Goal: Information Seeking & Learning: Learn about a topic

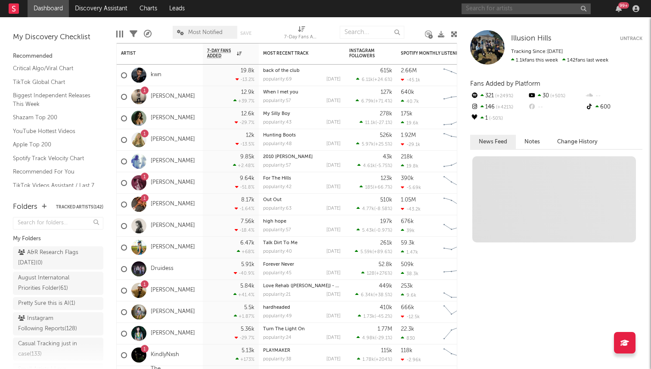
click at [492, 9] on input "text" at bounding box center [526, 8] width 129 height 11
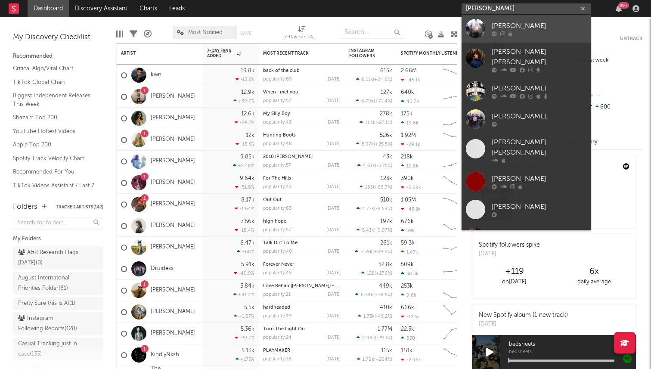
type input "dylan thom"
click at [512, 27] on div "Dylan Thom" at bounding box center [539, 26] width 95 height 10
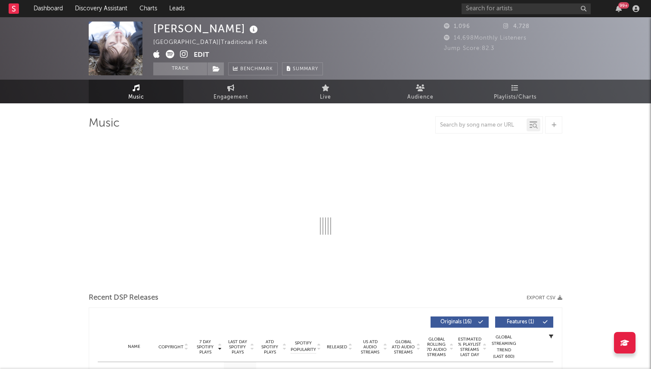
select select "1w"
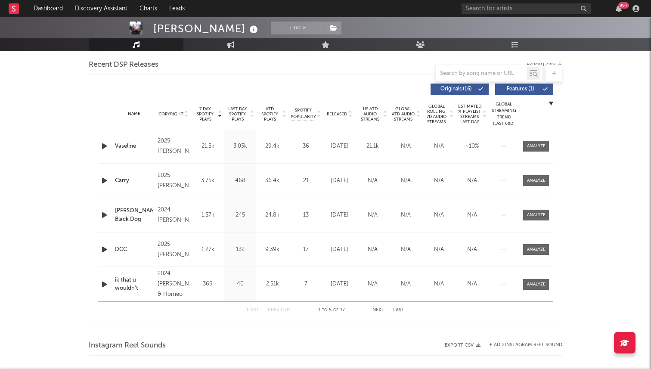
scroll to position [293, 0]
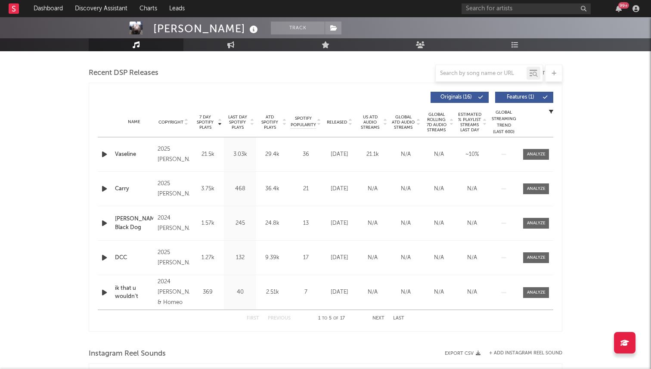
click at [373, 316] on button "Next" at bounding box center [378, 318] width 12 height 5
click at [377, 317] on button "Next" at bounding box center [378, 318] width 12 height 5
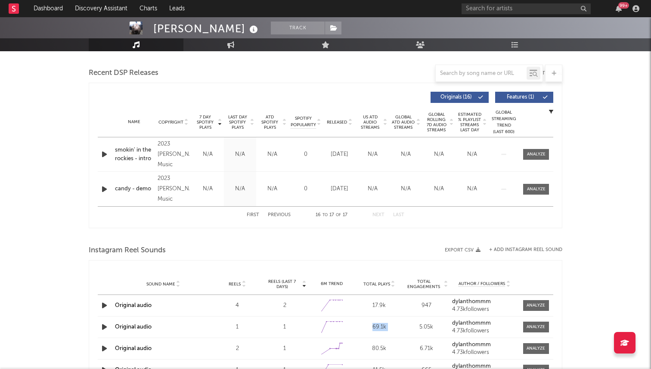
click at [377, 317] on div "Sound Name Original audio Reels 1 Reels (last 7 days) 1 6M Trend Created with H…" at bounding box center [326, 326] width 456 height 21
click at [248, 213] on button "First" at bounding box center [253, 215] width 12 height 5
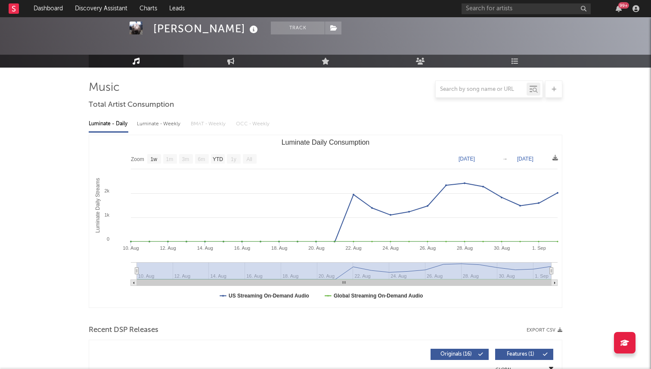
scroll to position [0, 0]
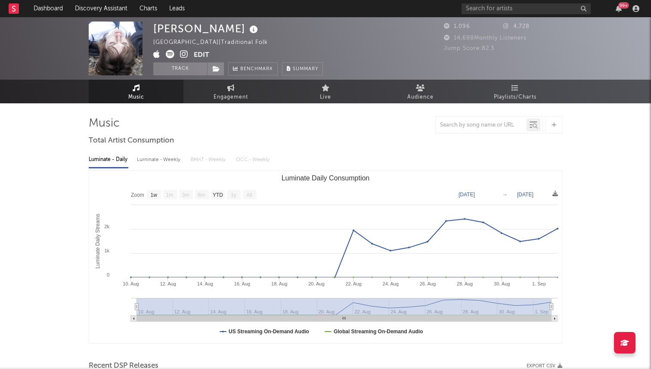
click at [201, 53] on button "Edit" at bounding box center [202, 55] width 16 height 11
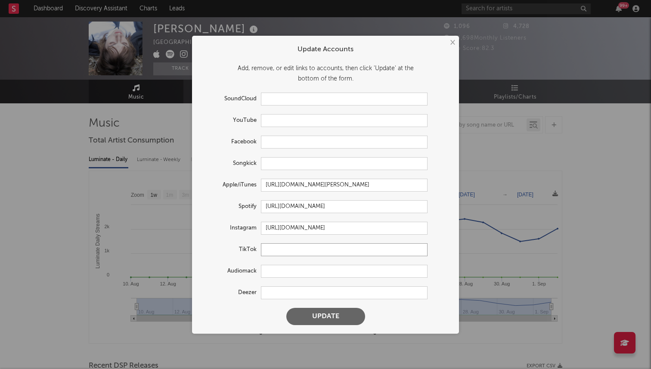
click at [274, 248] on input "text" at bounding box center [344, 249] width 167 height 13
paste input "https://www.tiktok.com/@dylanthommm"
type input "https://www.tiktok.com/@dylanthommm"
click at [286, 308] on button "Update" at bounding box center [325, 316] width 79 height 17
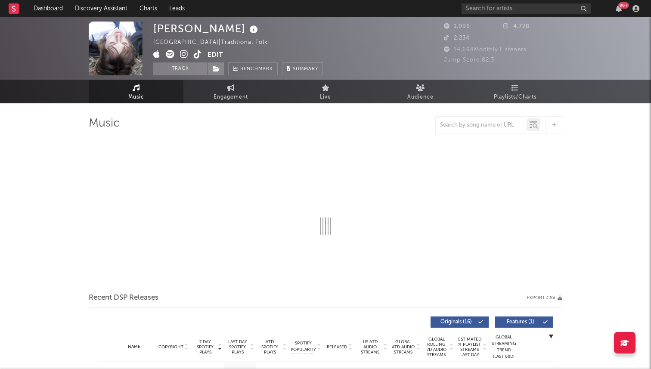
select select "1w"
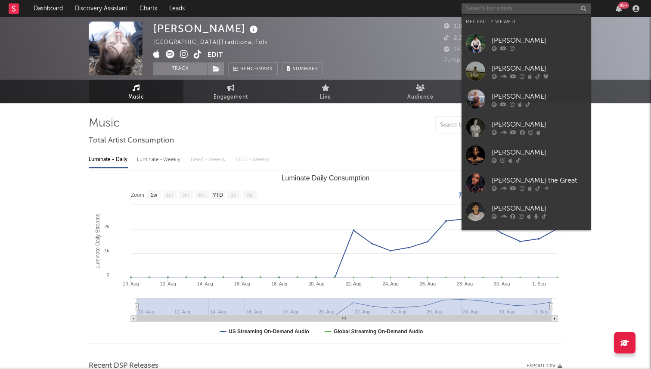
click at [495, 6] on input "text" at bounding box center [526, 8] width 129 height 11
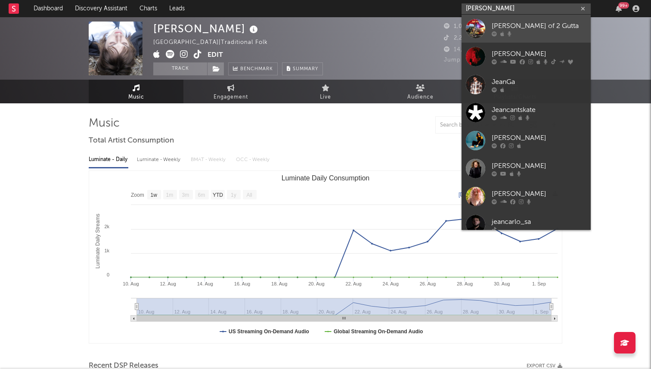
type input "jeania"
click at [524, 29] on div "Jeania of 2 Gutta" at bounding box center [539, 26] width 95 height 10
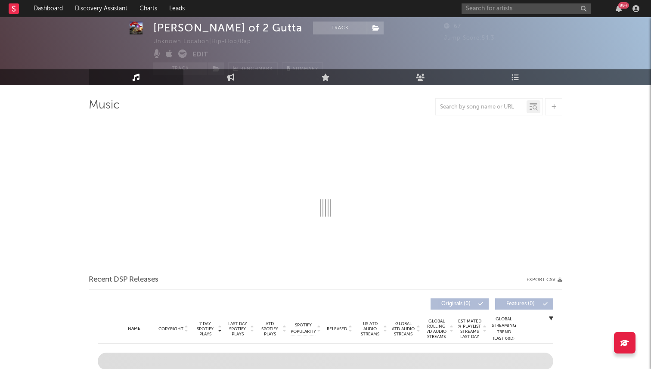
scroll to position [19, 0]
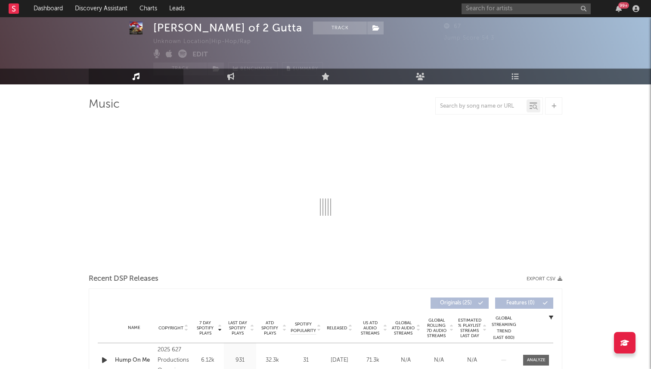
select select "1w"
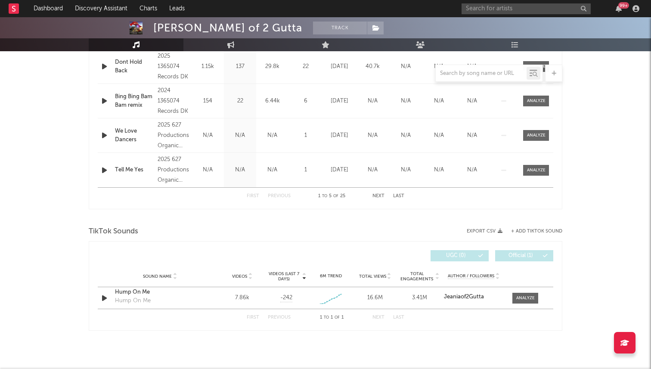
scroll to position [418, 0]
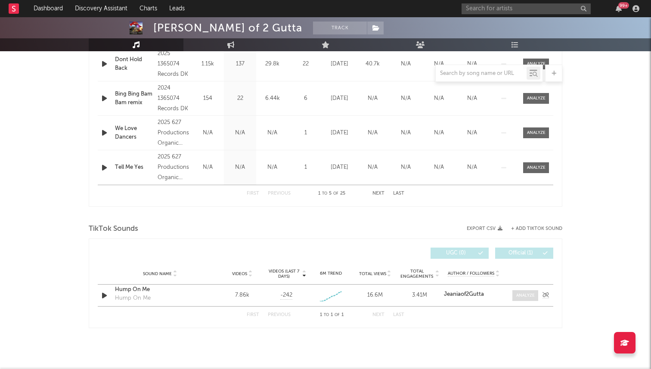
click at [523, 298] on div at bounding box center [525, 295] width 19 height 6
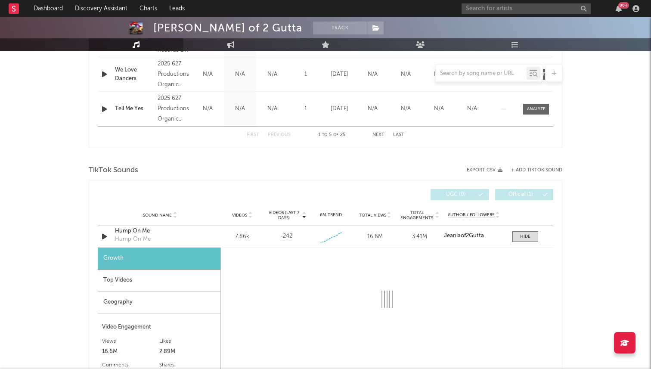
scroll to position [632, 0]
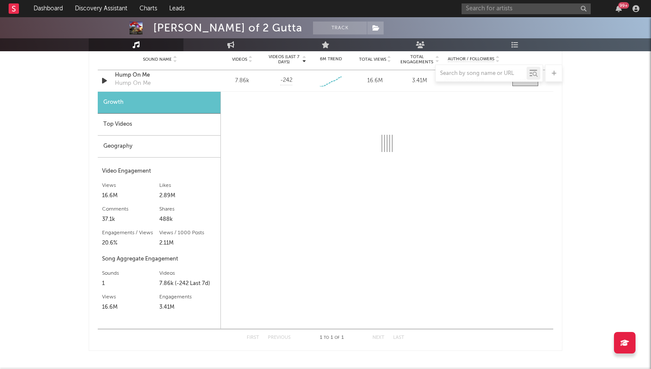
select select "1w"
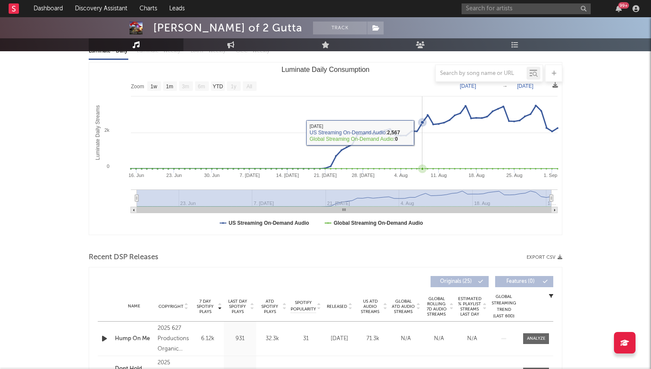
scroll to position [0, 0]
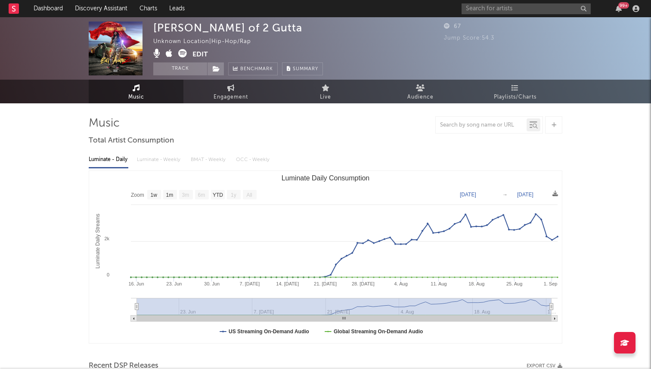
click at [449, 130] on div at bounding box center [481, 125] width 91 height 11
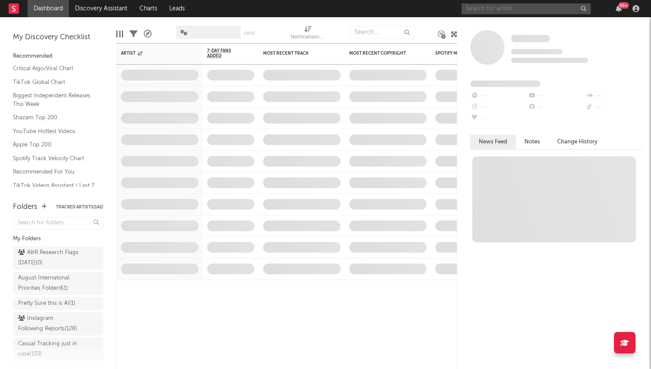
click at [504, 7] on input "text" at bounding box center [526, 8] width 129 height 11
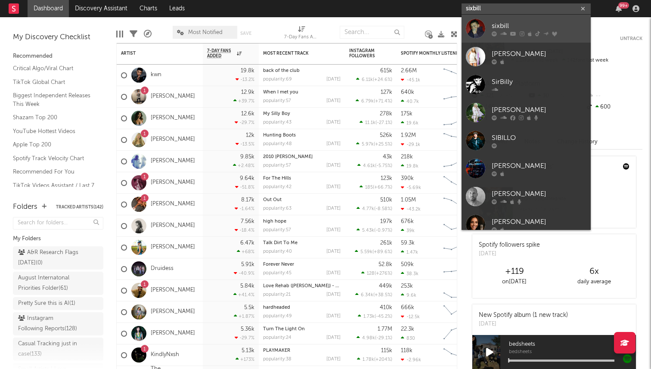
type input "sixbill"
click at [478, 27] on div at bounding box center [475, 28] width 19 height 19
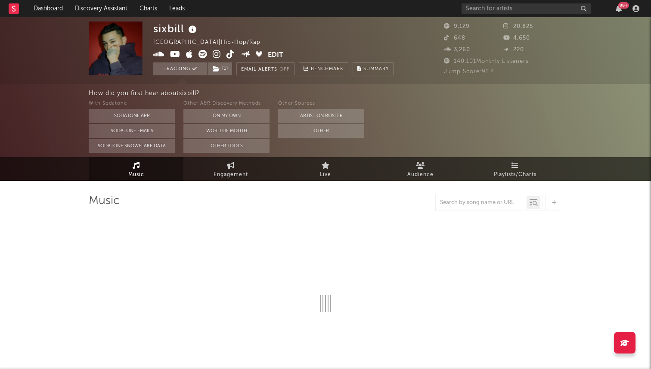
select select "6m"
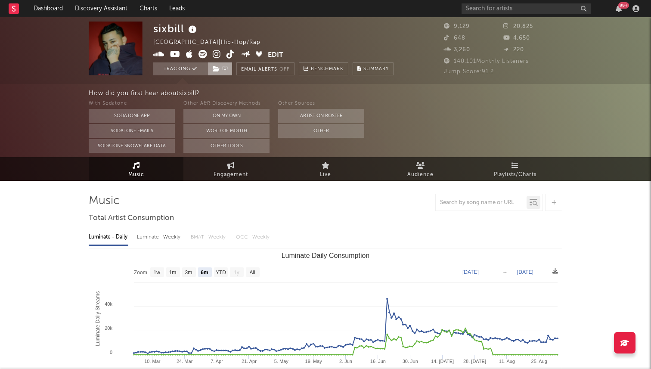
click at [217, 69] on icon at bounding box center [216, 69] width 7 height 6
click at [322, 205] on div at bounding box center [326, 202] width 474 height 17
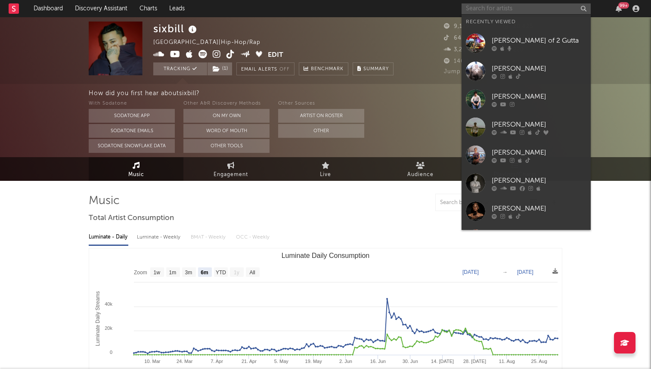
click at [518, 10] on input "text" at bounding box center [526, 8] width 129 height 11
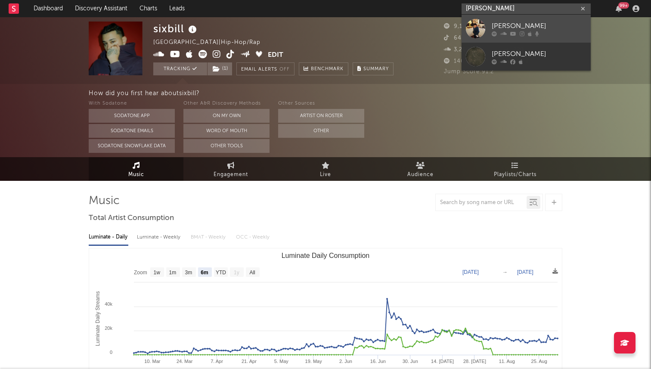
type input "jacob wright"
click at [514, 30] on div "Jacob Wright" at bounding box center [539, 26] width 95 height 10
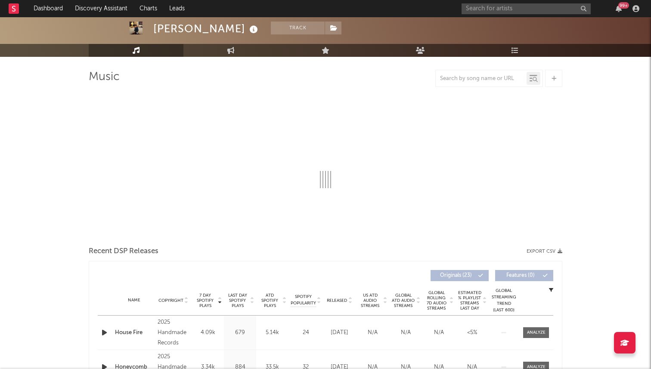
select select "6m"
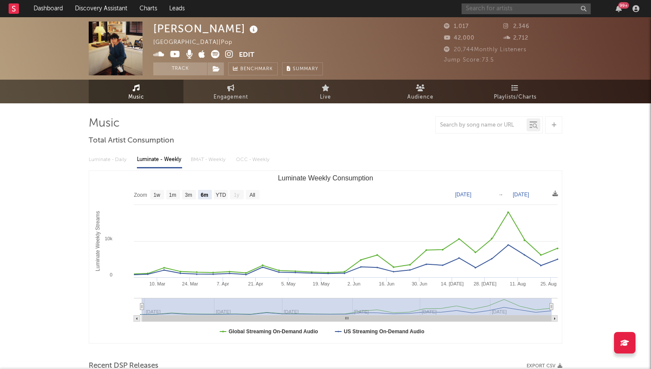
click at [493, 4] on input "text" at bounding box center [526, 8] width 129 height 11
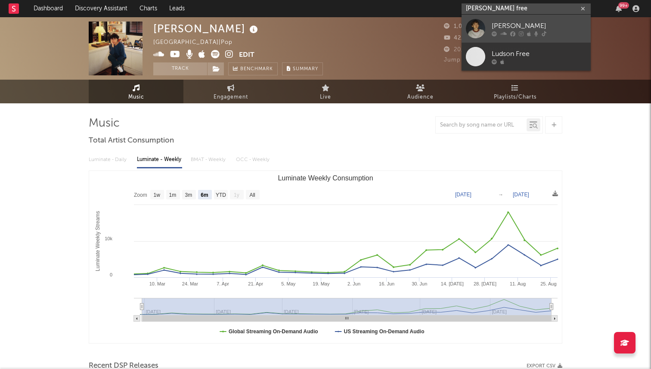
type input "hudson free"
click at [504, 29] on div "Hudson Freeman" at bounding box center [539, 26] width 95 height 10
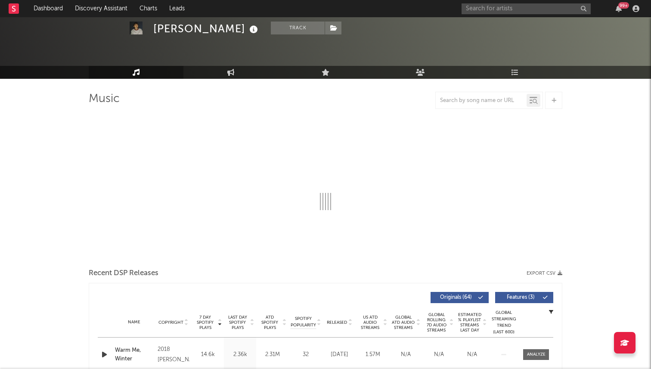
scroll to position [18, 0]
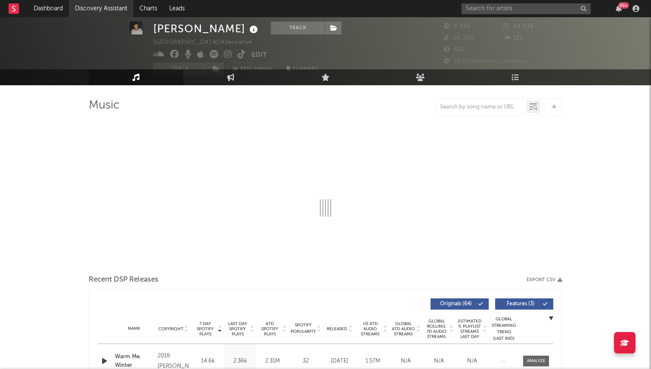
select select "6m"
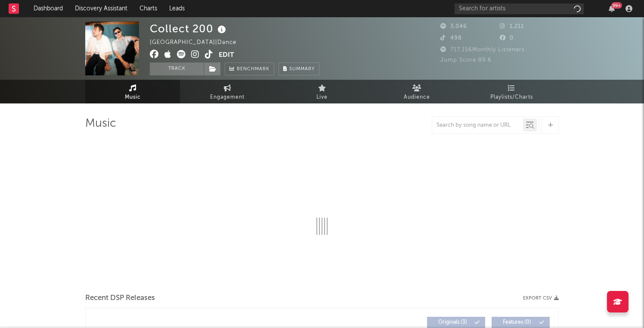
select select "1w"
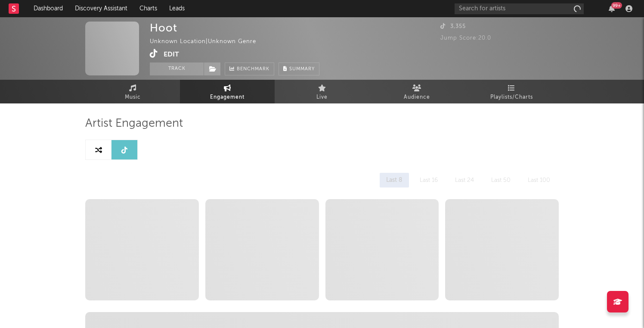
select select "1w"
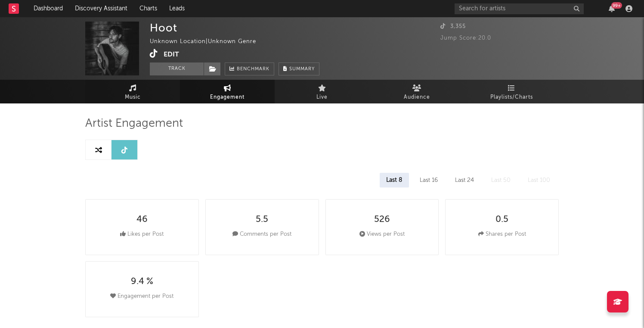
click at [132, 96] on span "Music" at bounding box center [133, 97] width 16 height 10
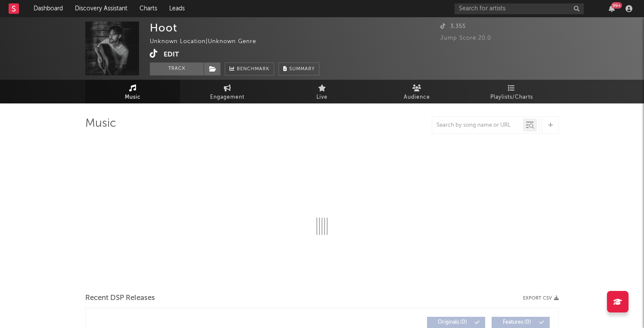
select select "1w"
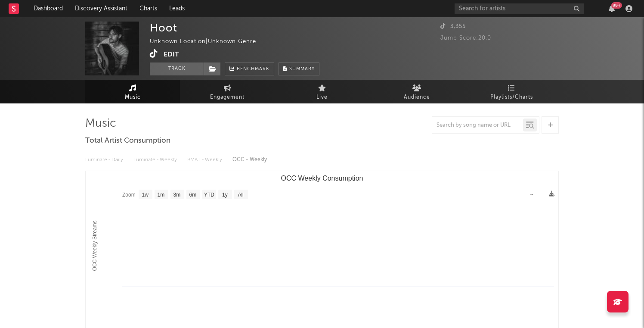
click at [153, 51] on icon at bounding box center [154, 53] width 8 height 9
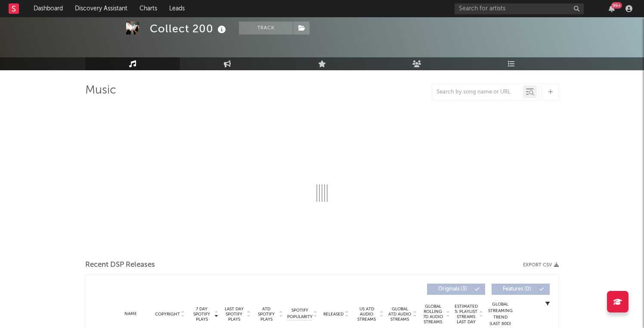
scroll to position [40, 0]
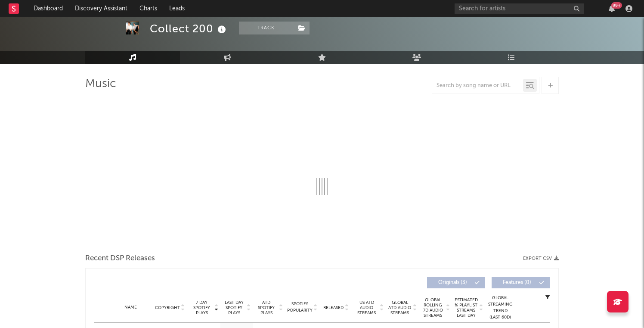
select select "1w"
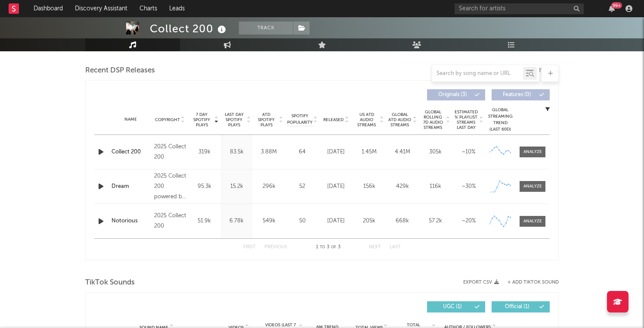
scroll to position [296, 0]
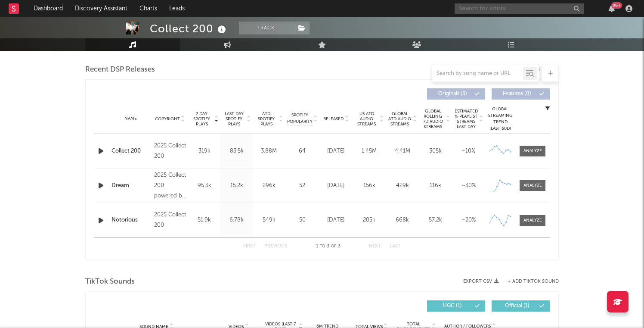
click at [483, 10] on input "text" at bounding box center [519, 8] width 129 height 11
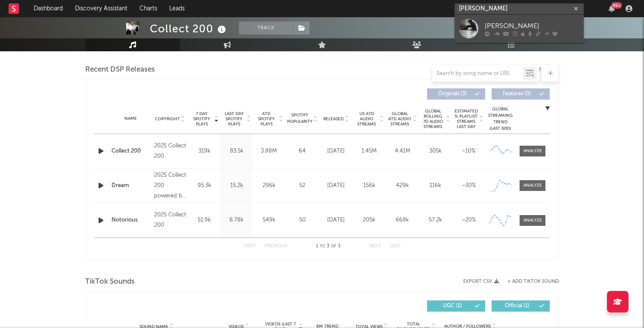
type input "ella woolsley"
click at [499, 28] on div "Ella Woolsey" at bounding box center [532, 26] width 95 height 10
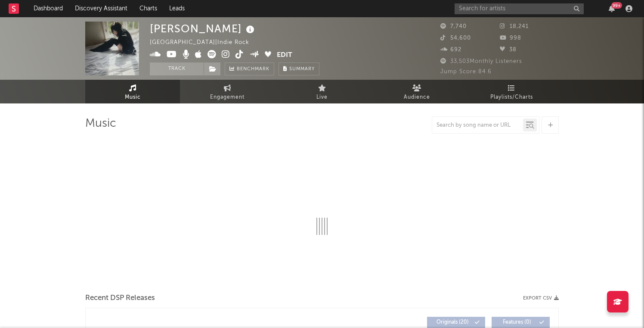
select select "1w"
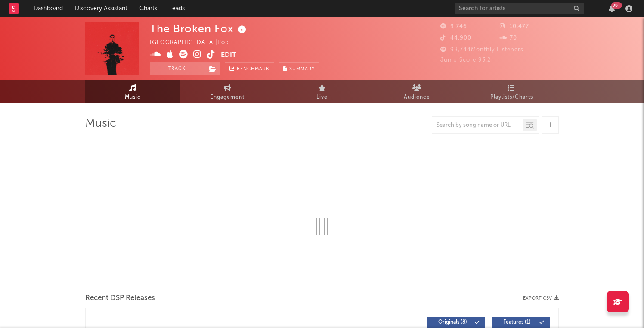
select select "1w"
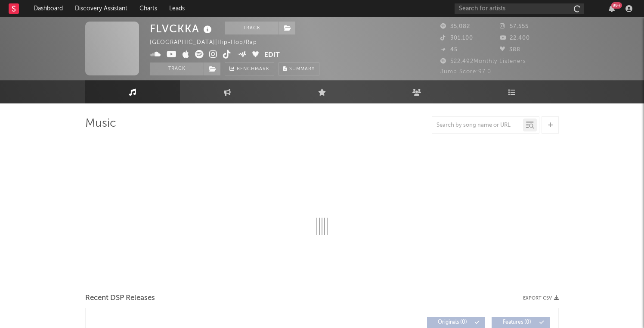
scroll to position [3, 0]
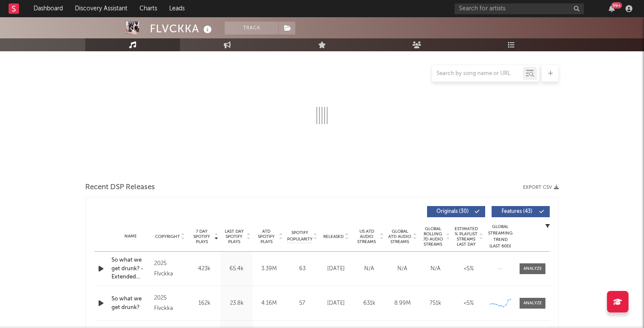
select select "6m"
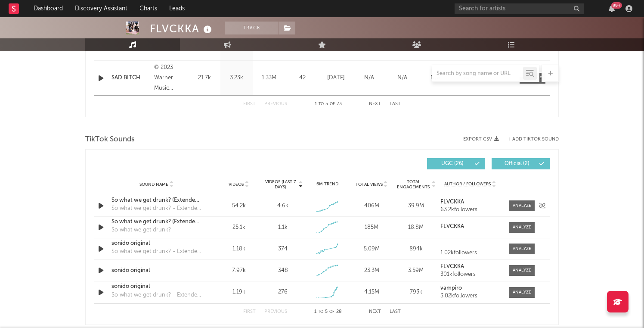
scroll to position [510, 0]
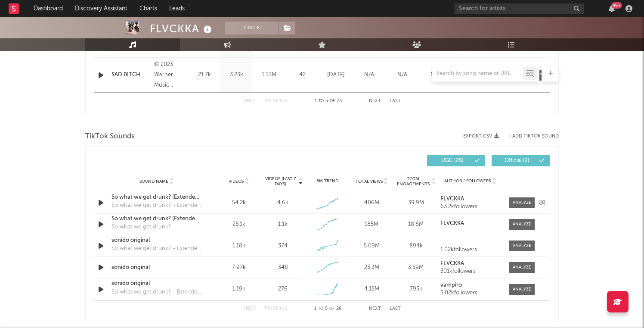
click at [97, 200] on icon "button" at bounding box center [100, 202] width 9 height 11
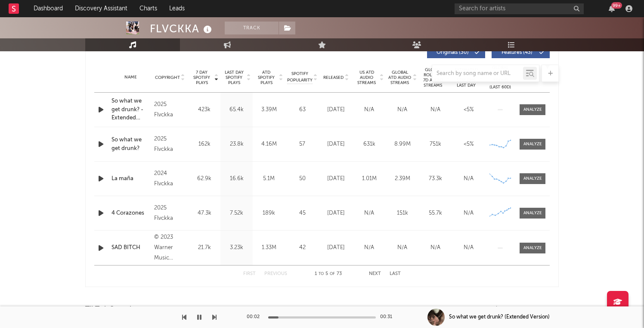
scroll to position [415, 0]
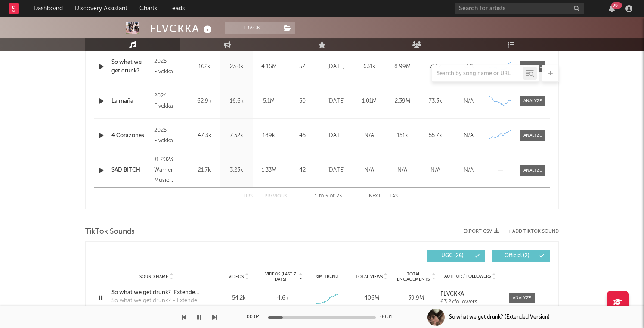
click at [338, 317] on div at bounding box center [322, 317] width 108 height 2
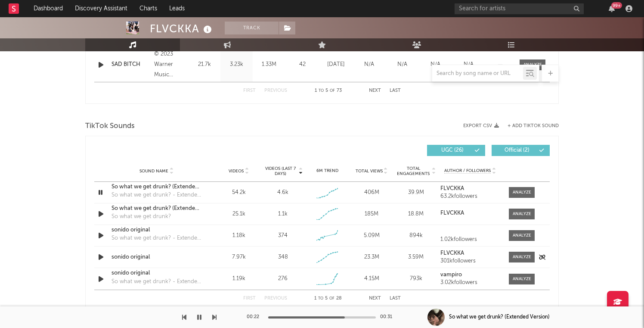
scroll to position [521, 0]
click at [99, 257] on icon "button" at bounding box center [100, 256] width 9 height 11
click at [318, 316] on div at bounding box center [322, 317] width 108 height 2
click at [373, 295] on button "Next" at bounding box center [375, 297] width 12 height 5
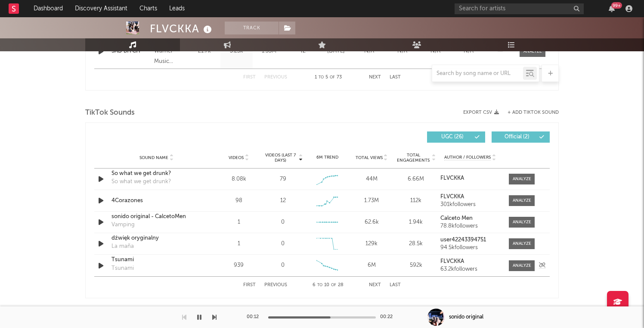
scroll to position [536, 0]
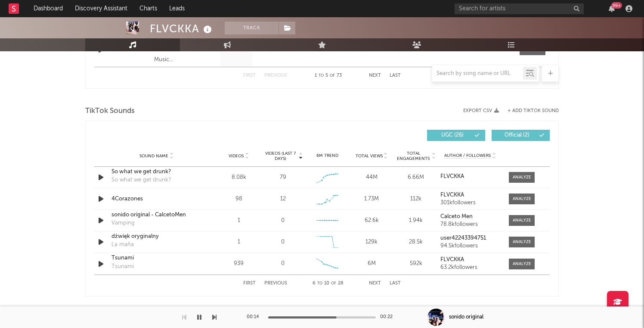
click at [377, 282] on button "Next" at bounding box center [375, 283] width 12 height 5
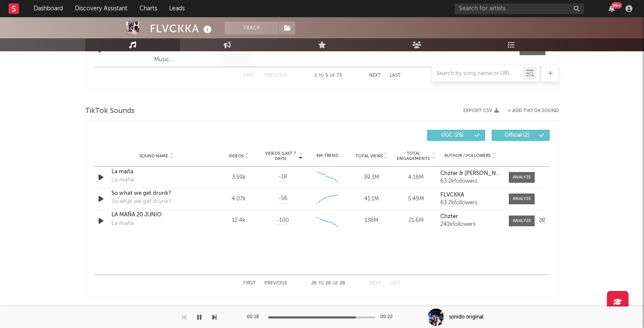
click at [98, 217] on icon "button" at bounding box center [100, 220] width 9 height 11
click at [250, 283] on button "First" at bounding box center [249, 283] width 12 height 5
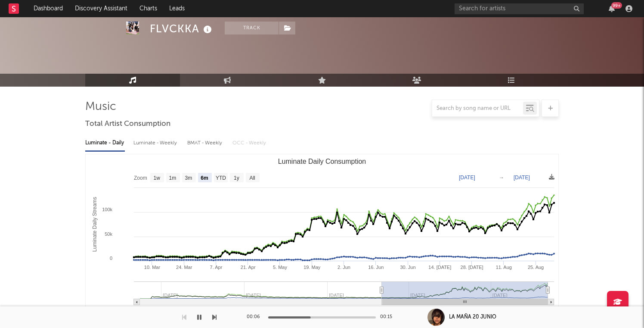
scroll to position [0, 0]
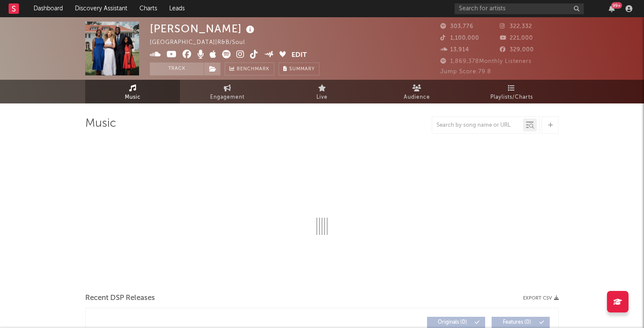
select select "6m"
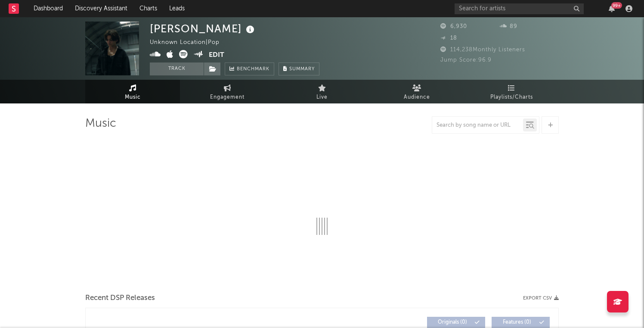
select select "6m"
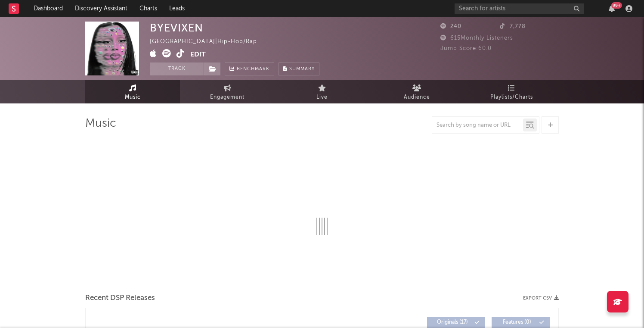
select select "1w"
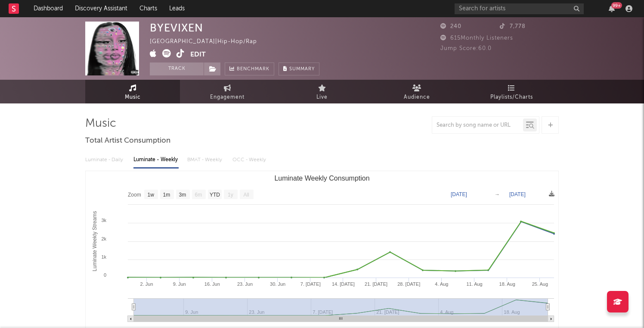
click at [177, 56] on icon at bounding box center [181, 53] width 8 height 9
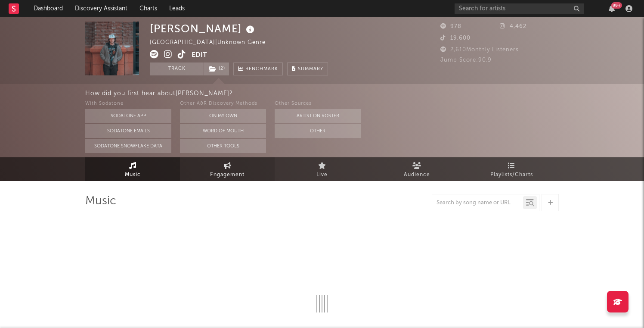
select select "1w"
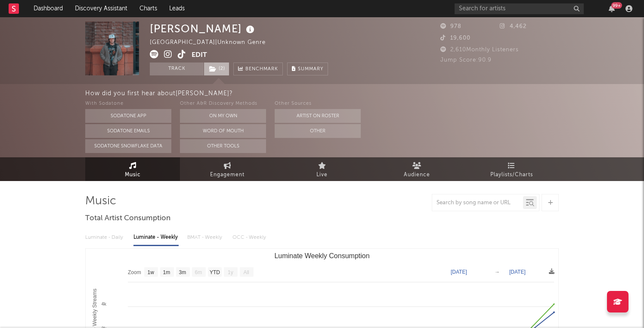
click at [218, 72] on span "( 2 )" at bounding box center [217, 68] width 26 height 13
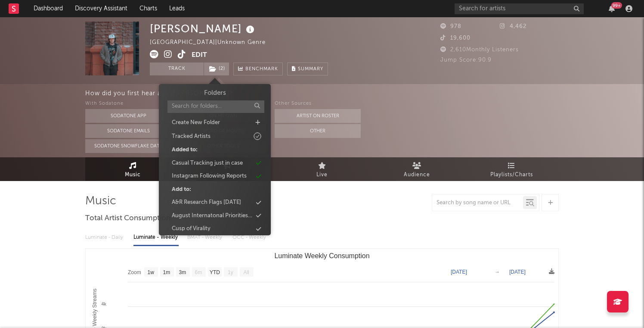
click at [237, 47] on div "[GEOGRAPHIC_DATA] | Unknown Genre" at bounding box center [213, 42] width 126 height 10
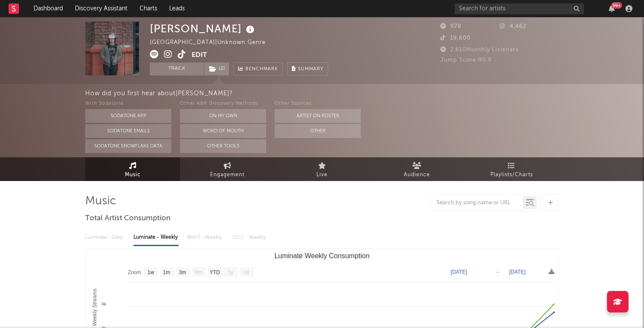
click at [181, 52] on icon at bounding box center [182, 54] width 8 height 9
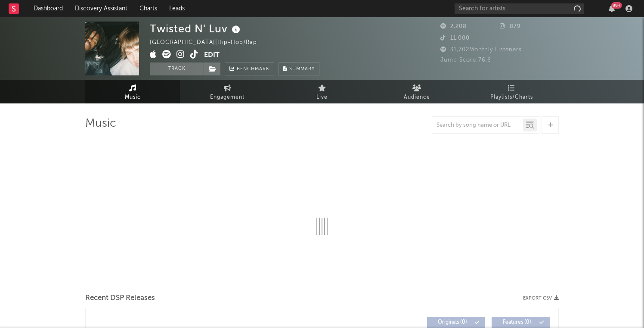
select select "1w"
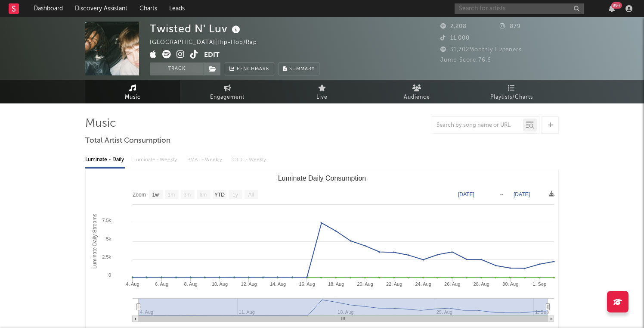
click at [500, 10] on input "text" at bounding box center [519, 8] width 129 height 11
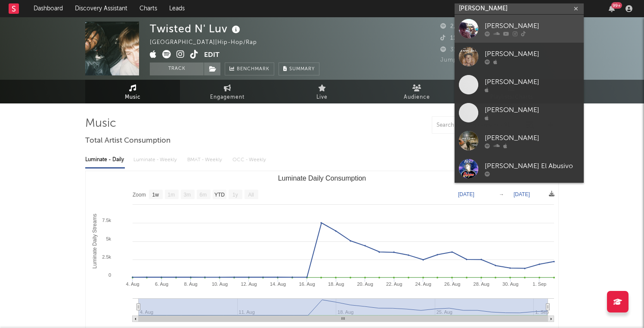
type input "[PERSON_NAME]"
click at [504, 28] on div "[PERSON_NAME]" at bounding box center [532, 26] width 95 height 10
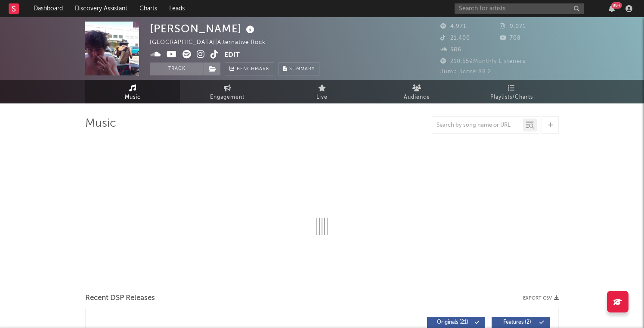
select select "6m"
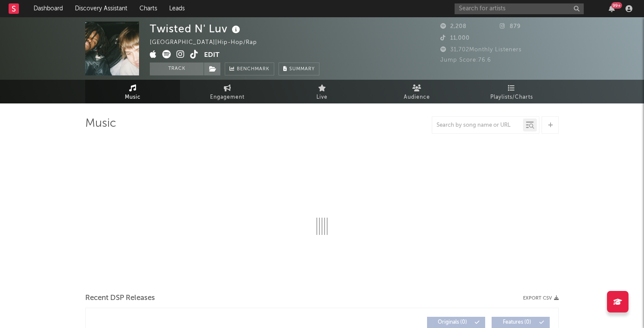
select select "1w"
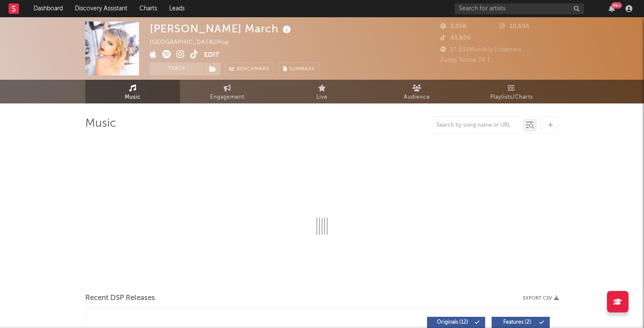
select select "1w"
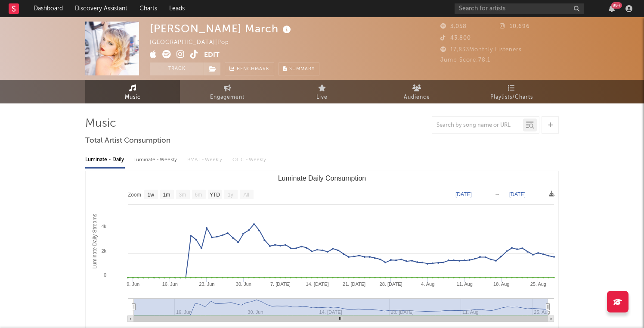
click at [191, 55] on icon at bounding box center [194, 54] width 8 height 9
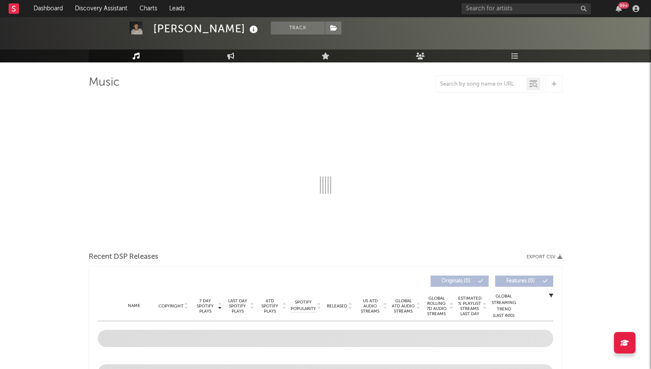
scroll to position [43, 0]
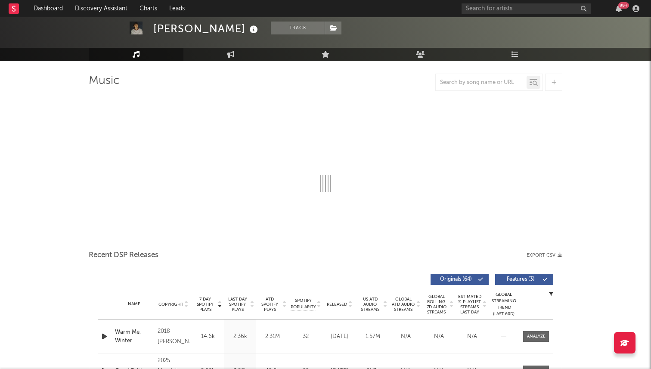
select select "6m"
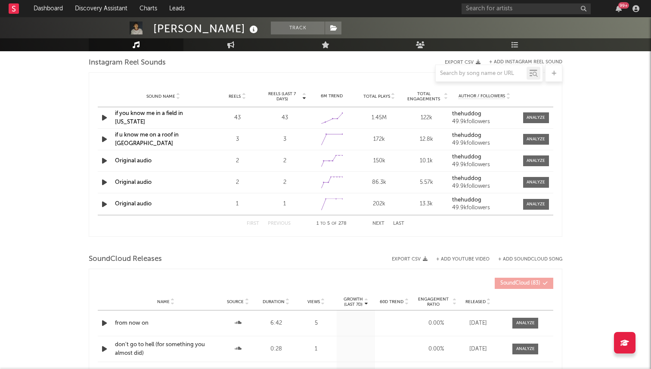
scroll to position [645, 0]
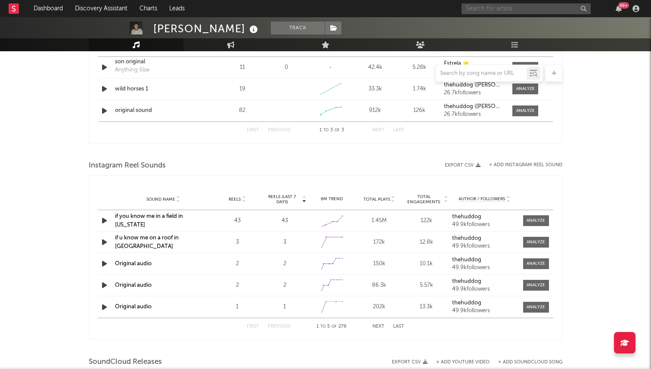
click at [490, 10] on input "text" at bounding box center [526, 8] width 129 height 11
type input "w"
type input "sons of legion"
click at [513, 37] on link "Sons of Legion" at bounding box center [526, 29] width 129 height 28
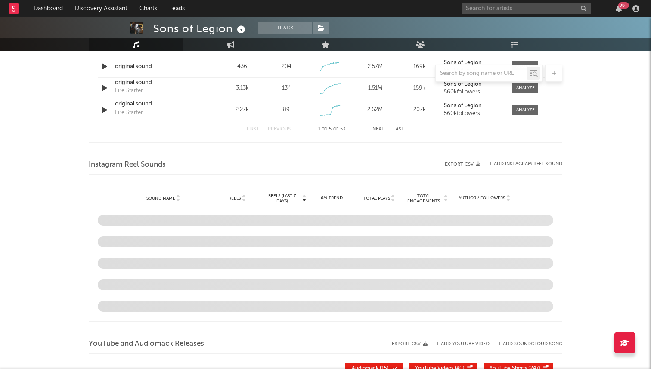
select select "6m"
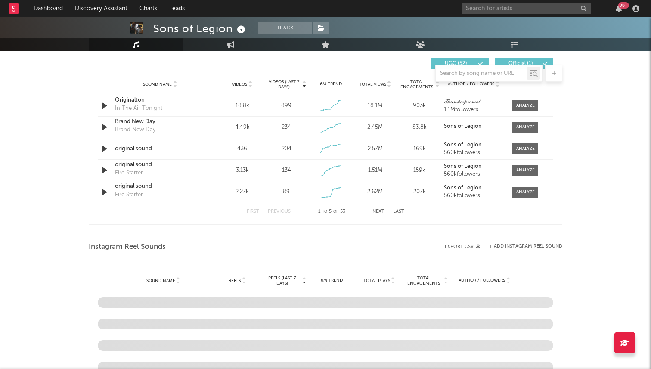
scroll to position [587, 0]
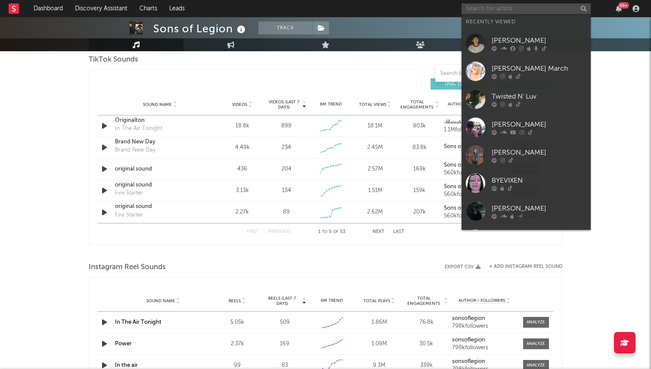
click at [477, 6] on input "text" at bounding box center [526, 8] width 129 height 11
type input "j"
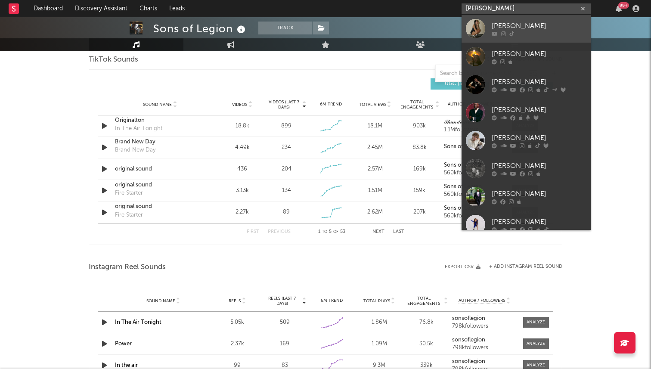
type input "[PERSON_NAME]"
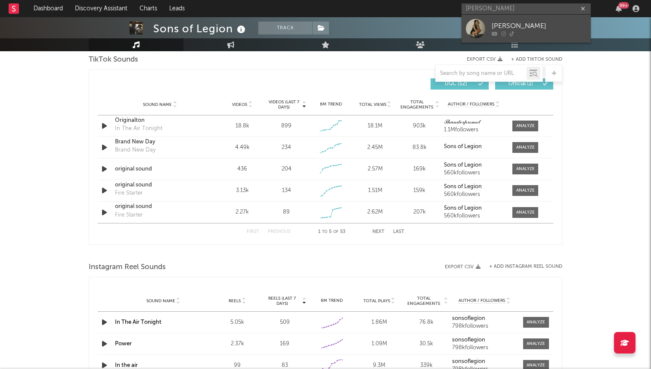
click at [502, 28] on div "[PERSON_NAME]" at bounding box center [539, 26] width 95 height 10
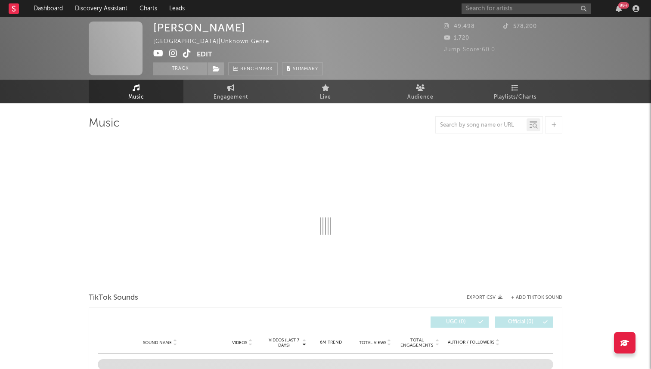
select select "1w"
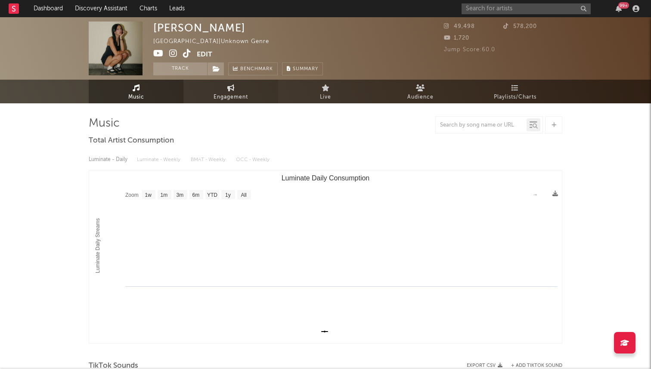
click at [217, 93] on span "Engagement" at bounding box center [231, 97] width 34 height 10
select select "1w"
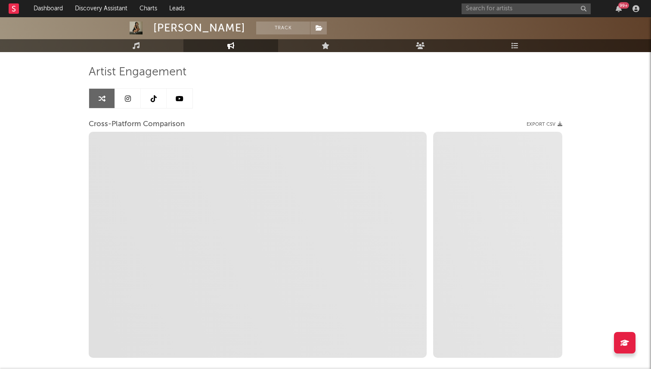
select select "1m"
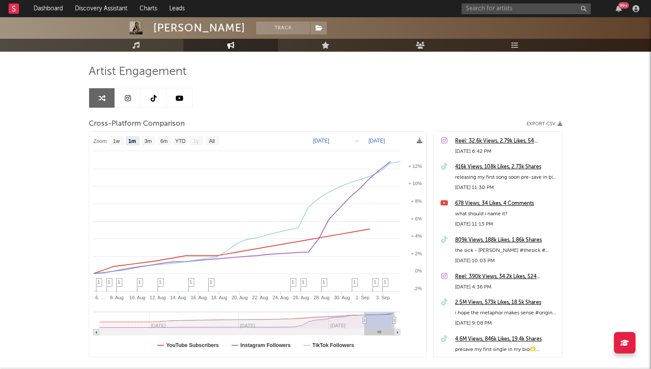
scroll to position [45, 0]
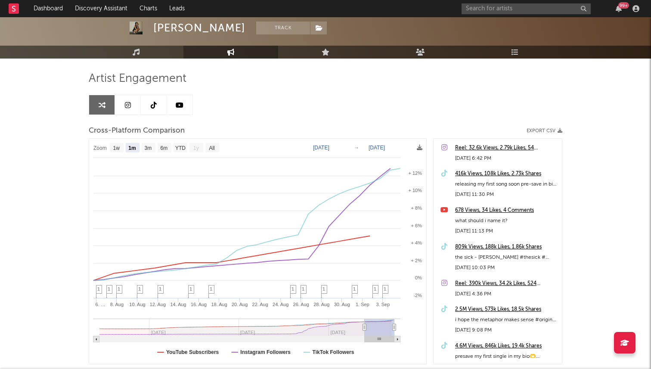
click at [128, 109] on link at bounding box center [128, 104] width 26 height 19
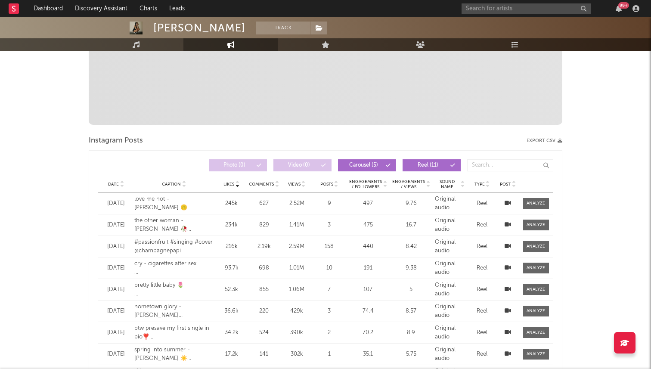
select select "6m"
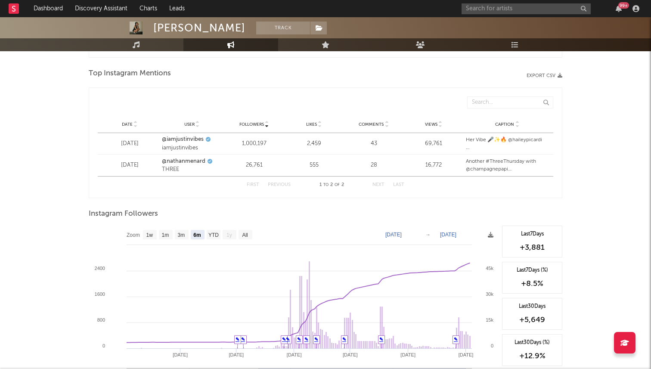
scroll to position [1014, 0]
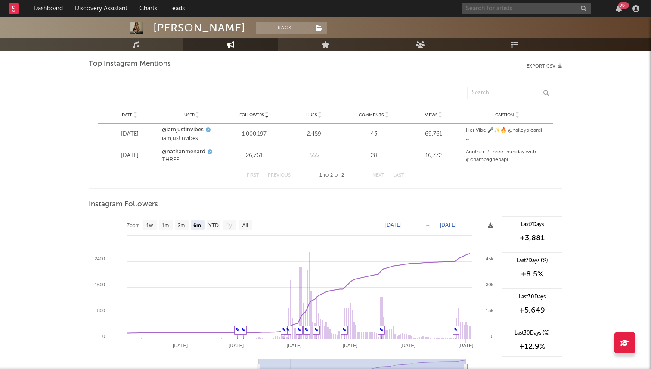
click at [530, 11] on input "text" at bounding box center [526, 8] width 129 height 11
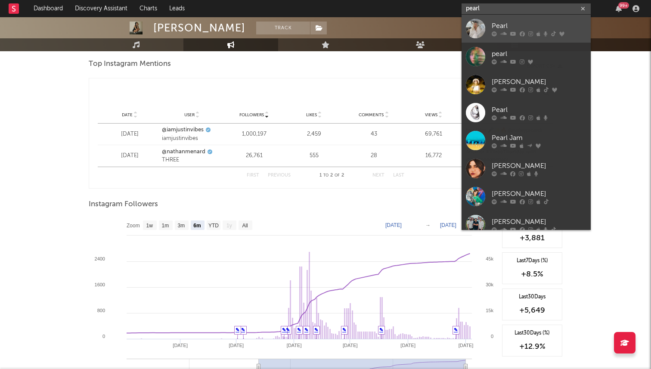
type input "pearl"
click at [502, 23] on div "Pearl" at bounding box center [539, 26] width 95 height 10
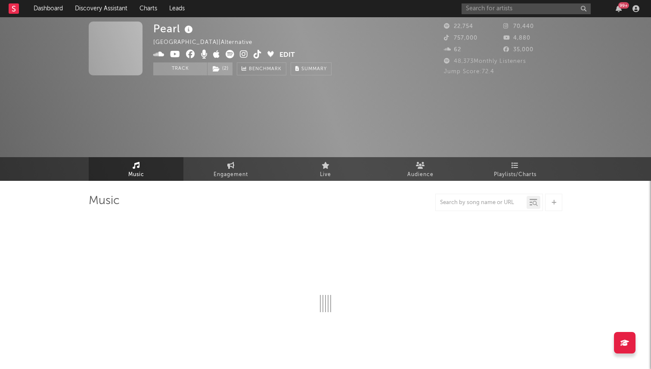
select select "6m"
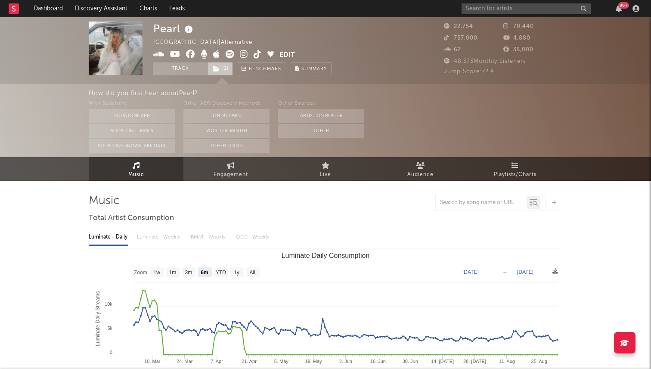
click at [230, 70] on span "( 2 )" at bounding box center [220, 68] width 26 height 13
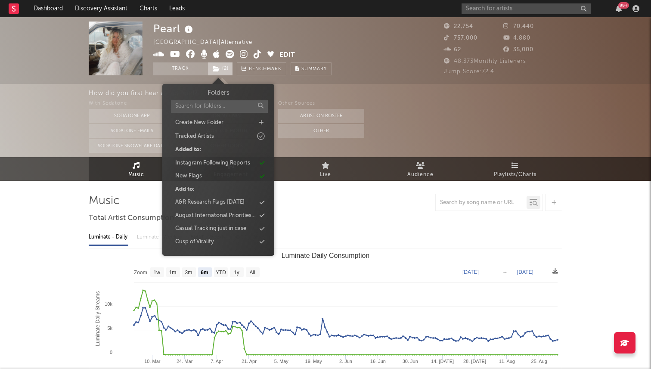
click at [230, 70] on span "( 2 )" at bounding box center [220, 68] width 26 height 13
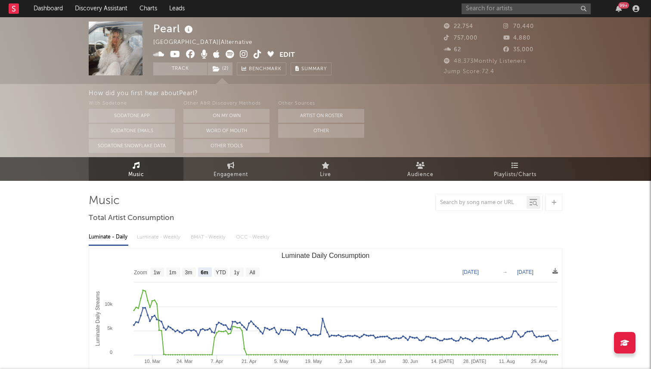
click at [255, 53] on icon at bounding box center [258, 54] width 8 height 9
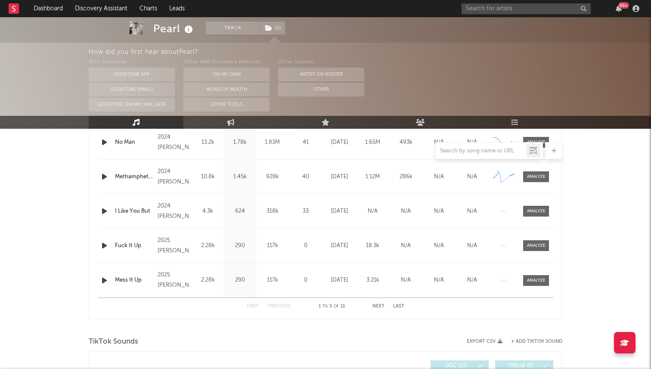
scroll to position [312, 0]
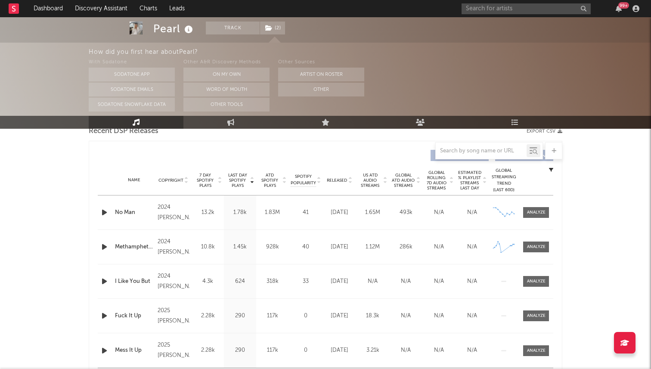
click at [104, 211] on icon "button" at bounding box center [104, 212] width 9 height 11
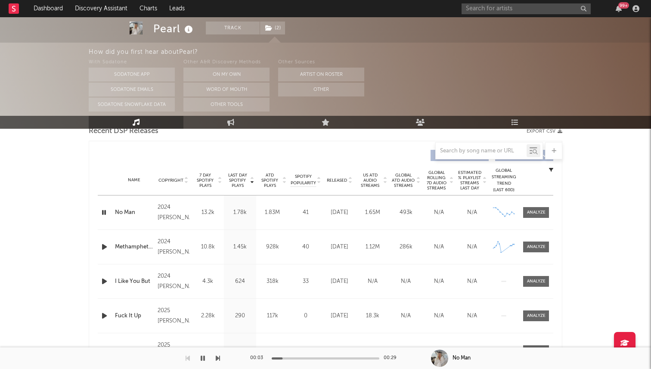
click at [103, 245] on icon "button" at bounding box center [104, 247] width 9 height 11
click at [103, 281] on icon "button" at bounding box center [104, 281] width 9 height 11
click at [102, 282] on icon "button" at bounding box center [104, 281] width 8 height 11
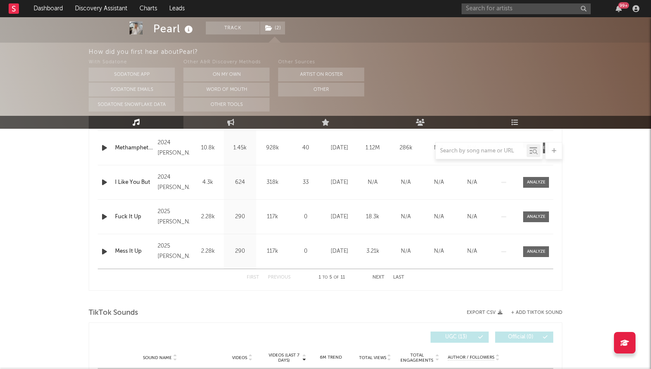
scroll to position [472, 0]
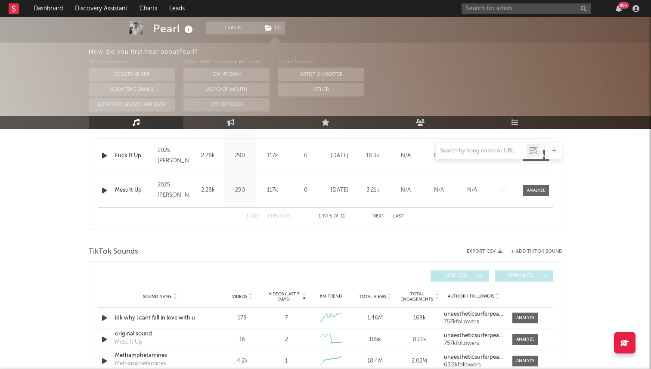
click at [101, 158] on div at bounding box center [326, 150] width 474 height 17
click at [105, 156] on div at bounding box center [326, 150] width 474 height 17
click at [102, 153] on div at bounding box center [326, 150] width 474 height 17
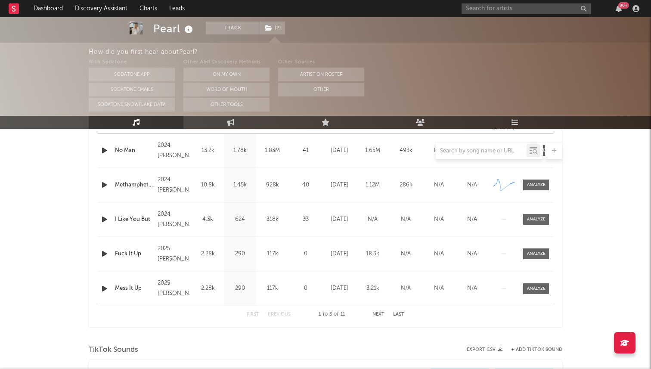
scroll to position [367, 0]
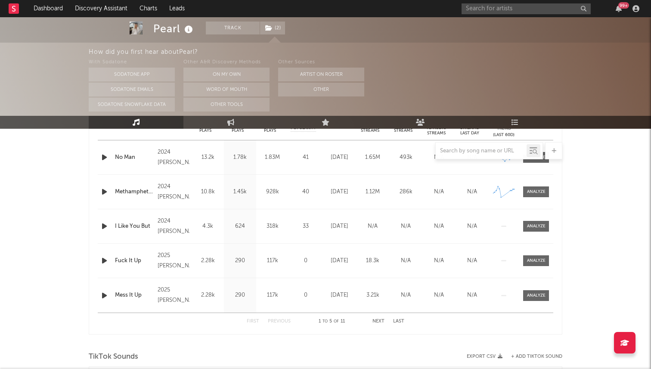
click at [105, 259] on icon "button" at bounding box center [104, 260] width 9 height 11
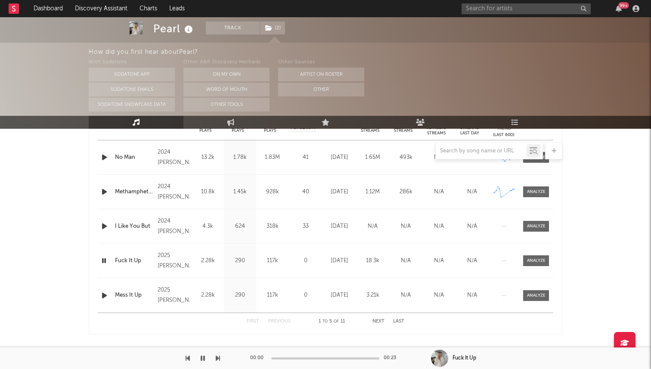
click at [105, 259] on icon "button" at bounding box center [104, 260] width 8 height 11
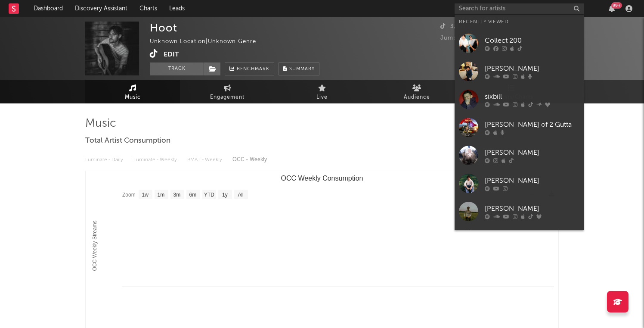
select select "1w"
click at [490, 11] on input "text" at bounding box center [519, 8] width 129 height 11
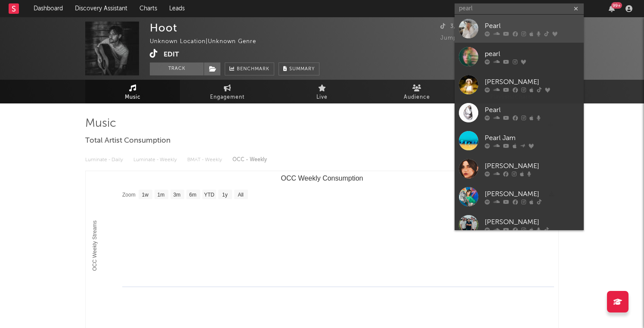
type input "pearl"
click at [476, 23] on div at bounding box center [468, 28] width 19 height 19
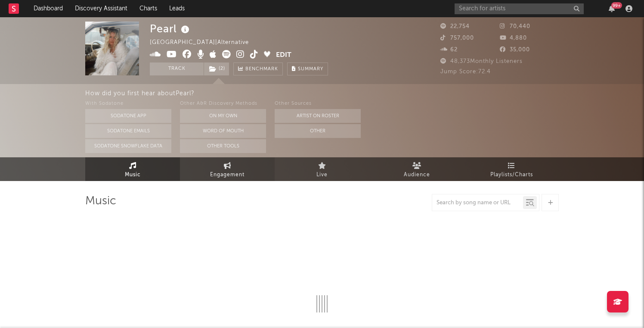
select select "6m"
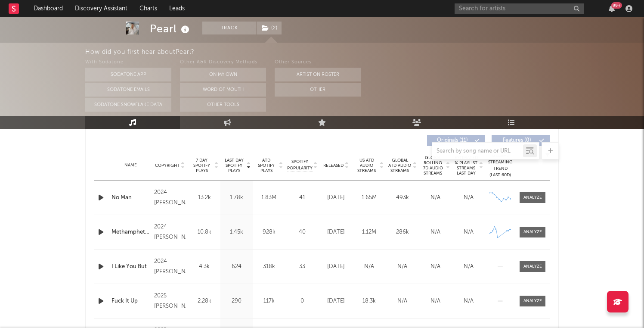
scroll to position [326, 0]
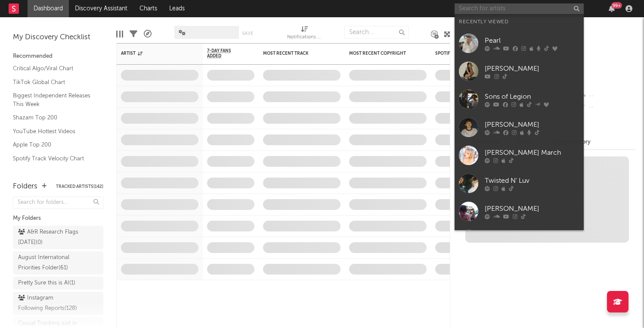
click at [489, 10] on input "text" at bounding box center [519, 8] width 129 height 11
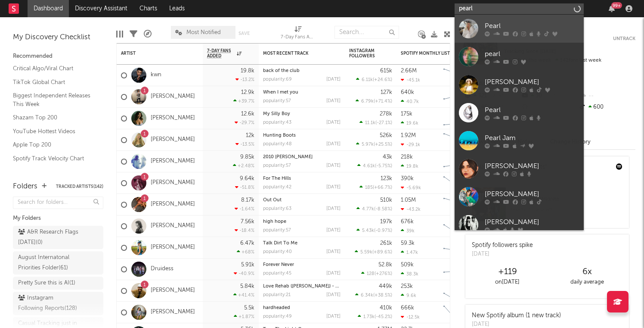
type input "pearl"
click at [488, 33] on icon at bounding box center [487, 33] width 5 height 5
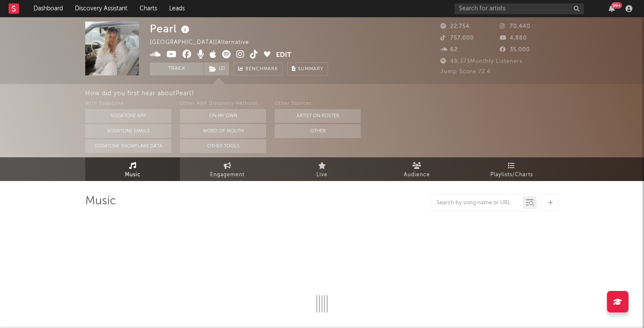
select select "6m"
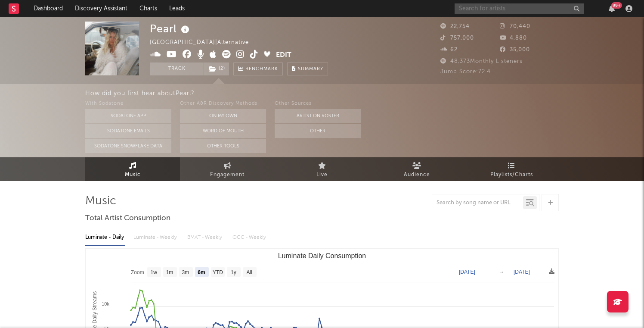
click at [502, 9] on input "text" at bounding box center [519, 8] width 129 height 11
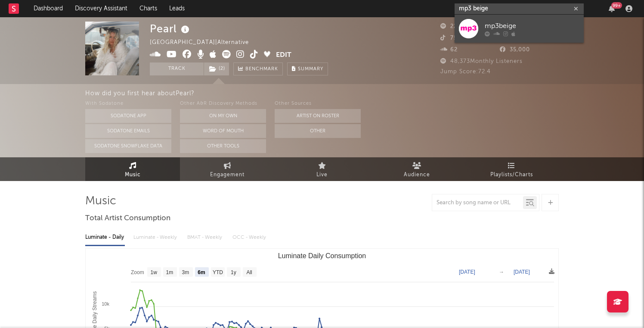
type input "mp3 beige"
click at [493, 27] on div "mp3beige" at bounding box center [532, 26] width 95 height 10
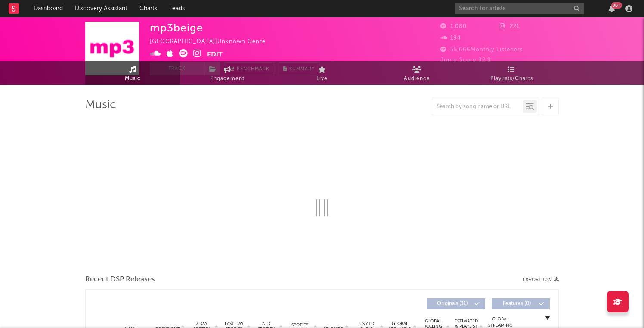
select select "1w"
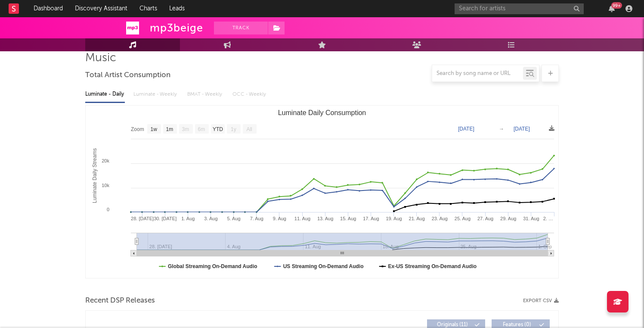
scroll to position [65, 0]
click at [502, 10] on input "text" at bounding box center [519, 8] width 129 height 11
click at [617, 92] on div "mp3beige Track United States | Unknown Genre Edit Track Benchmark Summary 1,080…" at bounding box center [322, 331] width 644 height 758
click at [501, 3] on input "text" at bounding box center [519, 8] width 129 height 11
click at [470, 11] on input "text" at bounding box center [519, 8] width 129 height 11
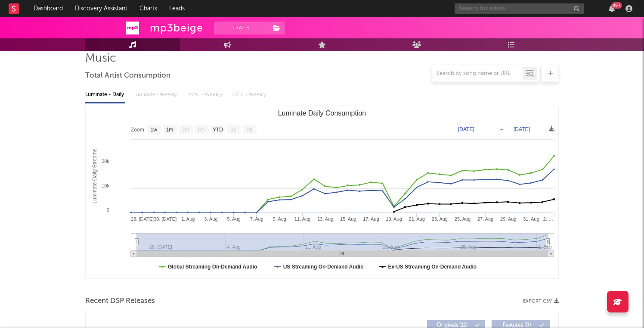
click at [517, 9] on input "text" at bounding box center [519, 8] width 129 height 11
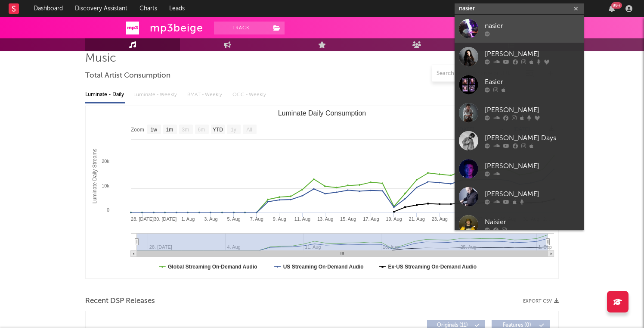
type input "nasier"
click at [490, 31] on div at bounding box center [532, 33] width 95 height 5
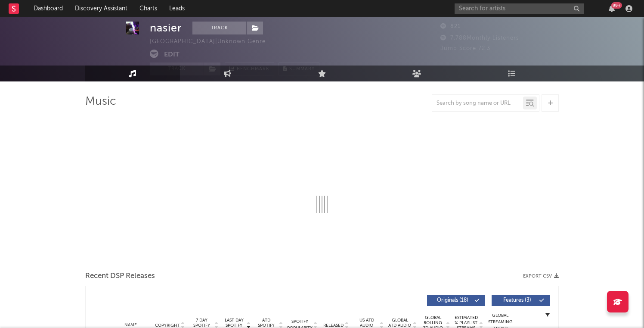
scroll to position [24, 0]
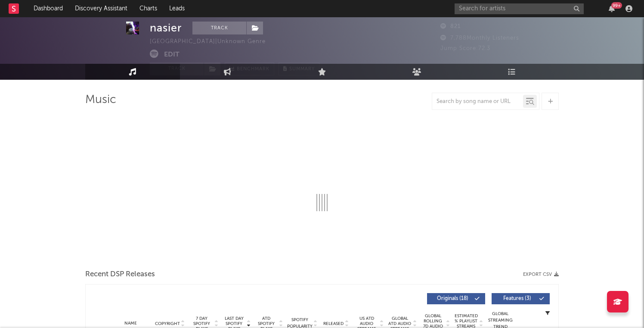
select select "1w"
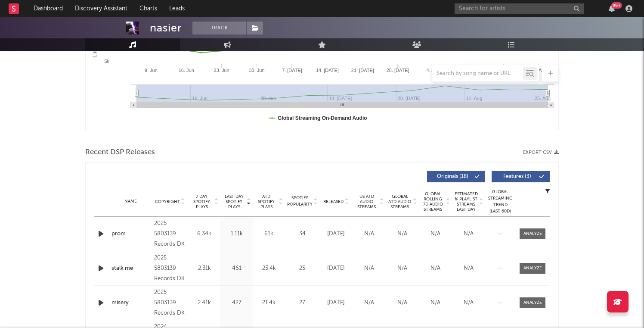
scroll to position [0, 0]
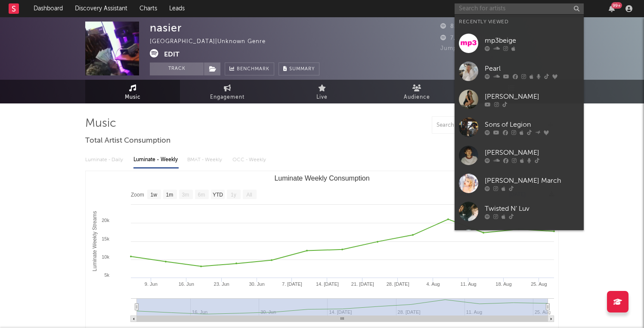
click at [484, 12] on input "text" at bounding box center [519, 8] width 129 height 11
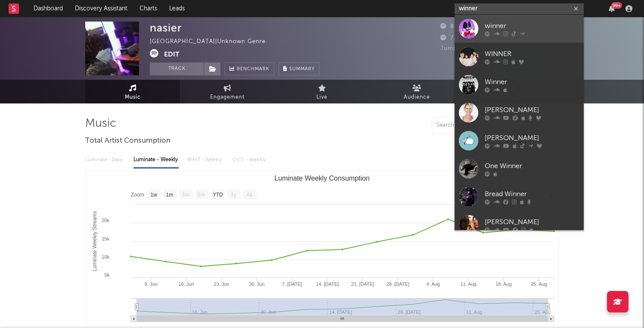
type input "winner"
click at [504, 28] on div "winner" at bounding box center [532, 26] width 95 height 10
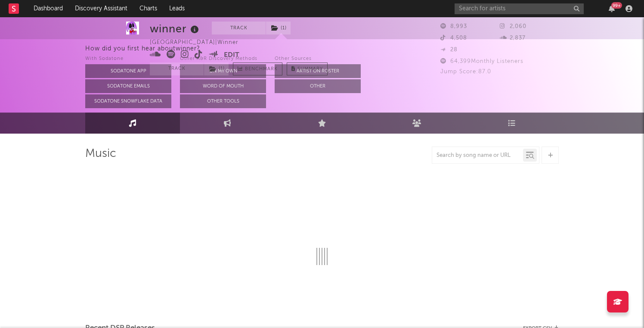
select select "6m"
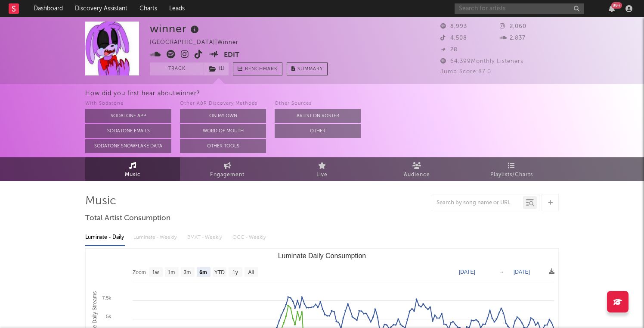
click at [482, 9] on input "text" at bounding box center [519, 8] width 129 height 11
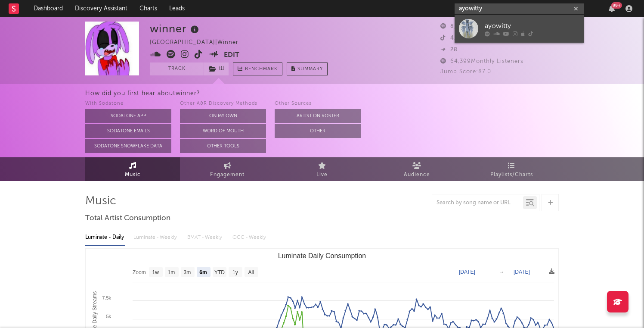
type input "ayowitty"
click at [503, 22] on div "ayowitty" at bounding box center [532, 26] width 95 height 10
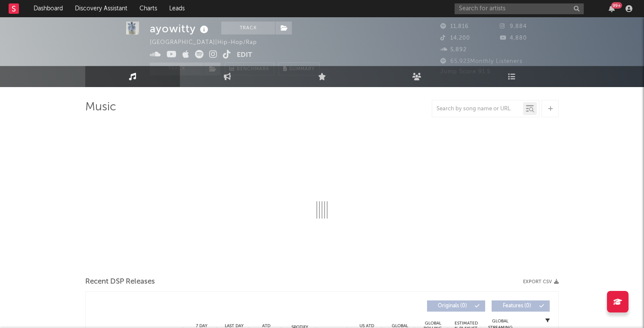
select select "6m"
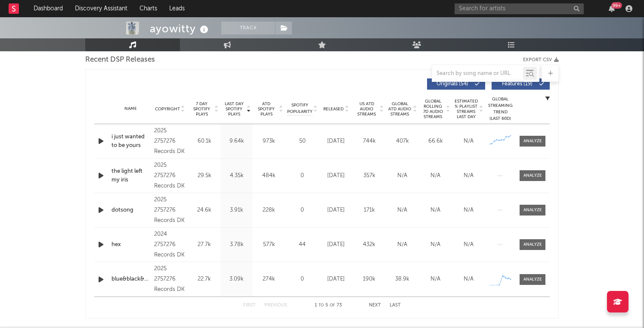
scroll to position [304, 0]
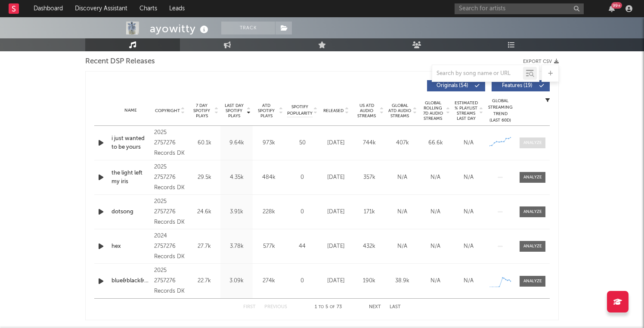
click at [538, 143] on div at bounding box center [533, 143] width 19 height 6
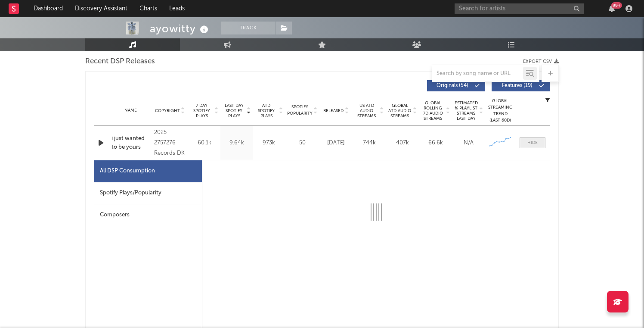
select select "6m"
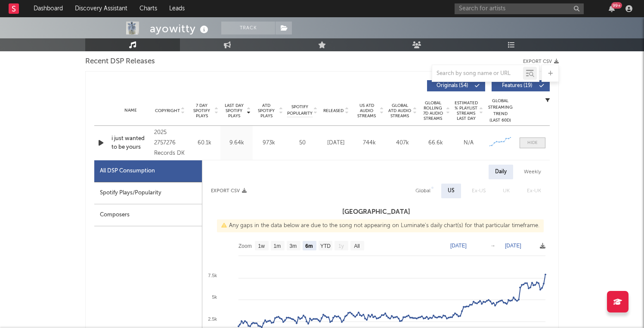
click at [533, 144] on div at bounding box center [532, 143] width 10 height 6
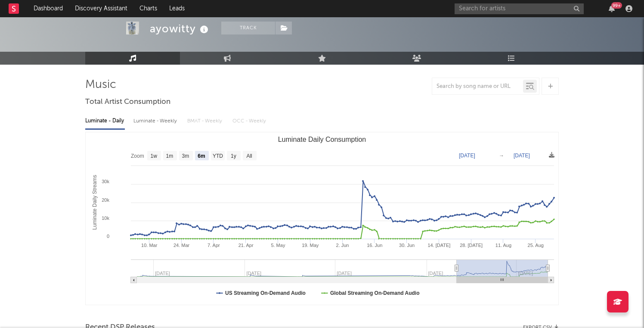
scroll to position [0, 0]
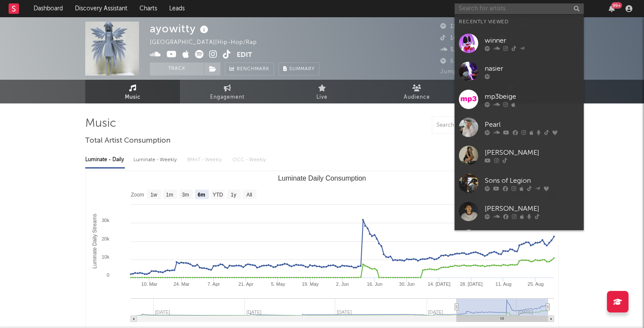
click at [506, 10] on input "text" at bounding box center [519, 8] width 129 height 11
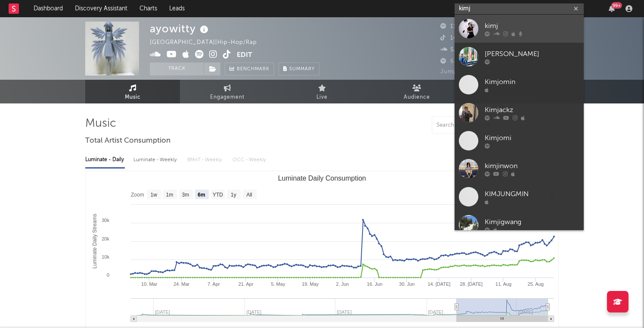
type input "kimj"
click at [481, 28] on link "kimj" at bounding box center [519, 29] width 129 height 28
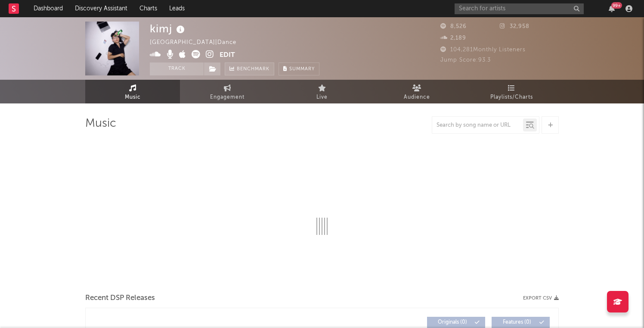
select select "1w"
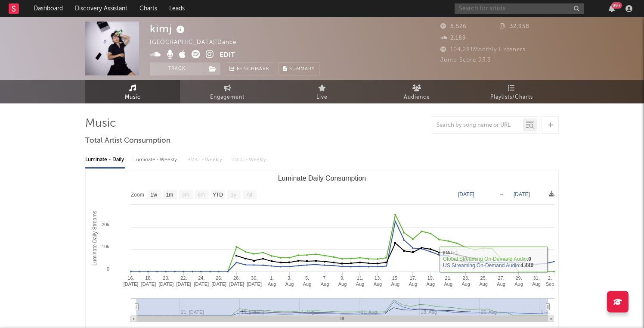
click at [505, 9] on input "text" at bounding box center [519, 8] width 129 height 11
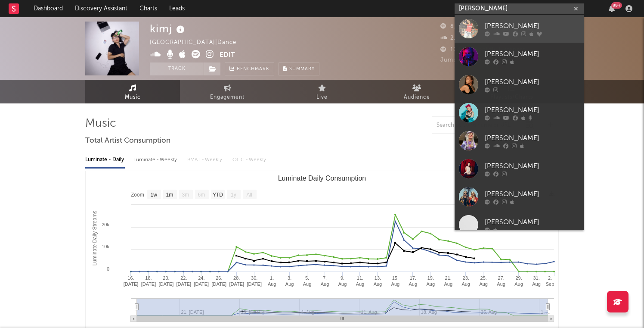
type input "effie"
click at [519, 31] on div "Effie" at bounding box center [532, 26] width 95 height 10
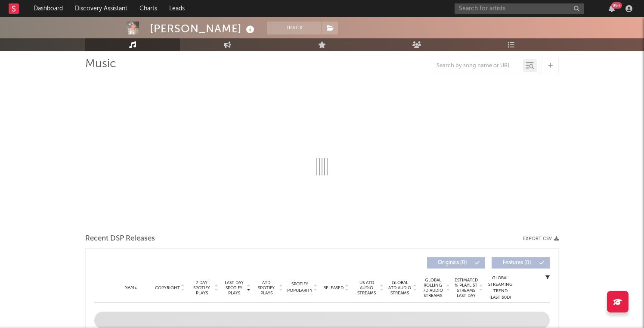
scroll to position [90, 0]
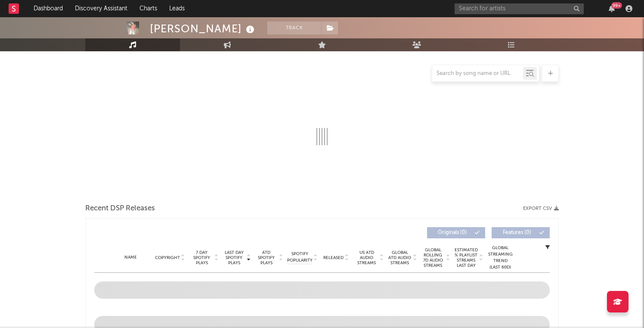
select select "6m"
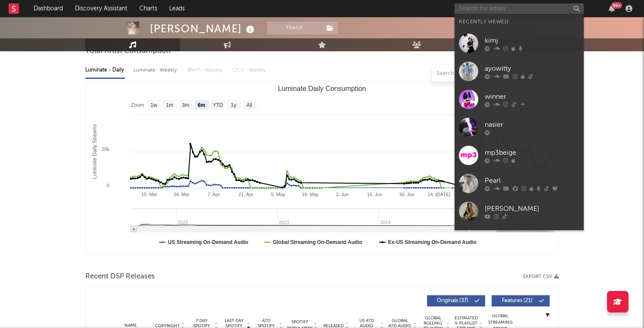
click at [496, 8] on input "text" at bounding box center [519, 8] width 129 height 11
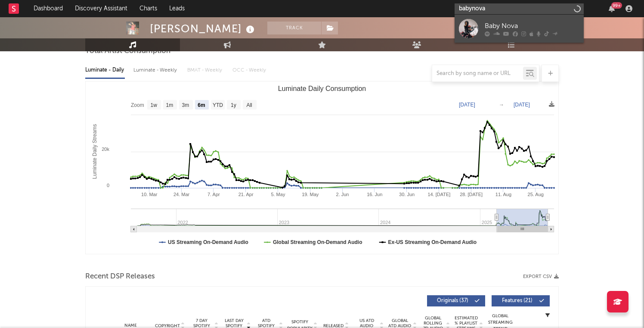
type input "babynova"
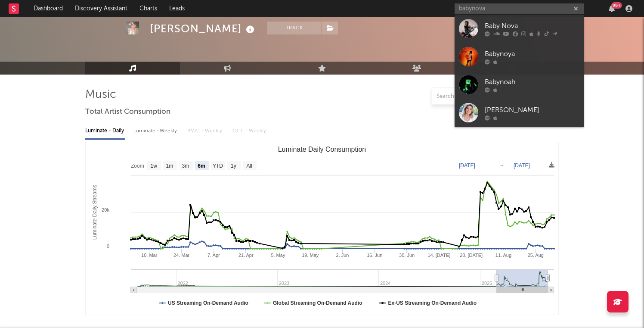
scroll to position [0, 0]
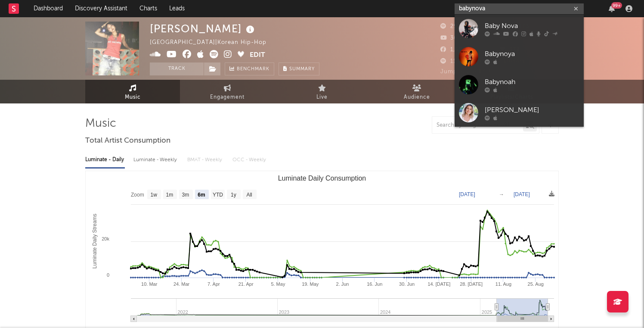
click at [499, 9] on input "babynova" at bounding box center [519, 8] width 129 height 11
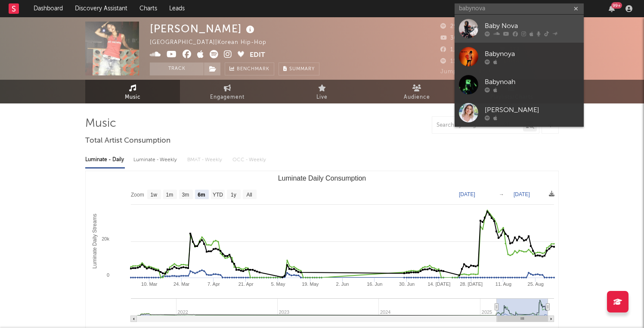
click at [485, 29] on div "Baby Nova" at bounding box center [532, 26] width 95 height 10
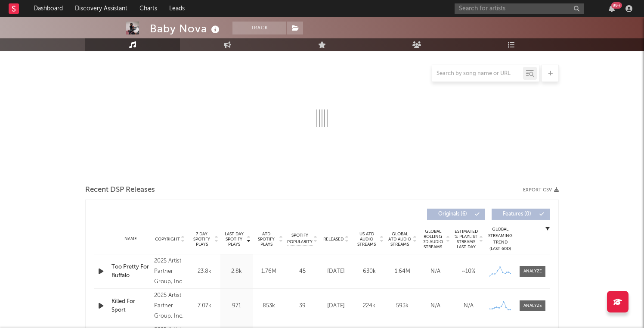
select select "6m"
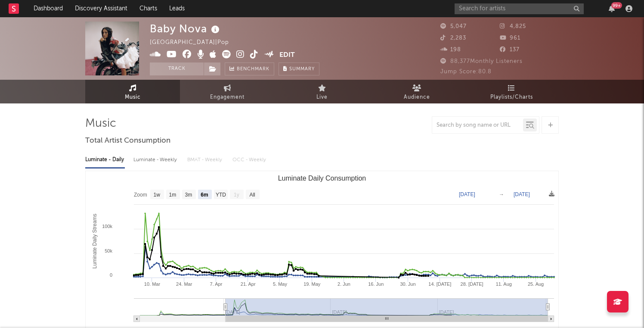
click at [546, 15] on div "99 +" at bounding box center [545, 8] width 181 height 17
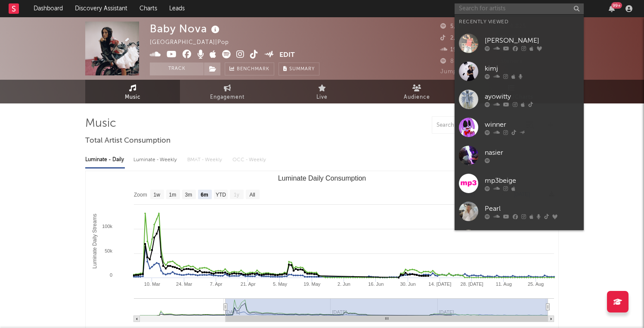
click at [513, 12] on input "text" at bounding box center [519, 8] width 129 height 11
paste input "2737942"
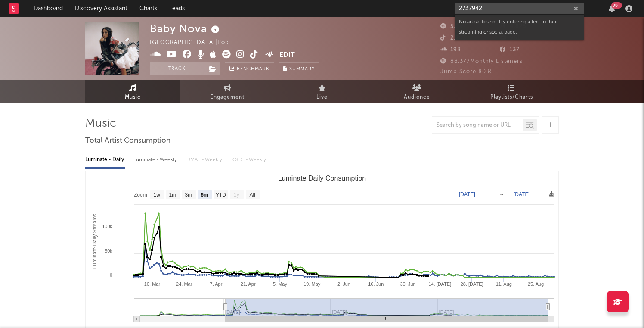
type input "2737942"
drag, startPoint x: 487, startPoint y: 10, endPoint x: 460, endPoint y: 11, distance: 27.1
click at [460, 11] on input "2737942" at bounding box center [519, 8] width 129 height 11
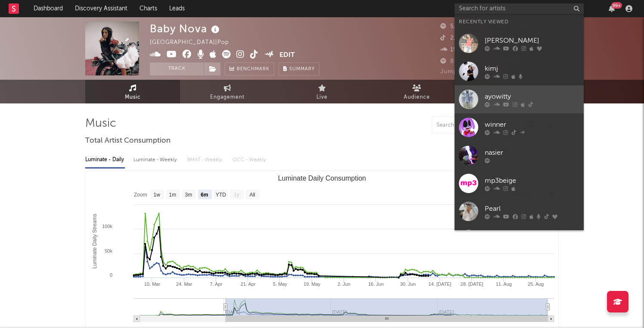
click at [541, 96] on div "ayowitty" at bounding box center [532, 96] width 95 height 10
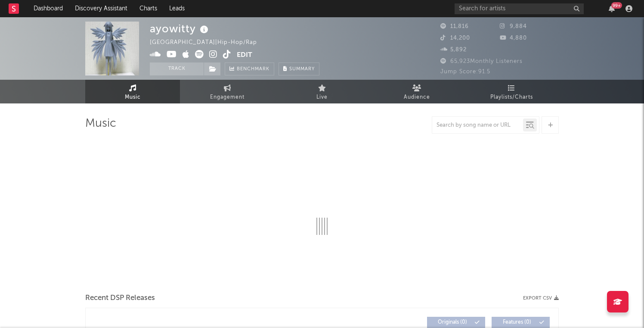
select select "6m"
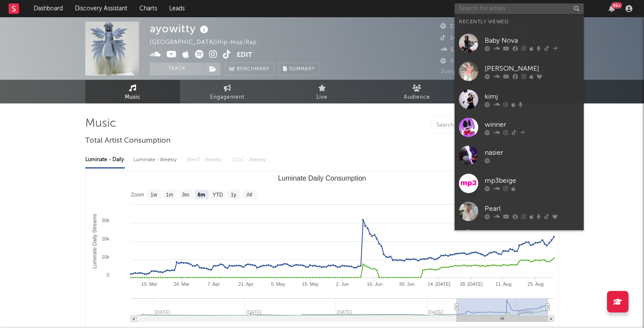
click at [496, 9] on input "text" at bounding box center [519, 8] width 129 height 11
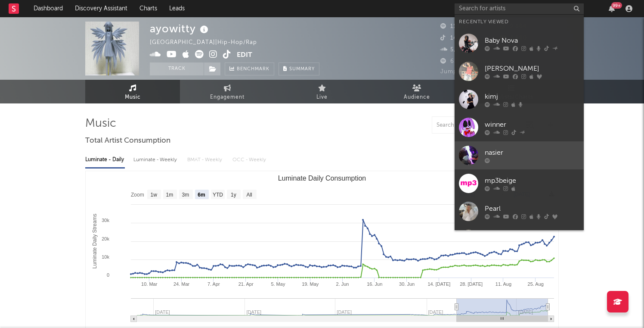
click at [532, 157] on div "nasier" at bounding box center [532, 152] width 95 height 10
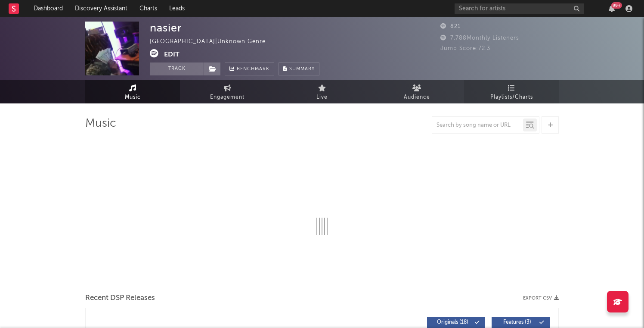
select select "1w"
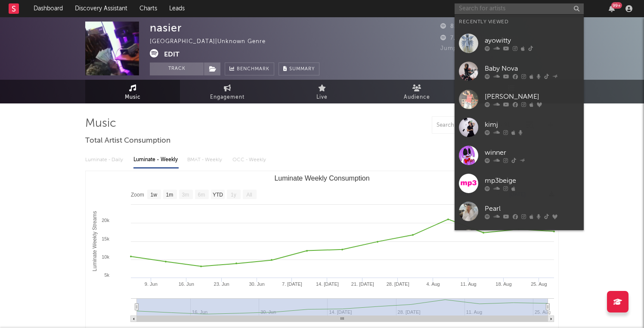
click at [484, 12] on input "text" at bounding box center [519, 8] width 129 height 11
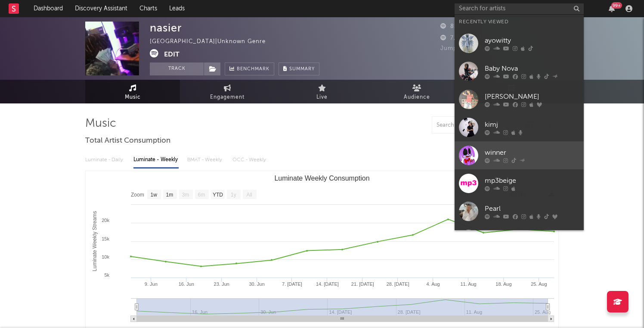
click at [512, 157] on div "winner" at bounding box center [532, 152] width 95 height 10
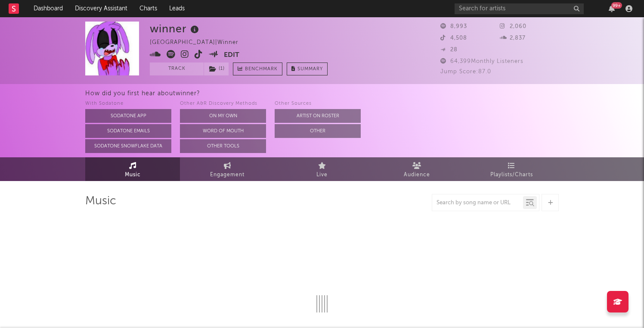
select select "6m"
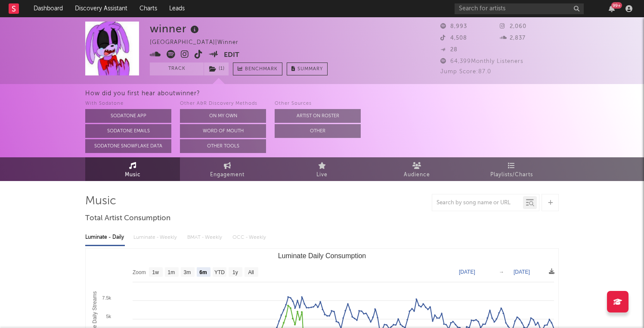
click at [596, 131] on div "With Sodatone Sodatone App Sodatone Emails Sodatone Snowflake Data Other A&R Di…" at bounding box center [364, 126] width 559 height 54
click at [476, 12] on input "text" at bounding box center [519, 8] width 129 height 11
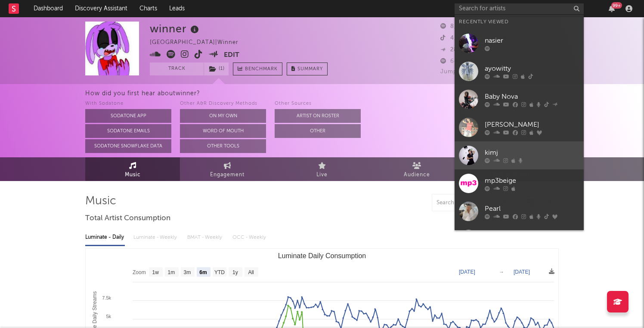
click at [521, 156] on div "kimj" at bounding box center [532, 152] width 95 height 10
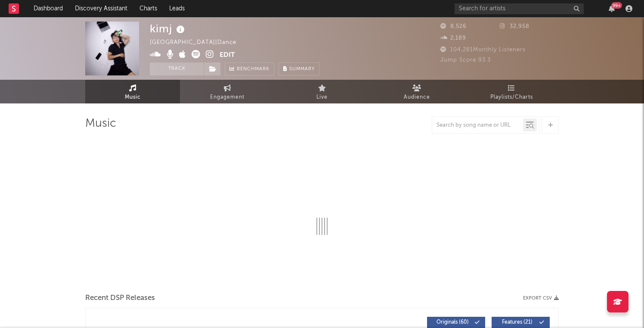
select select "1w"
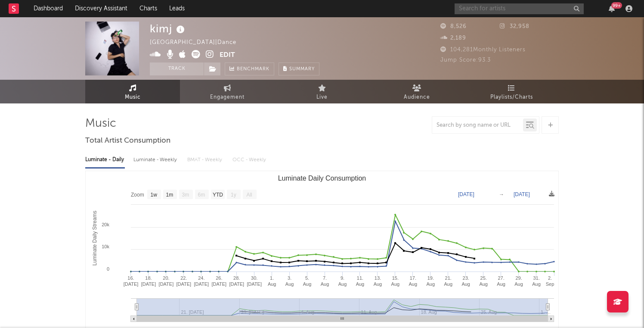
click at [501, 9] on input "text" at bounding box center [519, 8] width 129 height 11
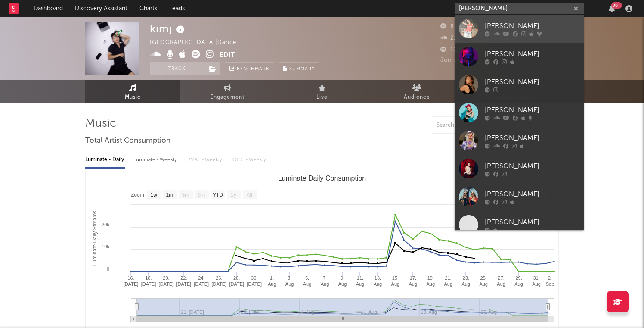
type input "effie"
click at [508, 28] on div "Effie" at bounding box center [532, 26] width 95 height 10
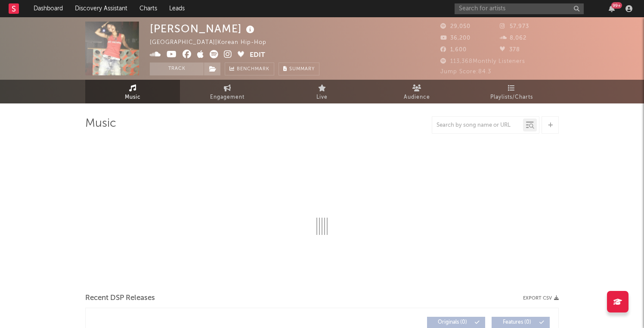
select select "6m"
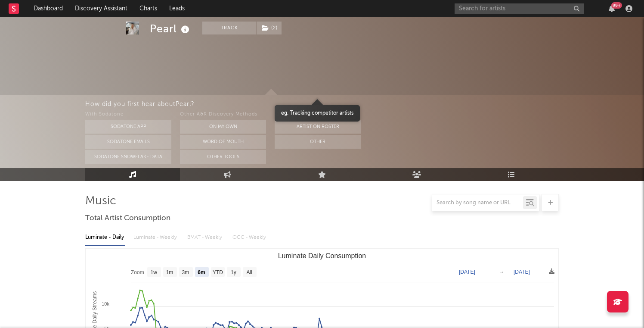
select select "6m"
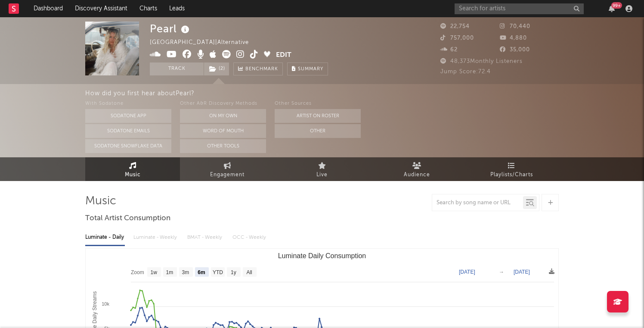
click at [580, 85] on div "How did you first hear about [PERSON_NAME] ? With Sodatone Sodatone App Sodaton…" at bounding box center [364, 120] width 559 height 73
click at [482, 9] on input "text" at bounding box center [519, 8] width 129 height 11
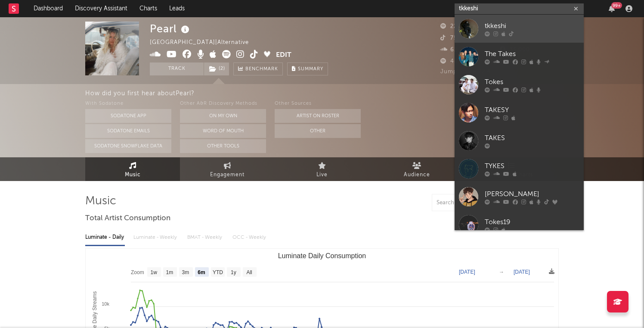
type input "tkkeshi"
click at [474, 31] on div at bounding box center [468, 28] width 19 height 19
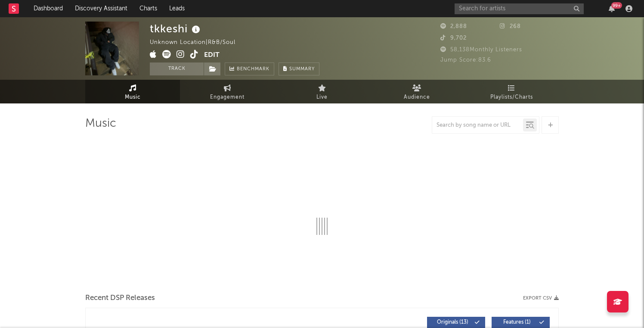
select select "1w"
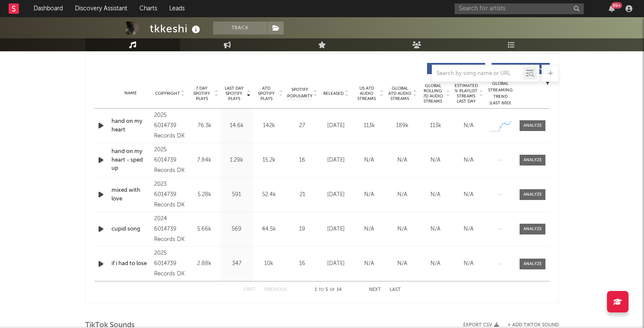
scroll to position [322, 0]
click at [539, 124] on div at bounding box center [533, 124] width 19 height 6
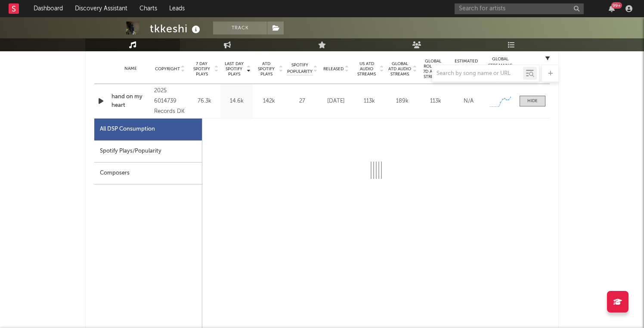
select select "1w"
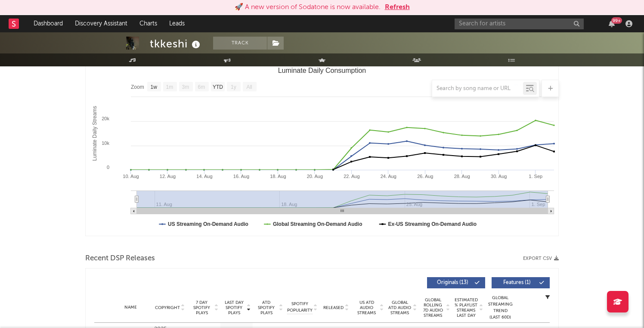
scroll to position [0, 0]
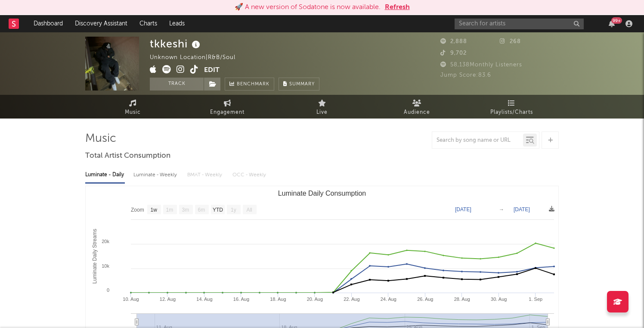
click at [185, 70] on span at bounding box center [177, 70] width 54 height 11
click at [177, 70] on icon at bounding box center [181, 69] width 8 height 9
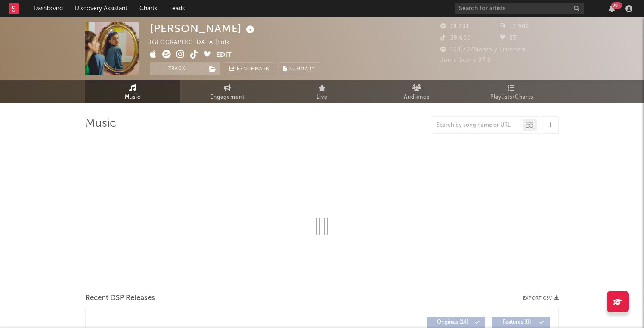
select select "6m"
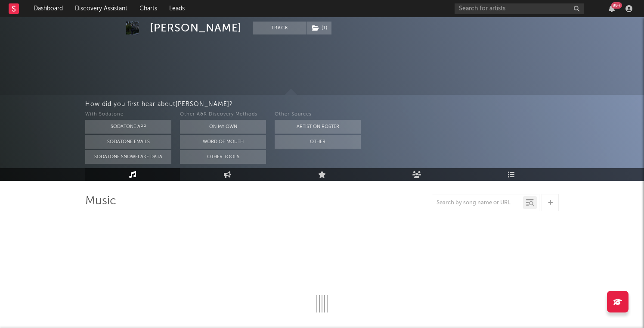
scroll to position [87, 0]
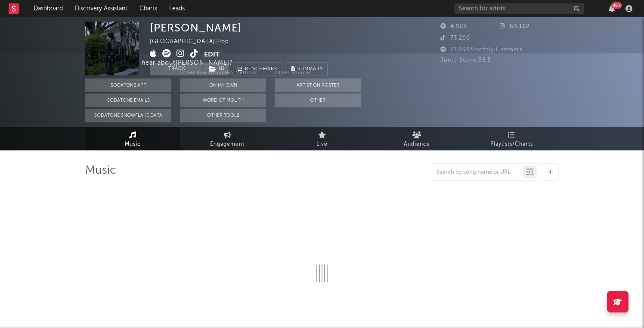
select select "1w"
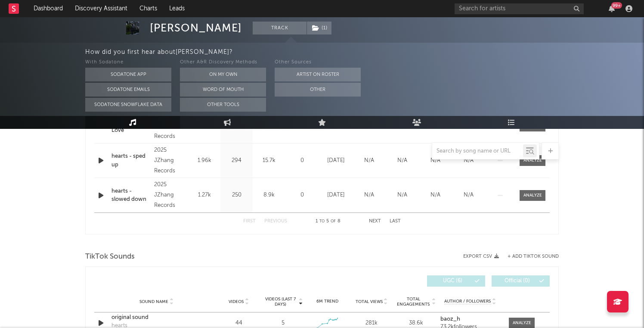
scroll to position [323, 0]
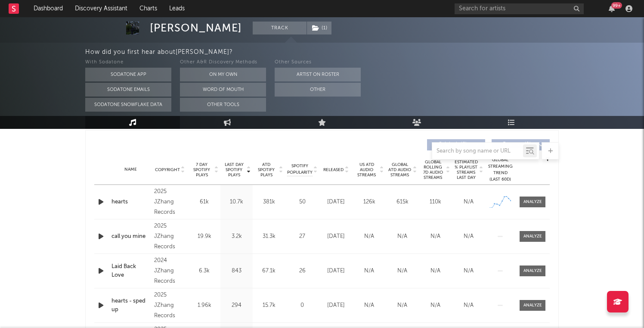
click at [100, 206] on icon "button" at bounding box center [100, 201] width 9 height 11
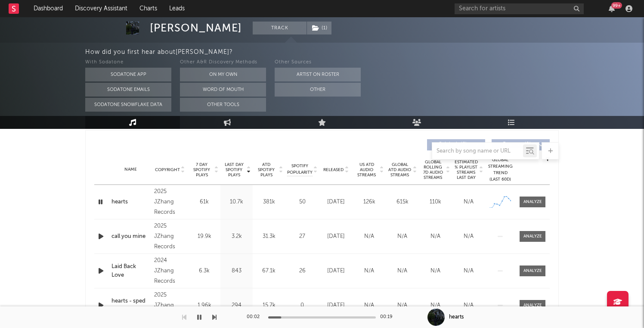
click at [99, 236] on icon "button" at bounding box center [100, 236] width 9 height 11
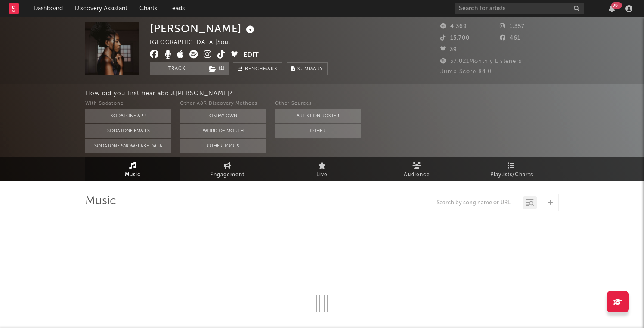
select select "1w"
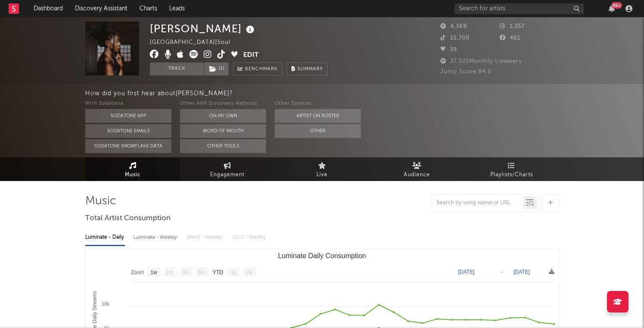
click at [219, 55] on icon at bounding box center [221, 54] width 8 height 9
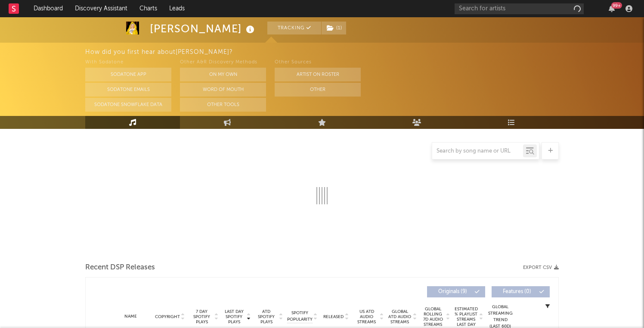
select select "1w"
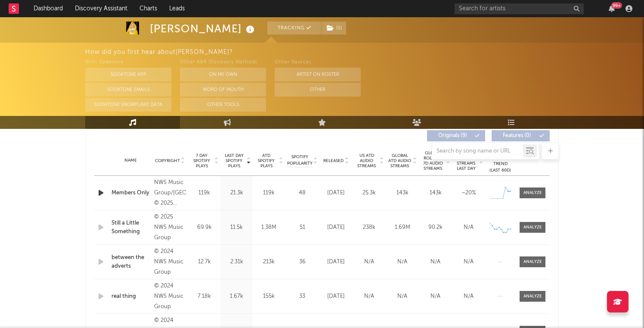
scroll to position [325, 0]
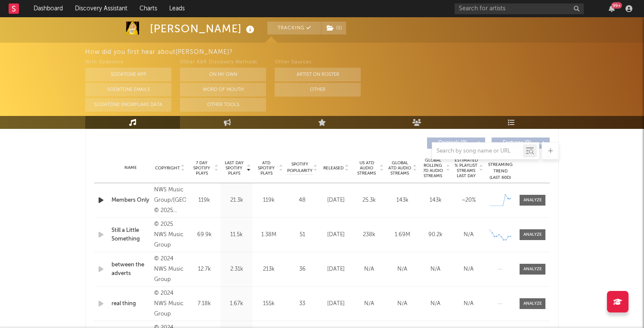
drag, startPoint x: 339, startPoint y: 164, endPoint x: 282, endPoint y: 149, distance: 59.9
click at [282, 149] on div "Music Total Artist Consumption Luminate - Daily Luminate - Weekly BMAT - Weekly…" at bounding box center [322, 325] width 474 height 912
click at [98, 199] on icon "button" at bounding box center [100, 200] width 9 height 11
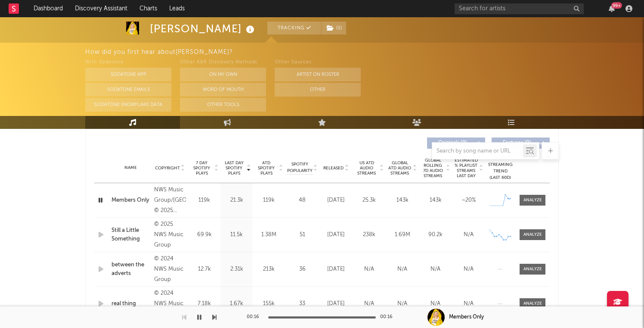
click at [96, 194] on div "Name Members Only Copyright NWS Music Group/Queens Road Music, © 2025 North Wes…" at bounding box center [322, 200] width 456 height 34
click at [101, 200] on icon "button" at bounding box center [100, 200] width 8 height 11
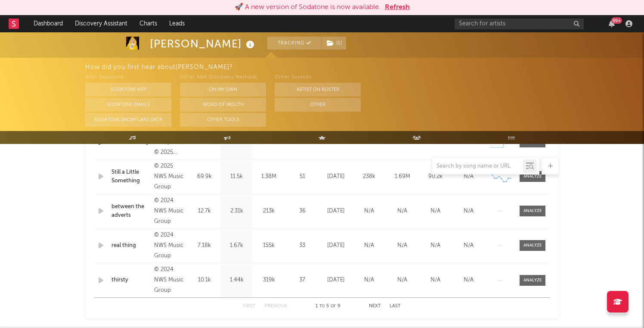
scroll to position [399, 0]
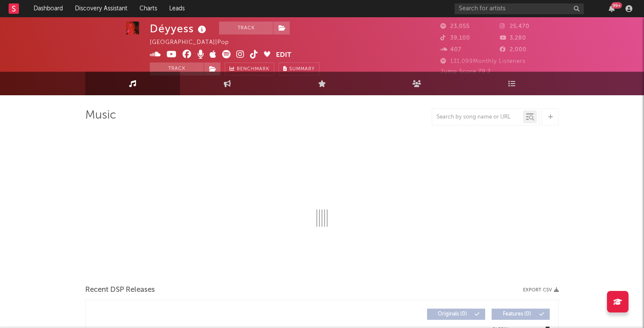
select select "6m"
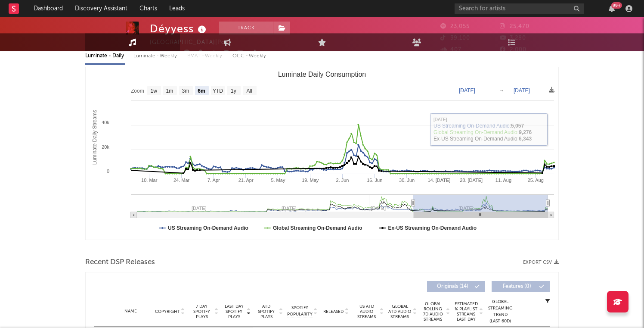
scroll to position [242, 0]
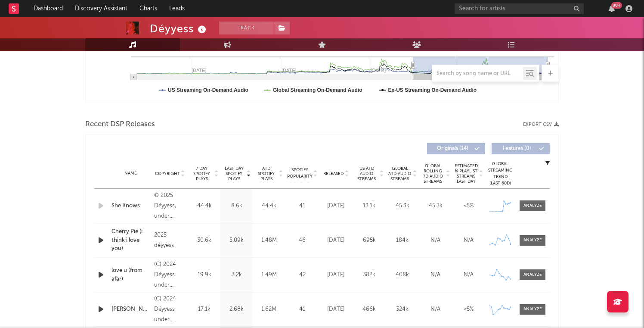
click at [344, 174] on div at bounding box center [346, 173] width 5 height 6
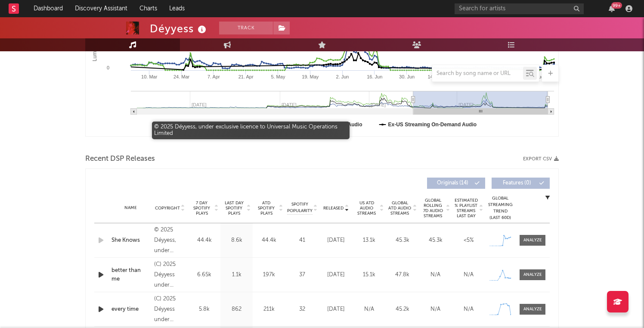
scroll to position [0, 0]
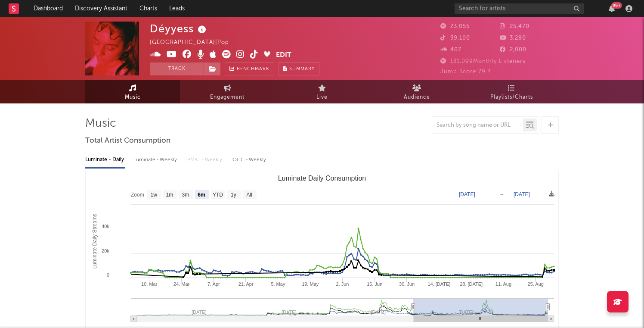
click at [224, 53] on icon at bounding box center [226, 54] width 9 height 9
click at [255, 54] on icon at bounding box center [254, 54] width 8 height 9
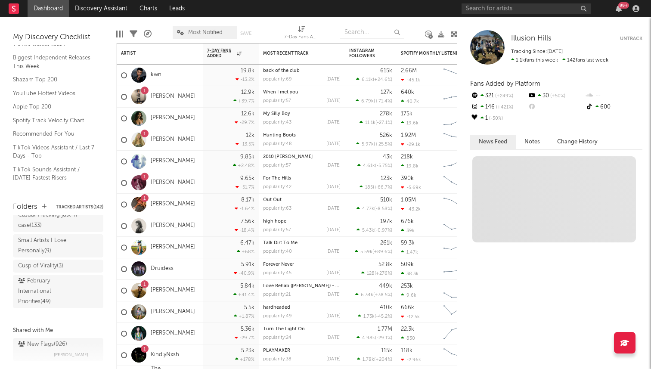
scroll to position [146, 0]
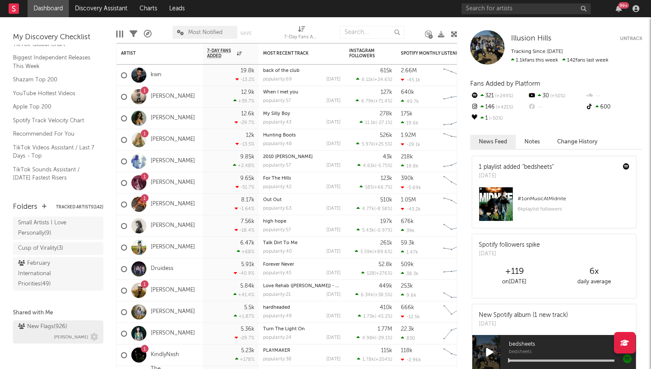
click at [46, 326] on div "New Flags ( 926 )" at bounding box center [42, 327] width 49 height 10
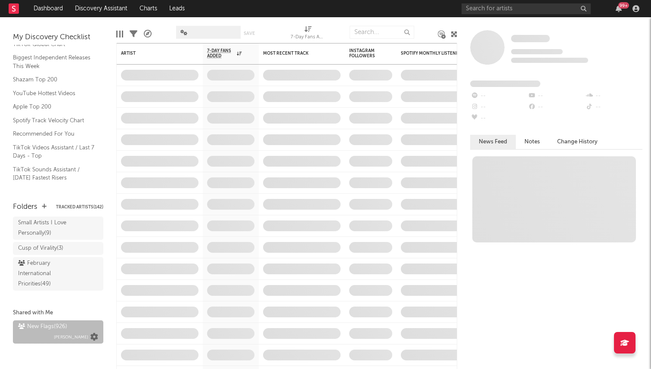
click at [93, 336] on icon at bounding box center [94, 337] width 8 height 8
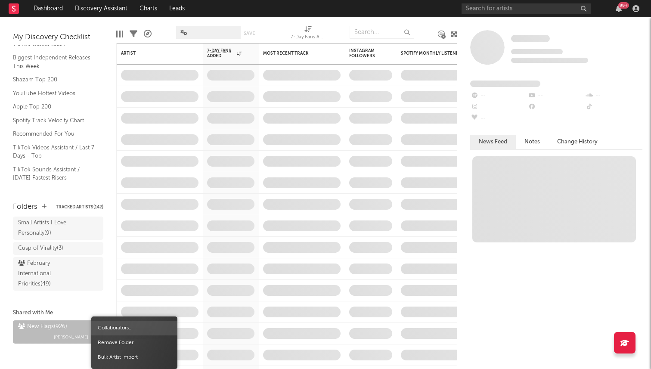
click at [113, 322] on span "Collaborators..." at bounding box center [134, 328] width 86 height 15
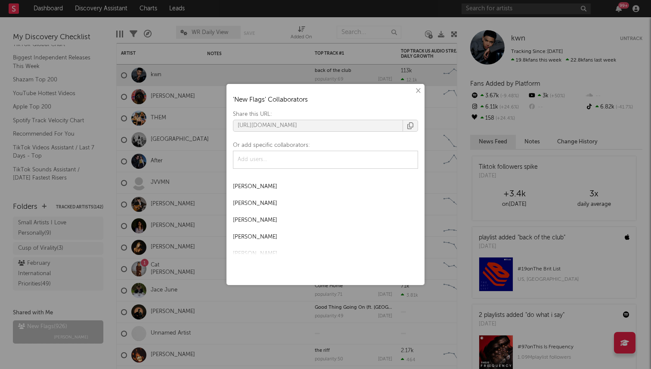
click at [416, 90] on button "×" at bounding box center [417, 90] width 9 height 9
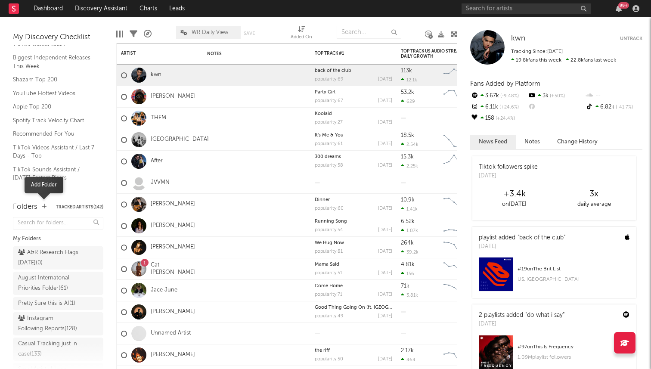
click at [43, 205] on icon "button" at bounding box center [44, 207] width 5 height 6
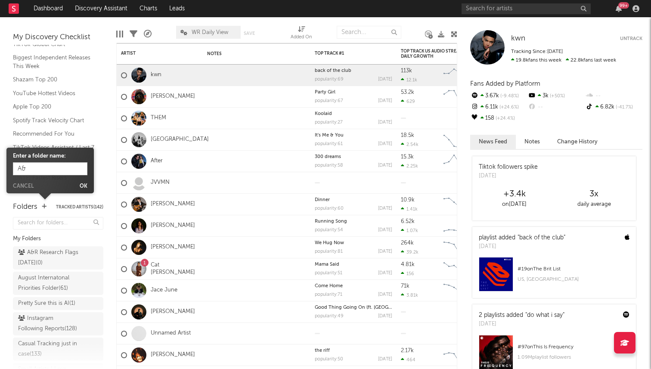
type input "A"
type input "Research New Flags"
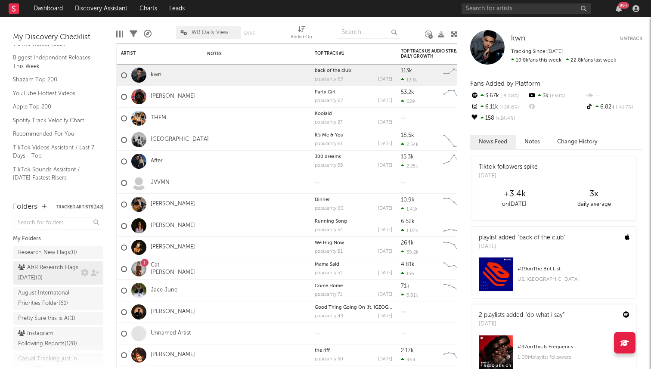
click at [43, 279] on div "A&R Research Flags August 2025 ( 0 )" at bounding box center [48, 273] width 61 height 21
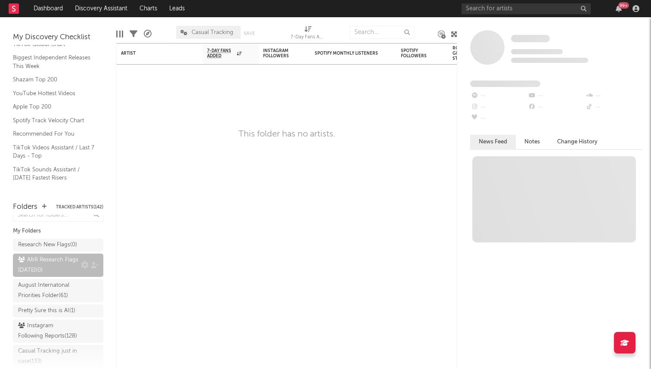
scroll to position [2, 0]
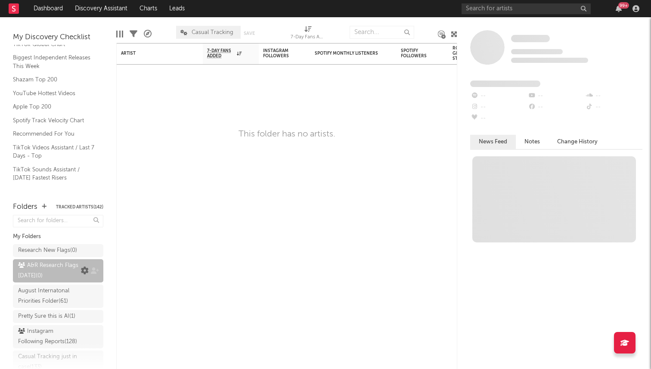
click at [84, 269] on icon at bounding box center [85, 271] width 8 height 8
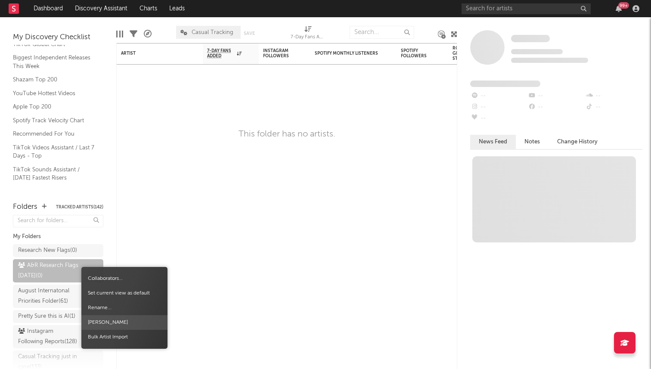
click at [108, 323] on span "Delete Folder" at bounding box center [124, 322] width 86 height 15
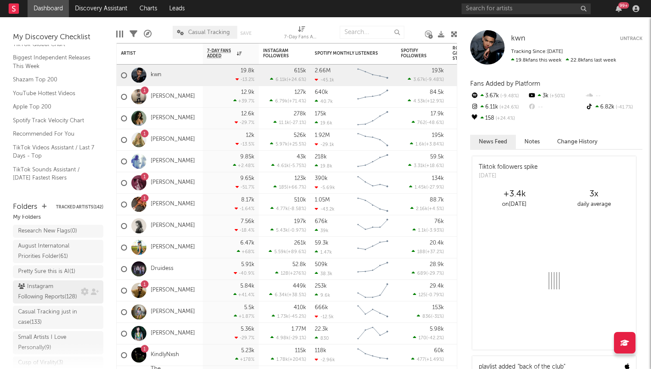
scroll to position [40, 0]
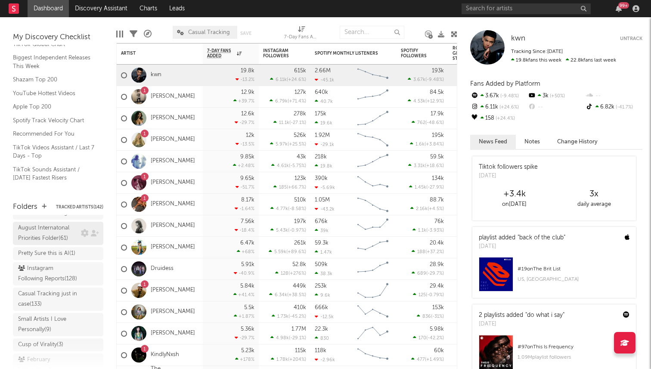
click at [59, 234] on div "August Internatonal Priorities Folder ( 61 )" at bounding box center [48, 233] width 61 height 21
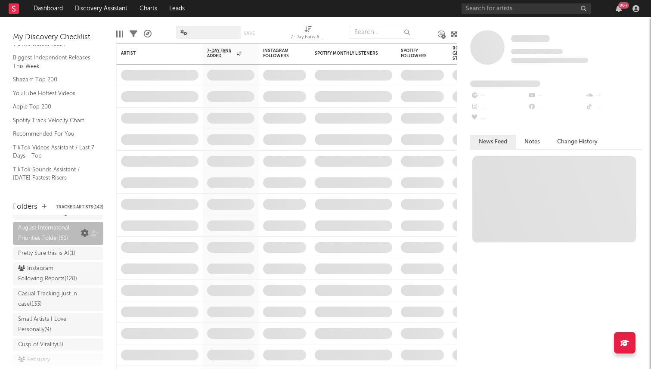
click at [84, 233] on icon at bounding box center [85, 233] width 8 height 8
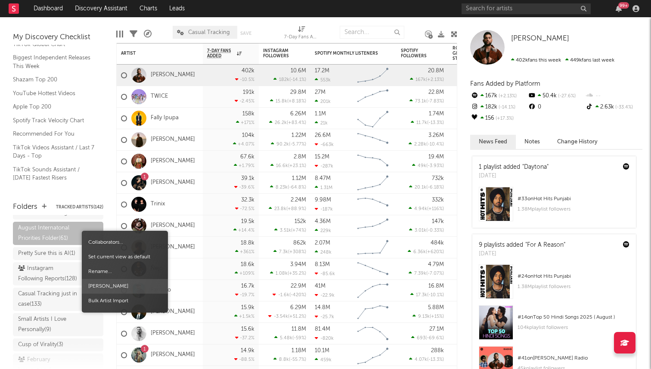
click at [115, 288] on span "Delete Folder" at bounding box center [125, 286] width 86 height 15
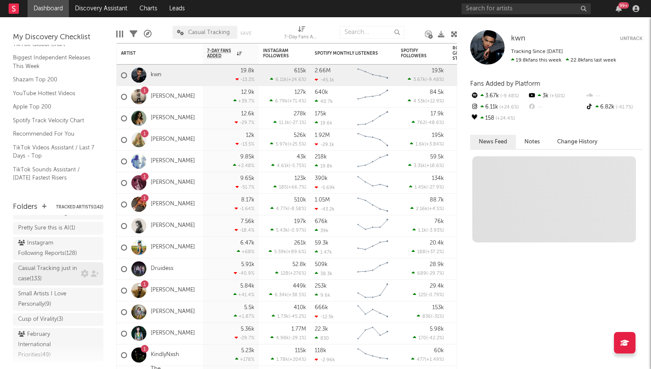
scroll to position [55, 0]
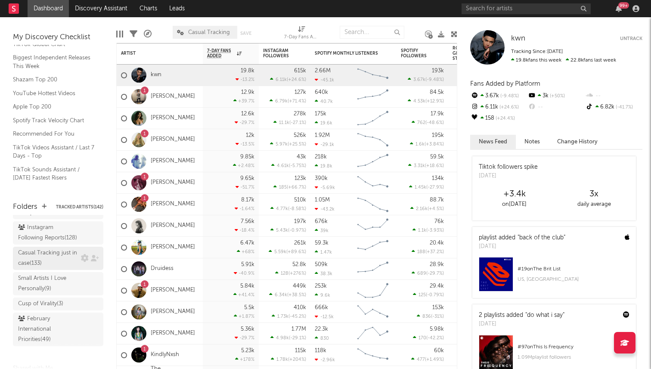
click at [67, 260] on div "Casual Tracking just in case ( 133 )" at bounding box center [48, 258] width 61 height 21
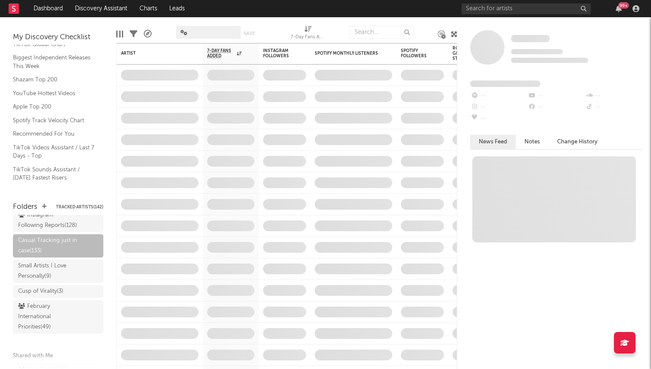
scroll to position [70, 0]
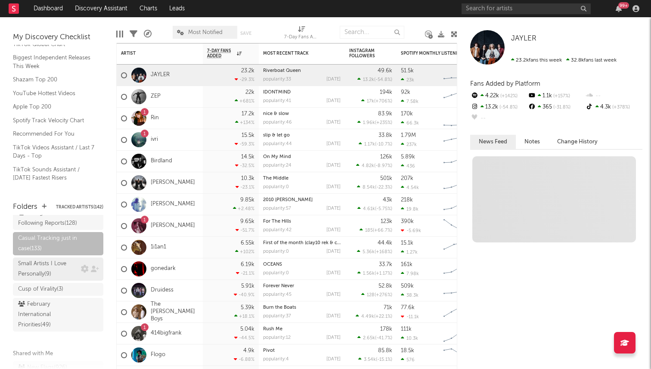
click at [51, 270] on div "Small Artists I Love Personally ( 9 )" at bounding box center [48, 269] width 61 height 21
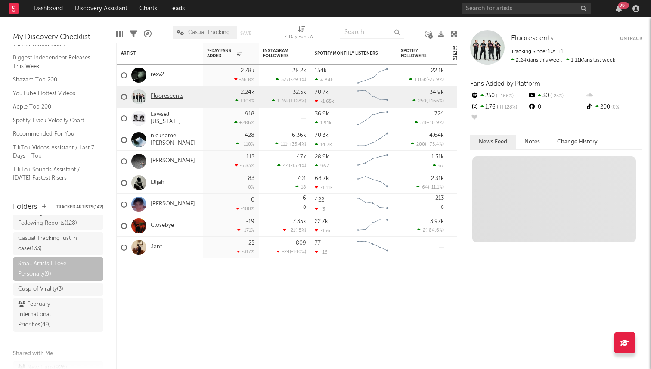
click at [169, 98] on link "Fluorescents" at bounding box center [167, 96] width 33 height 7
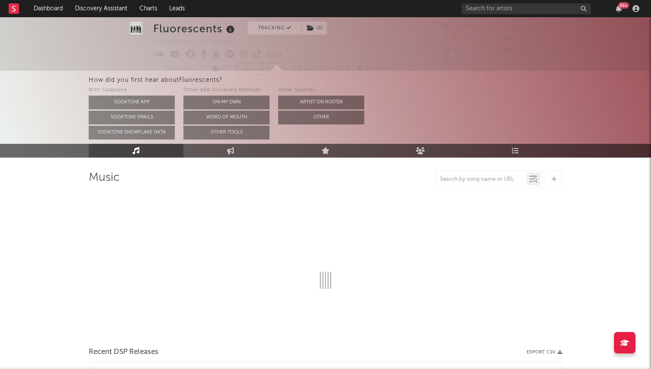
select select "6m"
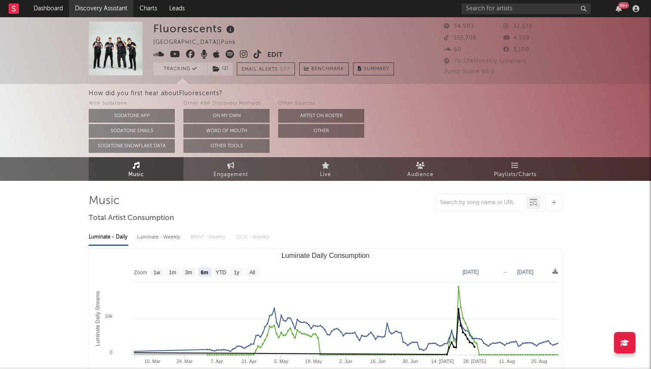
click at [101, 2] on link "Discovery Assistant" at bounding box center [101, 8] width 65 height 17
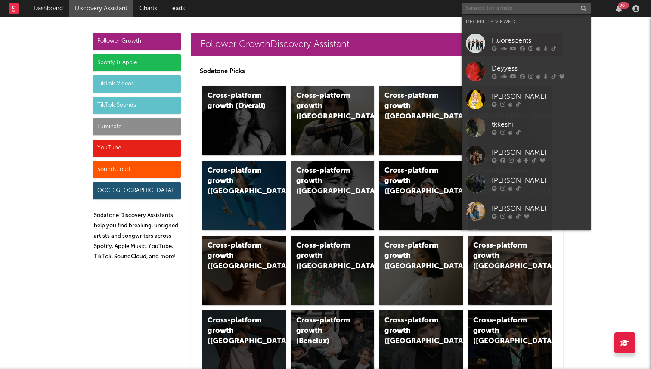
click at [484, 4] on input "text" at bounding box center [526, 8] width 129 height 11
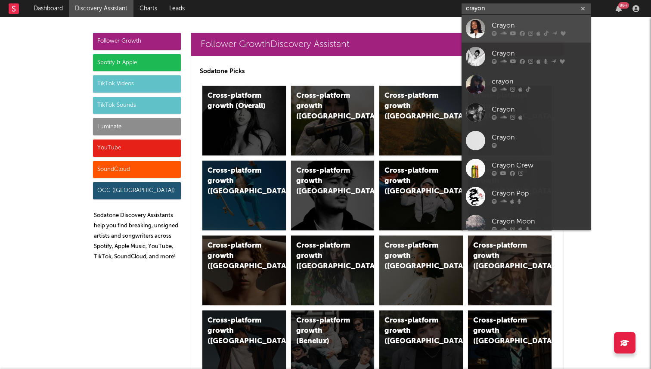
type input "crayon"
click at [479, 29] on div at bounding box center [475, 28] width 19 height 19
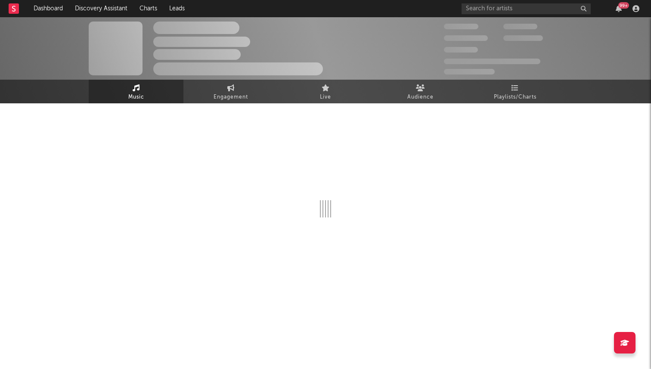
select select "6m"
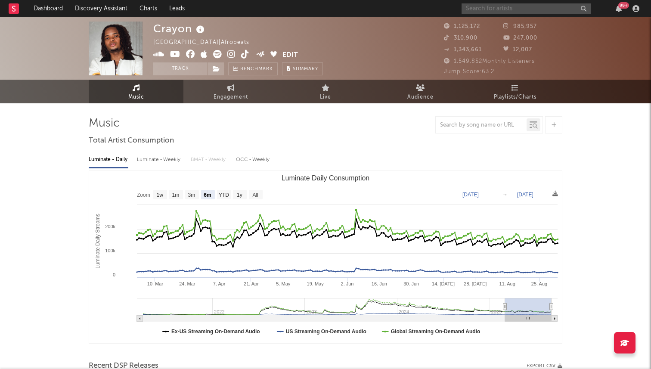
click at [483, 8] on input "text" at bounding box center [526, 8] width 129 height 11
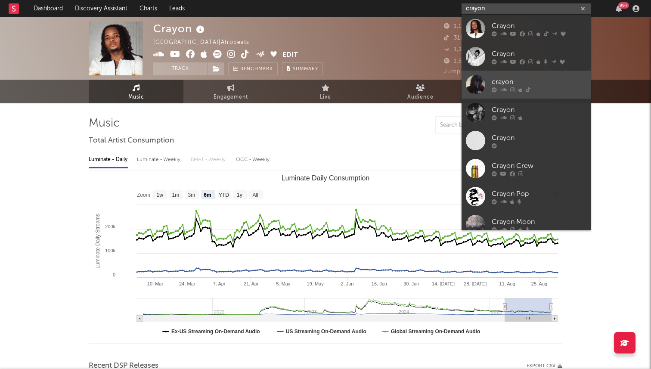
type input "crayon"
click at [480, 78] on div at bounding box center [475, 84] width 19 height 19
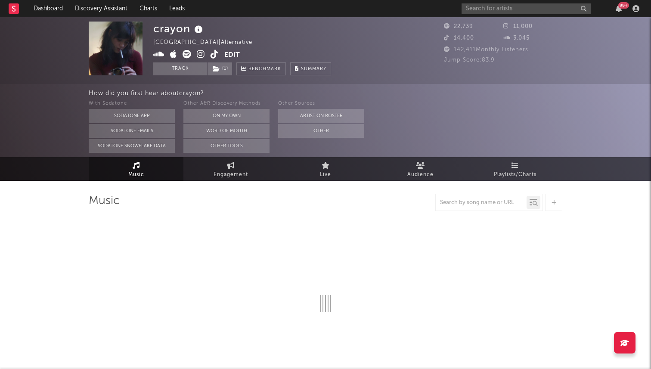
select select "6m"
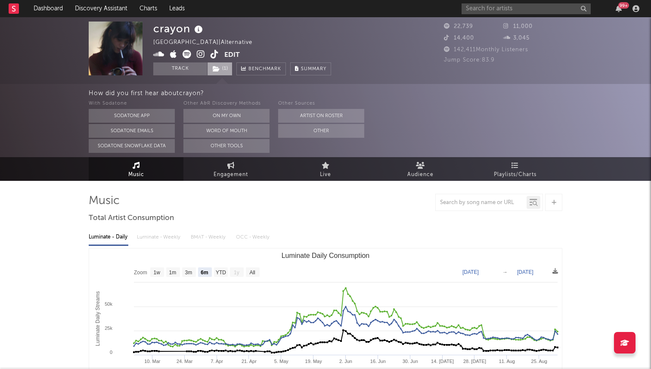
click at [219, 71] on icon at bounding box center [216, 69] width 7 height 6
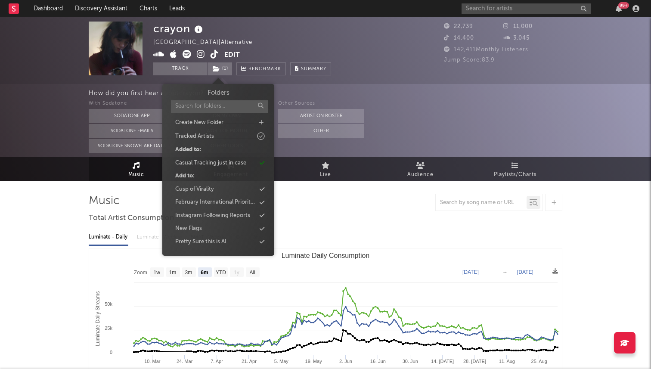
click at [298, 30] on div "crayon United States | Alternative Edit Track ( 1 ) Benchmark Summary" at bounding box center [242, 49] width 178 height 54
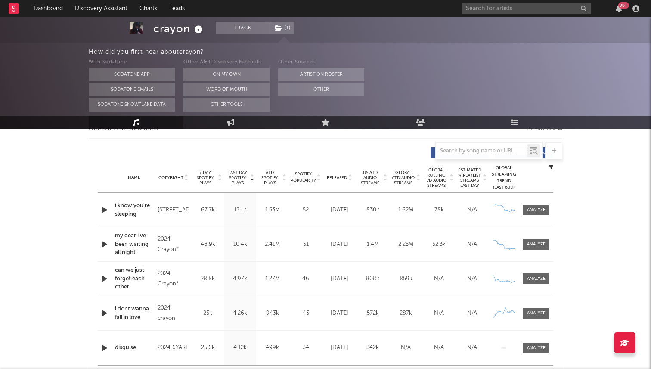
scroll to position [316, 0]
click at [337, 176] on span "Released" at bounding box center [337, 176] width 20 height 5
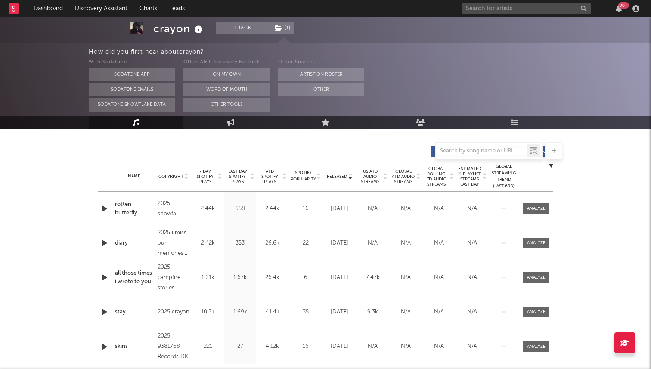
click at [207, 176] on span "7 Day Spotify Plays" at bounding box center [205, 177] width 23 height 16
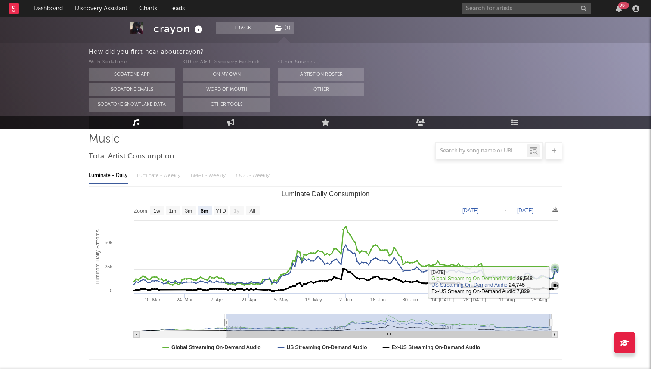
scroll to position [0, 0]
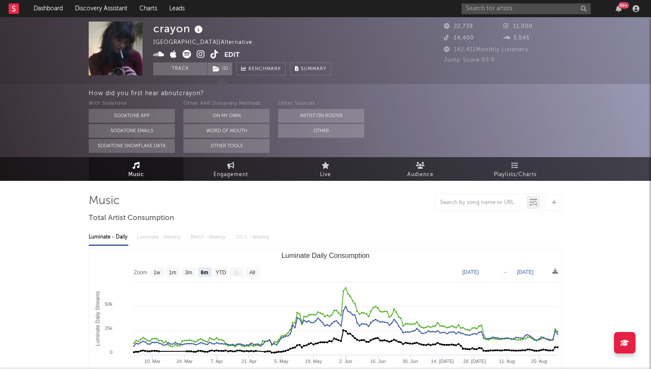
click at [506, 18] on div "crayon United States | Alternative Edit Track ( 1 ) Benchmark Summary 22,739 11…" at bounding box center [325, 50] width 651 height 67
click at [488, 10] on input "text" at bounding box center [526, 8] width 129 height 11
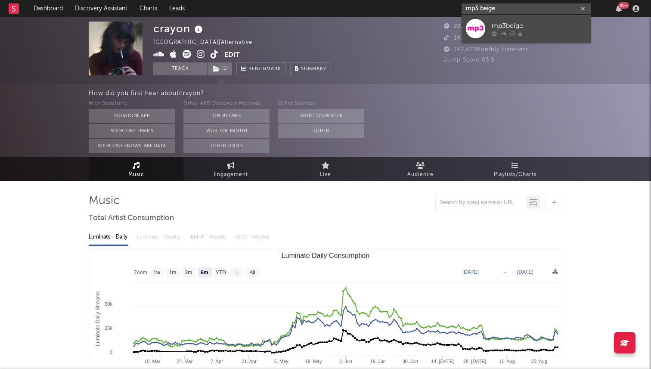
type input "mp3 beige"
click at [476, 27] on div at bounding box center [475, 28] width 19 height 19
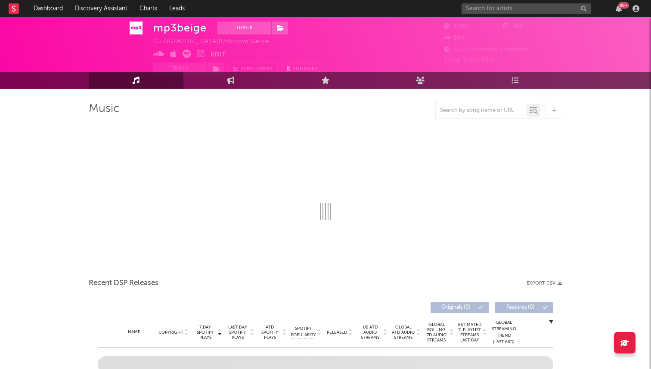
scroll to position [16, 0]
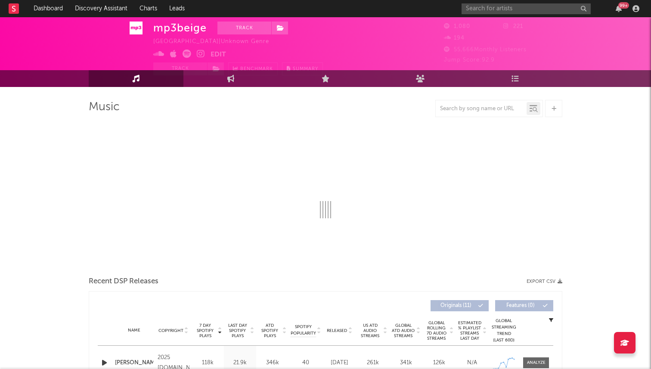
select select "1w"
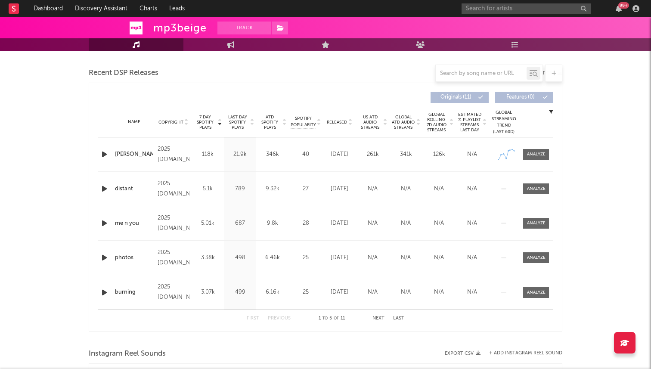
scroll to position [229, 0]
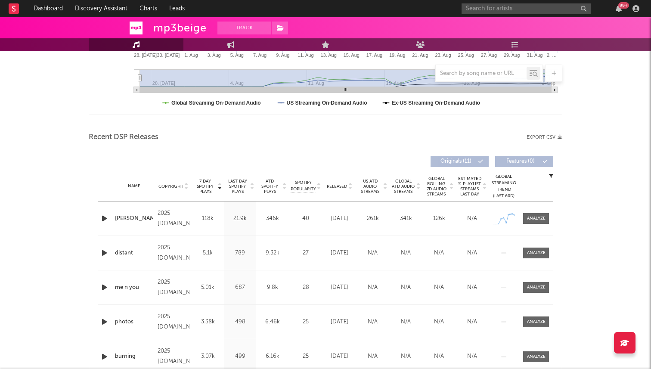
click at [546, 208] on div "Name jane doe Copyright 2025 rrtozi.com Label rrtozi.com Album Names UNTITLED.M…" at bounding box center [326, 219] width 456 height 34
click at [539, 214] on span at bounding box center [536, 218] width 26 height 11
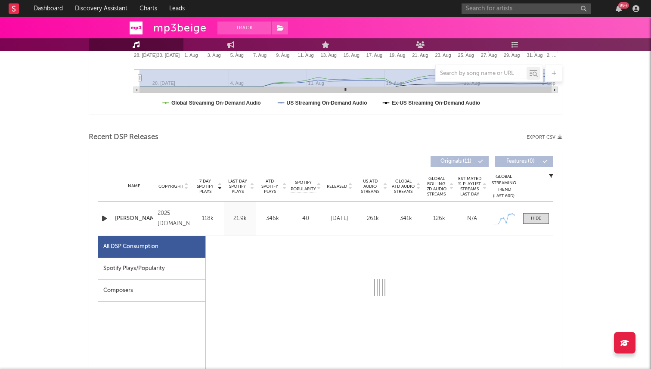
select select "1w"
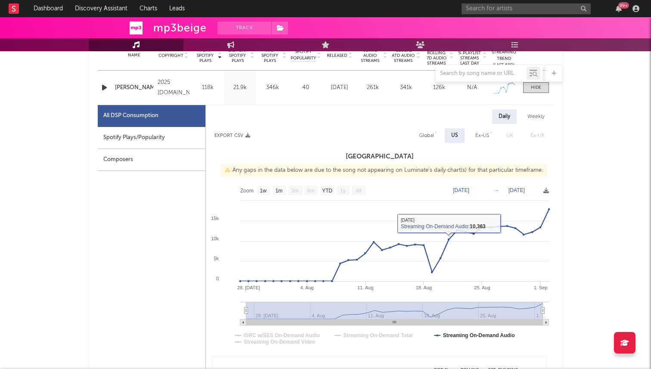
scroll to position [345, 0]
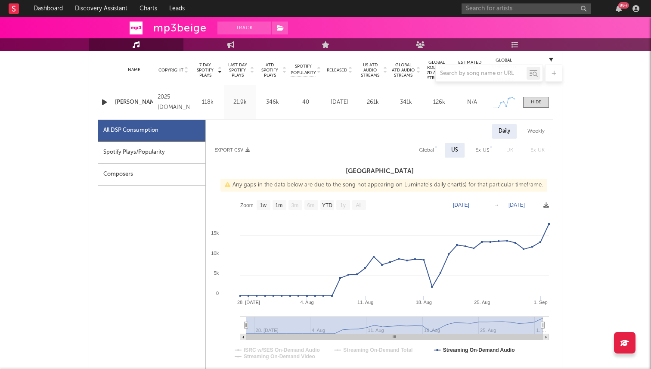
click at [432, 152] on div "Global" at bounding box center [426, 150] width 15 height 10
select select "1w"
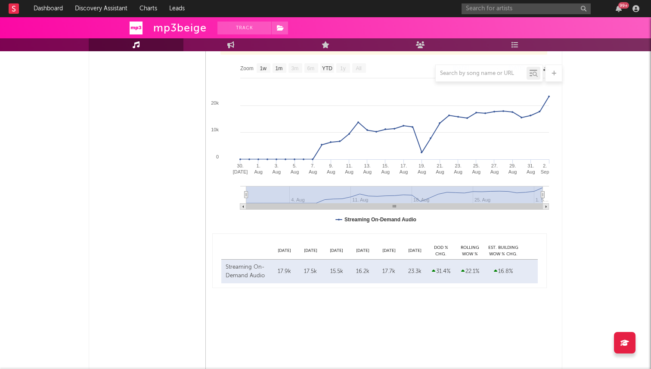
scroll to position [500, 0]
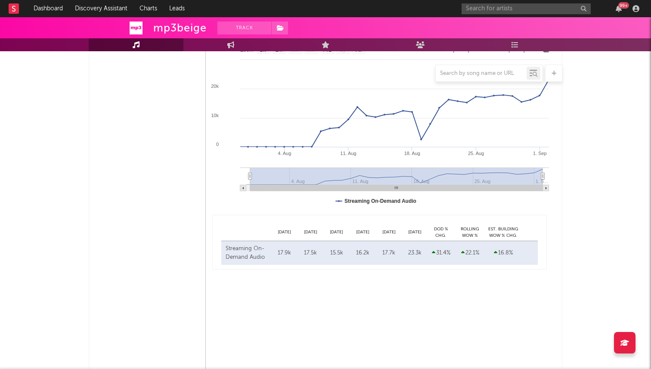
type input "2025-08-11"
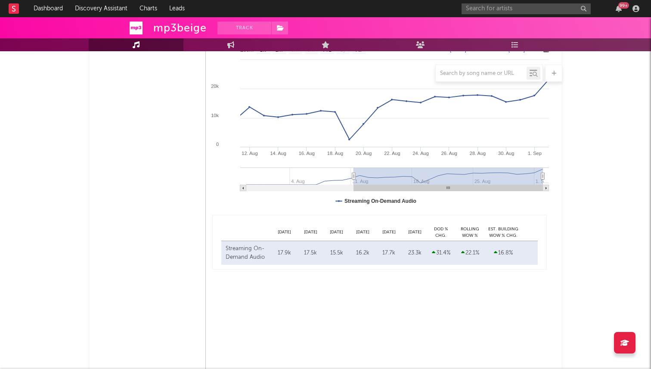
drag, startPoint x: 245, startPoint y: 175, endPoint x: 354, endPoint y: 175, distance: 108.5
click at [354, 175] on icon at bounding box center [353, 176] width 3 height 6
drag, startPoint x: 542, startPoint y: 177, endPoint x: 511, endPoint y: 176, distance: 31.4
click at [535, 176] on icon at bounding box center [536, 176] width 3 height 6
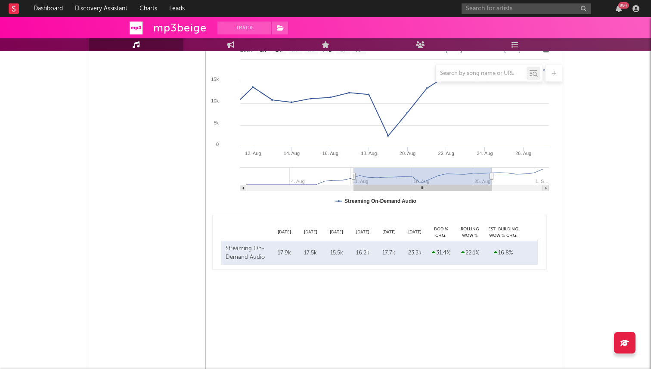
drag, startPoint x: 511, startPoint y: 176, endPoint x: 479, endPoint y: 177, distance: 31.9
click at [490, 177] on icon at bounding box center [491, 176] width 3 height 6
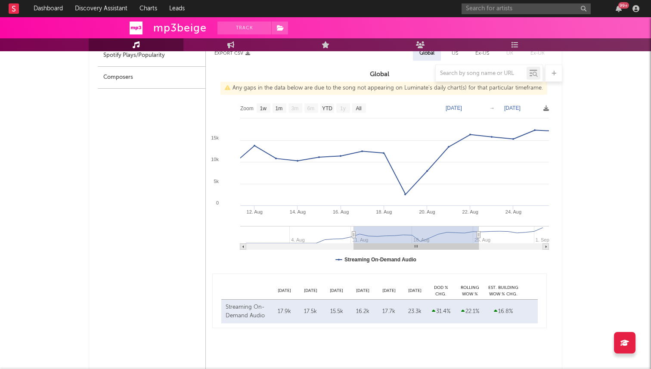
scroll to position [432, 0]
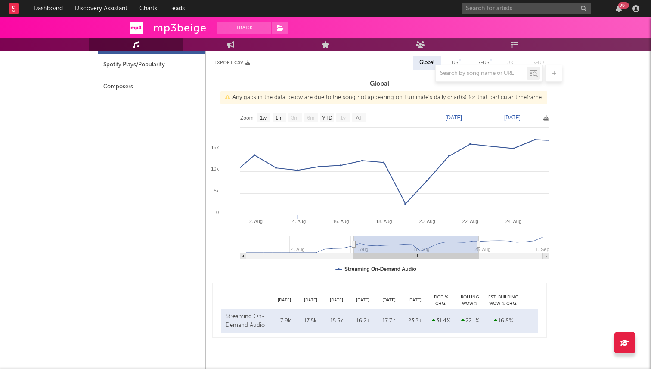
type input "2025-09-02"
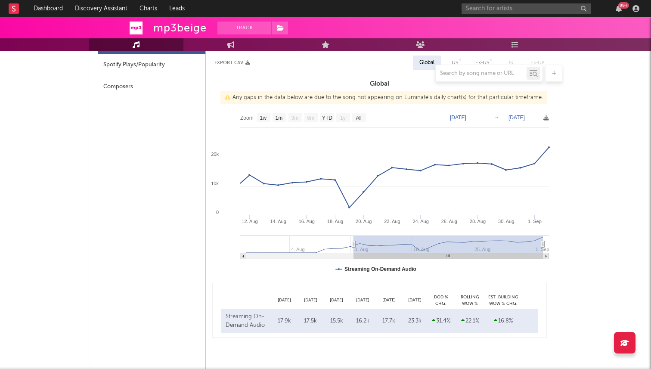
drag, startPoint x: 478, startPoint y: 245, endPoint x: 573, endPoint y: 232, distance: 95.2
click at [573, 232] on div "mp3beige Track United States | Unknown Genre Edit Track Benchmark Summary 1,080…" at bounding box center [325, 169] width 651 height 1168
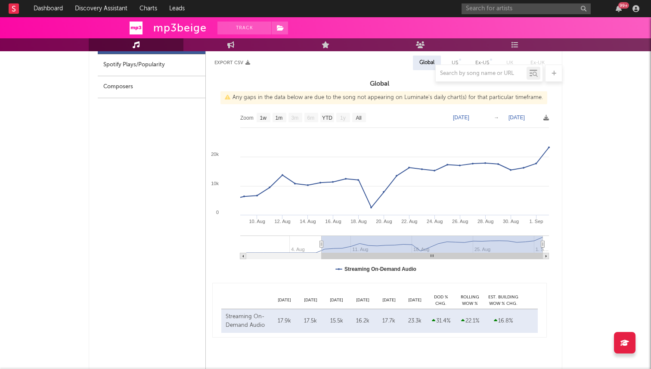
type input "2025-07-30"
drag, startPoint x: 353, startPoint y: 243, endPoint x: 223, endPoint y: 231, distance: 129.8
click at [223, 231] on icon "Created with Highcharts 10.3.3 12. Aug 14. Aug 16. Aug 18. Aug 20. Aug 22. Aug …" at bounding box center [379, 195] width 347 height 172
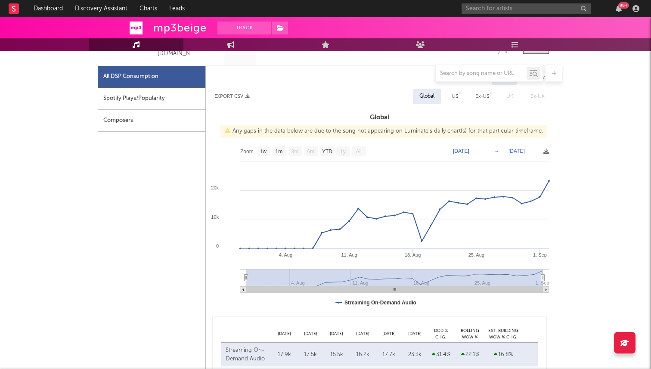
scroll to position [373, 0]
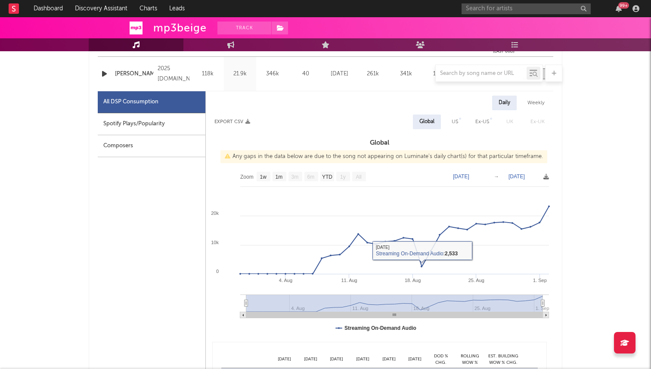
click at [459, 177] on text "Jul 30, 2025" at bounding box center [461, 177] width 16 height 6
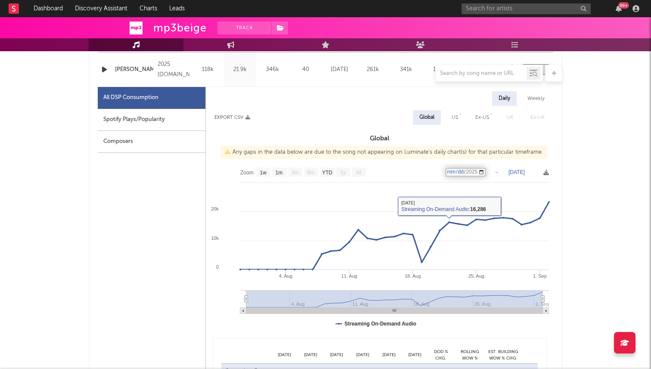
scroll to position [372, 0]
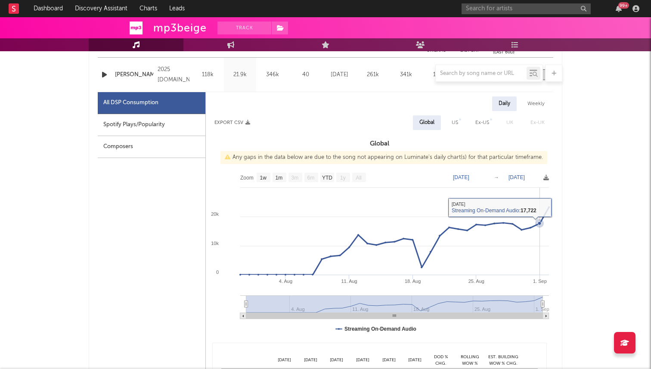
click at [539, 198] on rect at bounding box center [379, 254] width 347 height 172
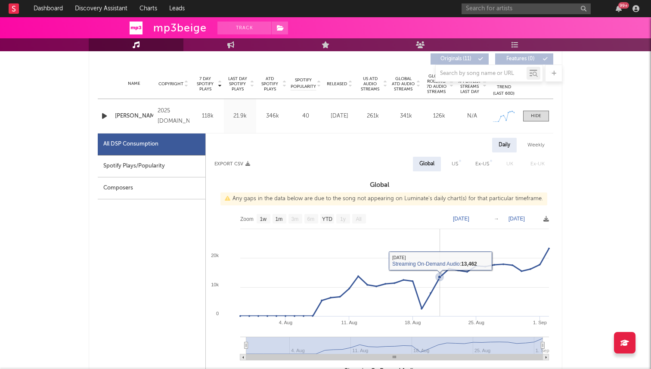
scroll to position [343, 0]
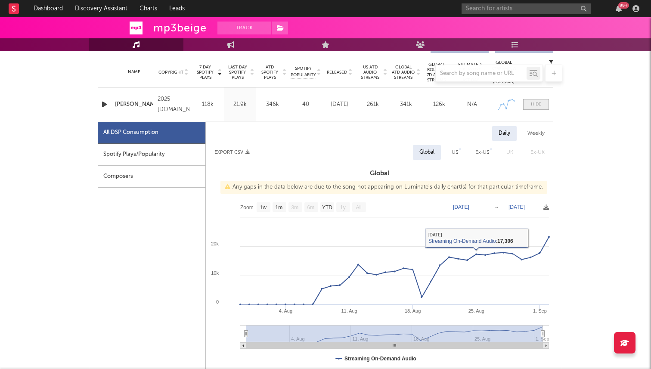
click at [532, 102] on div at bounding box center [536, 104] width 10 height 6
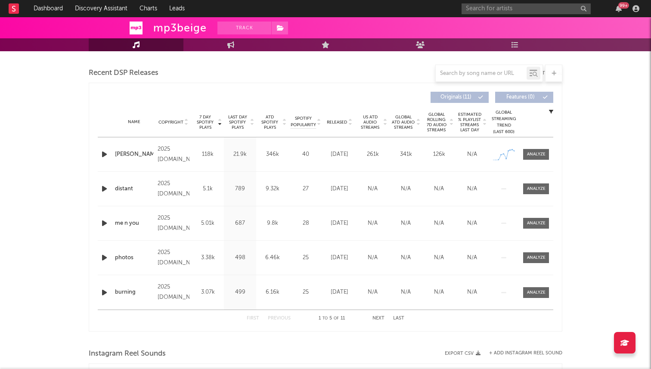
scroll to position [327, 0]
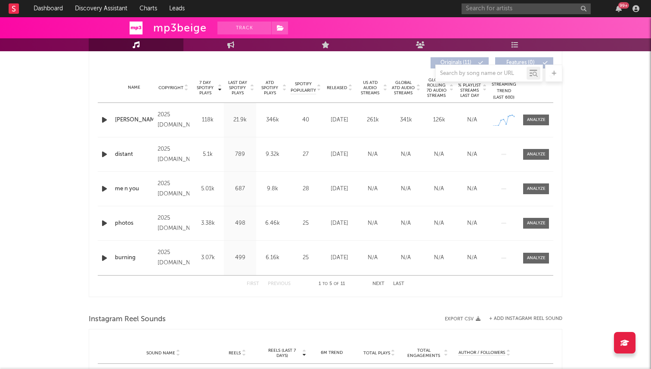
click at [377, 284] on button "Next" at bounding box center [378, 284] width 12 height 5
click at [376, 280] on div "First Previous 6 to 10 of 11 Next Last" at bounding box center [326, 284] width 158 height 17
click at [375, 282] on button "Next" at bounding box center [378, 284] width 12 height 5
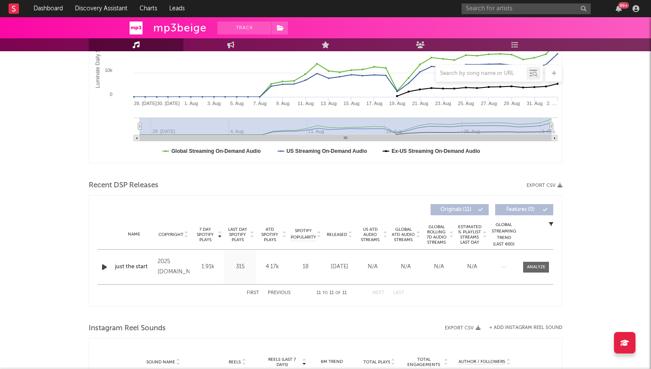
scroll to position [170, 0]
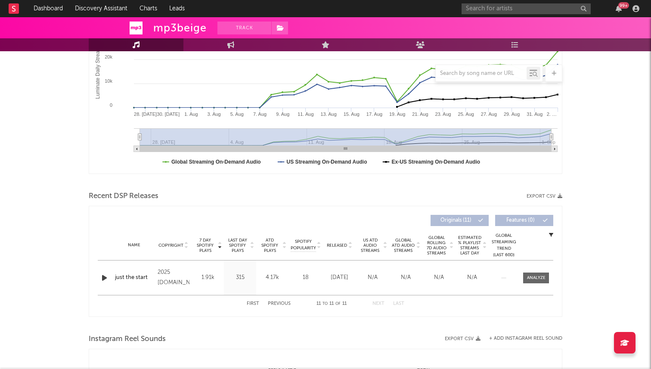
click at [251, 305] on button "First" at bounding box center [253, 303] width 12 height 5
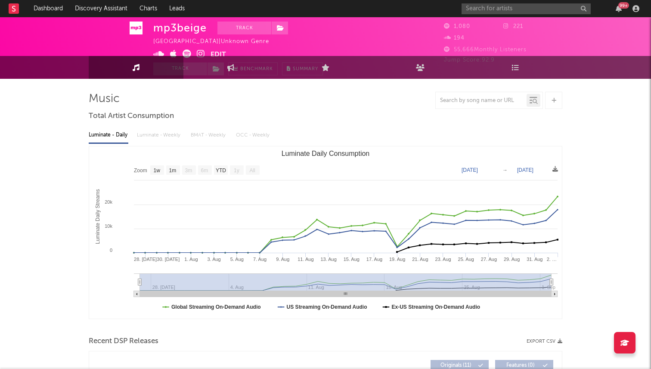
scroll to position [2, 0]
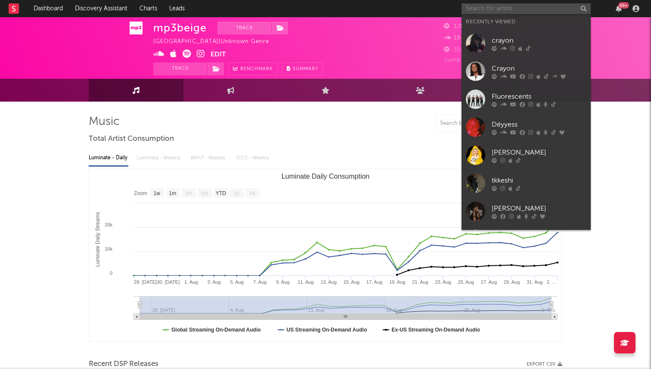
click at [496, 11] on input "text" at bounding box center [526, 8] width 129 height 11
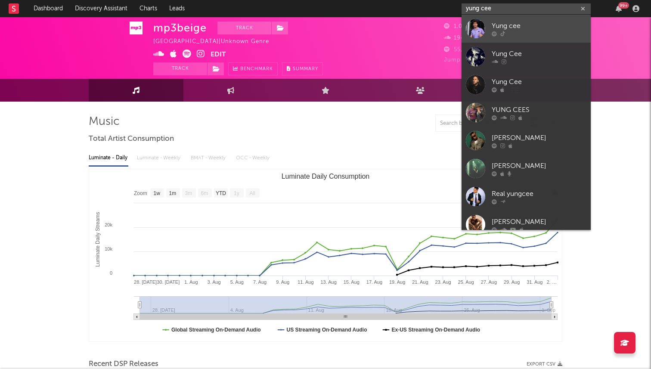
type input "yung cee"
click at [477, 30] on div at bounding box center [475, 28] width 19 height 19
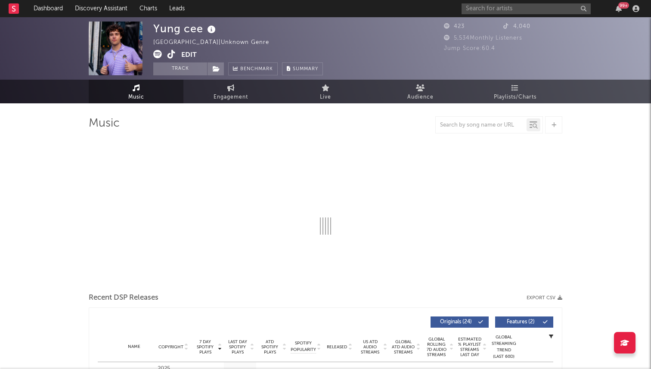
select select "1w"
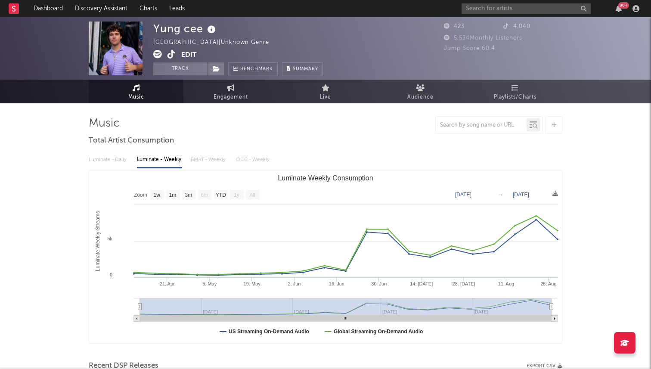
click at [193, 54] on button "Edit" at bounding box center [189, 55] width 16 height 11
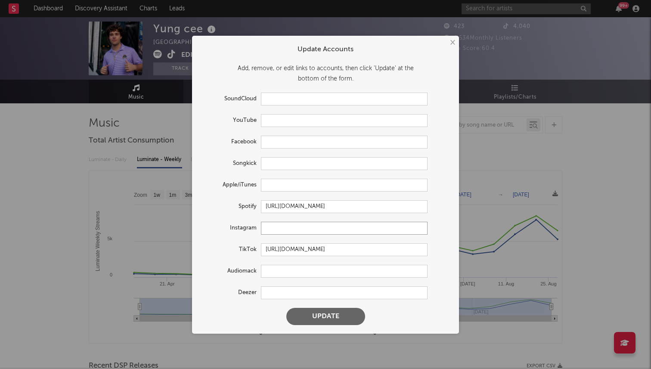
click at [274, 228] on input "text" at bounding box center [344, 228] width 167 height 13
paste input "https://soundcloud.com/yung-cee-592506056?ref=clipboard&p=i&c=1&si=D8BFA9286FFF…"
type input "https://soundcloud.com/yung-cee-592506056?ref=clipboard&p=i&c=1&si=D8BFA9286FFF…"
click at [270, 101] on input "text" at bounding box center [344, 99] width 167 height 13
paste input "https://soundcloud.com/yung-cee-592506056?ref=clipboard&p=i&c=1&si=D8BFA9286FFF…"
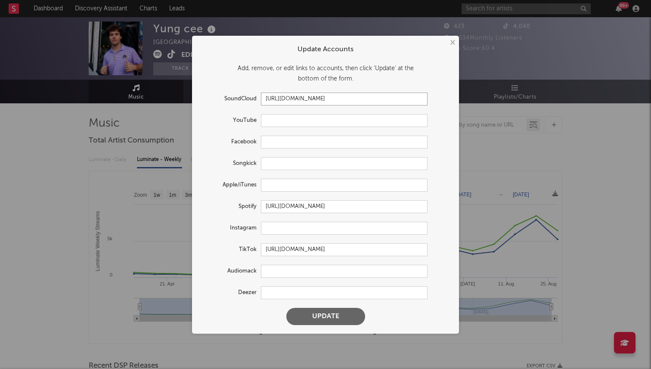
scroll to position [0, 339]
type input "https://soundcloud.com/yung-cee-592506056?ref=clipboard&p=i&c=1&si=D8BFA9286FFF…"
click at [308, 307] on form "Update Accounts Add, remove, or edit links to accounts, then click 'Update' at …" at bounding box center [325, 184] width 258 height 289
click at [311, 315] on button "Update" at bounding box center [325, 316] width 79 height 17
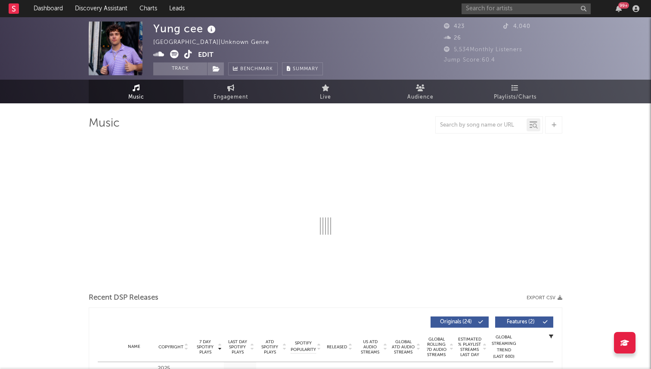
select select "1w"
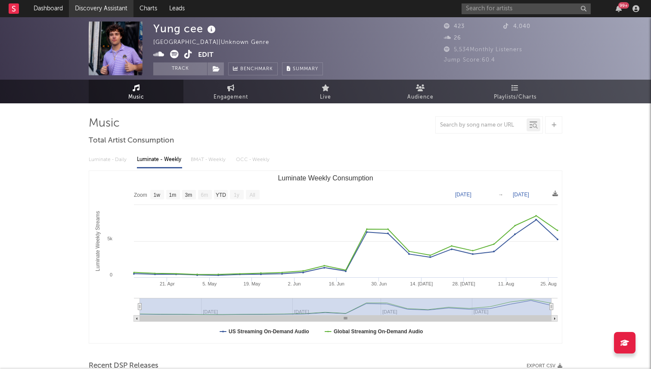
click at [88, 11] on link "Discovery Assistant" at bounding box center [101, 8] width 65 height 17
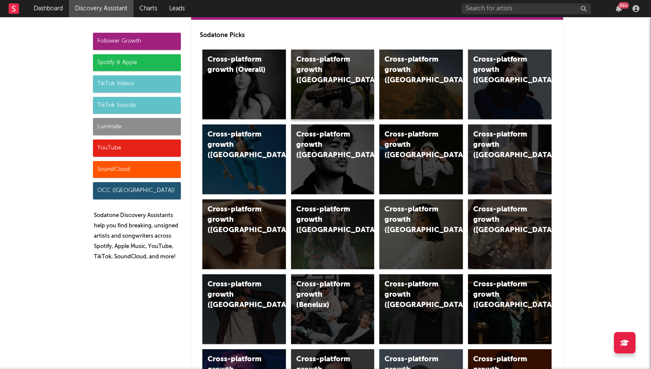
scroll to position [37, 0]
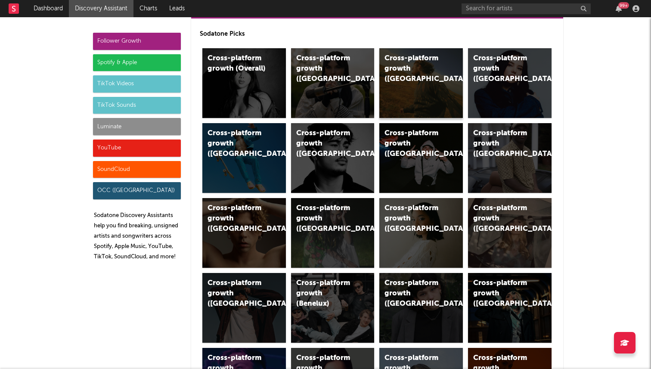
click at [409, 84] on div "Cross-platform growth (US)" at bounding box center [421, 83] width 84 height 70
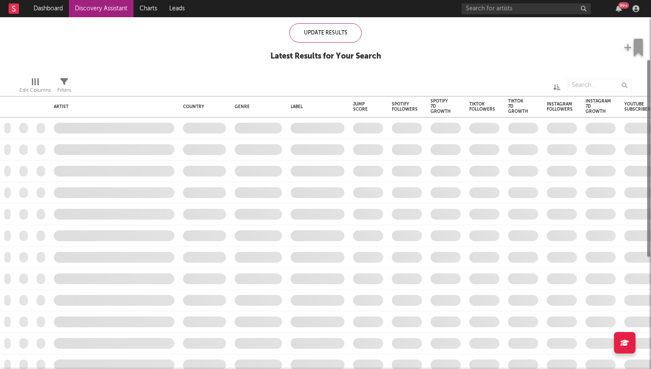
checkbox input "true"
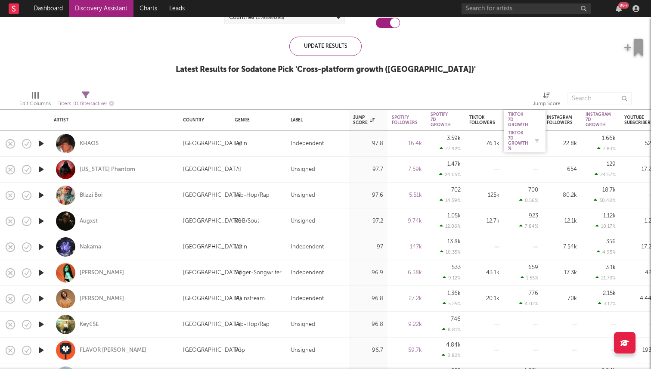
click at [517, 143] on div "Tiktok 7D Growth %" at bounding box center [518, 140] width 20 height 21
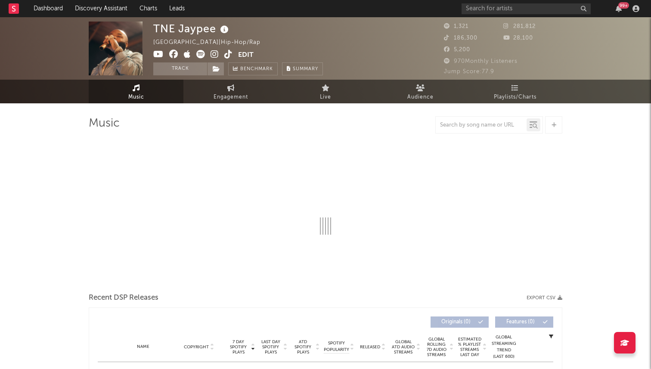
select select "6m"
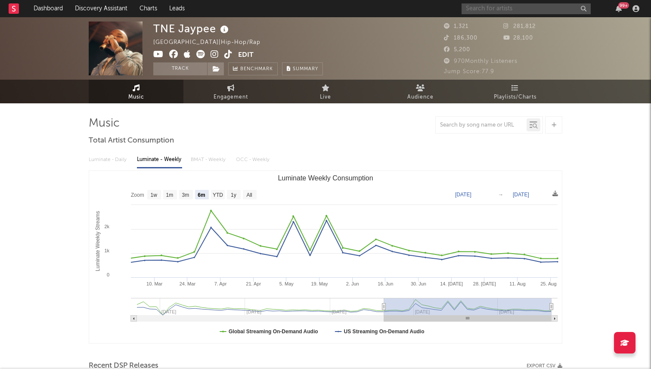
click at [500, 6] on input "text" at bounding box center [526, 8] width 129 height 11
click at [223, 94] on span "Engagement" at bounding box center [231, 97] width 34 height 10
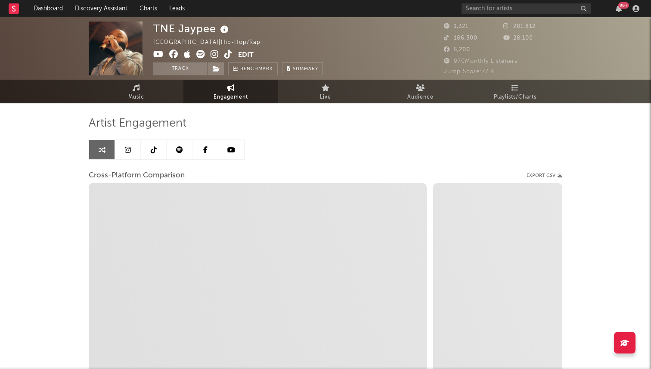
select select "1w"
click at [146, 150] on link at bounding box center [154, 149] width 26 height 19
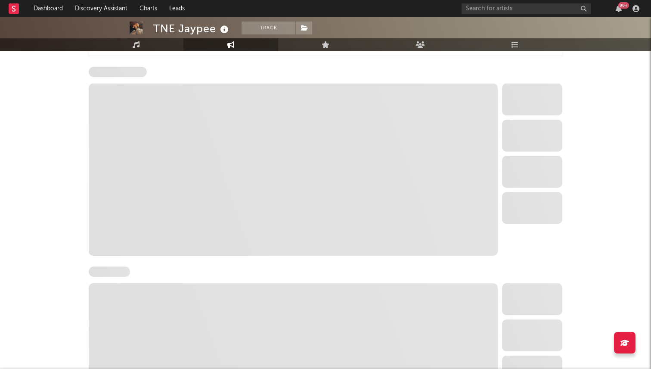
select select "6m"
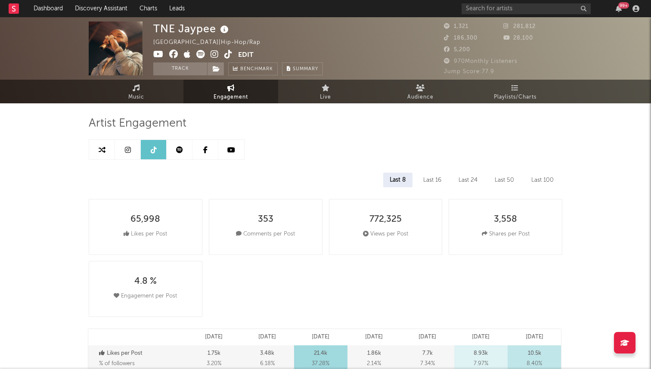
click at [224, 56] on icon at bounding box center [228, 54] width 8 height 9
click at [502, 8] on input "text" at bounding box center [526, 8] width 129 height 11
type input "hannah geller"
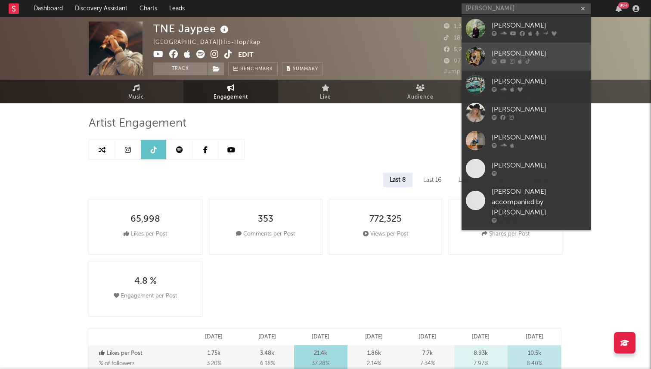
click at [479, 55] on div at bounding box center [475, 56] width 19 height 19
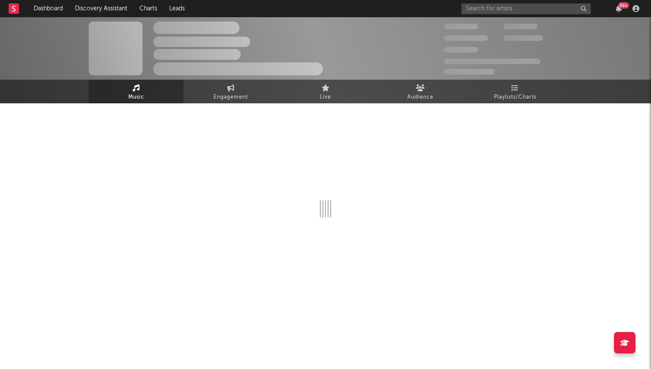
select select "1w"
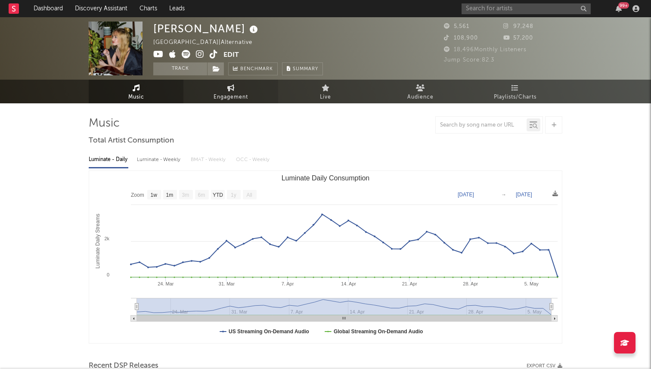
click at [215, 96] on span "Engagement" at bounding box center [231, 97] width 34 height 10
select select "1w"
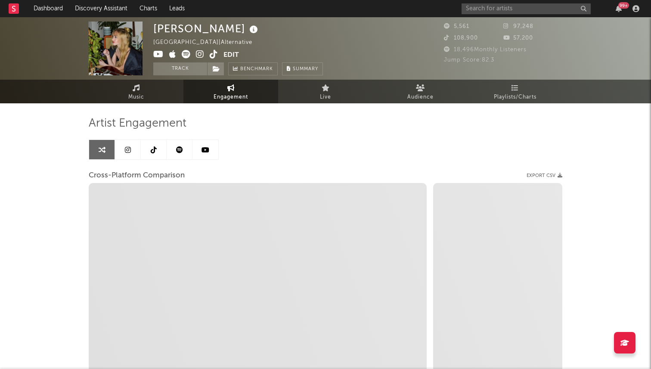
click at [147, 146] on link at bounding box center [154, 149] width 26 height 19
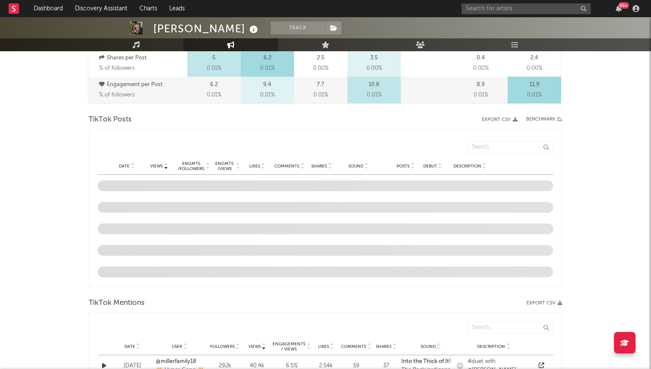
select select "6m"
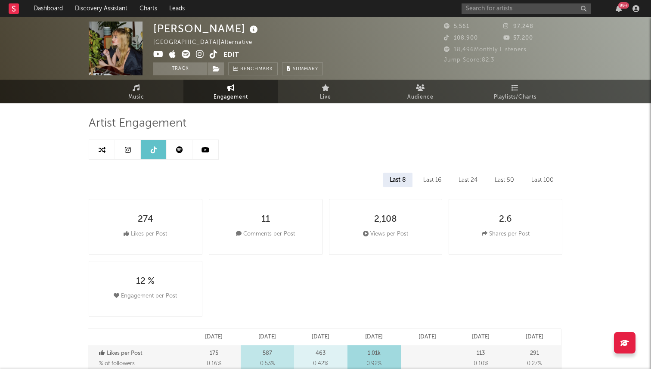
click at [213, 55] on icon at bounding box center [214, 54] width 8 height 9
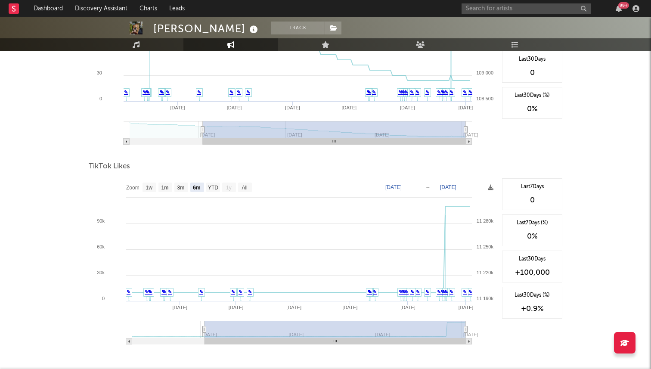
scroll to position [968, 0]
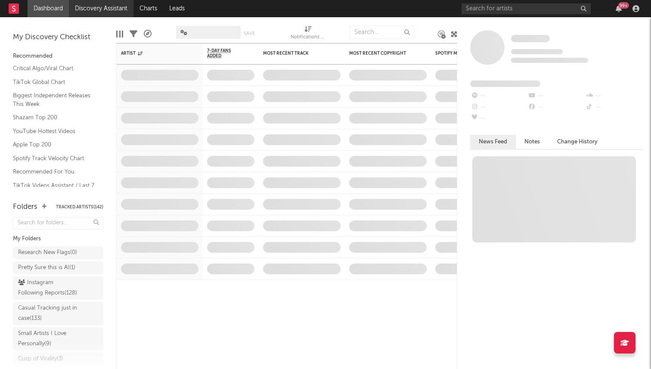
click at [77, 9] on link "Discovery Assistant" at bounding box center [101, 8] width 65 height 17
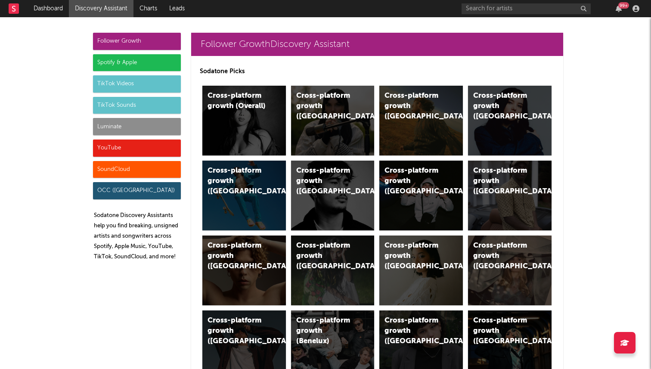
click at [146, 126] on div "Luminate" at bounding box center [137, 126] width 88 height 17
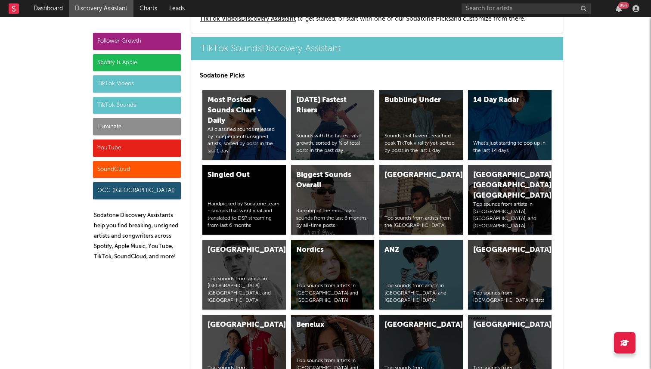
scroll to position [3751, 0]
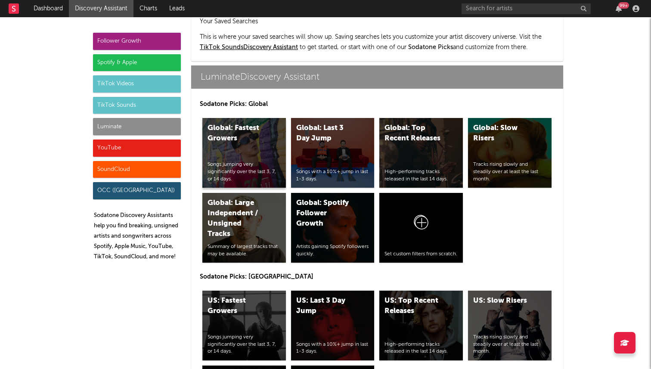
click at [248, 121] on div "Global: Fastest Growers Songs jumping very significantly over the last 3, 7, or…" at bounding box center [244, 153] width 84 height 70
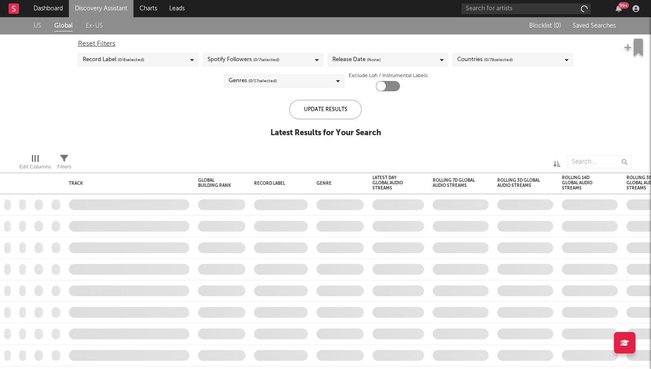
checkbox input "true"
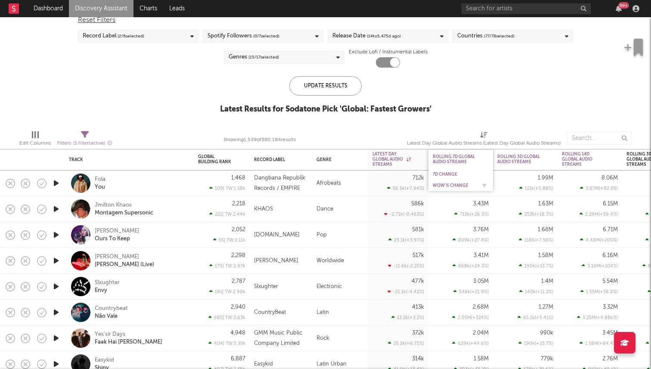
click at [439, 184] on div "WoW % Change" at bounding box center [454, 185] width 43 height 5
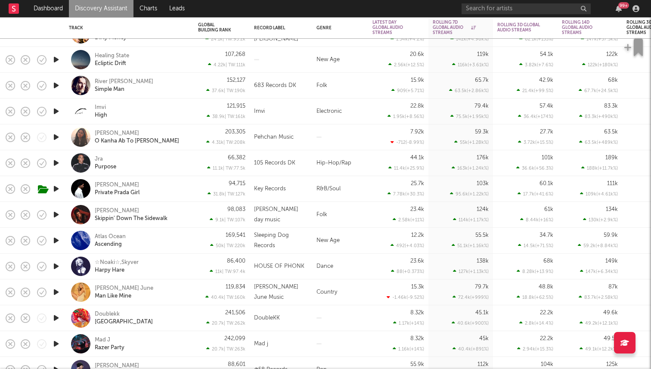
click at [56, 164] on icon "button" at bounding box center [56, 163] width 9 height 11
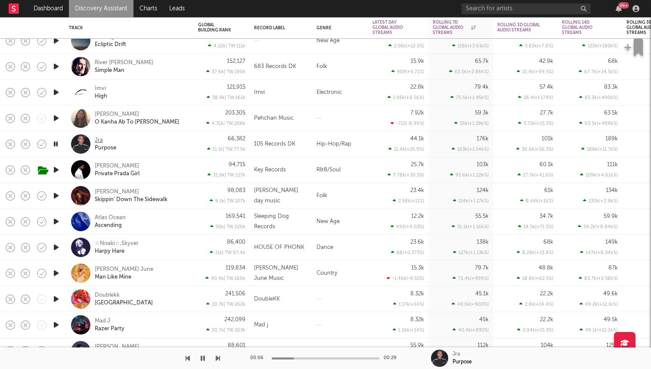
click at [99, 140] on div "Jra" at bounding box center [99, 140] width 8 height 8
click at [520, 9] on input "text" at bounding box center [526, 8] width 129 height 11
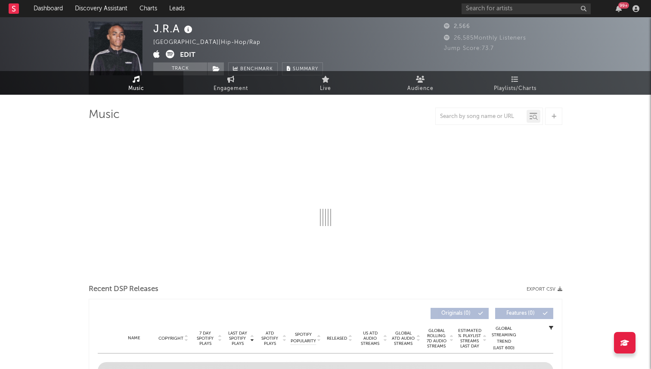
select select "1w"
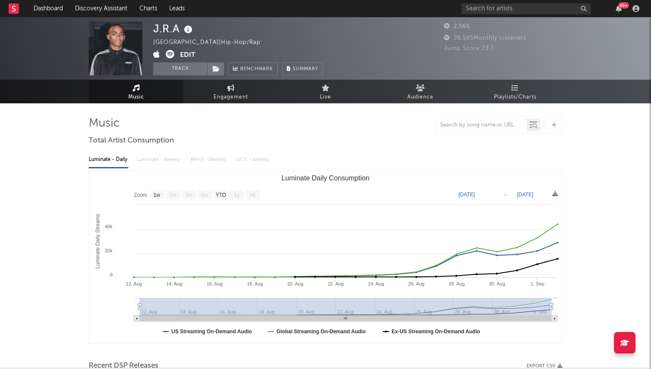
click at [172, 55] on icon at bounding box center [170, 54] width 9 height 9
click at [493, 7] on input "text" at bounding box center [526, 8] width 129 height 11
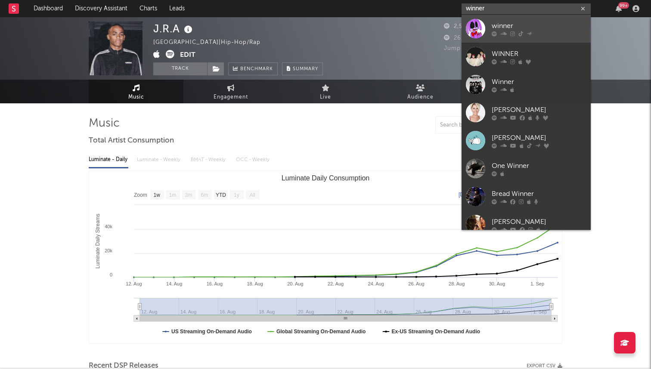
type input "winner"
click at [474, 26] on div at bounding box center [475, 28] width 19 height 19
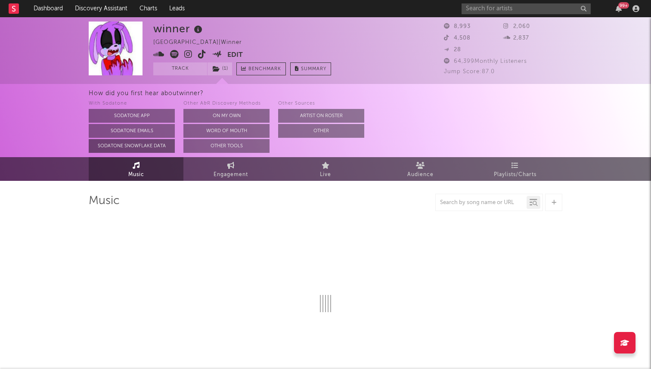
select select "6m"
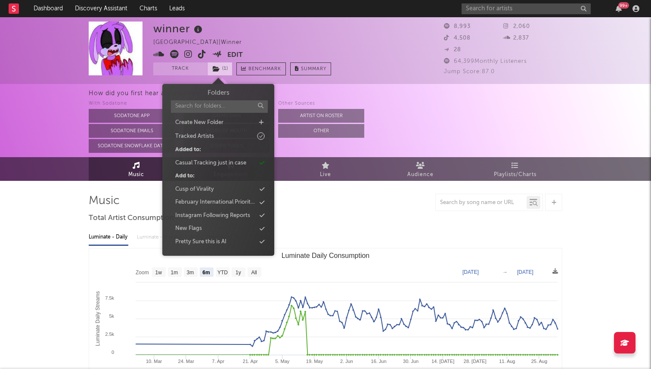
click at [220, 64] on span "( 1 )" at bounding box center [219, 68] width 25 height 13
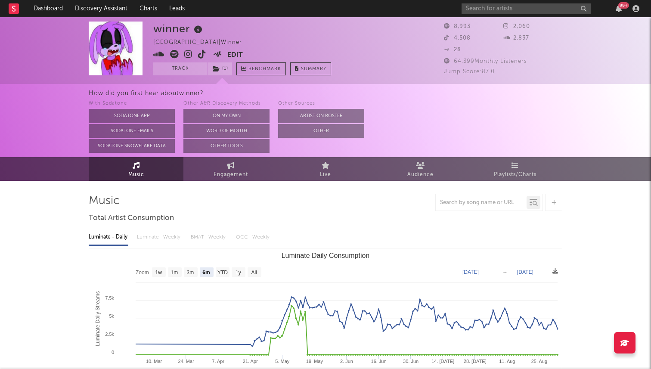
click at [307, 35] on div "winner United States | winner Edit Track ( 1 ) Benchmark Summary" at bounding box center [242, 49] width 178 height 54
click at [487, 18] on div "winner United States | winner Edit Track ( 1 ) Benchmark Summary 8,993 2,060 4,…" at bounding box center [325, 50] width 651 height 67
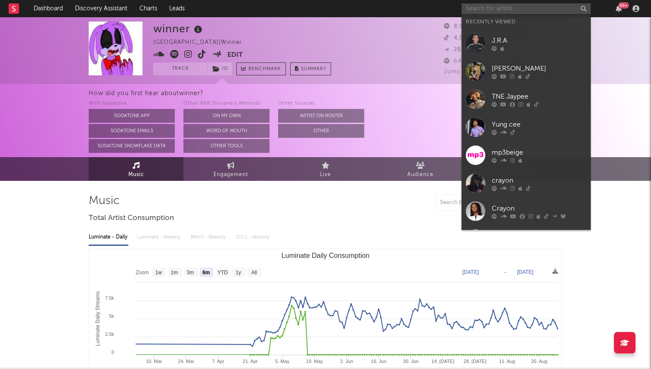
click at [484, 10] on input "text" at bounding box center [526, 8] width 129 height 11
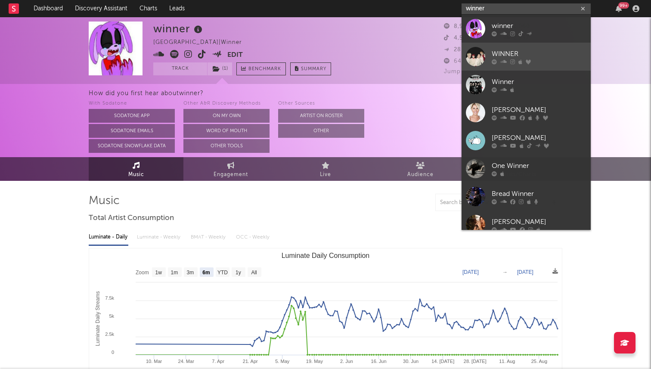
type input "winner"
click at [477, 54] on div at bounding box center [475, 56] width 19 height 19
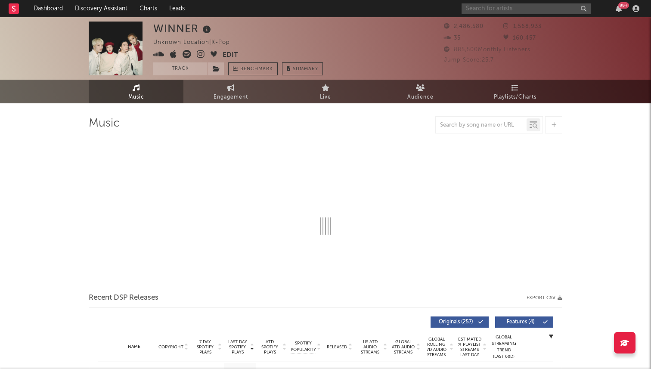
select select "6m"
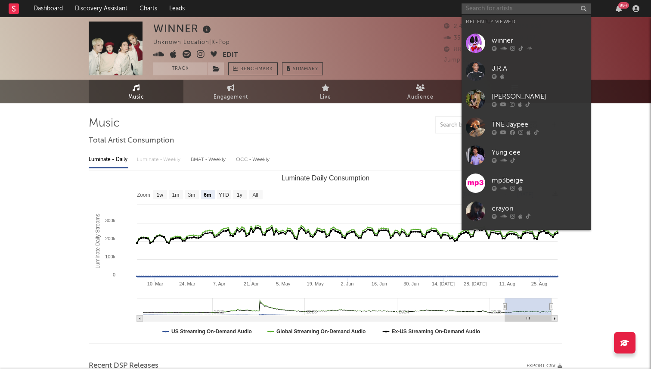
click at [477, 10] on input "text" at bounding box center [526, 8] width 129 height 11
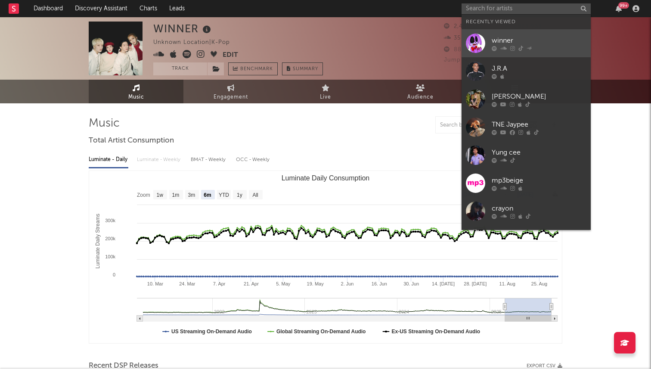
click at [481, 44] on div at bounding box center [475, 43] width 19 height 19
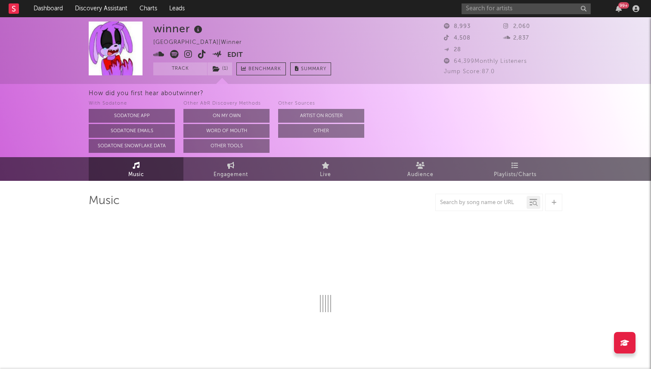
select select "6m"
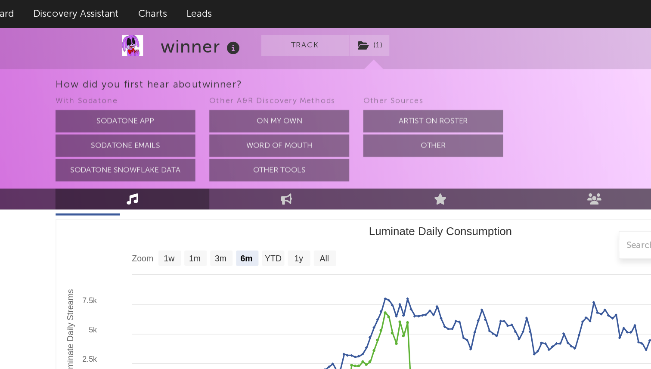
scroll to position [86, 0]
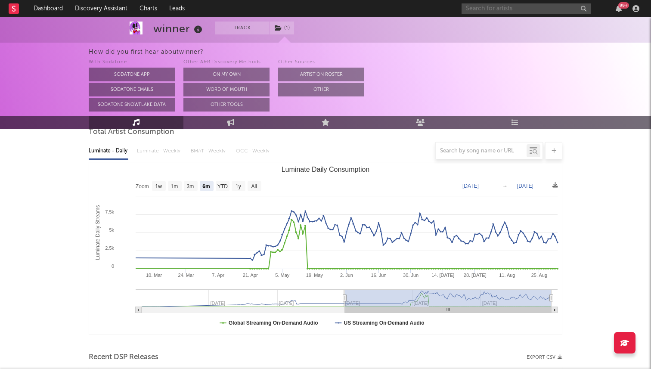
click at [487, 5] on input "text" at bounding box center [526, 8] width 129 height 11
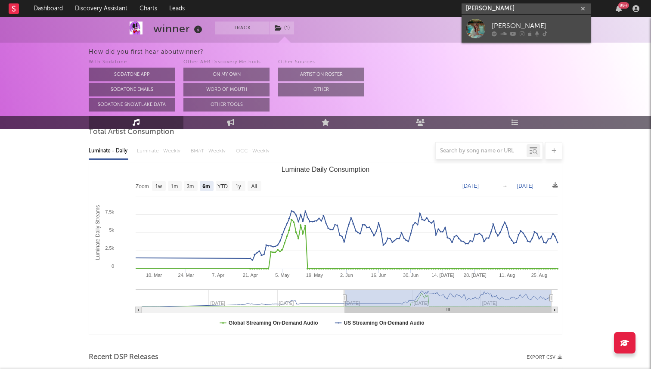
type input "ruby roberts"
click at [476, 32] on div at bounding box center [475, 28] width 19 height 19
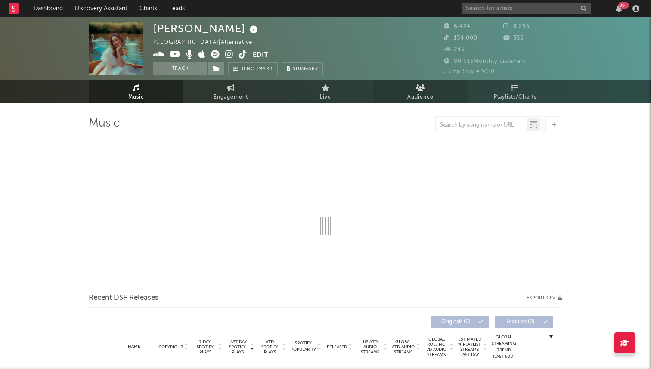
select select "1w"
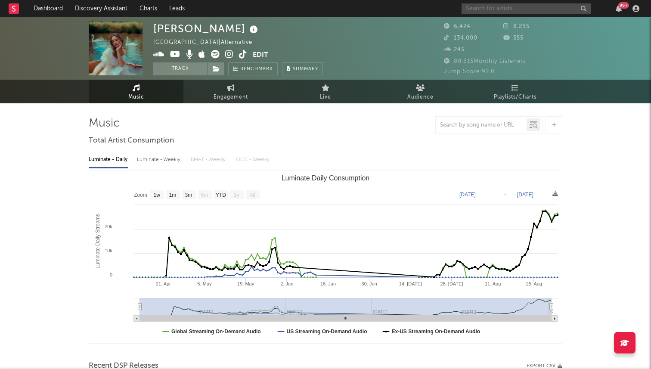
click at [477, 10] on input "text" at bounding box center [526, 8] width 129 height 11
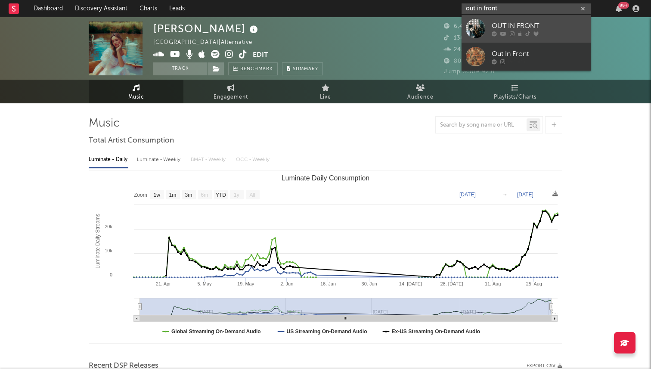
type input "out in front"
click at [492, 30] on div "OUT IN FRONT" at bounding box center [539, 26] width 95 height 10
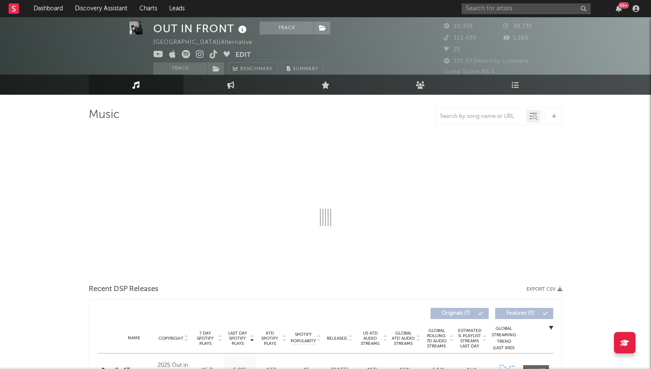
scroll to position [9, 0]
select select "6m"
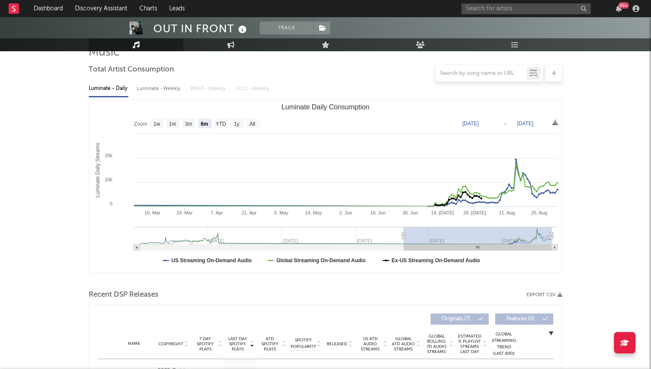
scroll to position [0, 0]
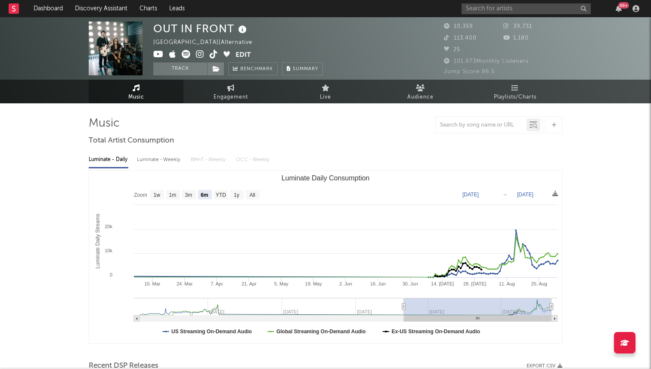
click at [208, 52] on span at bounding box center [194, 55] width 82 height 11
click at [212, 53] on icon at bounding box center [214, 54] width 8 height 9
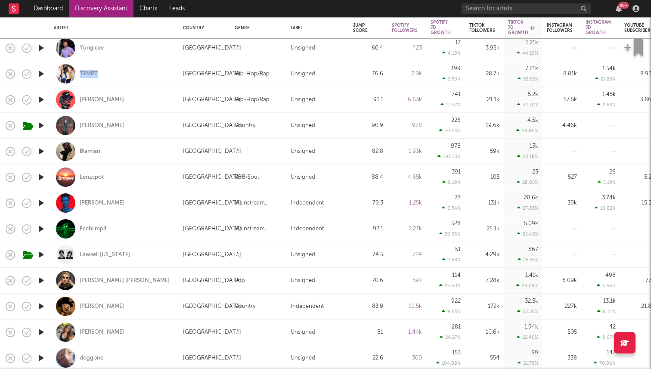
click at [88, 77] on div "TEMPT" at bounding box center [89, 74] width 18 height 8
click at [86, 46] on div "Yung cee" at bounding box center [92, 48] width 24 height 8
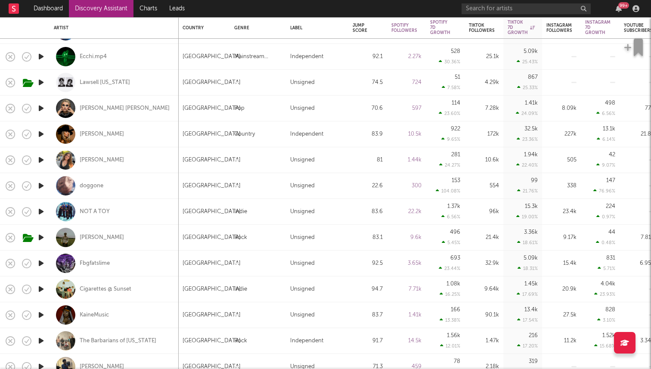
click at [40, 134] on icon "button" at bounding box center [41, 134] width 9 height 11
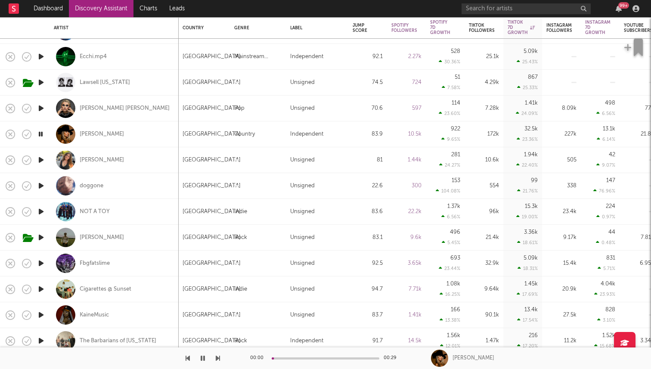
click at [40, 134] on icon "button" at bounding box center [41, 134] width 8 height 11
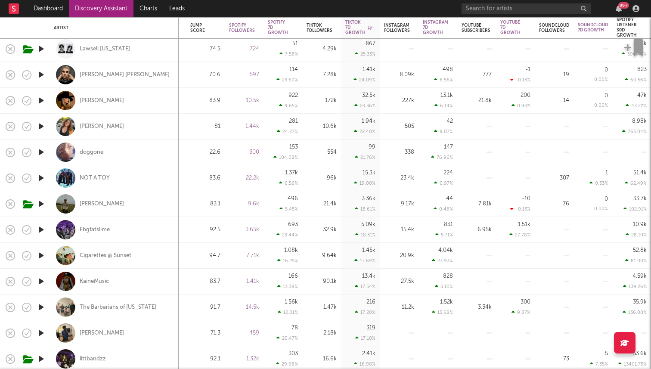
click at [42, 99] on icon "button" at bounding box center [41, 100] width 9 height 11
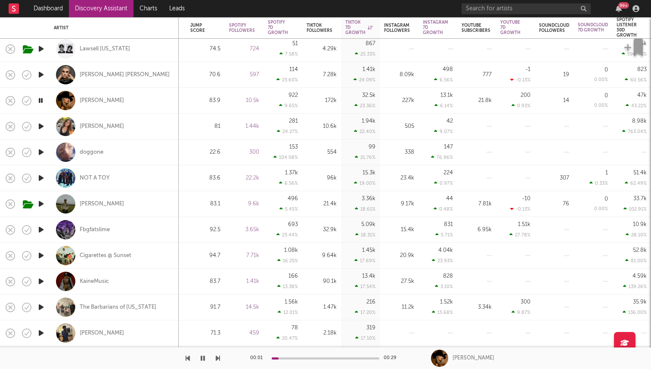
click at [42, 99] on icon "button" at bounding box center [41, 100] width 8 height 11
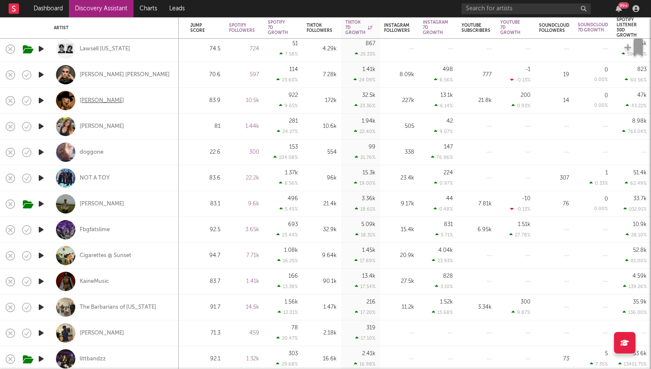
click at [100, 101] on div "Ashley Walls" at bounding box center [102, 101] width 44 height 8
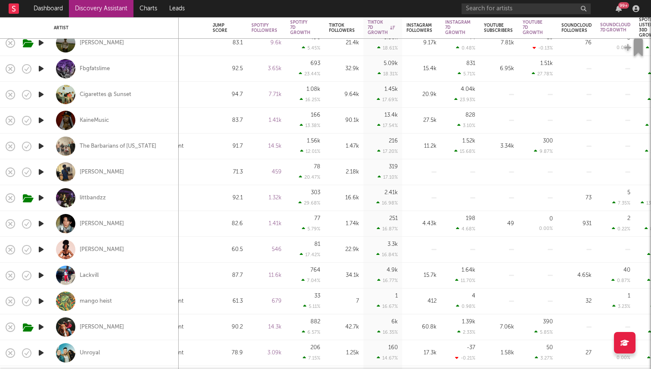
click at [41, 70] on icon "button" at bounding box center [41, 68] width 9 height 11
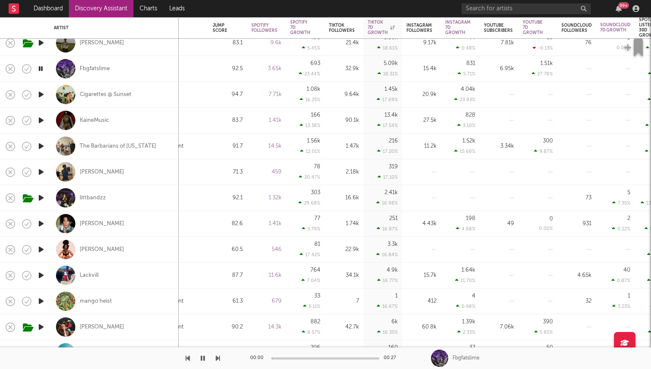
click at [41, 70] on icon "button" at bounding box center [41, 68] width 8 height 11
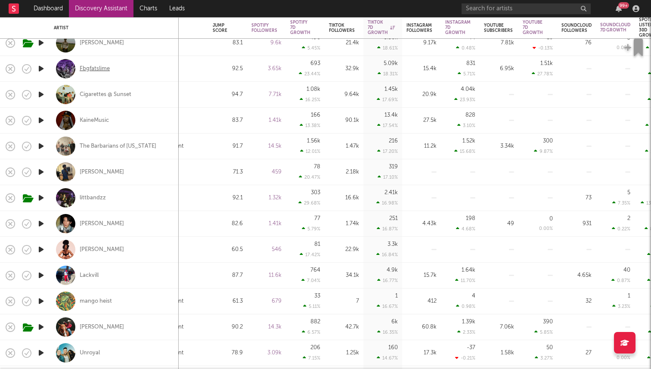
click at [91, 71] on div "Fbgfatslime" at bounding box center [95, 69] width 30 height 8
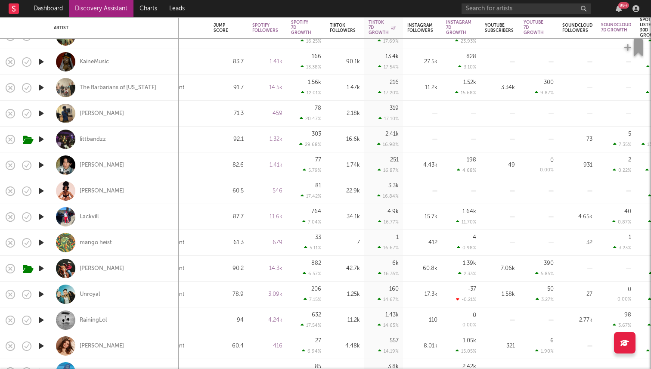
click at [41, 87] on icon "button" at bounding box center [41, 87] width 9 height 11
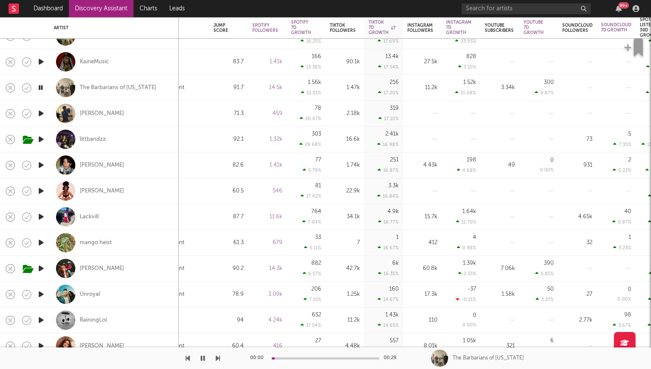
click at [40, 119] on div at bounding box center [40, 114] width 17 height 26
select select "1w"
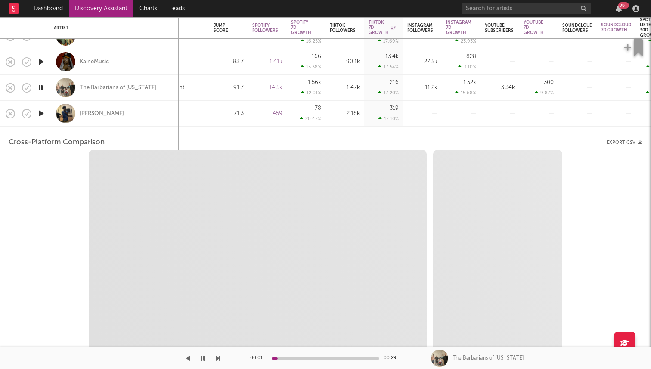
select select "1w"
click at [41, 114] on icon "button" at bounding box center [41, 113] width 9 height 11
select select "1m"
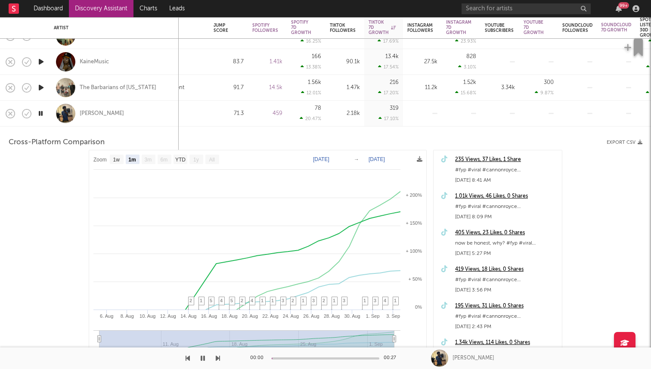
click at [54, 122] on div "Cannon Royce" at bounding box center [114, 113] width 121 height 25
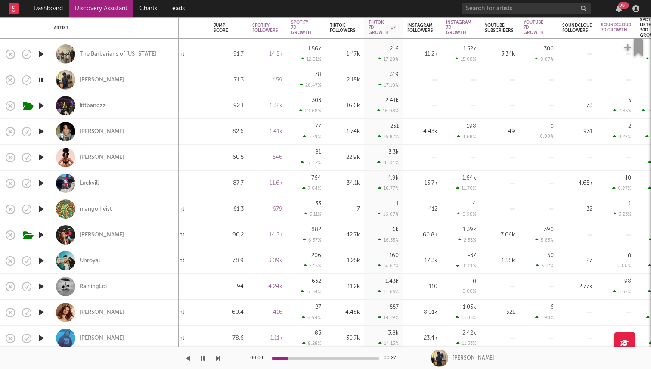
click at [40, 130] on icon "button" at bounding box center [41, 131] width 9 height 11
click at [43, 158] on icon "button" at bounding box center [41, 157] width 9 height 11
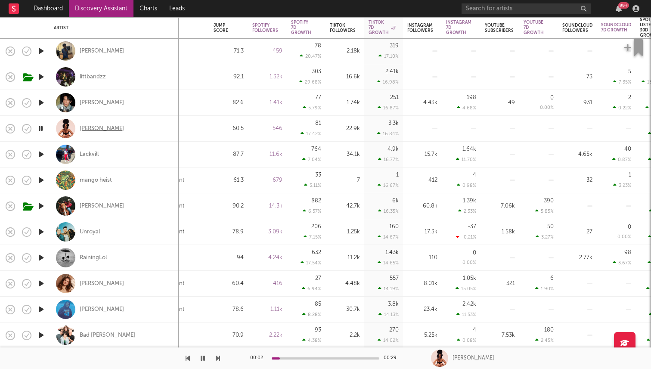
click at [96, 129] on div "Avian Alia" at bounding box center [102, 129] width 44 height 8
click at [202, 357] on icon "button" at bounding box center [203, 358] width 4 height 7
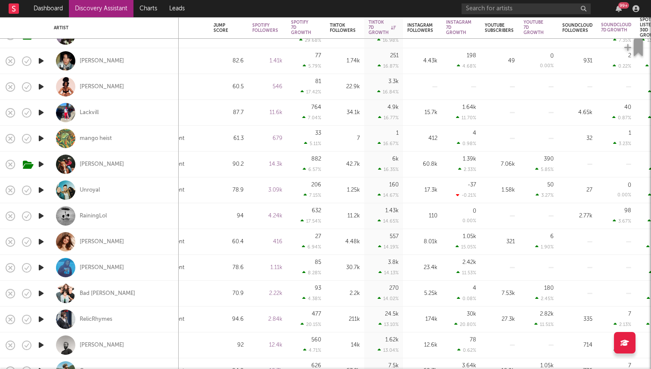
click at [40, 116] on icon "button" at bounding box center [41, 112] width 9 height 11
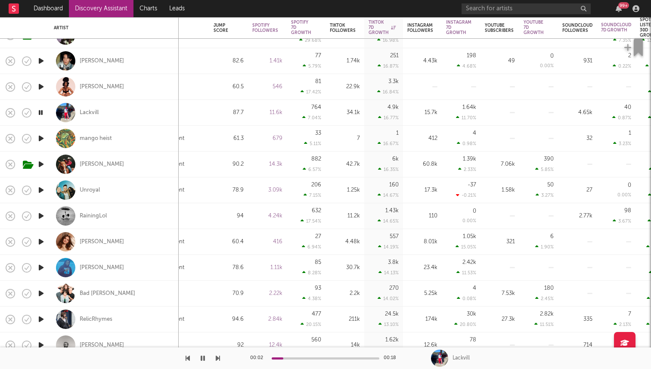
click at [39, 139] on icon "button" at bounding box center [41, 138] width 9 height 11
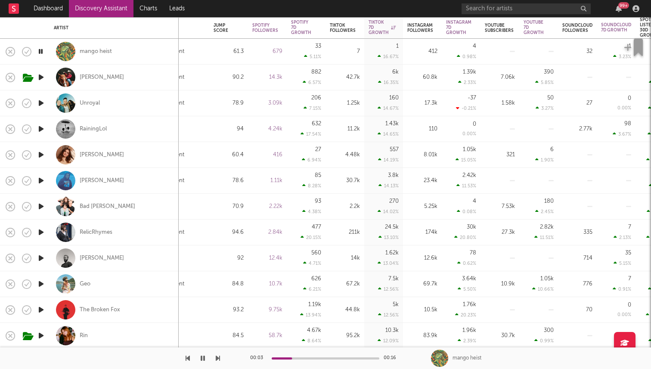
click at [40, 51] on icon "button" at bounding box center [41, 51] width 8 height 11
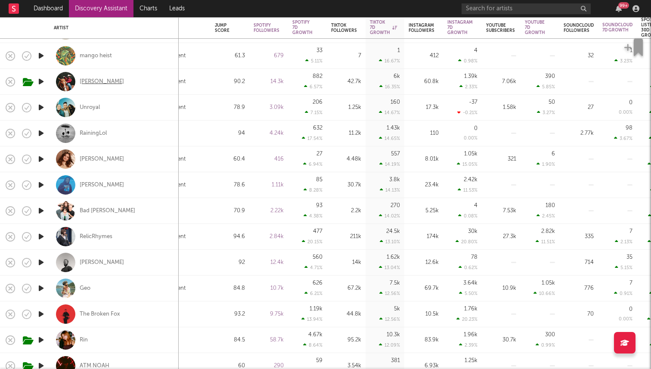
click at [90, 83] on div "Ricky Chilton" at bounding box center [102, 82] width 44 height 8
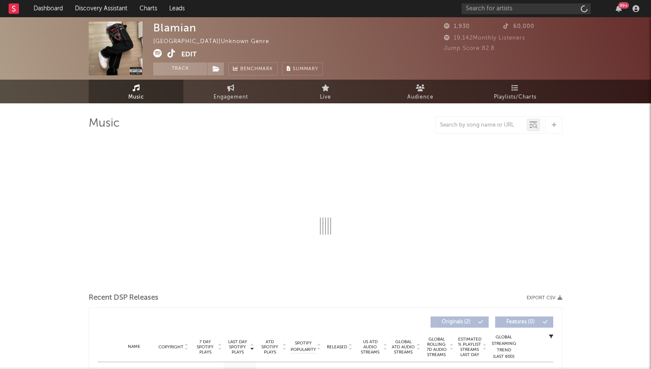
select select "1w"
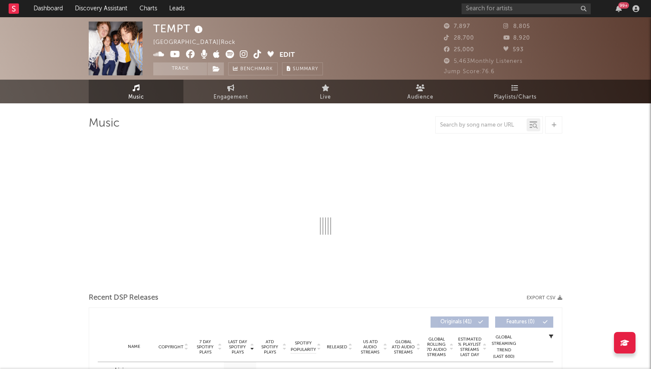
select select "6m"
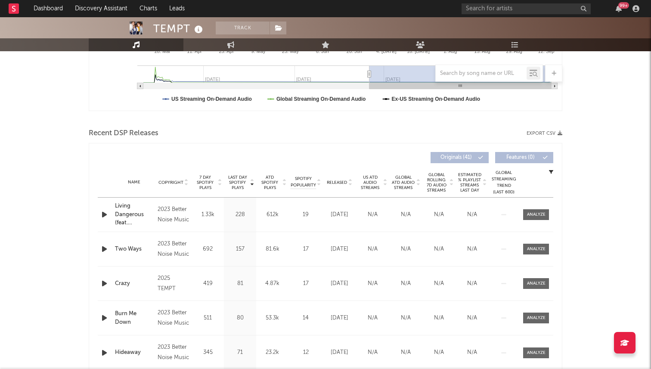
scroll to position [286, 0]
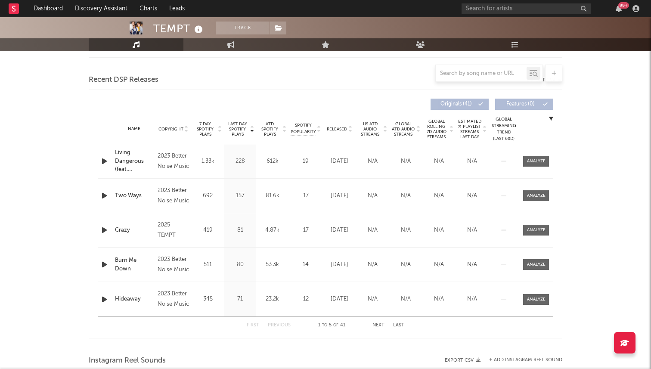
click at [213, 130] on span "7 Day Spotify Plays" at bounding box center [205, 129] width 23 height 16
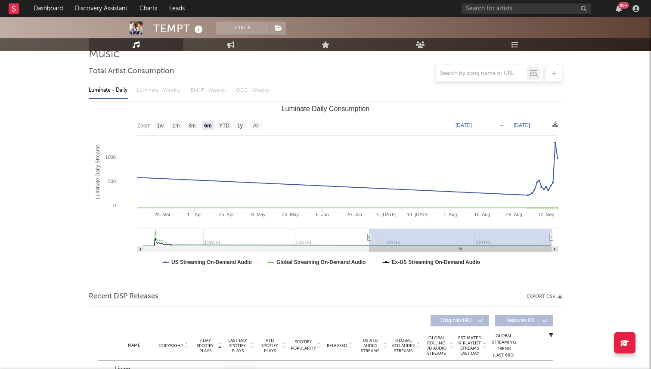
scroll to position [0, 0]
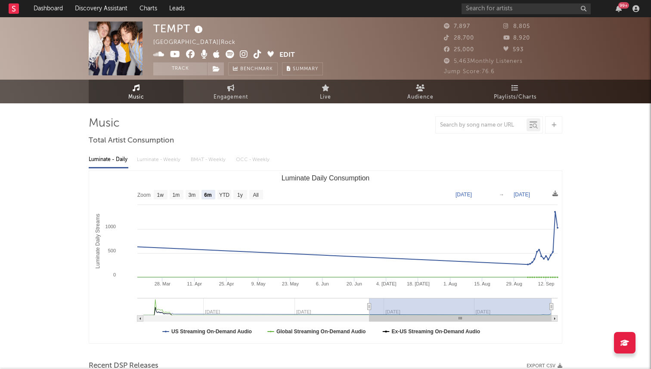
click at [257, 52] on icon at bounding box center [258, 54] width 8 height 9
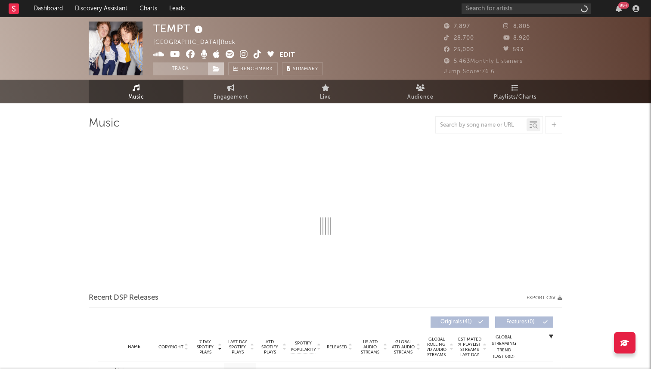
select select "6m"
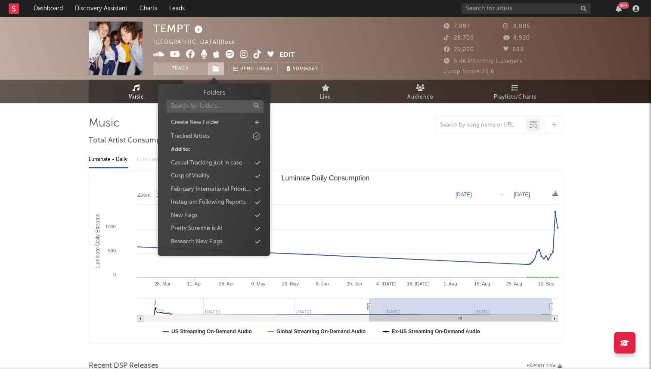
click at [215, 69] on icon at bounding box center [216, 69] width 7 height 6
click at [211, 164] on div "Casual Tracking just in case" at bounding box center [206, 163] width 71 height 9
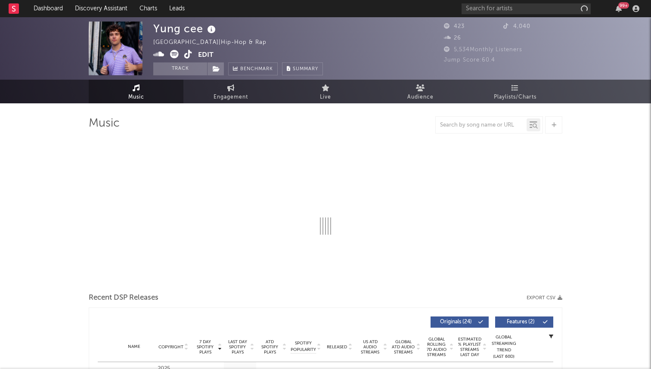
select select "1w"
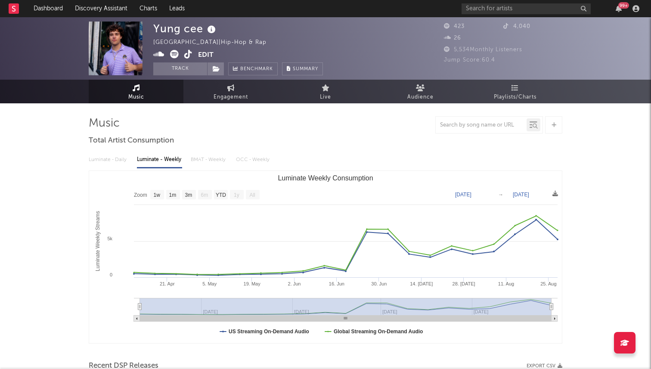
click at [186, 53] on icon at bounding box center [188, 54] width 8 height 9
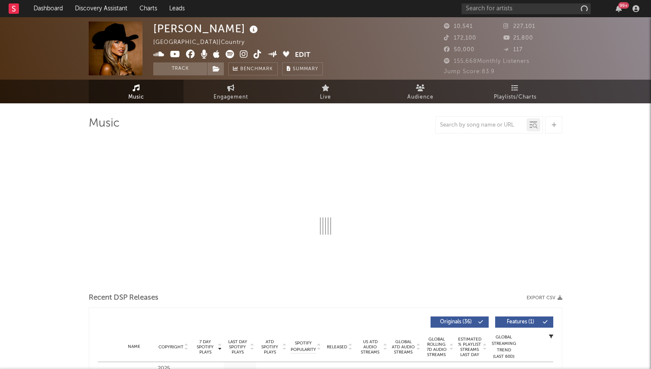
select select "6m"
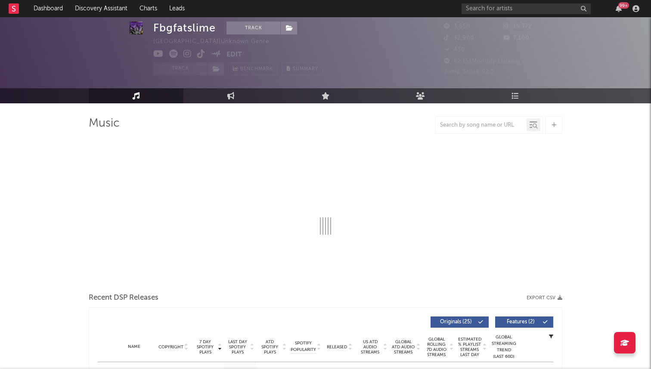
select select "6m"
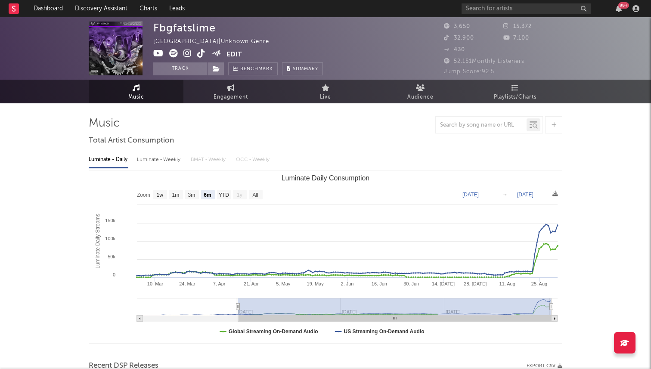
click at [174, 54] on icon at bounding box center [173, 53] width 9 height 9
click at [202, 54] on icon at bounding box center [201, 53] width 8 height 9
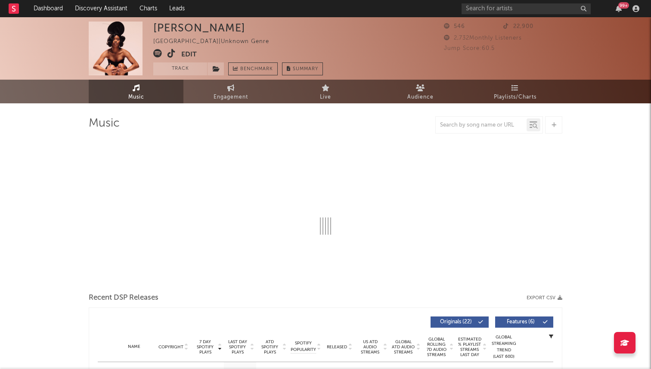
click at [173, 54] on icon at bounding box center [171, 53] width 8 height 9
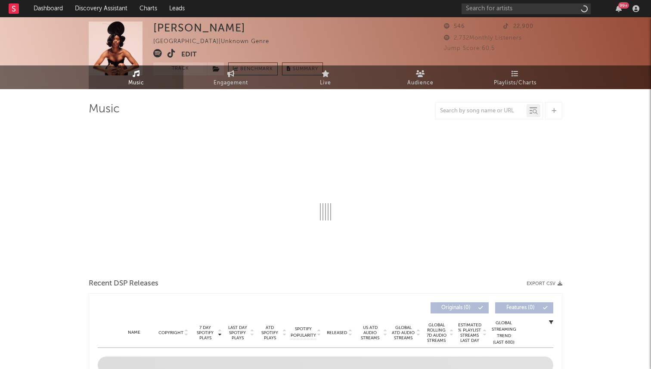
select select "1w"
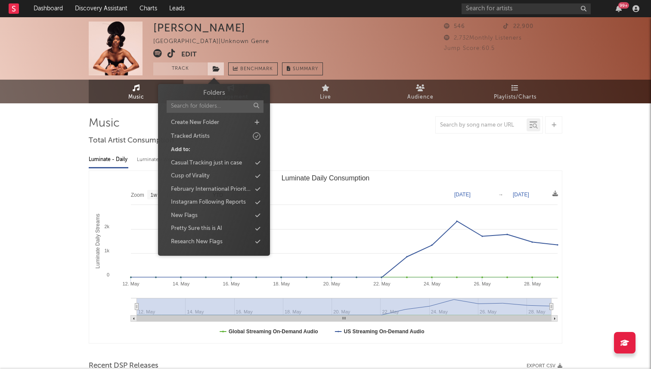
click at [213, 68] on icon at bounding box center [216, 69] width 7 height 6
click at [226, 161] on div "Casual Tracking just in case" at bounding box center [206, 163] width 71 height 9
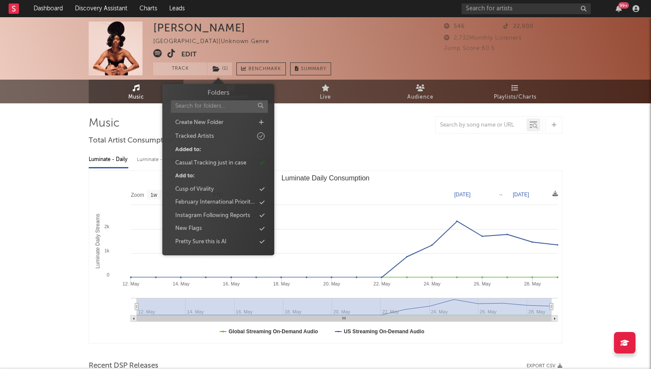
click at [313, 158] on div "Luminate - Daily Luminate - Weekly BMAT - Weekly OCC - Weekly" at bounding box center [326, 159] width 474 height 15
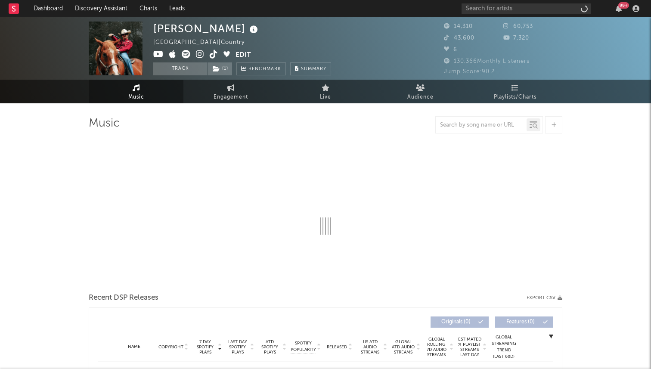
select select "6m"
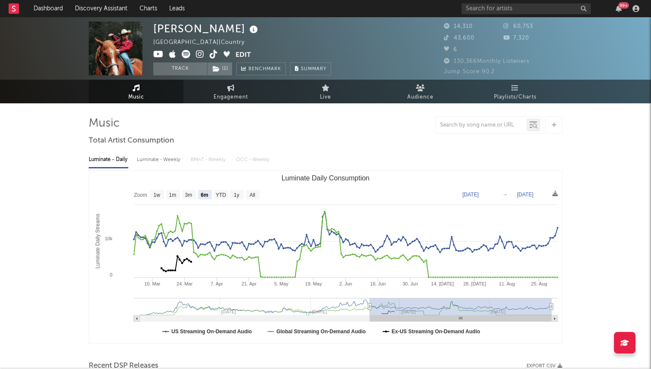
click at [214, 57] on icon at bounding box center [214, 54] width 8 height 9
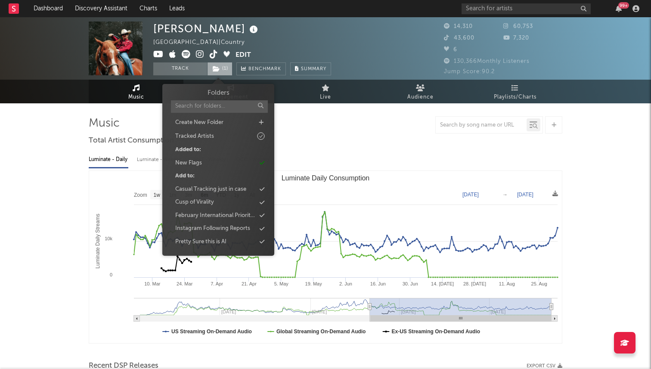
click at [229, 68] on span "( 1 )" at bounding box center [219, 68] width 25 height 13
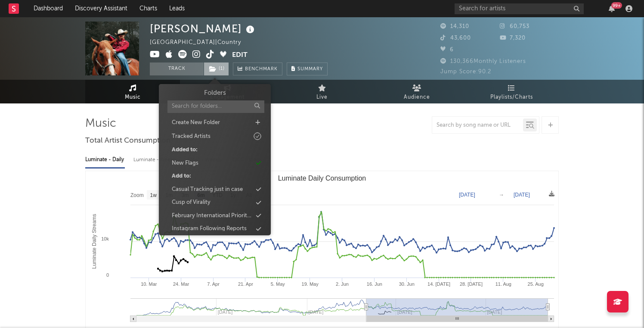
click at [215, 70] on icon at bounding box center [212, 69] width 7 height 6
click at [292, 130] on div at bounding box center [322, 124] width 474 height 17
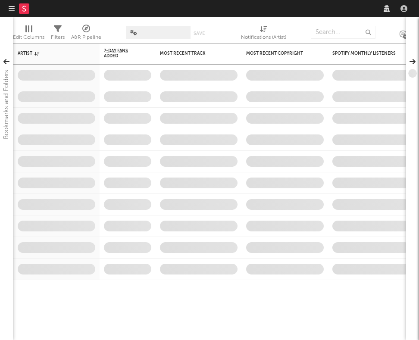
click at [337, 10] on nav "Dashboard Discovery Assistant Charts Leads" at bounding box center [209, 8] width 419 height 17
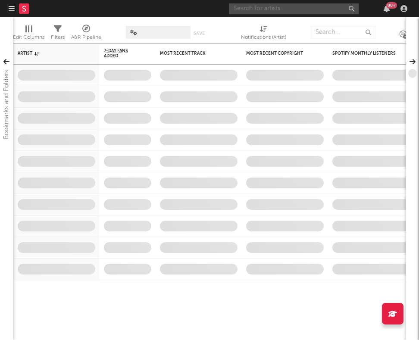
click at [320, 10] on input "text" at bounding box center [293, 8] width 129 height 11
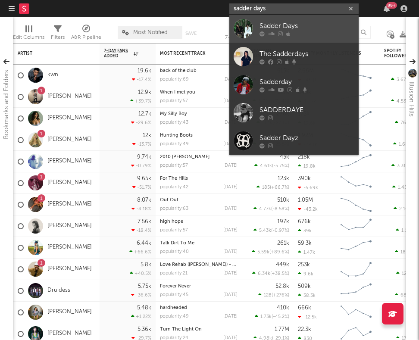
type input "sadder days"
click at [317, 30] on div "Sadder Days" at bounding box center [306, 26] width 95 height 10
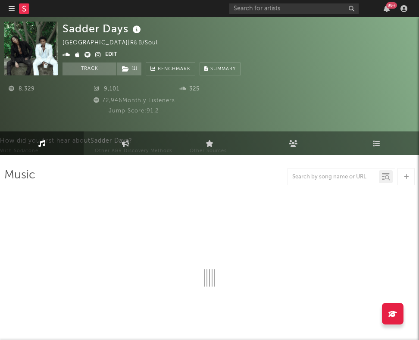
select select "6m"
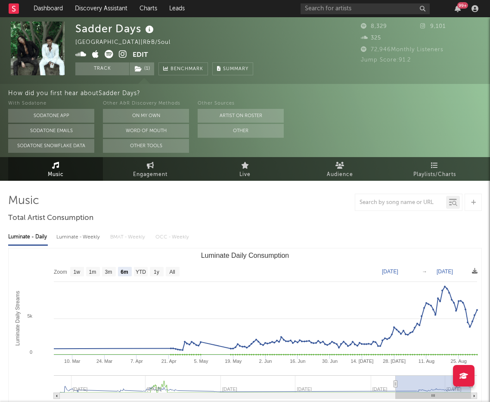
click at [135, 61] on div "Sadder Days United States | R&B/Soul Edit Track ( 1 ) Benchmark Summary" at bounding box center [164, 49] width 178 height 54
click at [142, 70] on icon at bounding box center [138, 69] width 7 height 6
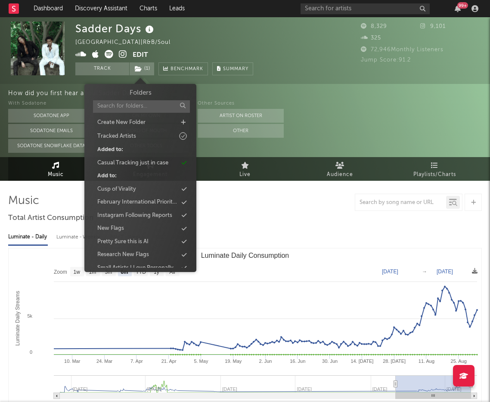
click at [205, 44] on div "Sadder Days United States | R&B/Soul Edit Track ( 1 ) Benchmark Summary" at bounding box center [164, 49] width 178 height 54
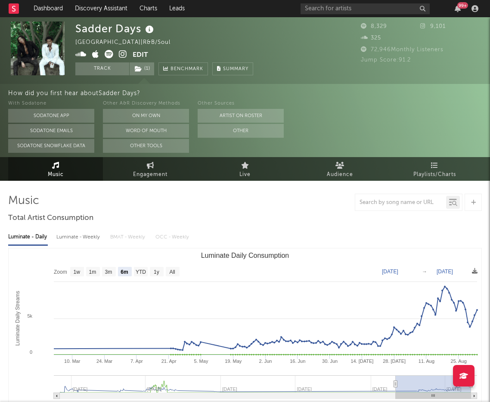
click at [141, 55] on button "Edit" at bounding box center [141, 55] width 16 height 11
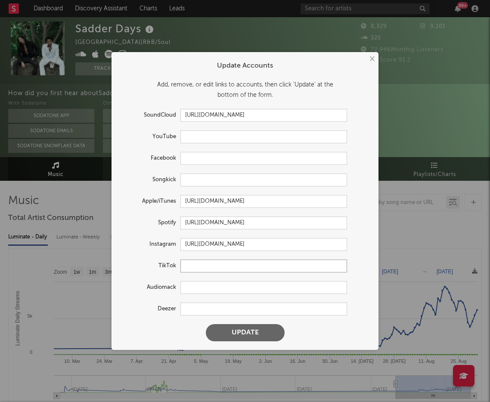
click at [188, 270] on input "text" at bounding box center [263, 266] width 167 height 13
paste input "https://www.tiktok.com/@sadderdaysworld?_t=ZT-8zSMiYzNTRu&_r=1"
click at [206, 324] on button "Update" at bounding box center [245, 332] width 79 height 17
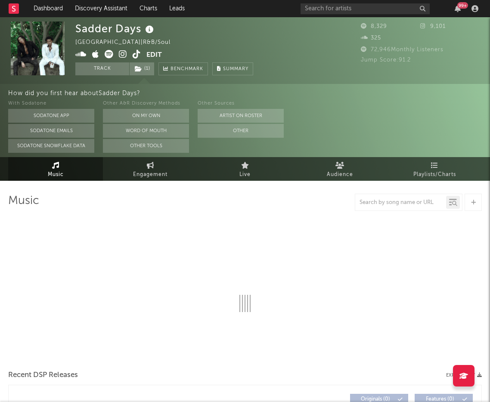
type input "https://www.tiktok.com/share/user/7381587049029223466"
select select "6m"
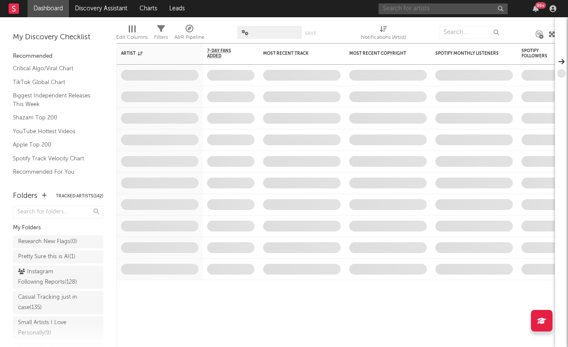
click at [473, 11] on input "text" at bounding box center [442, 8] width 129 height 11
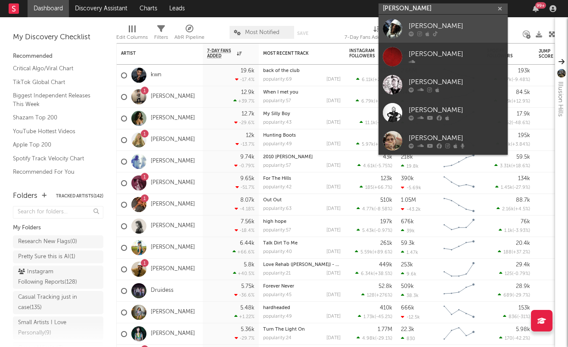
type input "[PERSON_NAME]"
click at [428, 31] on icon at bounding box center [427, 33] width 4 height 5
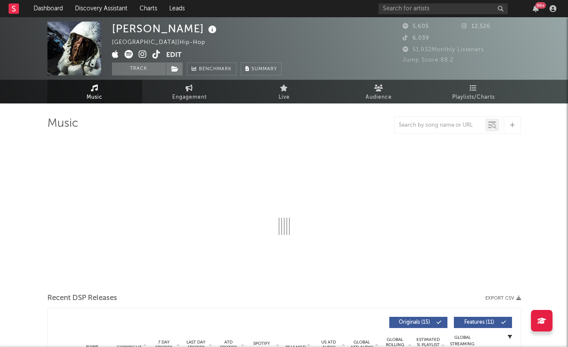
select select "6m"
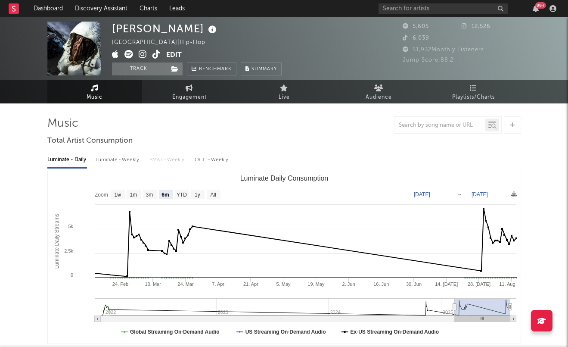
click at [513, 127] on icon at bounding box center [512, 125] width 5 height 6
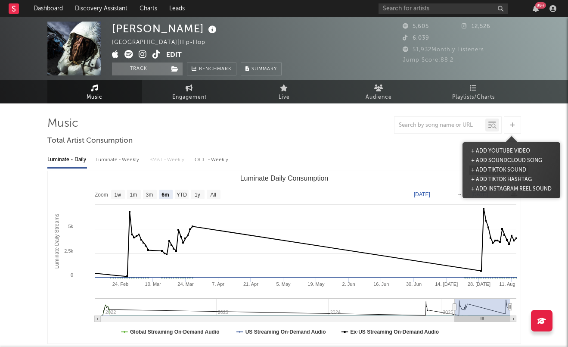
click at [504, 172] on button "+ Add TikTok Sound" at bounding box center [498, 169] width 59 height 9
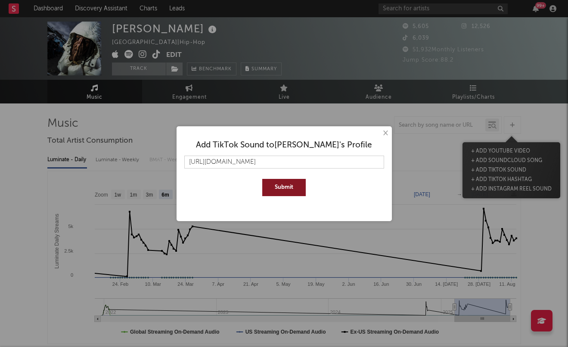
type input "https://www.tiktok.com/music/ion-trust-7523241700500769558"
click at [262, 179] on button "Submit" at bounding box center [283, 187] width 43 height 17
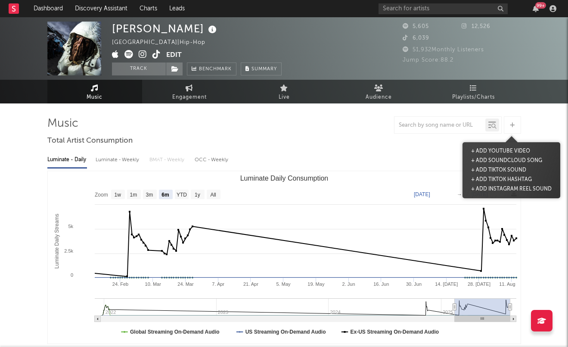
click at [421, 181] on rect "Luminate Daily Consumption" at bounding box center [284, 257] width 473 height 172
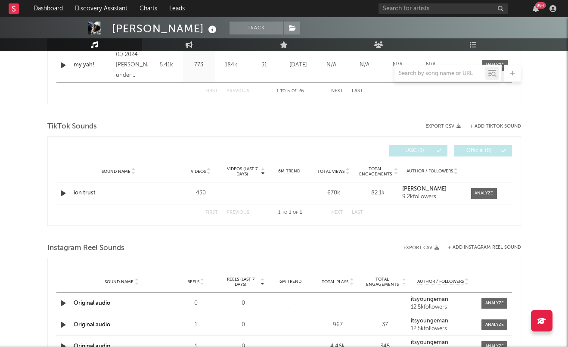
scroll to position [542, 0]
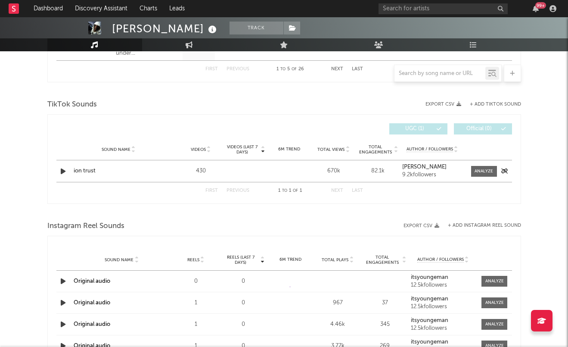
click at [485, 178] on div "Sound Name ion trust Videos 430 Videos (last 7 days) Weekly Growth % 6M Trend C…" at bounding box center [284, 171] width 456 height 22
click at [479, 169] on div at bounding box center [483, 171] width 19 height 6
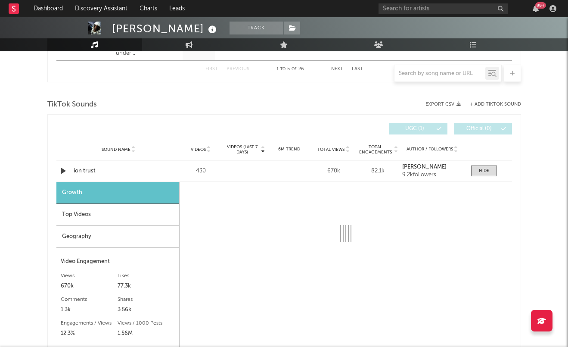
select select "1w"
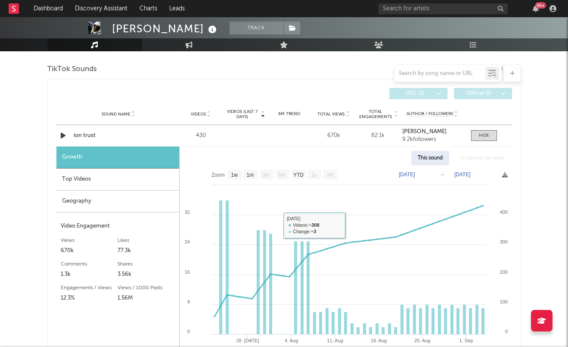
scroll to position [598, 0]
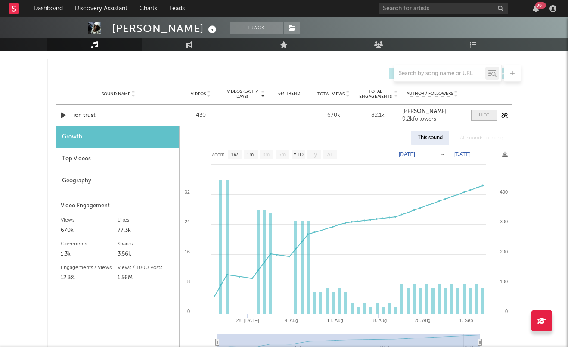
click at [481, 113] on div at bounding box center [484, 115] width 10 height 6
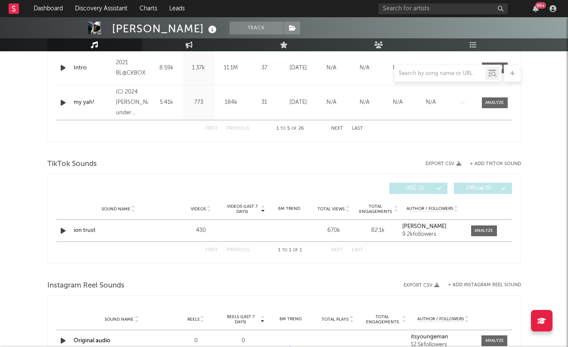
scroll to position [475, 0]
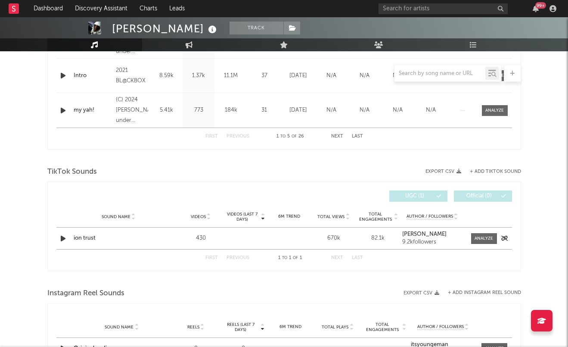
click at [87, 241] on div "ion trust" at bounding box center [119, 238] width 90 height 9
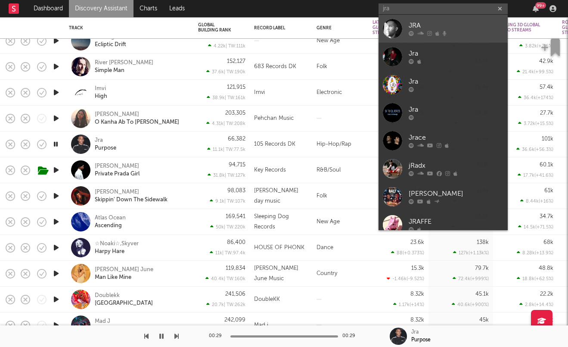
type input "jra"
click at [394, 22] on div at bounding box center [392, 28] width 19 height 19
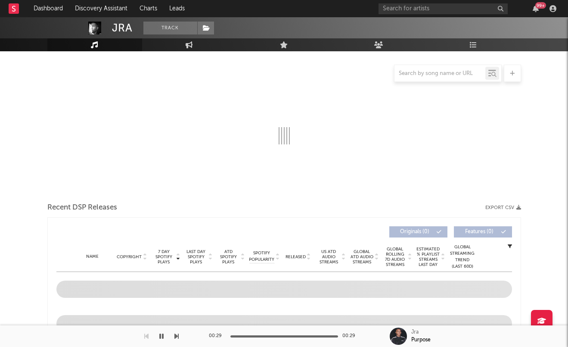
select select "1w"
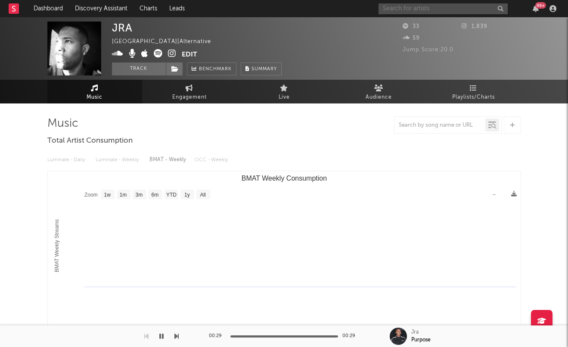
click at [406, 4] on input "text" at bounding box center [442, 8] width 129 height 11
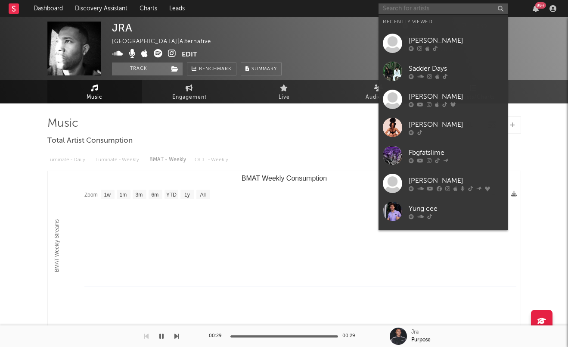
type input "h"
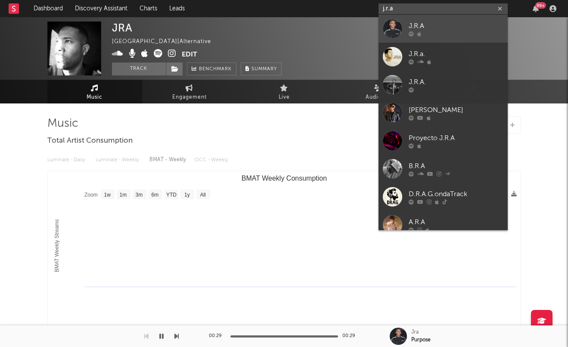
type input "j.r.a"
click at [401, 25] on div at bounding box center [392, 28] width 19 height 19
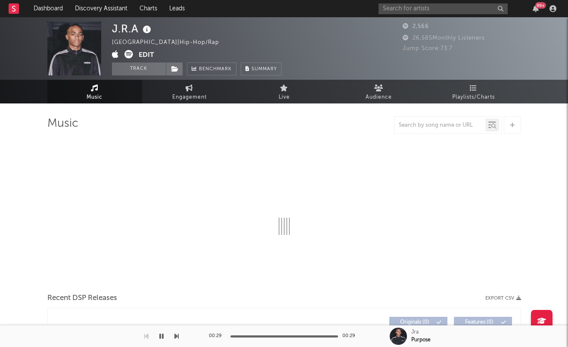
select select "1w"
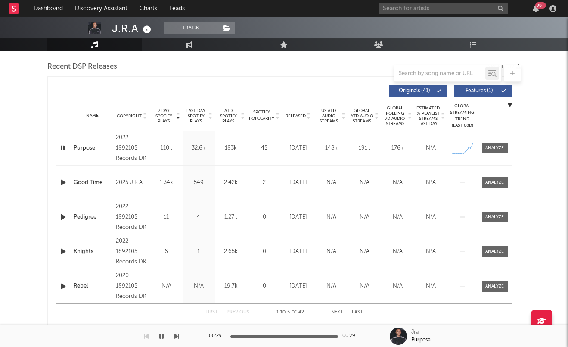
scroll to position [303, 0]
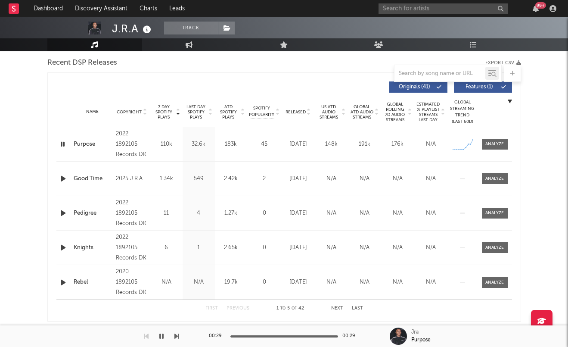
click at [60, 145] on icon "button" at bounding box center [63, 144] width 8 height 11
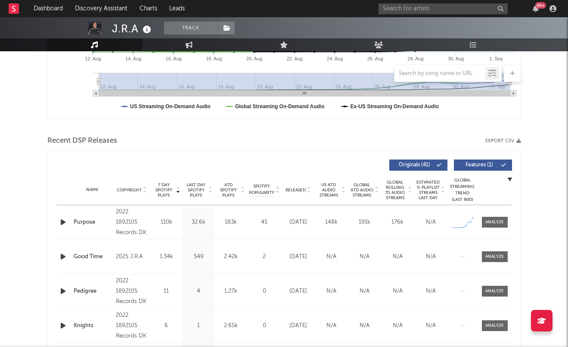
scroll to position [0, 0]
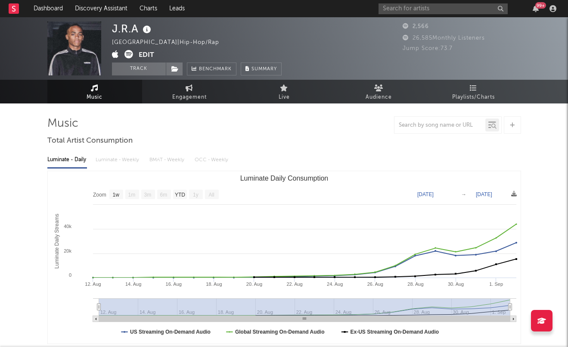
click at [149, 60] on button "Edit" at bounding box center [147, 55] width 16 height 11
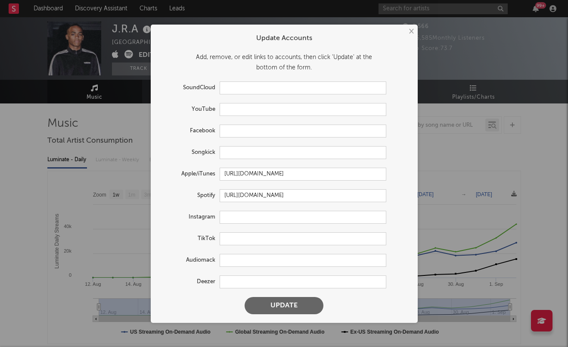
click at [112, 210] on div "× Update Accounts Add, remove, or edit links to accounts, then click 'Update' a…" at bounding box center [284, 173] width 568 height 347
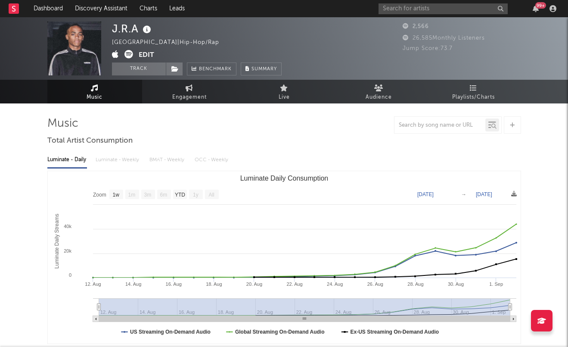
click at [512, 124] on icon at bounding box center [512, 125] width 5 height 6
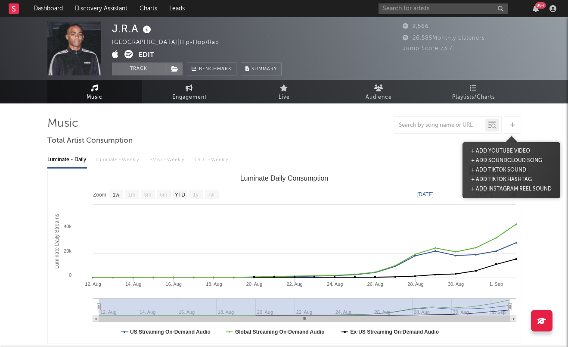
click at [502, 167] on button "+ Add TikTok Sound" at bounding box center [498, 169] width 59 height 9
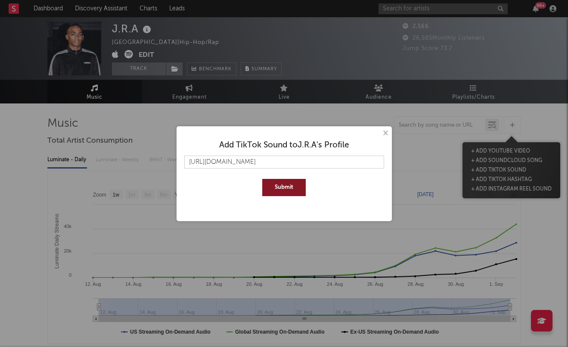
type input "https://www.tiktok.com/music/Purpose-7054000353376765953"
click at [262, 179] on button "Submit" at bounding box center [283, 187] width 43 height 17
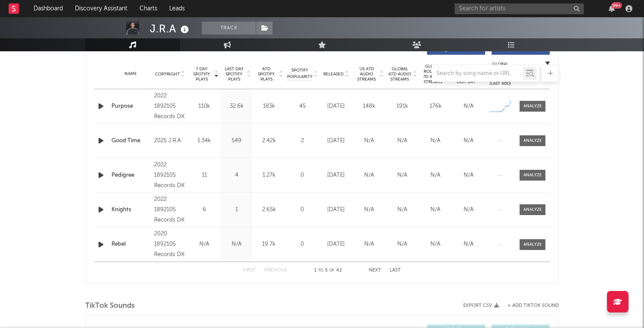
scroll to position [459, 0]
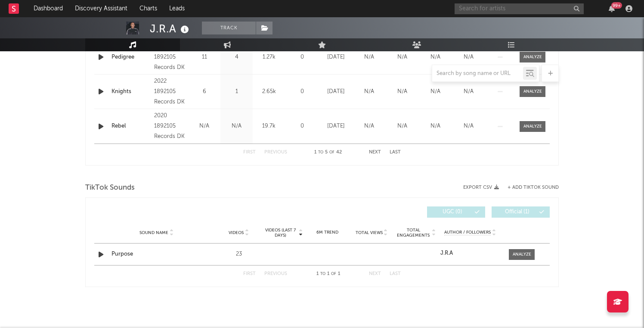
click at [481, 6] on input "text" at bounding box center [519, 8] width 129 height 11
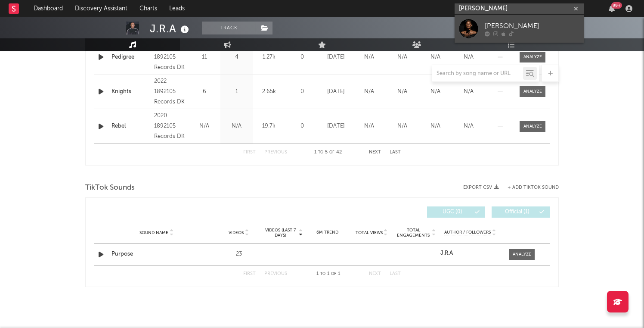
type input "xania monet"
click at [494, 30] on div "Xania Monet" at bounding box center [532, 26] width 95 height 10
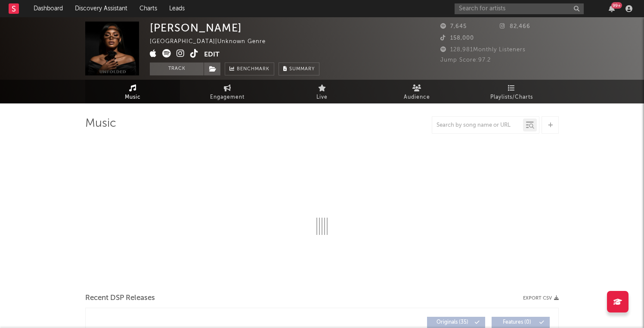
select select "1w"
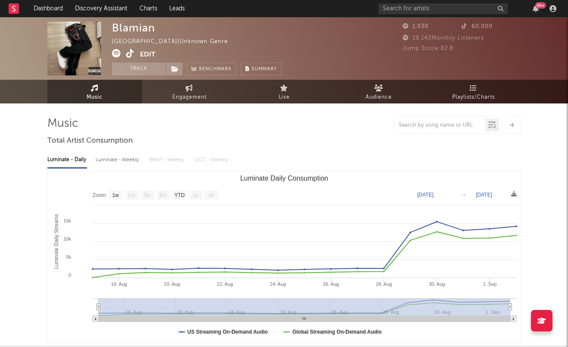
select select "1w"
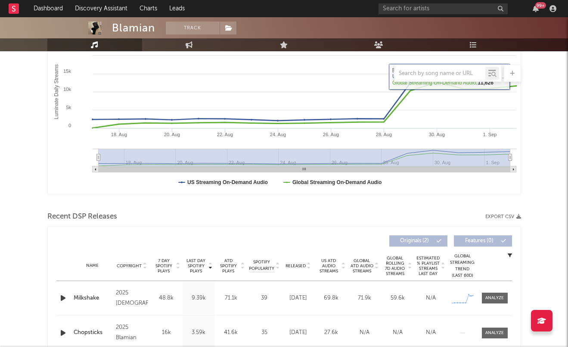
scroll to position [202, 0]
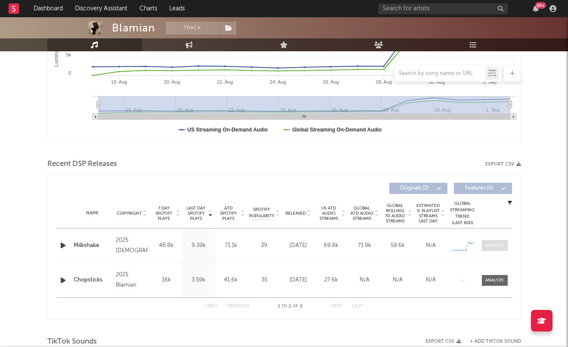
click at [487, 243] on div at bounding box center [494, 245] width 19 height 6
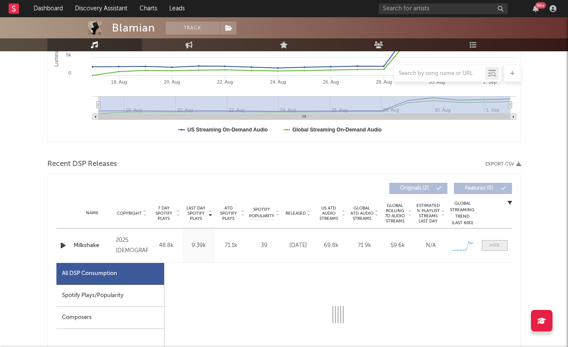
scroll to position [333, 0]
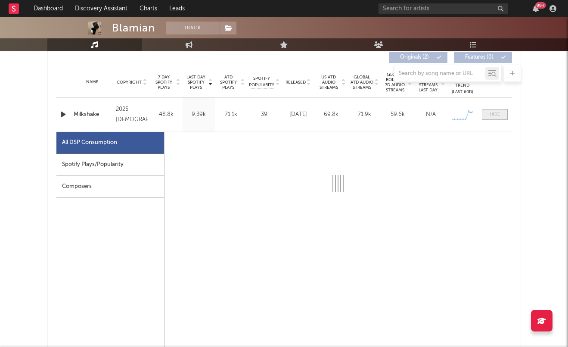
select select "1w"
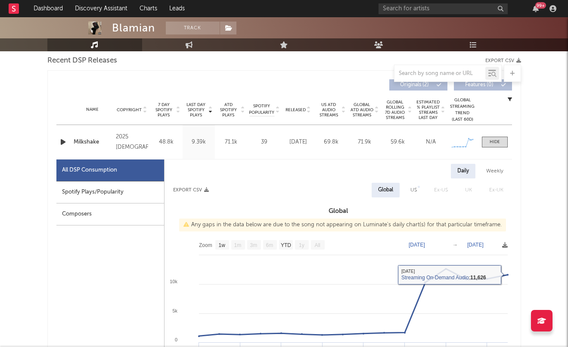
scroll to position [270, 0]
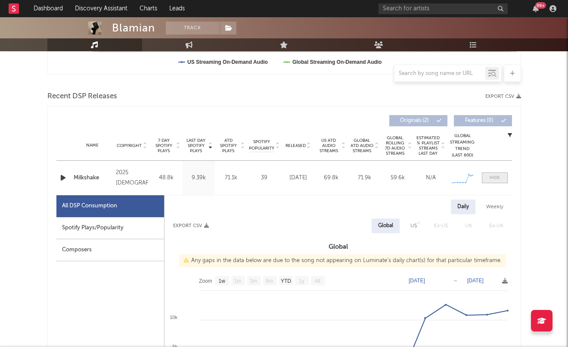
click at [494, 177] on div at bounding box center [495, 177] width 10 height 6
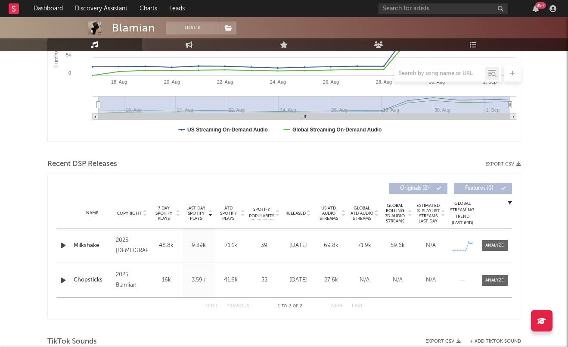
scroll to position [0, 0]
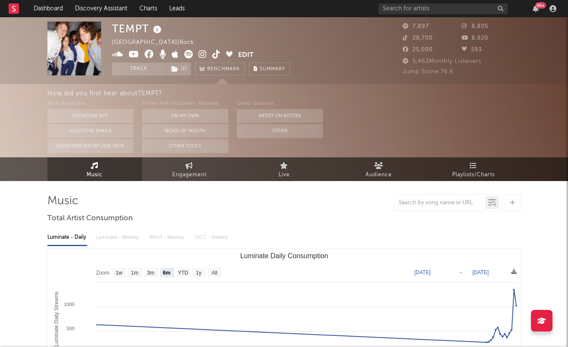
select select "6m"
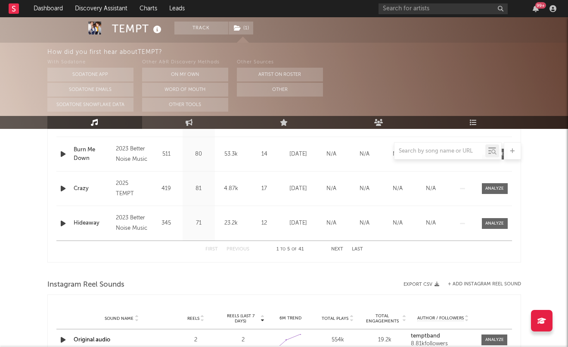
scroll to position [512, 0]
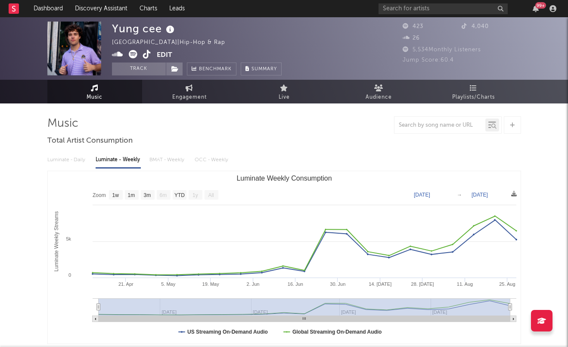
select select "1w"
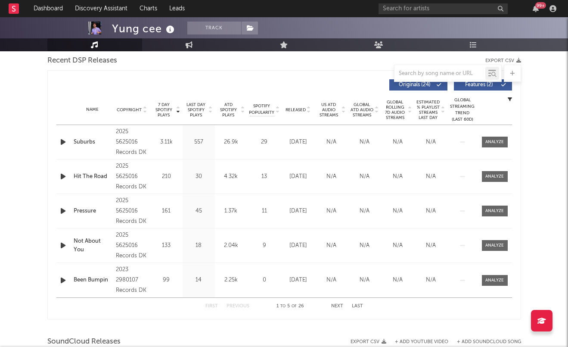
scroll to position [306, 0]
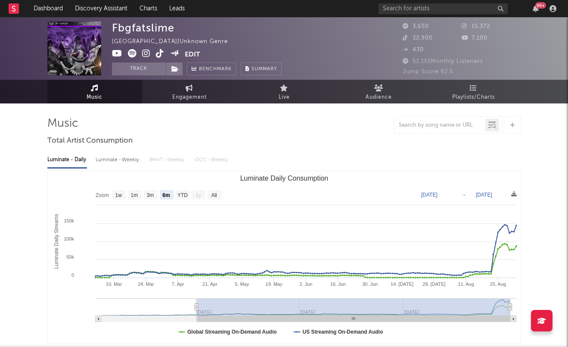
select select "6m"
click at [132, 53] on icon at bounding box center [132, 53] width 9 height 9
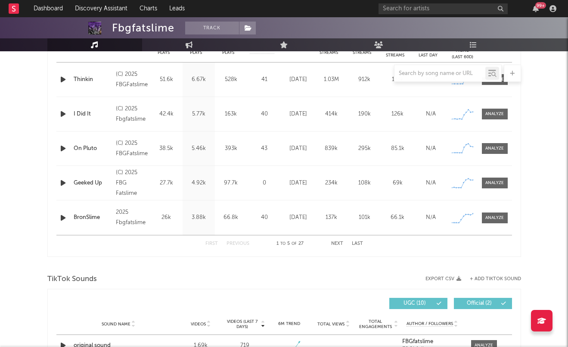
scroll to position [542, 0]
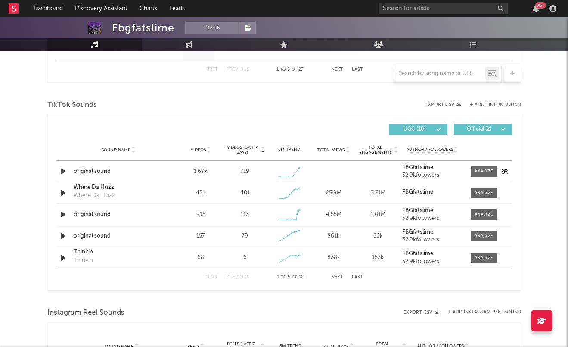
click at [61, 171] on icon "button" at bounding box center [63, 171] width 9 height 11
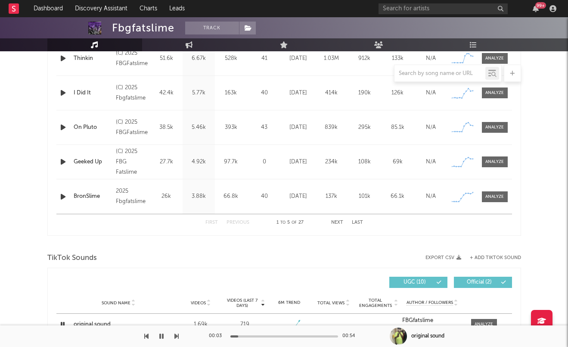
scroll to position [344, 0]
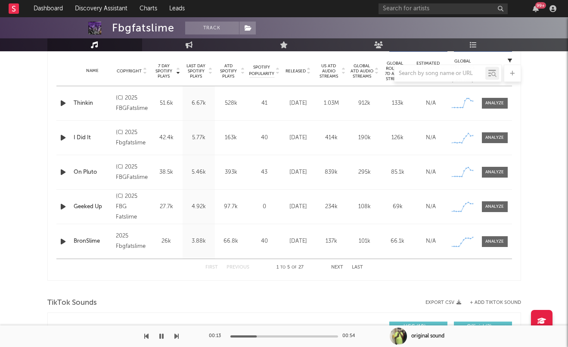
click at [163, 336] on icon "button" at bounding box center [161, 335] width 4 height 7
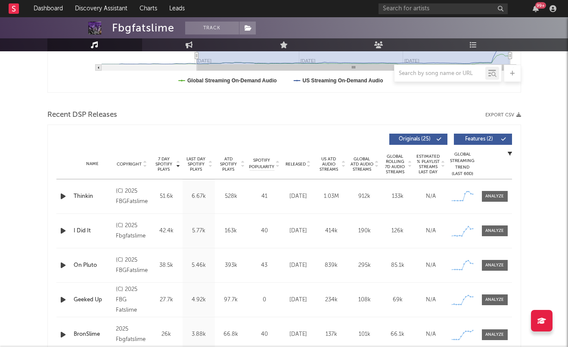
scroll to position [0, 0]
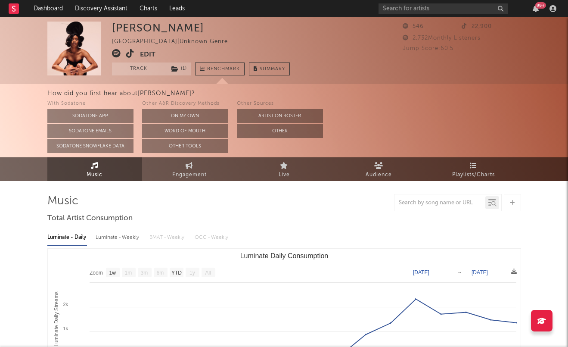
select select "1w"
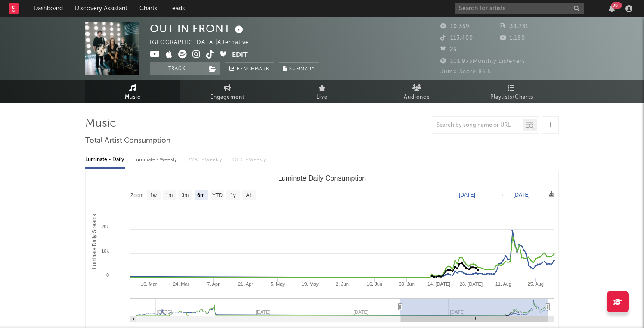
select select "6m"
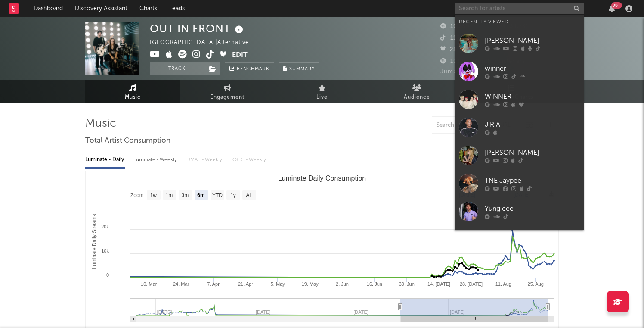
click at [487, 9] on input "text" at bounding box center [519, 8] width 129 height 11
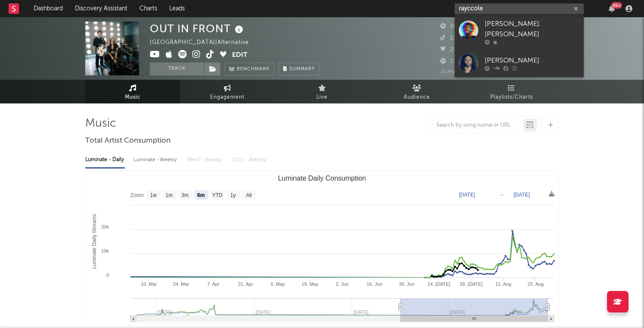
click at [491, 3] on input "rayccole" at bounding box center [519, 8] width 129 height 11
drag, startPoint x: 491, startPoint y: 7, endPoint x: 404, endPoint y: -3, distance: 87.1
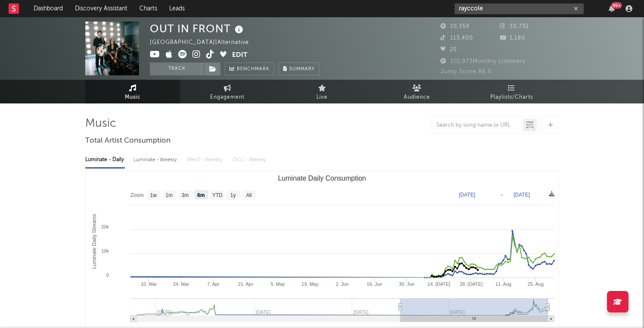
paste input "https://open.spotify.com/artist/4O76Ib6QQ4XfZ6auhm16AG"
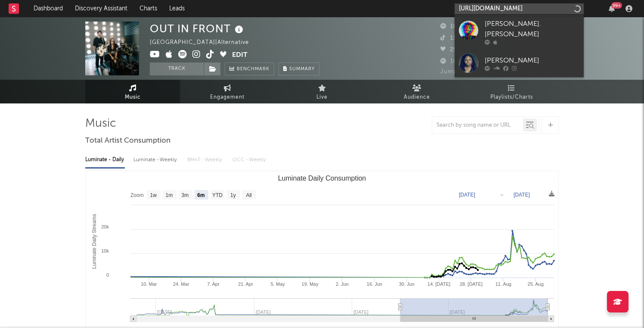
scroll to position [0, 56]
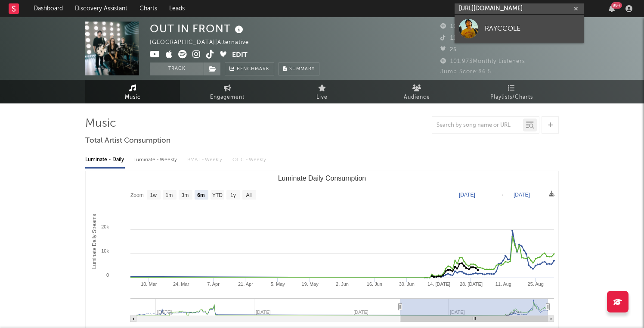
type input "https://open.spotify.com/artist/4O76Ib6QQ4XfZ6auhm16AG"
click at [468, 24] on div at bounding box center [468, 28] width 19 height 19
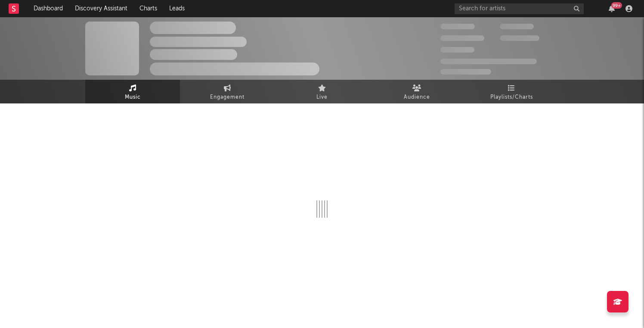
select select "1w"
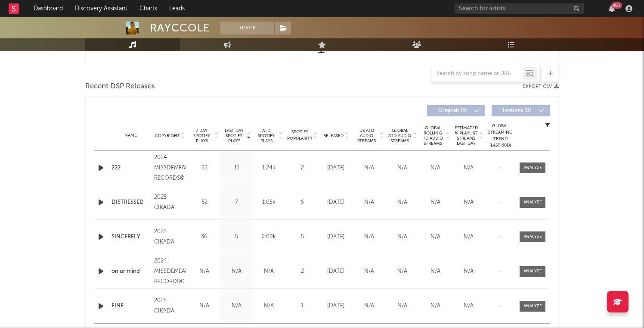
scroll to position [279, 0]
click at [346, 133] on icon at bounding box center [346, 134] width 4 height 3
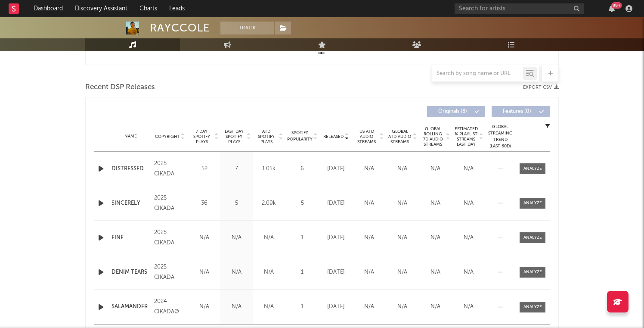
click at [195, 134] on span "7 Day Spotify Plays" at bounding box center [201, 137] width 23 height 16
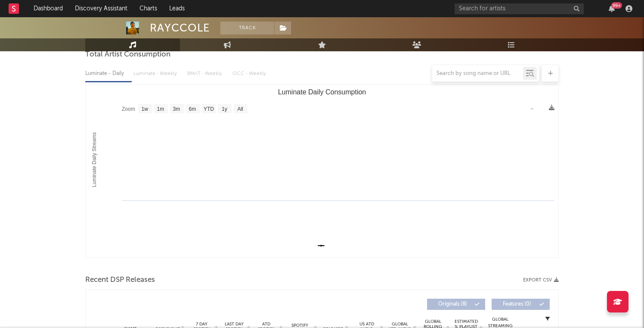
scroll to position [0, 0]
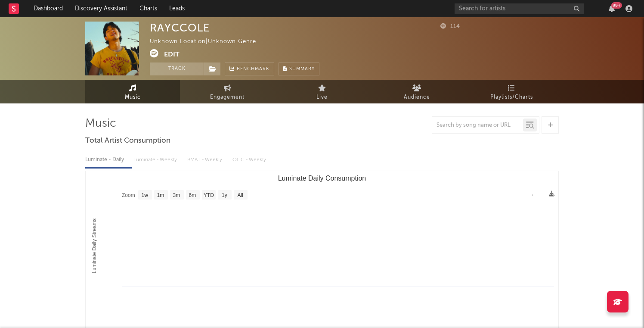
click at [155, 53] on icon at bounding box center [154, 53] width 9 height 9
click at [216, 92] on span "Engagement" at bounding box center [227, 97] width 34 height 10
select select "1w"
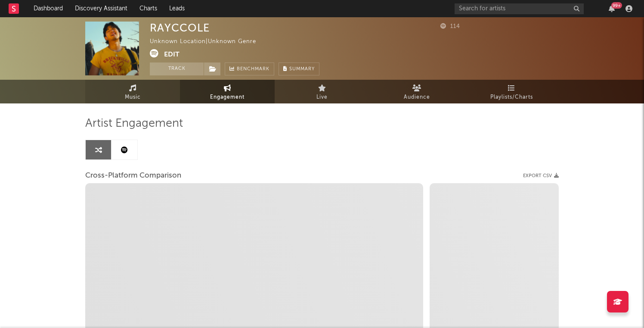
select select "1m"
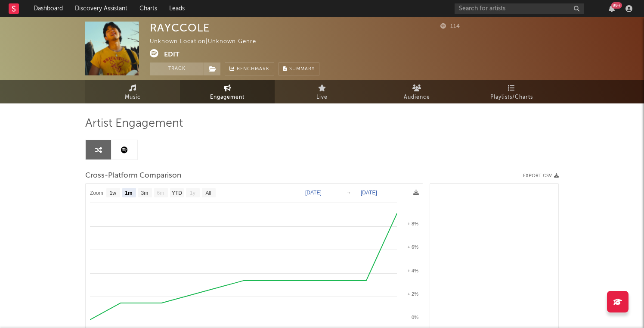
click at [151, 96] on link "Music" at bounding box center [132, 92] width 95 height 24
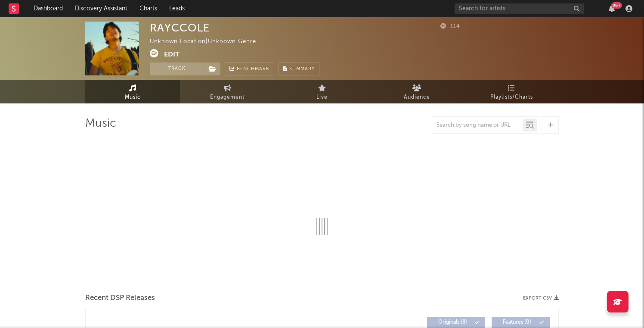
select select "1w"
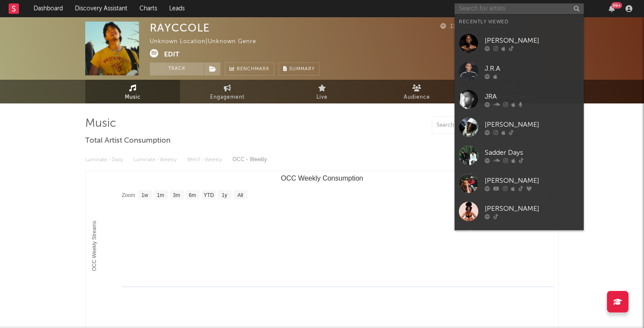
click at [486, 10] on input "text" at bounding box center [519, 8] width 129 height 11
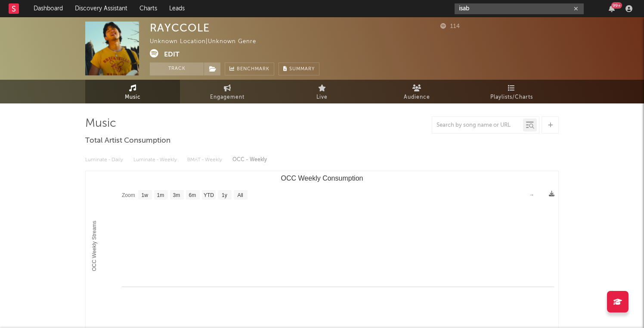
click at [475, 10] on input "isab" at bounding box center [519, 8] width 129 height 11
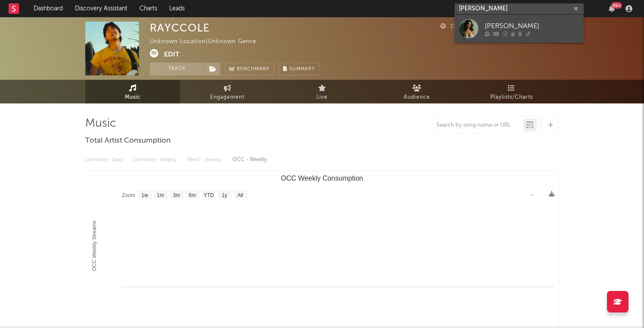
type input "isabel van gelde"
click at [510, 16] on link "[PERSON_NAME]" at bounding box center [519, 29] width 129 height 28
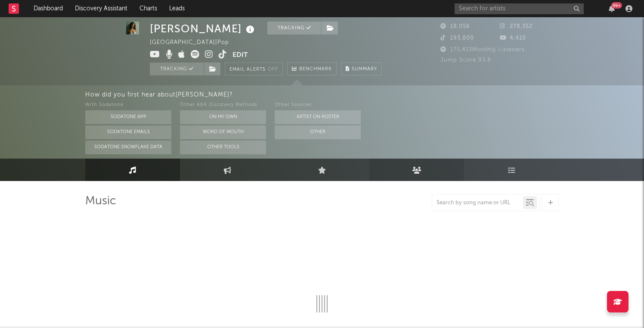
select select "1w"
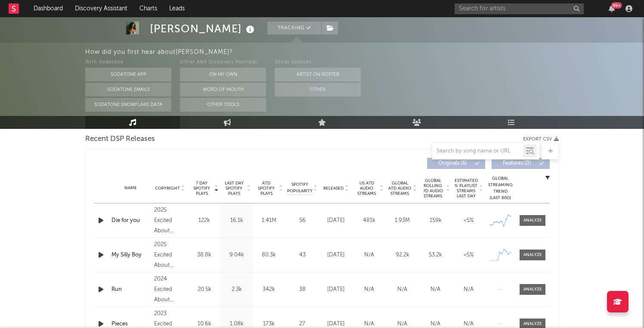
scroll to position [306, 0]
click at [526, 254] on div at bounding box center [533, 253] width 19 height 6
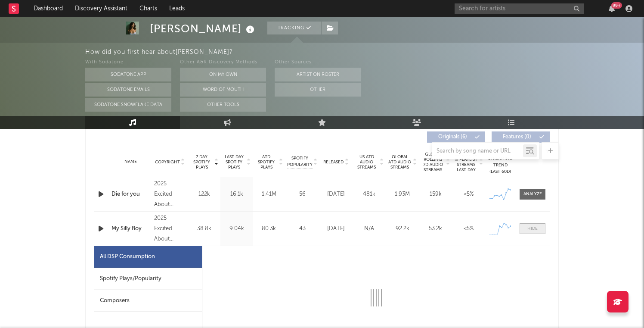
scroll to position [409, 0]
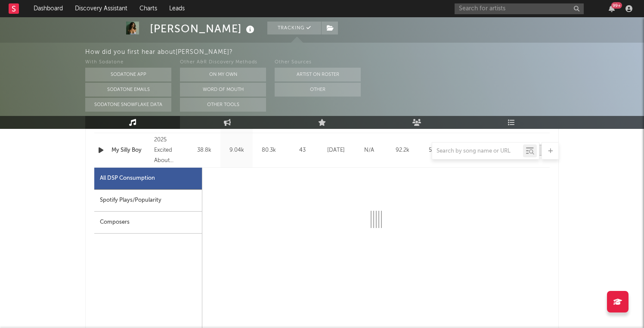
select select "1w"
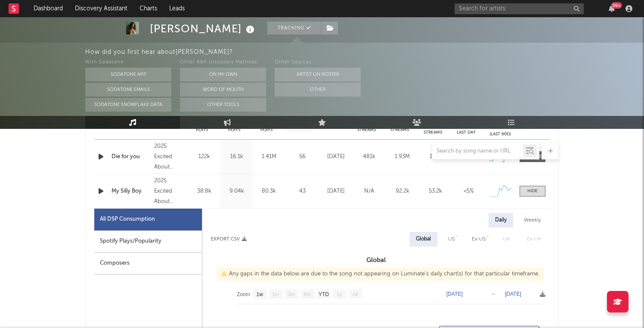
scroll to position [357, 0]
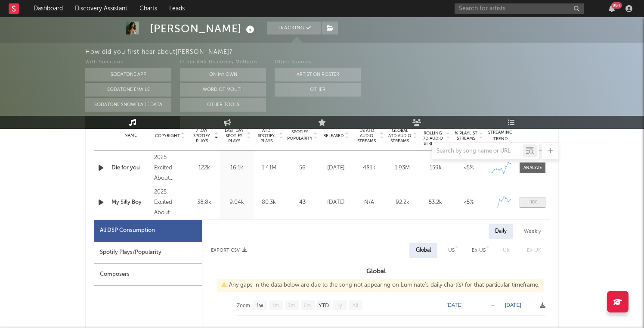
click at [530, 201] on div at bounding box center [532, 202] width 10 height 6
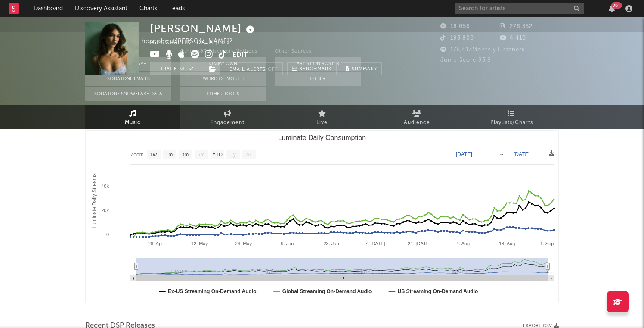
scroll to position [0, 0]
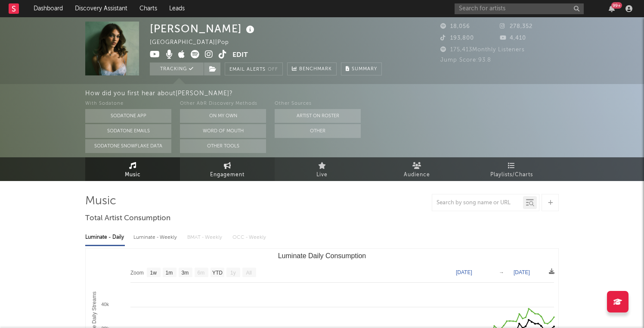
click at [216, 178] on span "Engagement" at bounding box center [227, 175] width 34 height 10
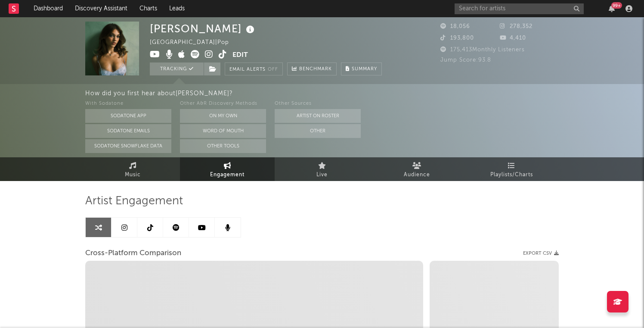
select select "1w"
click at [144, 225] on link at bounding box center [150, 226] width 26 height 19
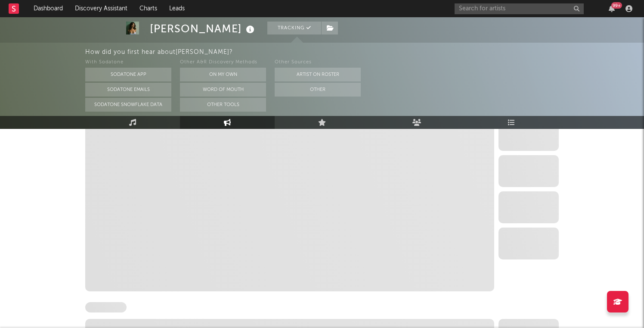
select select "6m"
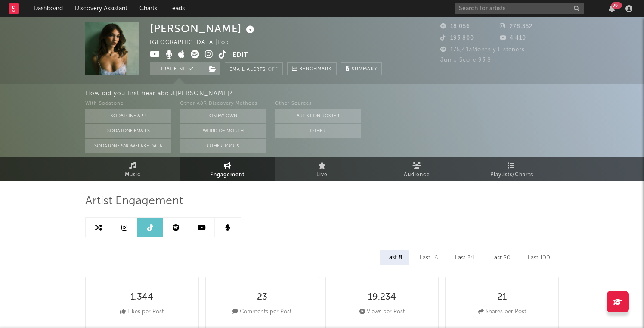
click at [123, 235] on link at bounding box center [125, 226] width 26 height 19
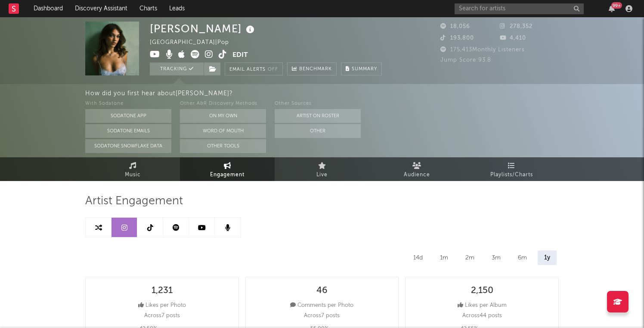
select select "6m"
click at [205, 56] on icon at bounding box center [209, 54] width 8 height 9
click at [140, 168] on link "Music" at bounding box center [132, 169] width 95 height 24
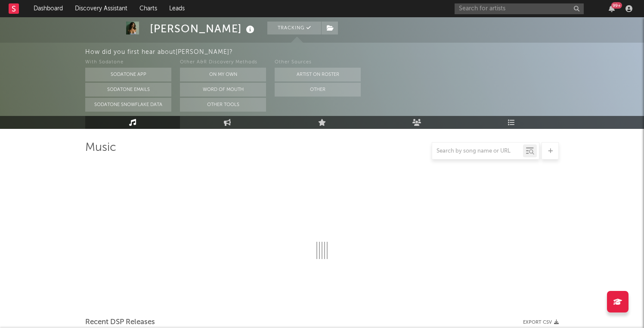
select select "1w"
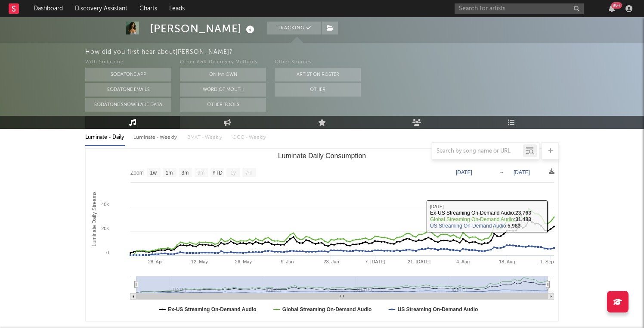
scroll to position [99, 0]
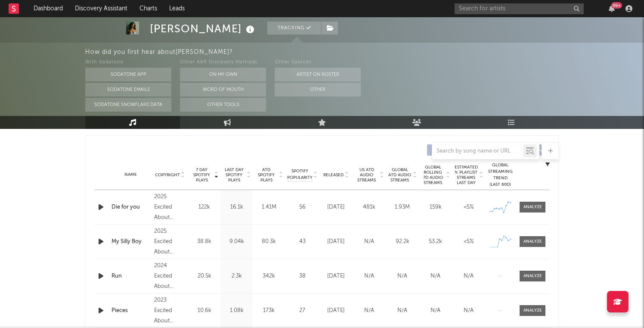
scroll to position [319, 0]
click at [336, 175] on span "Released" at bounding box center [333, 173] width 20 height 5
click at [199, 173] on span "7 Day Spotify Plays" at bounding box center [201, 174] width 23 height 16
click at [475, 11] on input "text" at bounding box center [519, 8] width 129 height 11
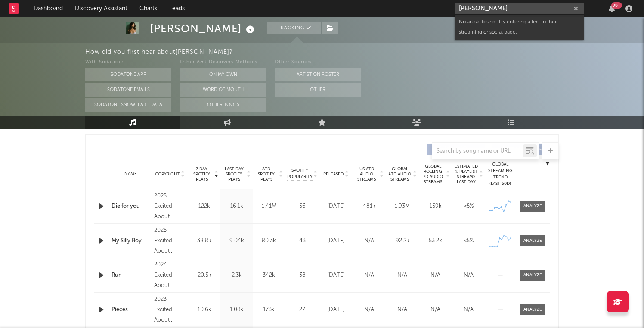
click at [474, 8] on input "leece paige" at bounding box center [519, 8] width 129 height 11
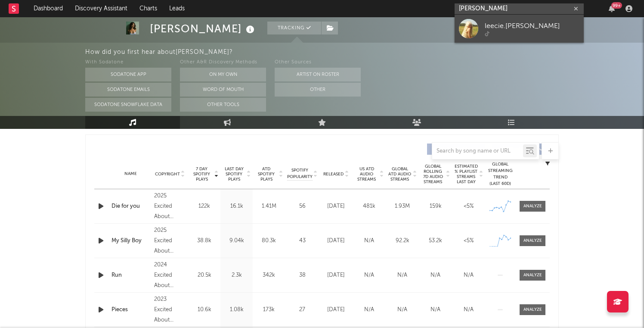
type input "leecie paige"
click at [468, 24] on div at bounding box center [468, 28] width 19 height 19
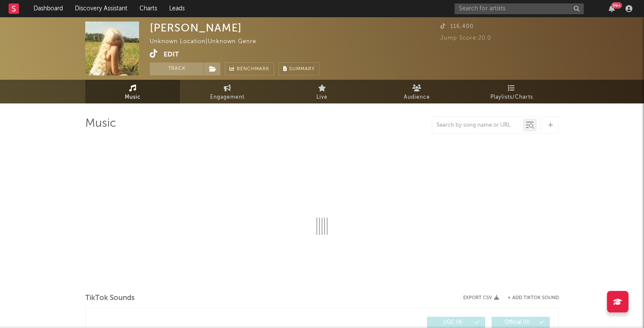
select select "1w"
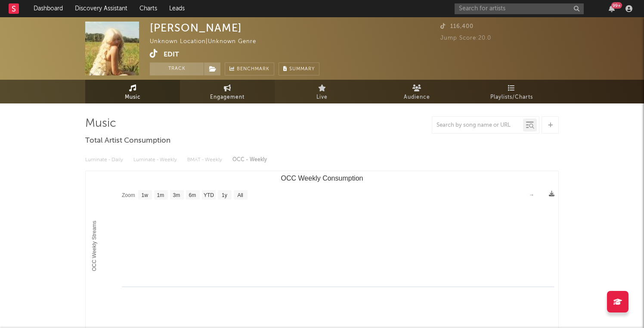
click at [229, 100] on span "Engagement" at bounding box center [227, 97] width 34 height 10
select select "1w"
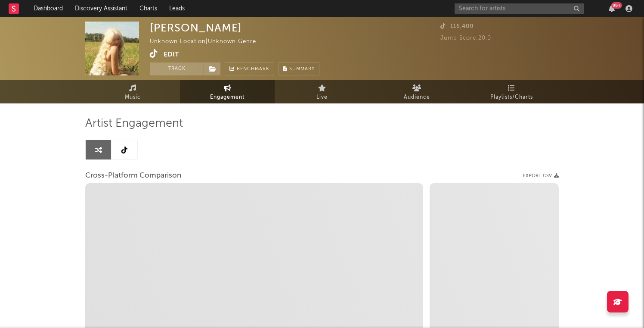
click at [118, 160] on div "Artist Engagement Cross-Platform Comparison Export CSV Zoom 1w 1m 3m 6m YTD 1y …" at bounding box center [322, 262] width 474 height 293
select select "1m"
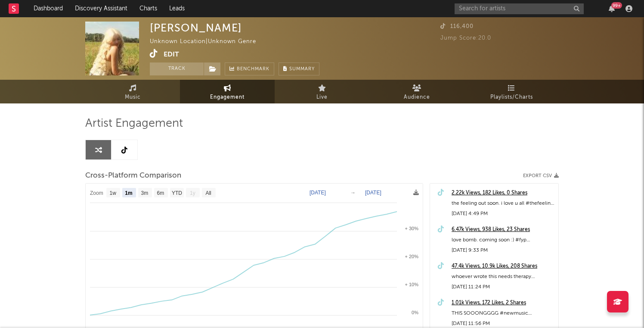
click at [125, 153] on link at bounding box center [125, 149] width 26 height 19
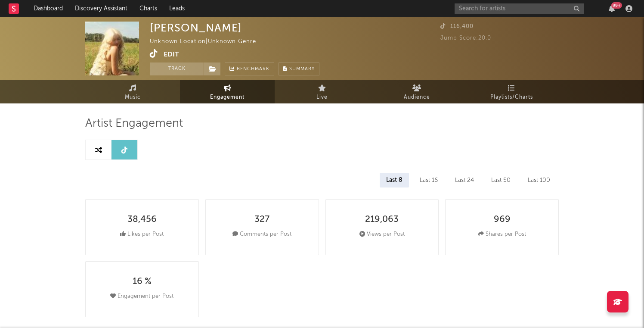
select select "6m"
click at [95, 151] on icon at bounding box center [98, 149] width 7 height 7
select select "1m"
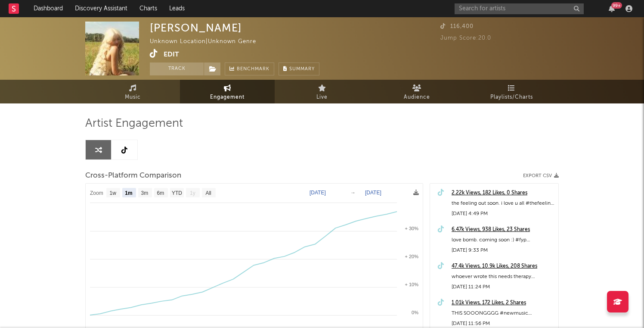
click at [127, 150] on icon at bounding box center [124, 149] width 6 height 7
select select "6m"
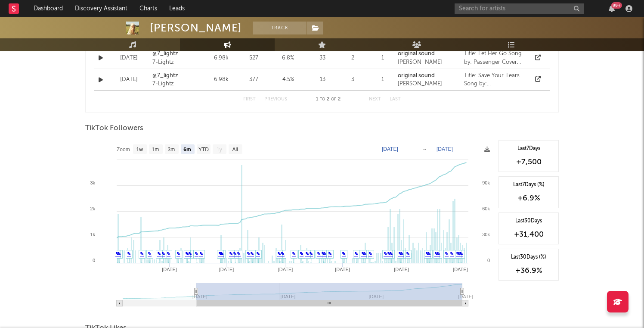
scroll to position [657, 0]
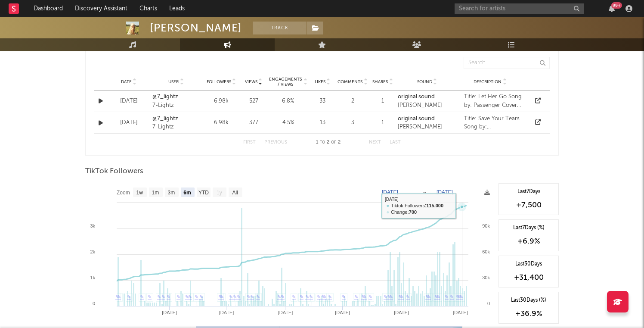
click at [463, 205] on icon at bounding box center [461, 206] width 3 height 3
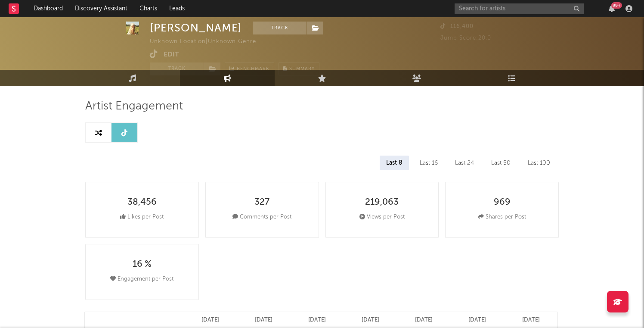
scroll to position [0, 0]
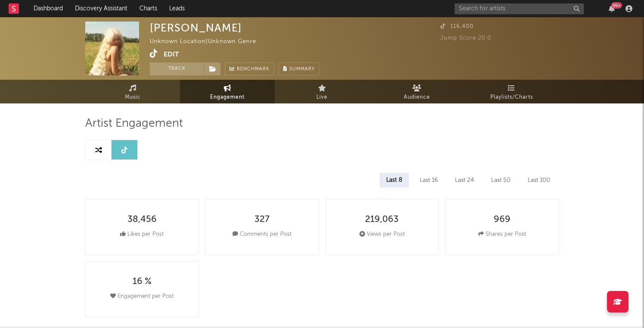
click at [193, 173] on div "Last 8 Last 16 Last 24 Last 50 Last 100" at bounding box center [322, 180] width 474 height 15
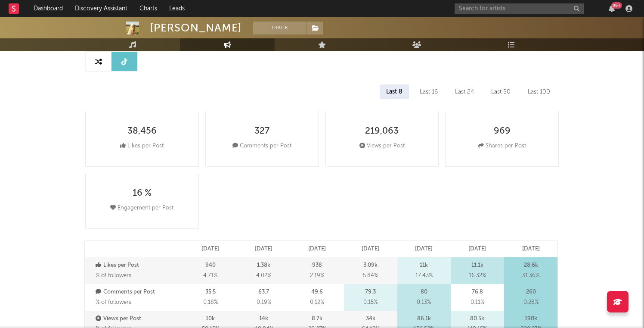
scroll to position [70, 0]
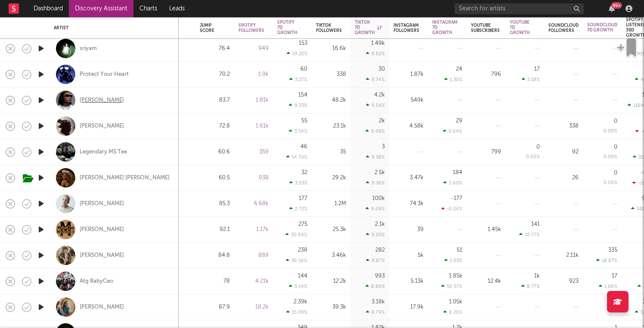
click at [93, 98] on div "[PERSON_NAME]" at bounding box center [102, 100] width 44 height 8
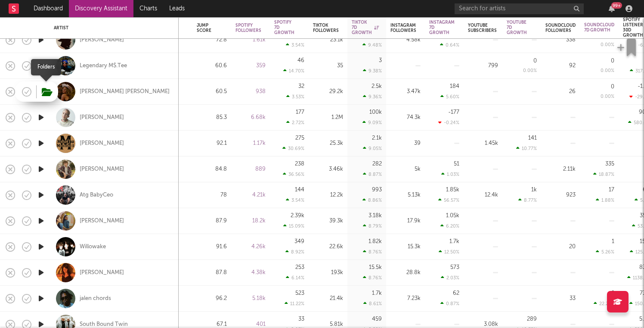
click at [51, 93] on icon "button" at bounding box center [47, 91] width 11 height 9
click at [93, 93] on div "[PERSON_NAME] [PERSON_NAME]" at bounding box center [125, 92] width 90 height 8
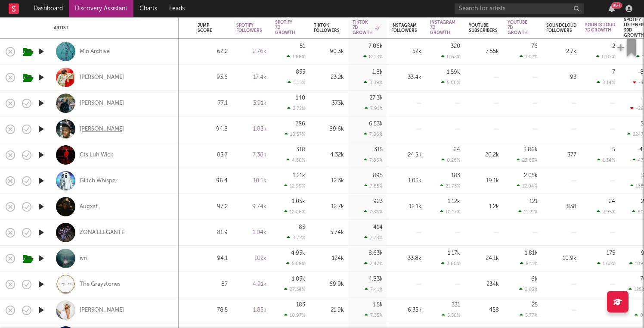
click at [93, 128] on div "Dreek Jones" at bounding box center [102, 129] width 44 height 8
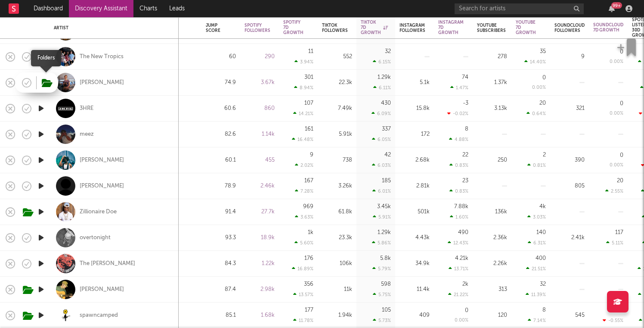
click at [47, 84] on icon "button" at bounding box center [47, 82] width 11 height 9
click at [86, 83] on div "amelie kalia" at bounding box center [102, 83] width 44 height 8
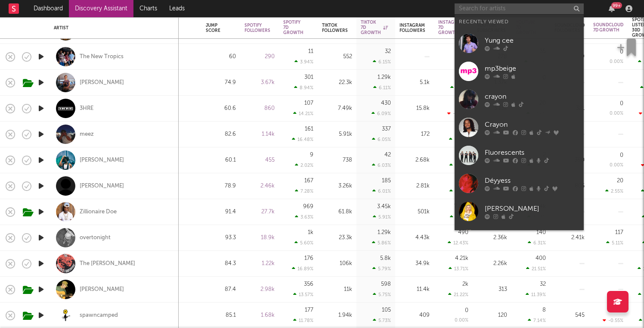
click at [466, 9] on input "text" at bounding box center [519, 8] width 129 height 11
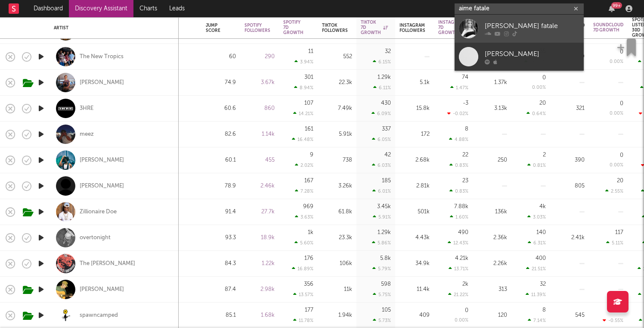
type input "aime fatale"
click at [478, 29] on div at bounding box center [468, 28] width 19 height 19
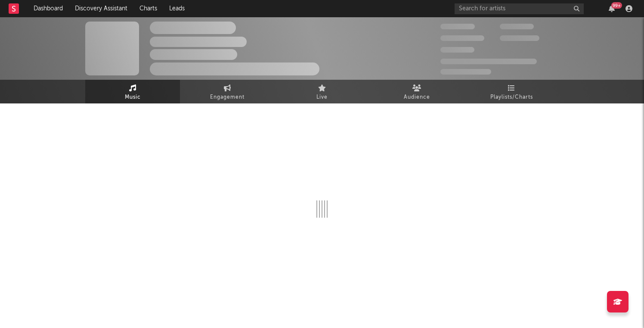
select select "1w"
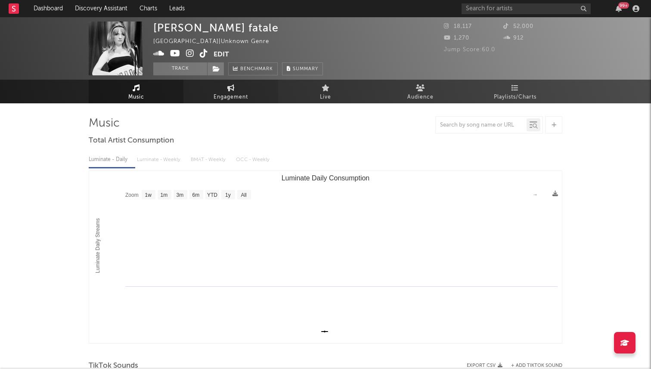
click at [213, 91] on link "Engagement" at bounding box center [230, 92] width 95 height 24
select select "1w"
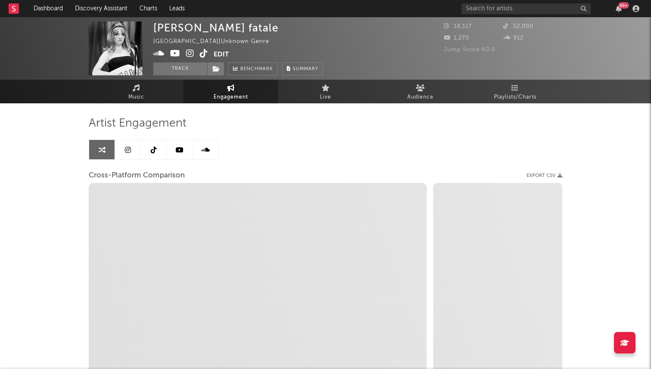
click at [158, 153] on link at bounding box center [154, 149] width 26 height 19
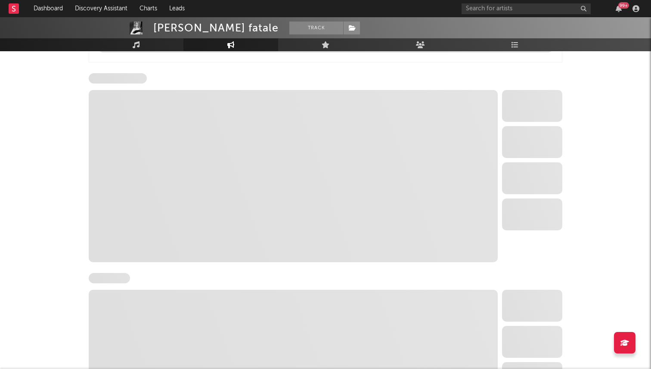
select select "6m"
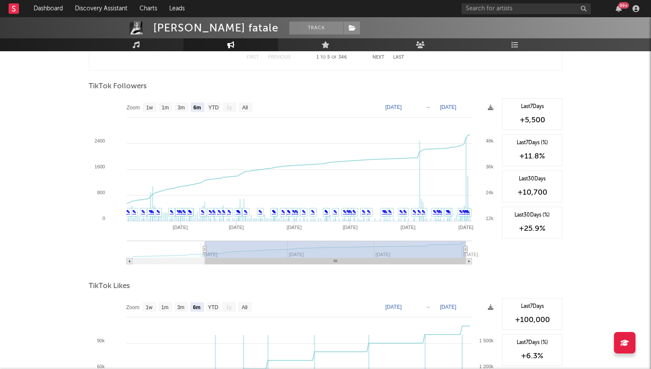
scroll to position [575, 0]
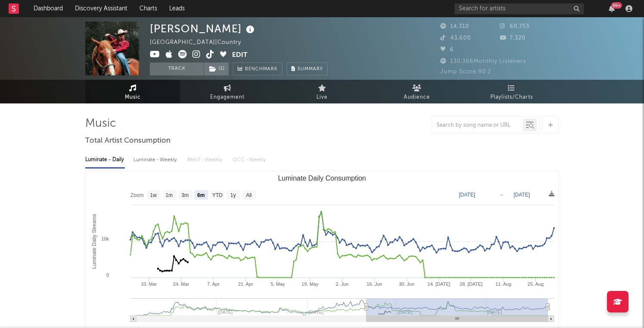
select select "6m"
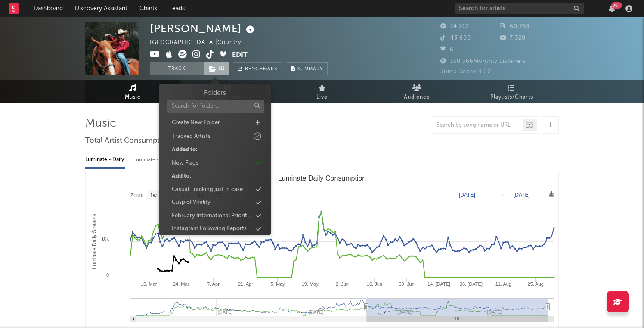
click at [214, 66] on icon at bounding box center [212, 69] width 7 height 6
click at [216, 67] on icon at bounding box center [212, 69] width 7 height 6
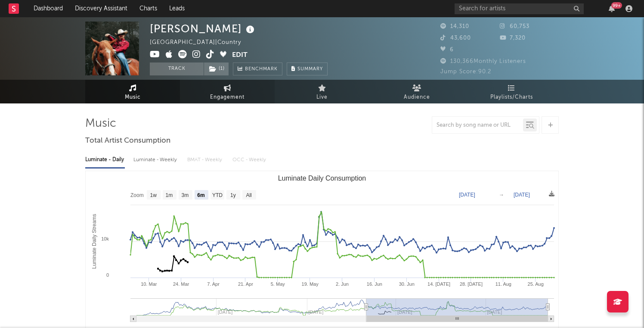
click at [202, 91] on link "Engagement" at bounding box center [227, 92] width 95 height 24
select select "1w"
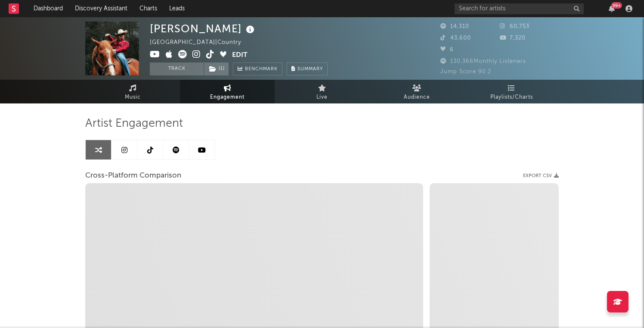
click at [144, 146] on link at bounding box center [150, 149] width 26 height 19
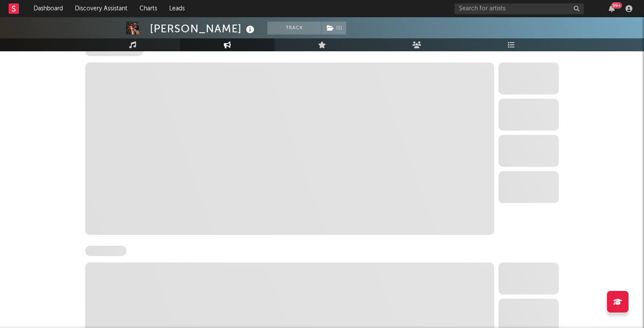
select select "6m"
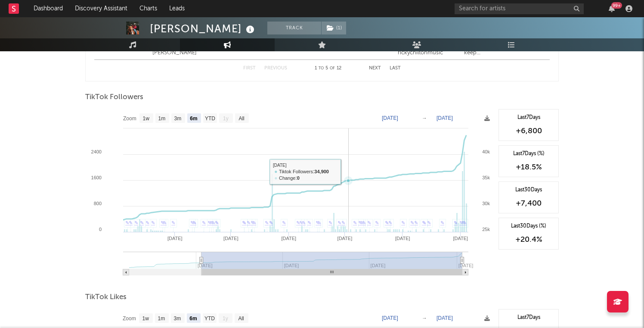
scroll to position [788, 0]
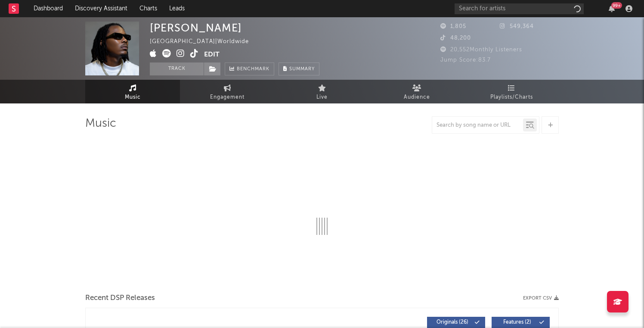
select select "1w"
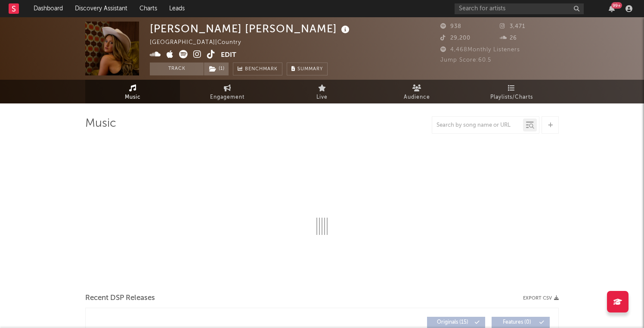
select select "1w"
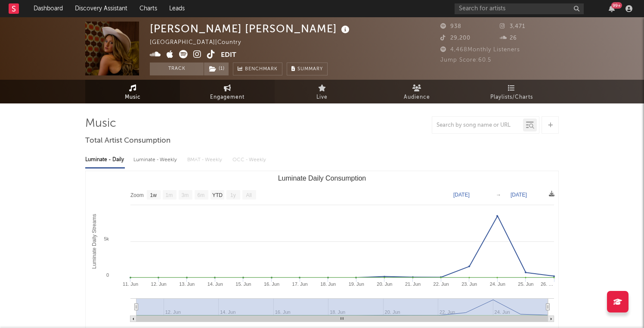
click at [220, 86] on link "Engagement" at bounding box center [227, 92] width 95 height 24
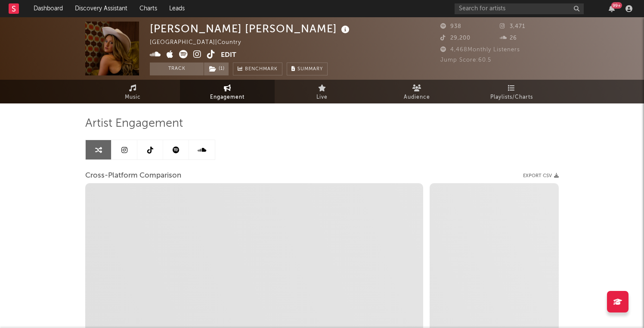
select select "1w"
click at [146, 155] on link at bounding box center [150, 149] width 26 height 19
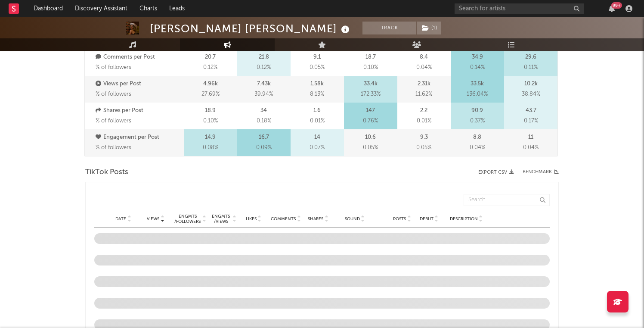
select select "6m"
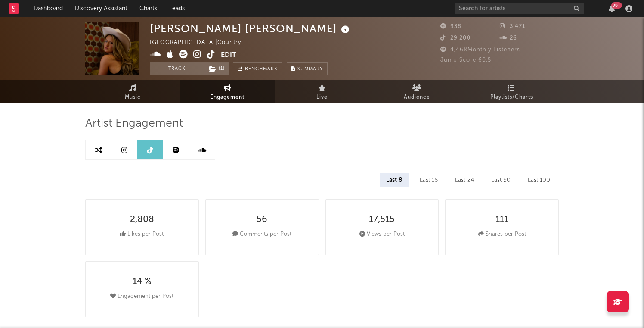
click at [208, 56] on icon at bounding box center [211, 54] width 8 height 9
click at [123, 88] on link "Music" at bounding box center [132, 92] width 95 height 24
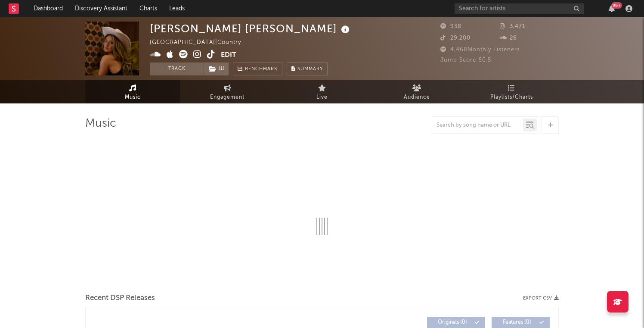
select select "1w"
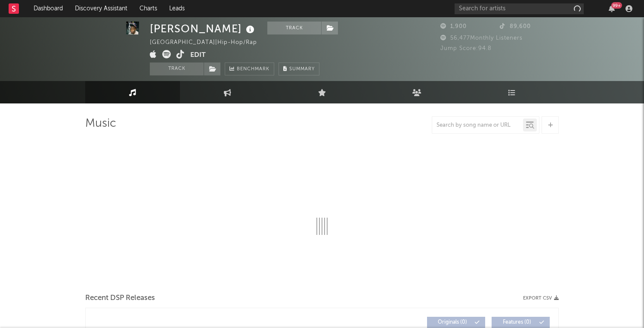
scroll to position [6, 0]
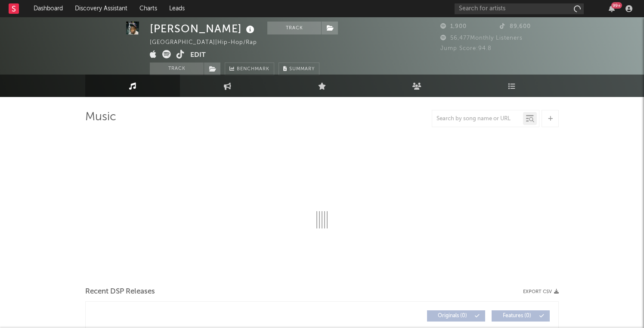
select select "1w"
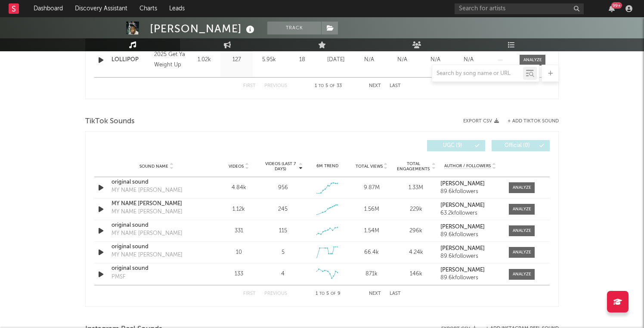
scroll to position [570, 0]
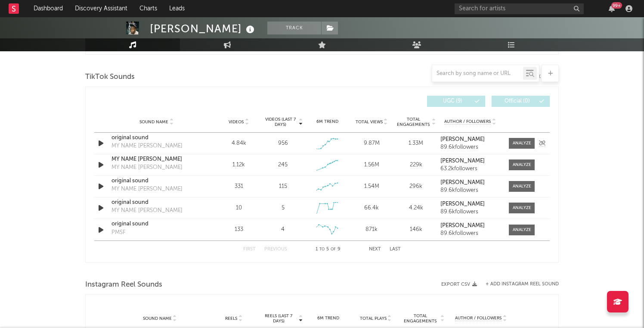
click at [101, 143] on icon "button" at bounding box center [100, 143] width 9 height 11
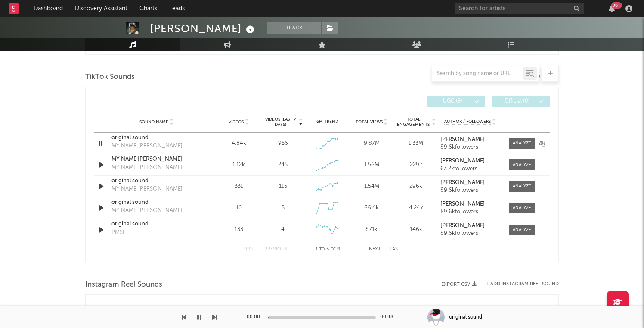
click at [101, 143] on icon "button" at bounding box center [100, 143] width 8 height 11
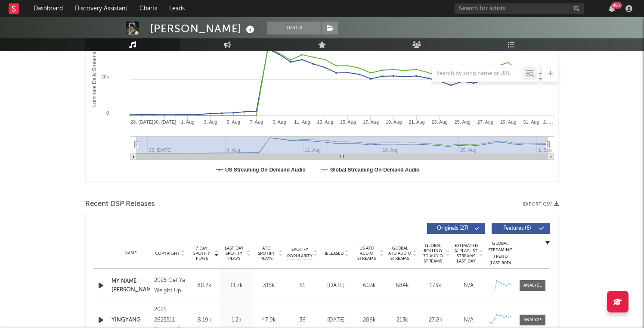
scroll to position [0, 0]
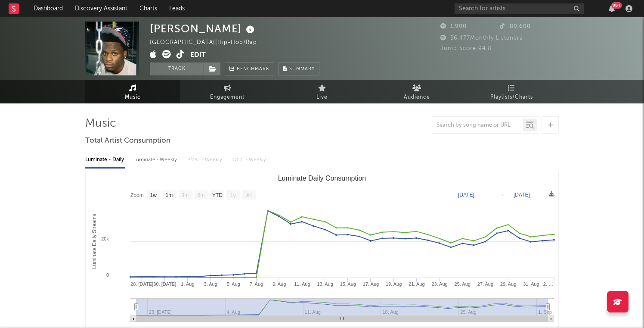
click at [180, 57] on icon at bounding box center [181, 54] width 8 height 9
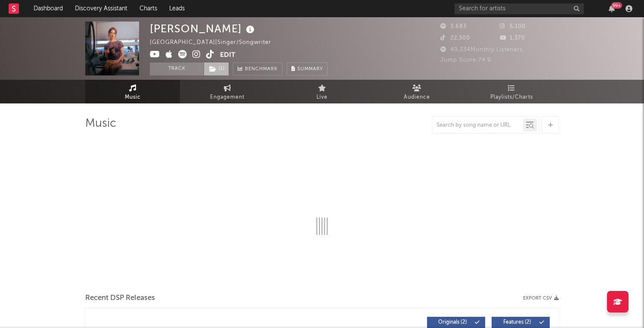
select select "1w"
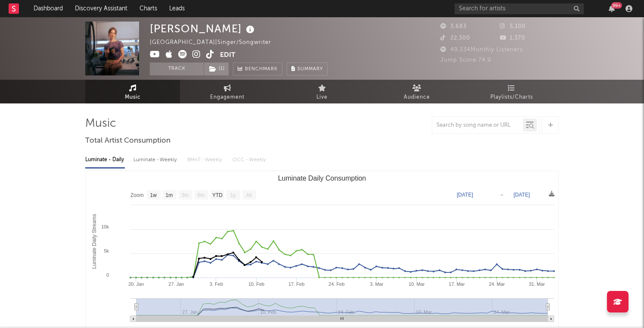
click at [211, 57] on icon at bounding box center [210, 54] width 8 height 9
click at [225, 96] on span "Engagement" at bounding box center [227, 97] width 34 height 10
select select "1w"
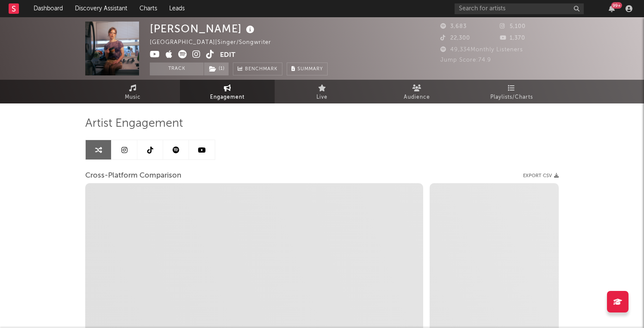
click at [138, 151] on link at bounding box center [150, 149] width 26 height 19
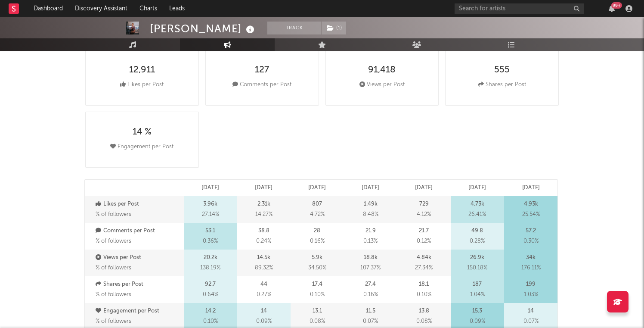
select select "6m"
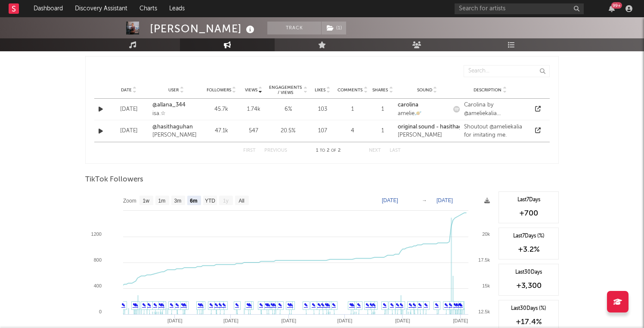
scroll to position [647, 0]
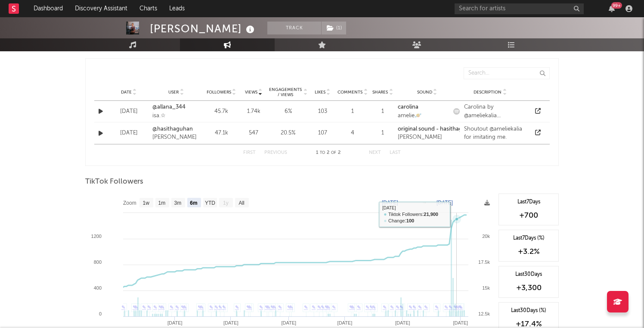
click at [457, 216] on icon at bounding box center [457, 218] width 9 height 9
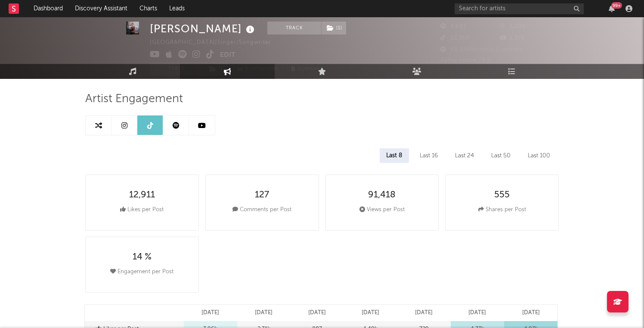
scroll to position [0, 0]
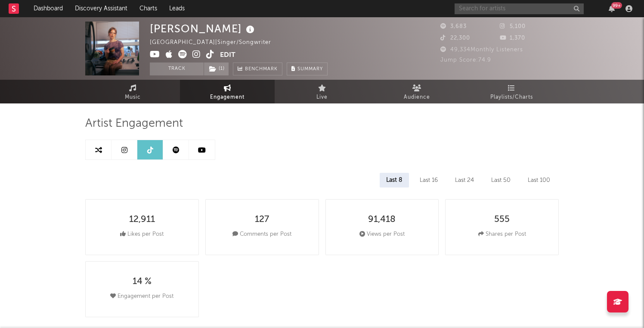
click at [470, 8] on input "text" at bounding box center [519, 8] width 129 height 11
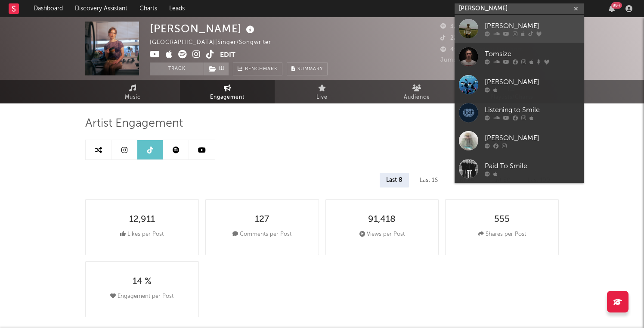
type input "tom silet"
click at [493, 24] on div "Tom Siletto" at bounding box center [532, 26] width 95 height 10
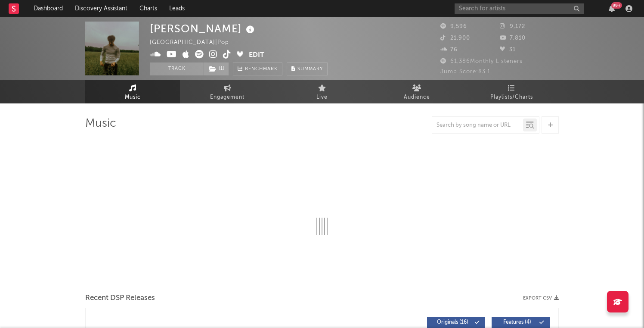
select select "6m"
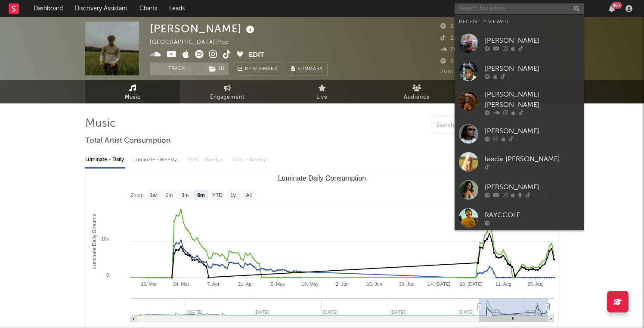
click at [470, 7] on input "text" at bounding box center [519, 8] width 129 height 11
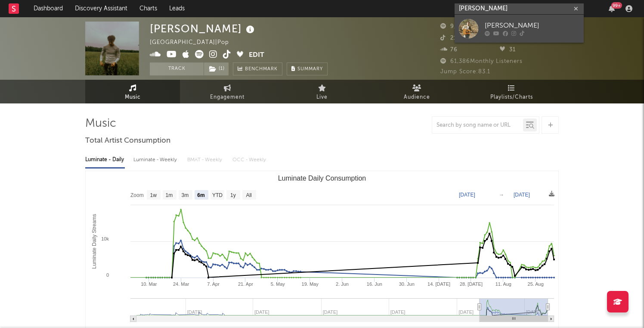
type input "andrew lucier"
click at [486, 34] on icon at bounding box center [487, 33] width 5 height 5
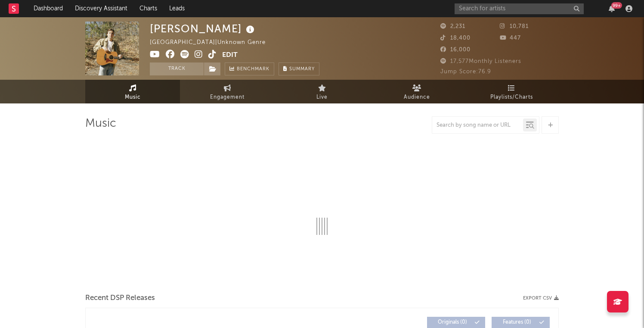
select select "1w"
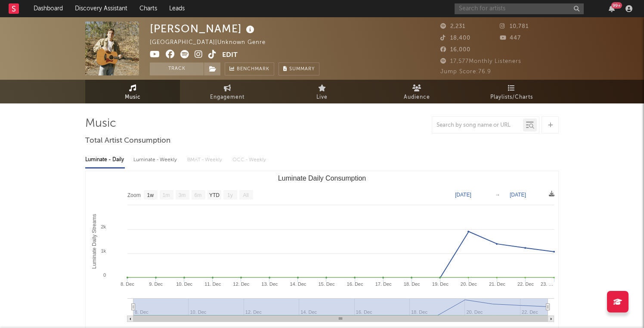
click at [471, 12] on input "text" at bounding box center [519, 8] width 129 height 11
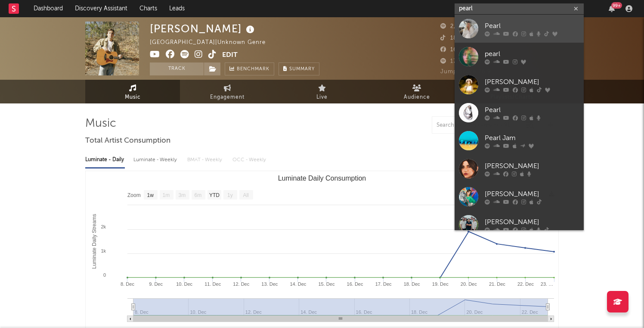
type input "pearl"
click at [466, 32] on div at bounding box center [468, 28] width 19 height 19
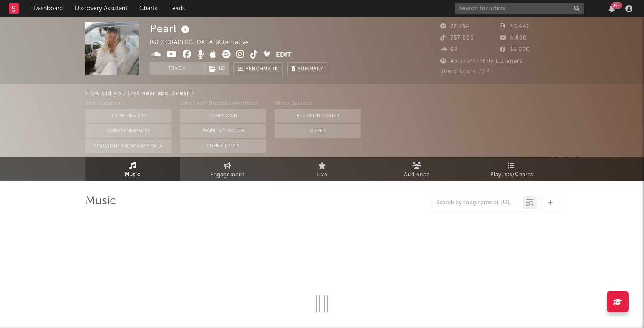
select select "6m"
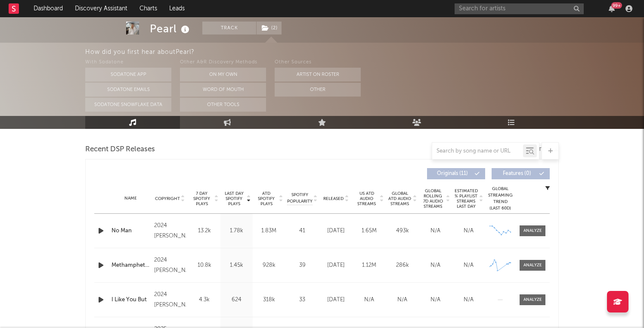
scroll to position [305, 0]
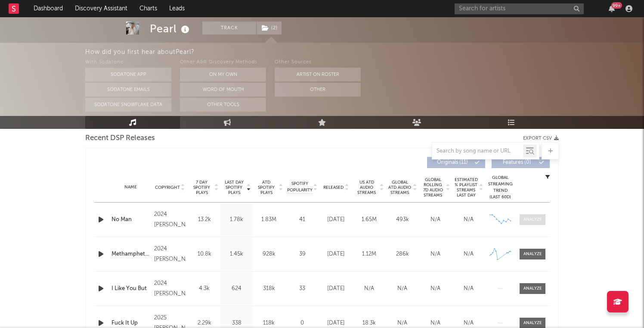
click at [527, 220] on div at bounding box center [533, 219] width 19 height 6
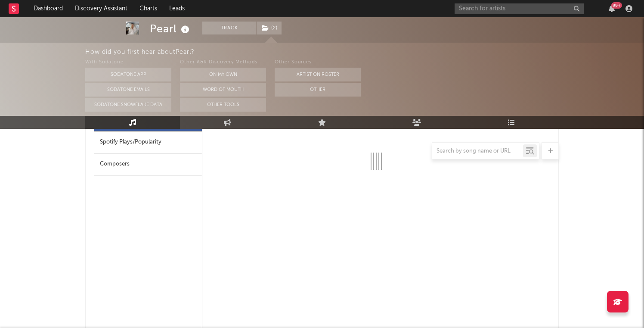
select select "6m"
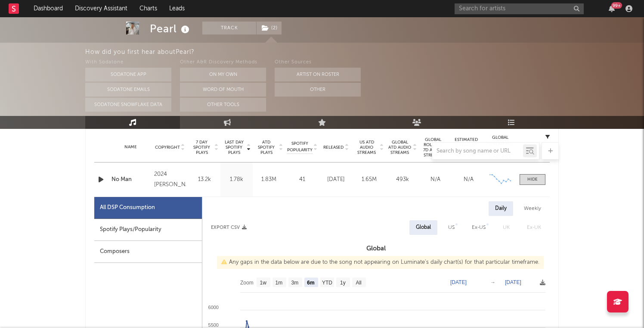
scroll to position [338, 0]
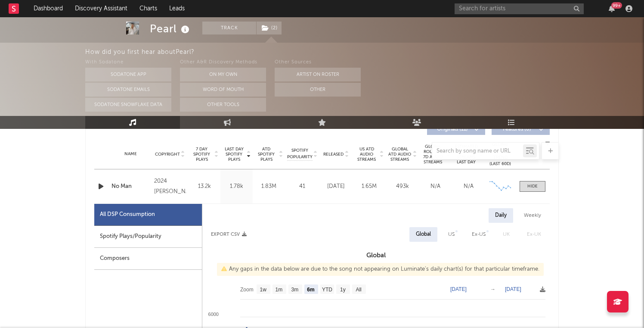
click at [450, 235] on div "US" at bounding box center [451, 234] width 6 height 10
select select "6m"
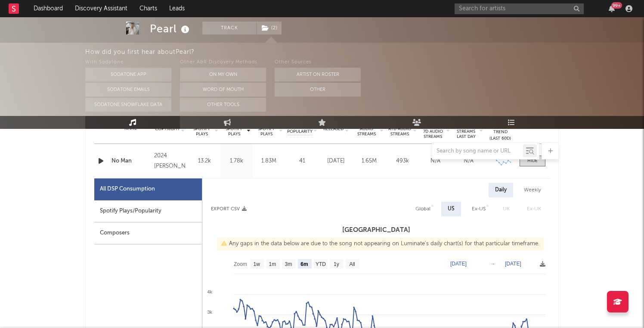
scroll to position [335, 0]
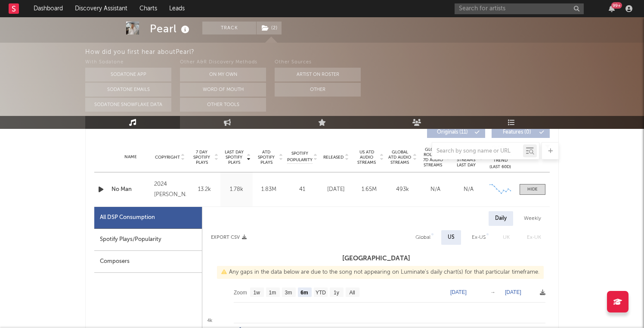
click at [532, 195] on div "Name No Man Copyright 2024 Hope Waidley Label Pearl Music Hope Waidley Album Na…" at bounding box center [322, 189] width 456 height 34
click at [530, 190] on div at bounding box center [532, 189] width 10 height 6
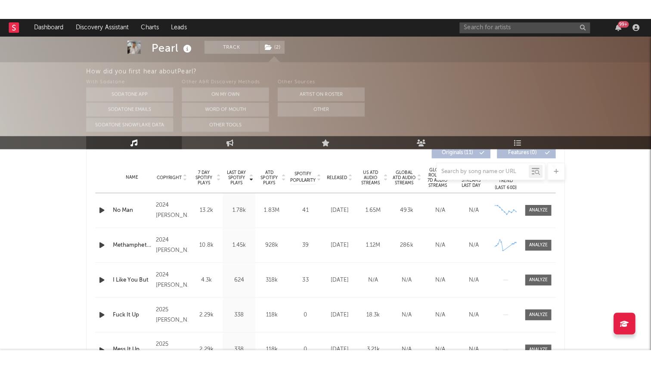
scroll to position [0, 0]
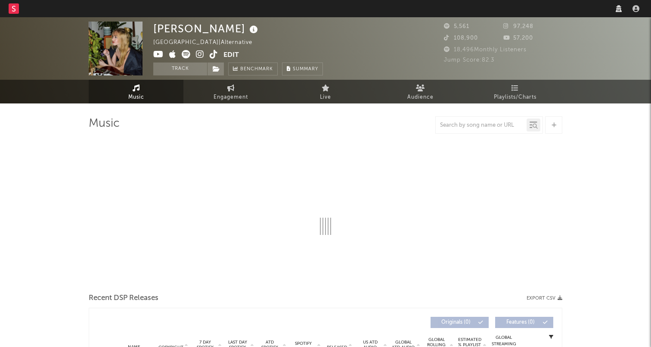
select select "1w"
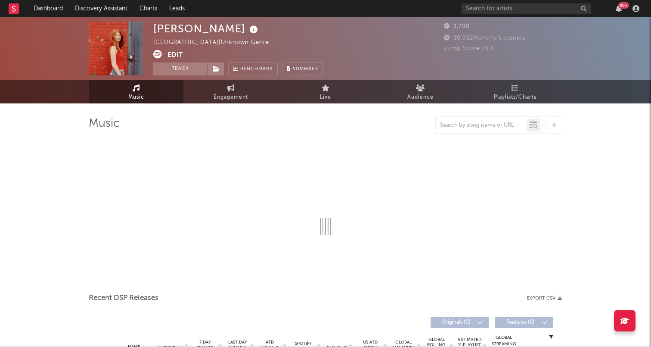
select select "1w"
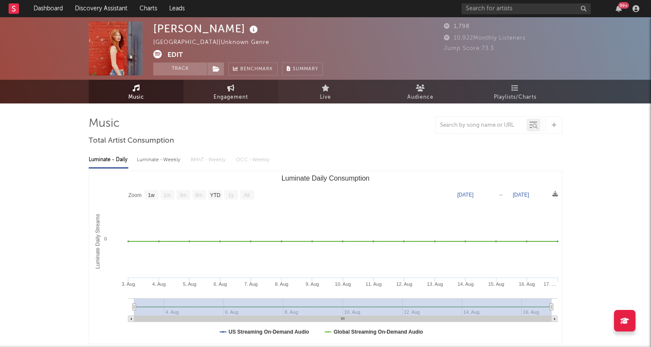
click at [231, 93] on span "Engagement" at bounding box center [231, 97] width 34 height 10
select select "1w"
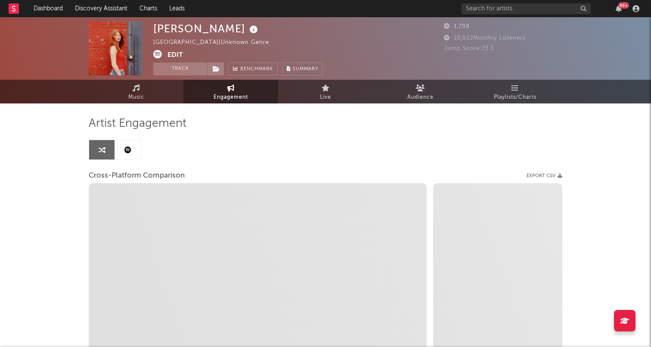
select select "1m"
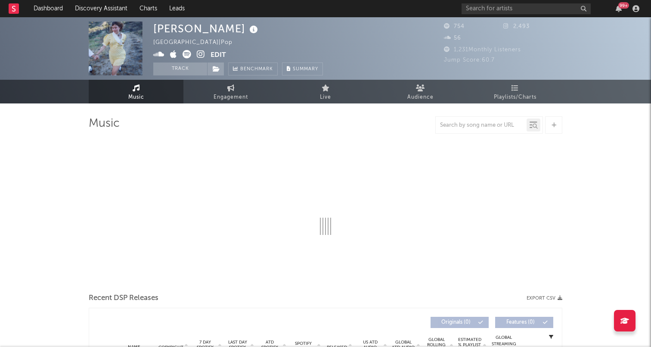
select select "6m"
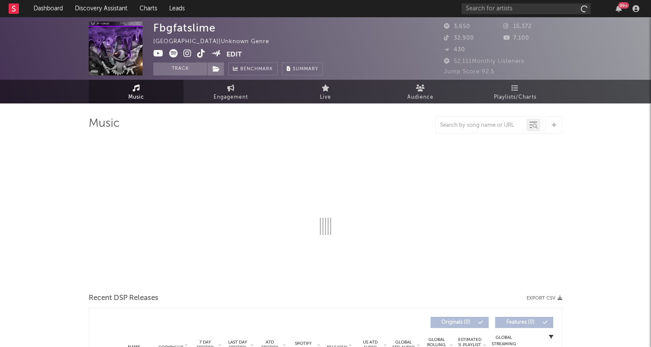
select select "6m"
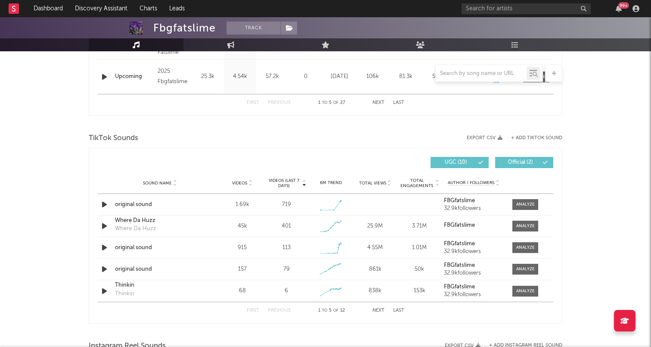
scroll to position [509, 0]
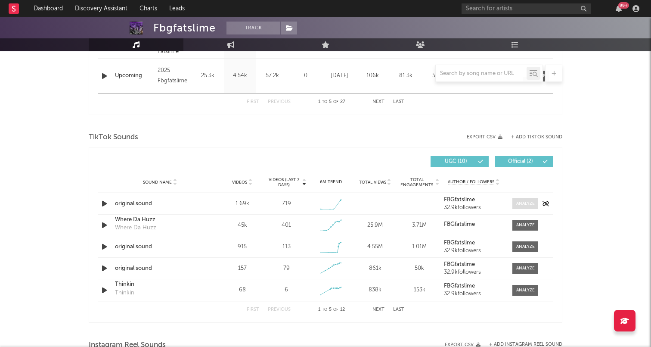
click at [527, 204] on div at bounding box center [525, 203] width 19 height 6
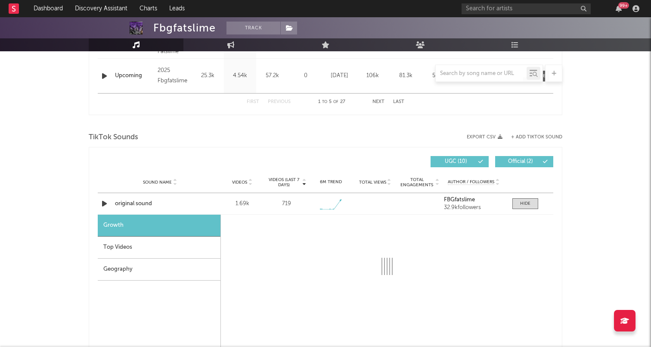
select select "1w"
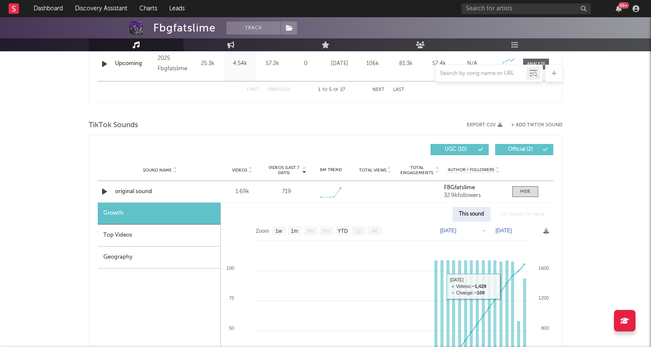
scroll to position [508, 0]
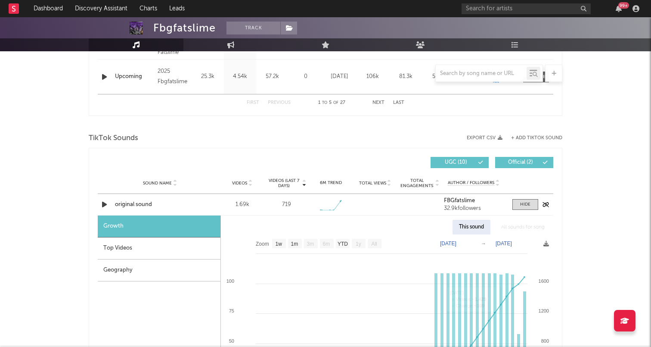
click at [520, 211] on div "Sound Name original sound Videos 1.69k Videos (last 7 days) 719 Weekly Growth %…" at bounding box center [326, 204] width 456 height 21
click at [520, 198] on div "Sound Name original sound Videos 1.69k Videos (last 7 days) 719 Weekly Growth %…" at bounding box center [326, 204] width 456 height 21
click at [515, 207] on span at bounding box center [525, 204] width 26 height 11
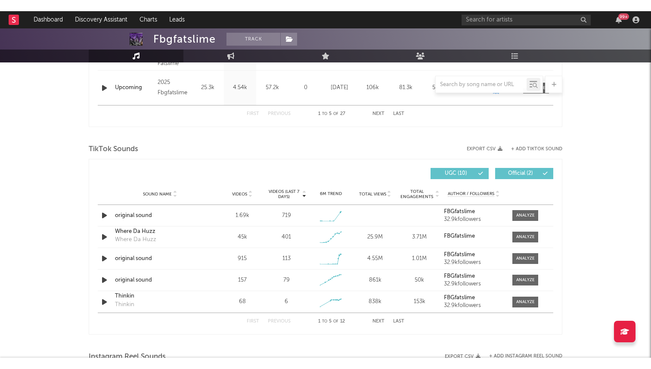
scroll to position [0, 0]
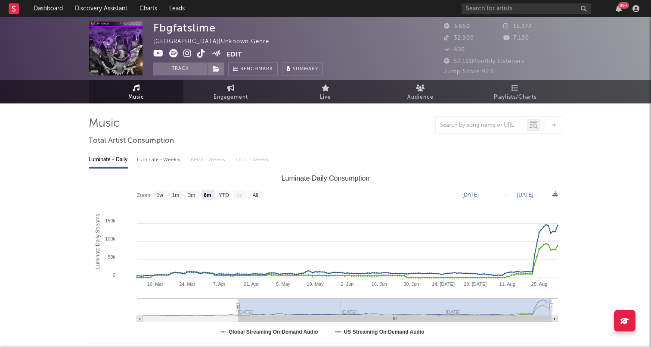
click at [201, 50] on icon at bounding box center [201, 53] width 8 height 9
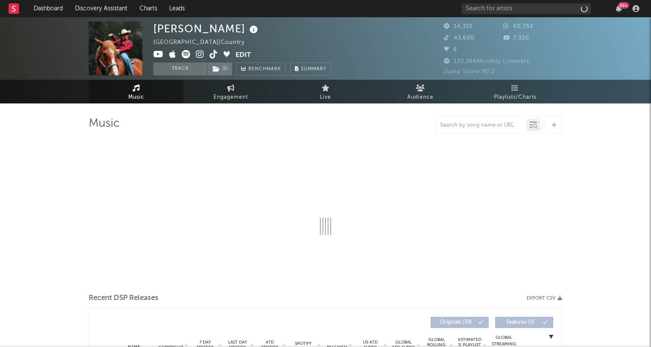
select select "6m"
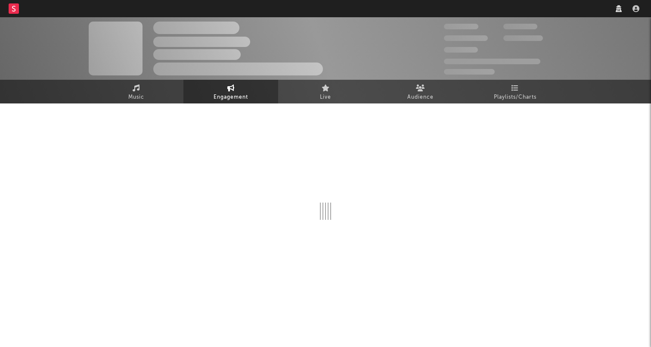
click at [235, 96] on span "Engagement" at bounding box center [231, 97] width 34 height 10
select select "1w"
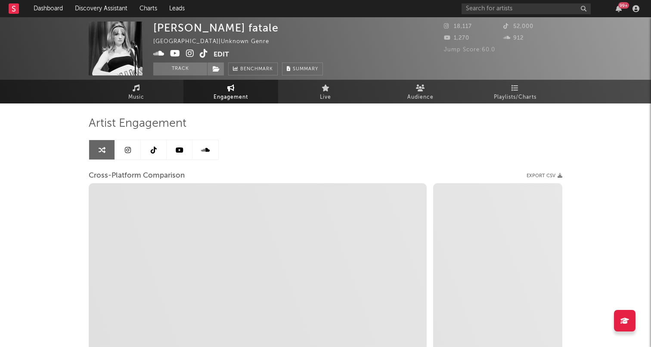
select select "1m"
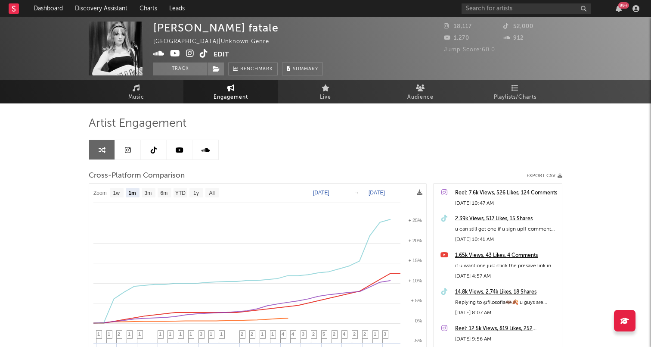
click at [149, 152] on link at bounding box center [154, 149] width 26 height 19
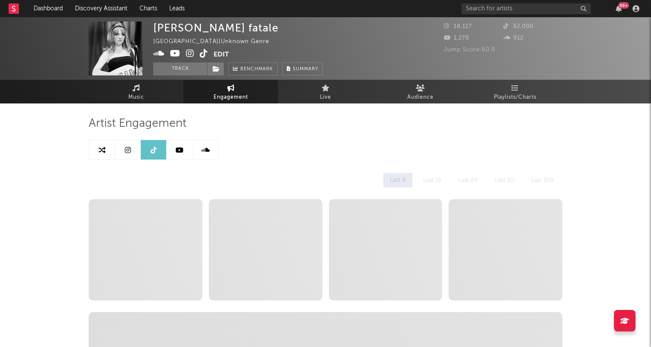
select select "6m"
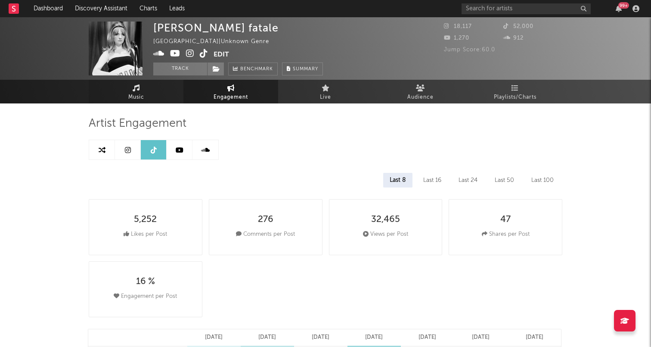
click at [120, 85] on link "Music" at bounding box center [136, 92] width 95 height 24
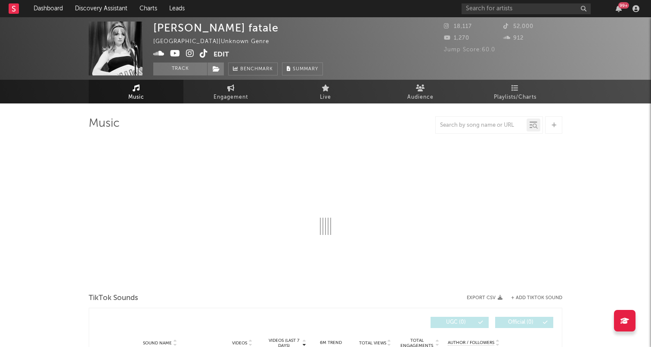
select select "1w"
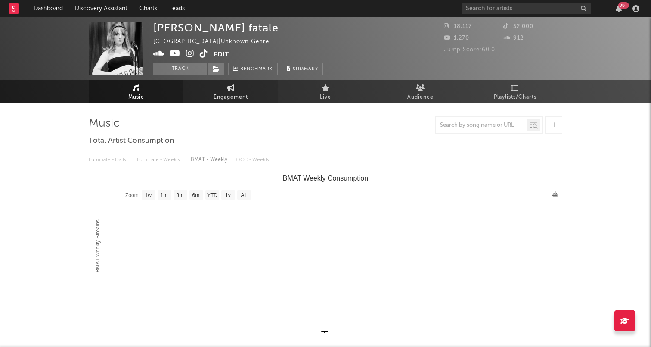
click at [207, 98] on link "Engagement" at bounding box center [230, 92] width 95 height 24
select select "1w"
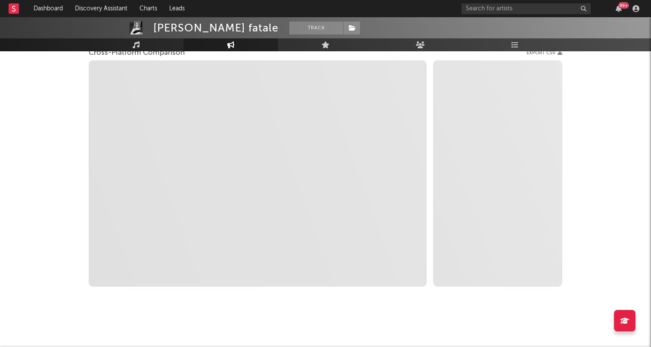
select select "1m"
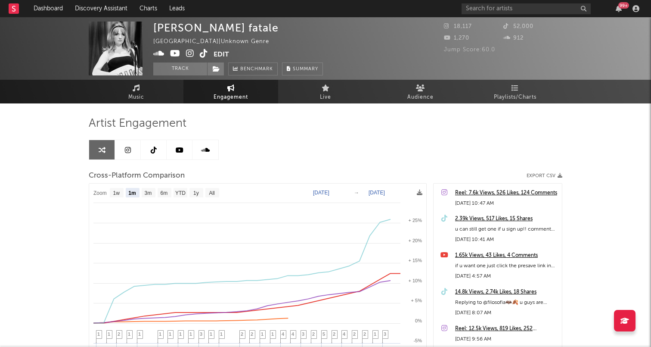
click at [155, 150] on icon at bounding box center [154, 149] width 6 height 7
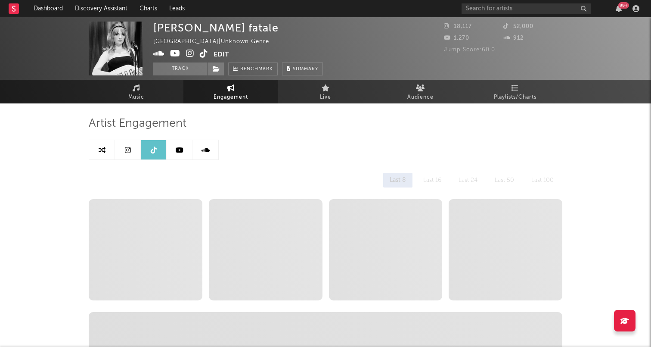
select select "6m"
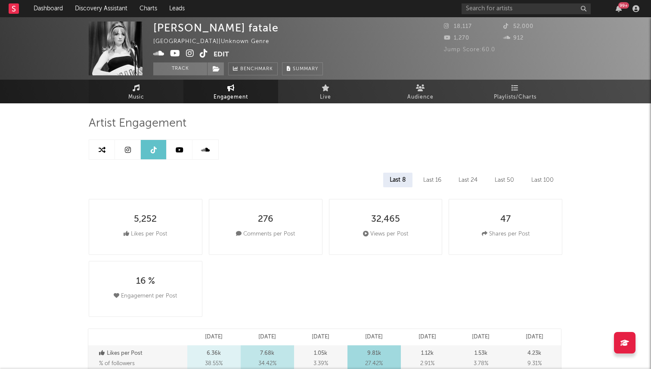
click at [138, 89] on icon at bounding box center [136, 87] width 7 height 7
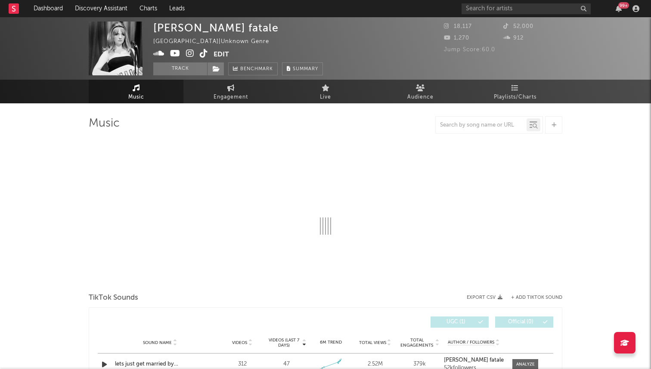
select select "1w"
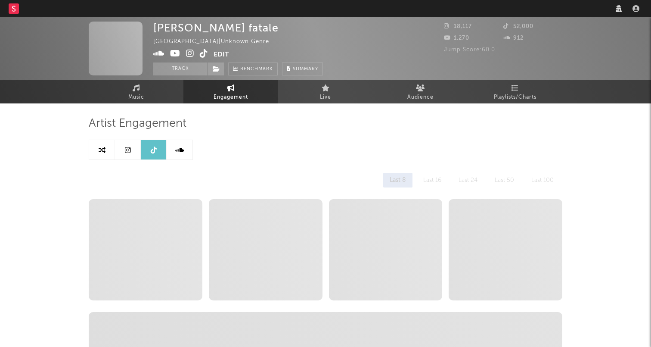
select select "6m"
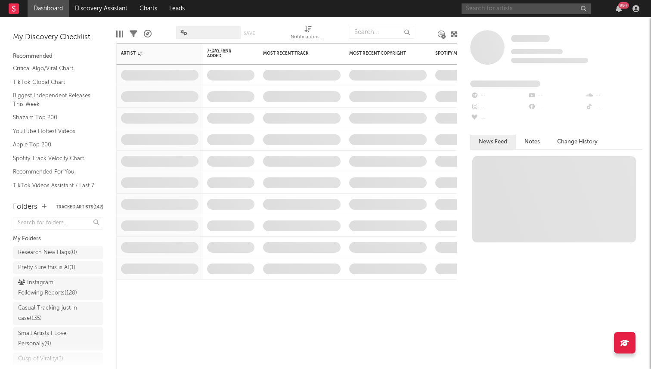
click at [496, 11] on input "text" at bounding box center [526, 8] width 129 height 11
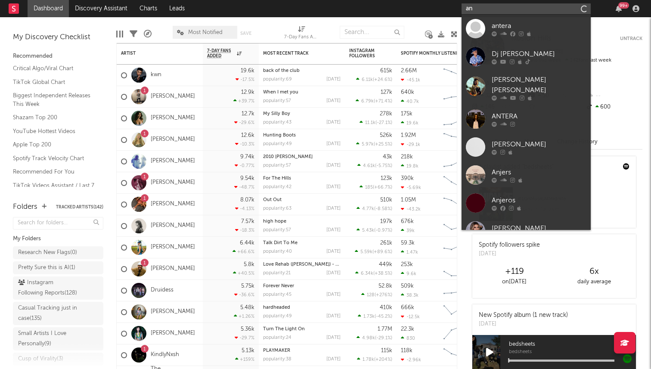
type input "a"
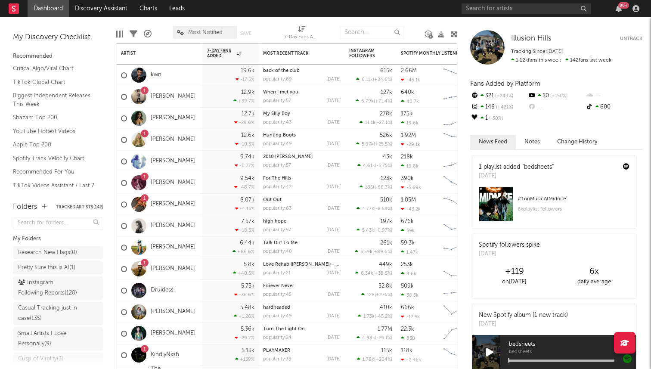
click at [409, 13] on nav "Dashboard Discovery Assistant Charts Leads 99 +" at bounding box center [325, 8] width 651 height 17
click at [477, 9] on input "text" at bounding box center [526, 8] width 129 height 11
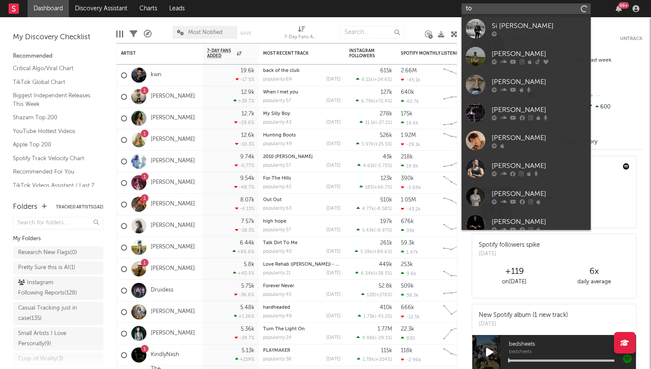
type input "t"
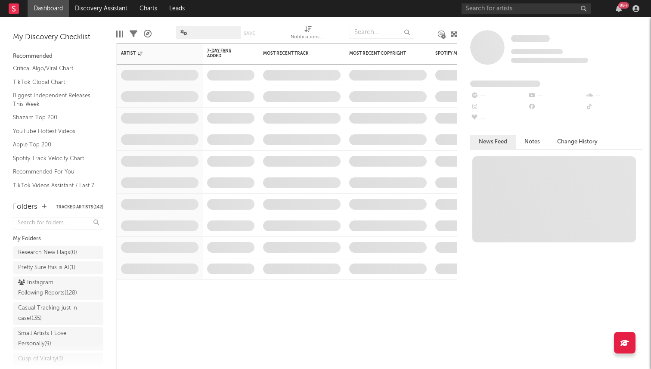
click at [486, 16] on div "99 +" at bounding box center [552, 8] width 181 height 17
click at [488, 9] on input "text" at bounding box center [526, 8] width 129 height 11
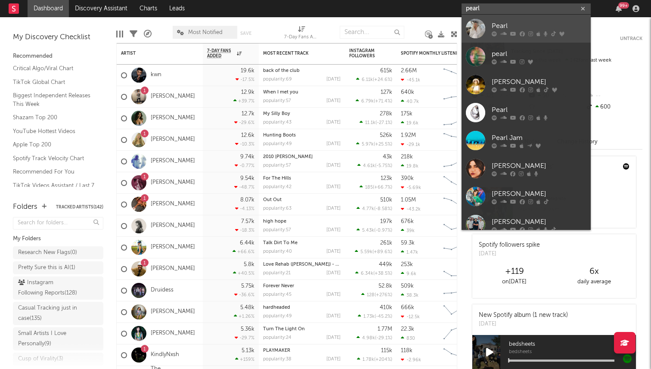
type input "pearl"
click at [480, 33] on div at bounding box center [475, 28] width 19 height 19
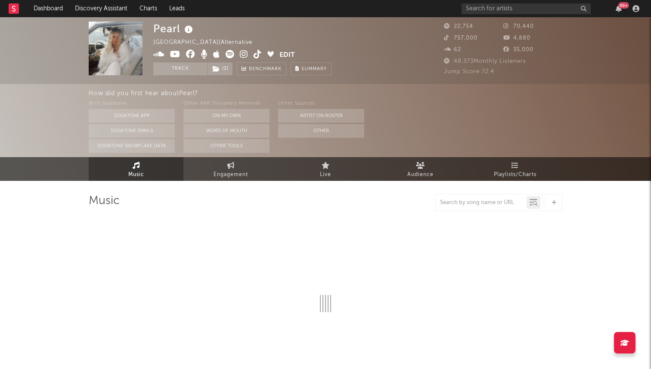
select select "6m"
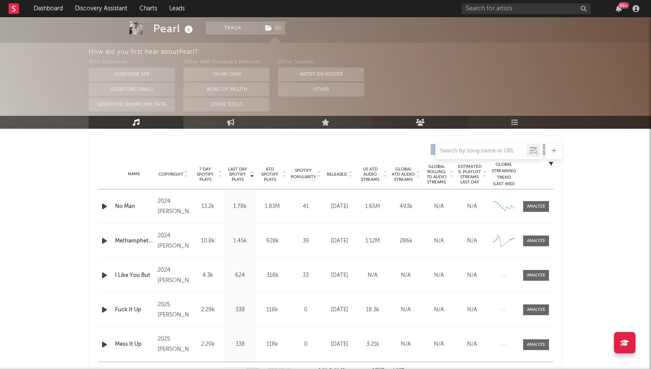
scroll to position [309, 0]
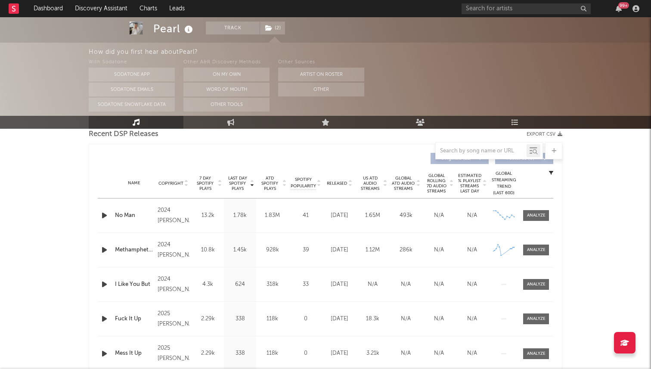
click at [201, 182] on span "7 Day Spotify Plays" at bounding box center [205, 184] width 23 height 16
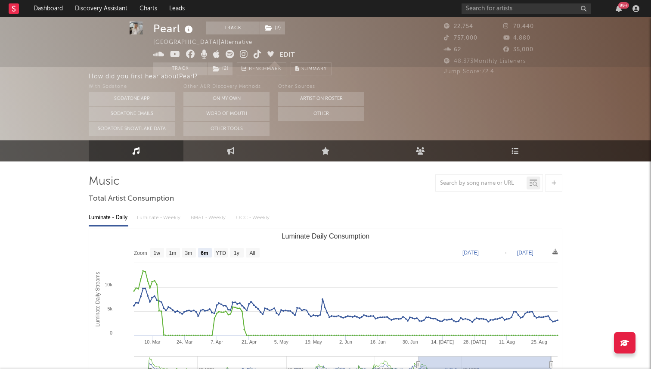
scroll to position [0, 0]
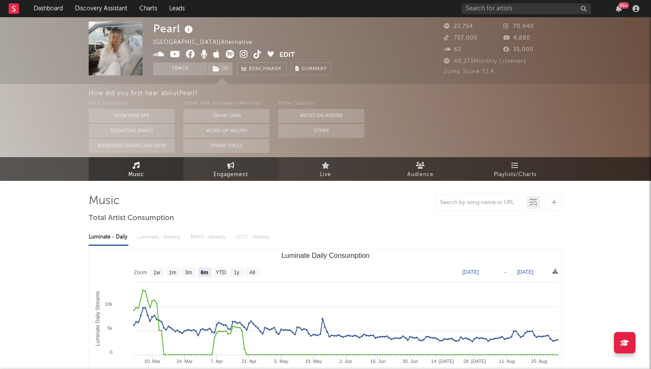
click at [214, 171] on span "Engagement" at bounding box center [231, 175] width 34 height 10
select select "1w"
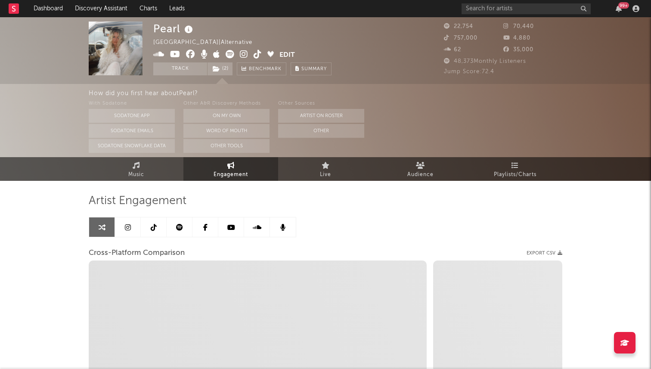
click at [154, 227] on icon at bounding box center [154, 227] width 6 height 7
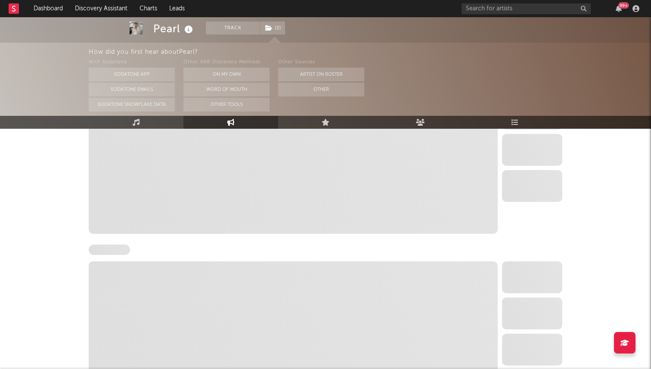
scroll to position [887, 0]
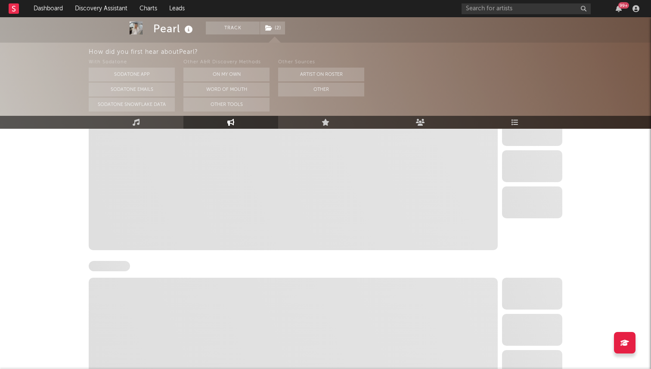
select select "6m"
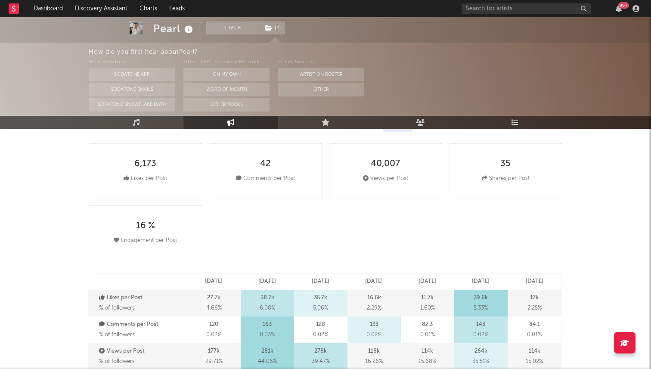
scroll to position [0, 0]
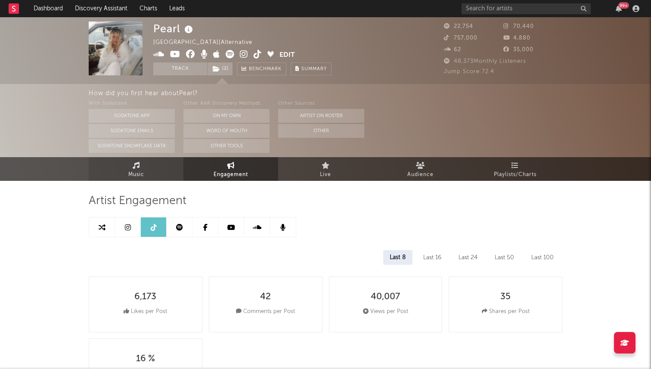
click at [143, 174] on span "Music" at bounding box center [136, 175] width 16 height 10
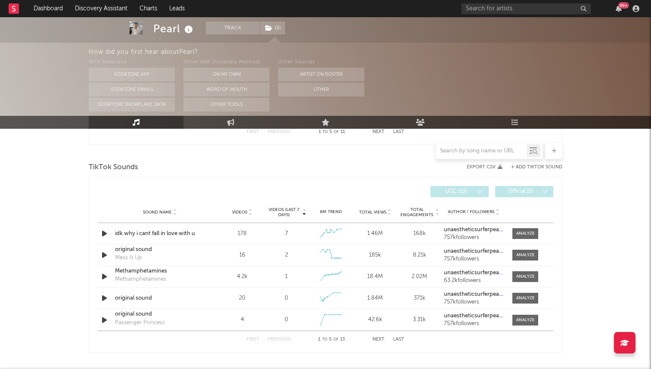
select select "6m"
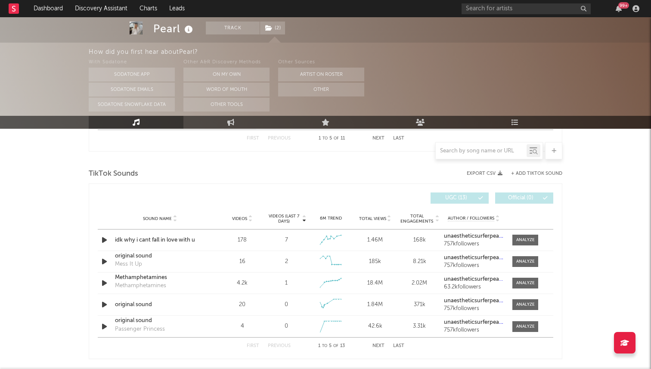
scroll to position [561, 0]
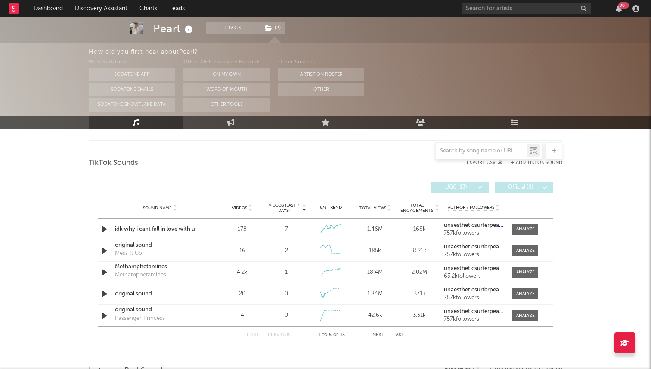
click at [380, 333] on button "Next" at bounding box center [378, 335] width 12 height 5
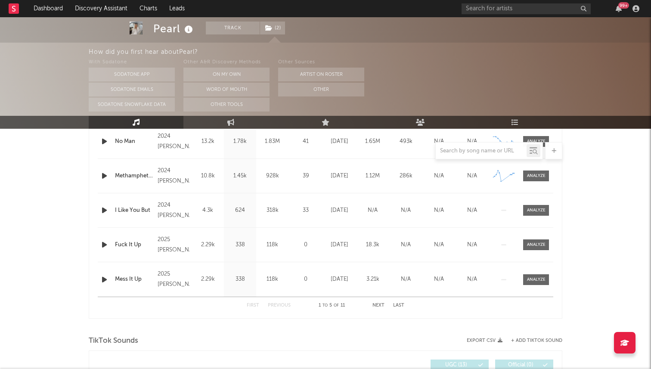
scroll to position [598, 0]
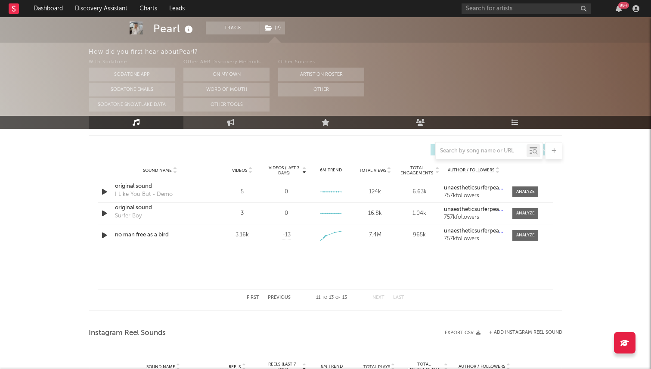
click at [281, 297] on button "Previous" at bounding box center [279, 297] width 23 height 5
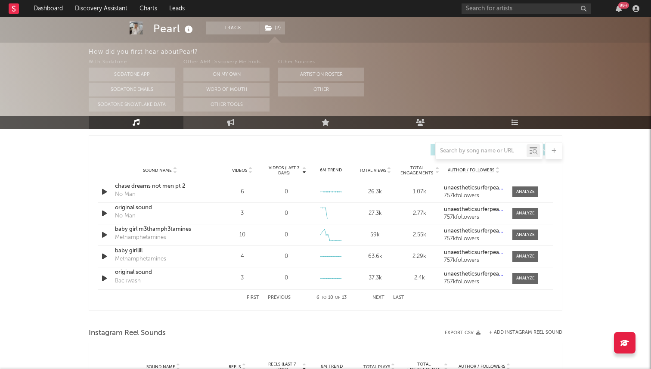
click at [376, 296] on button "Next" at bounding box center [378, 297] width 12 height 5
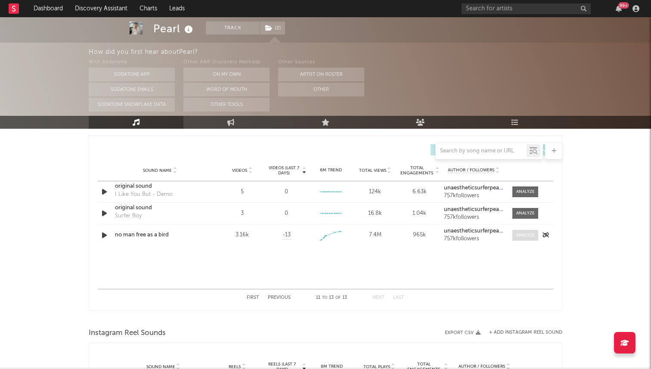
click at [528, 236] on div at bounding box center [525, 235] width 19 height 6
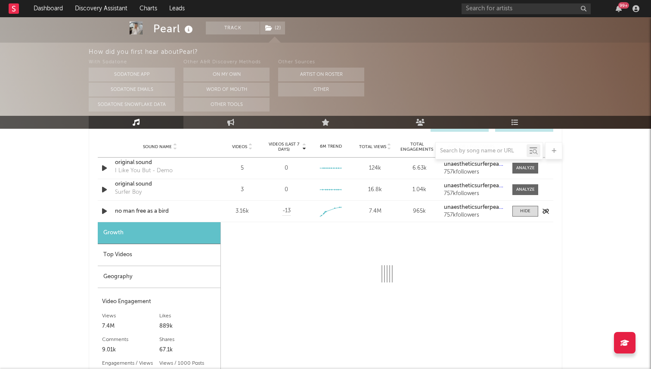
scroll to position [621, 0]
click at [525, 208] on span at bounding box center [525, 212] width 26 height 11
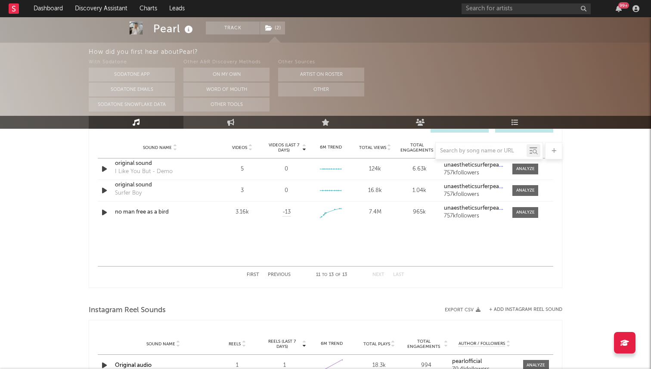
click at [276, 274] on button "Previous" at bounding box center [279, 275] width 23 height 5
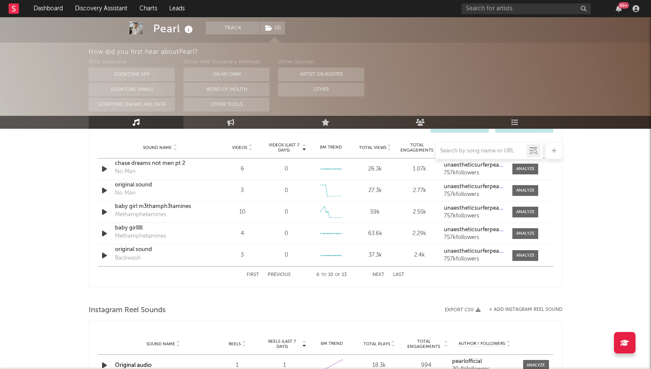
click at [378, 275] on button "Next" at bounding box center [378, 275] width 12 height 5
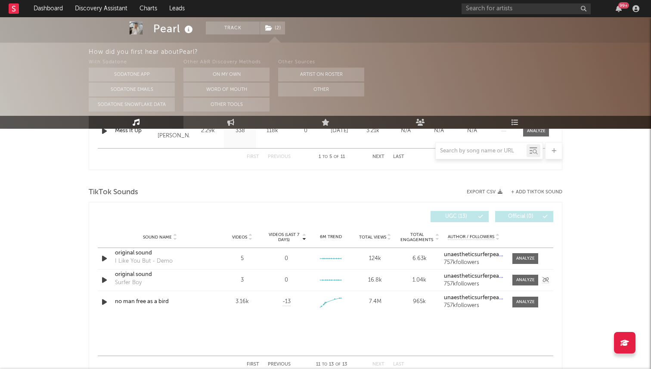
scroll to position [529, 0]
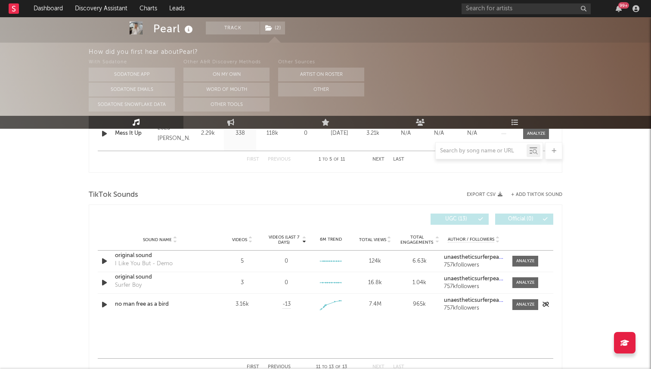
click at [149, 306] on div "no man free as a bird" at bounding box center [160, 304] width 90 height 9
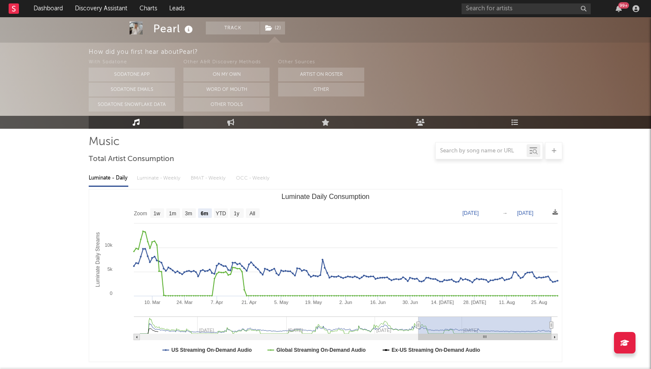
scroll to position [0, 0]
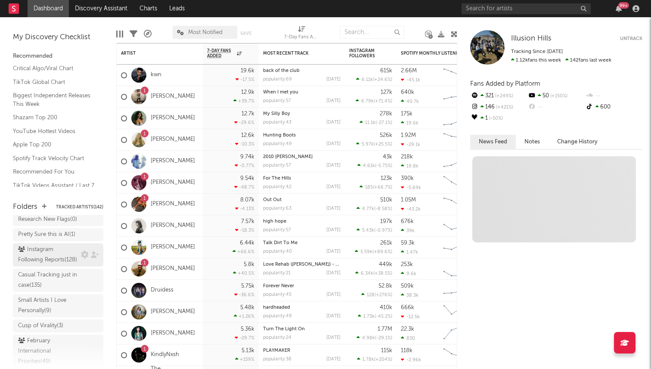
scroll to position [12, 0]
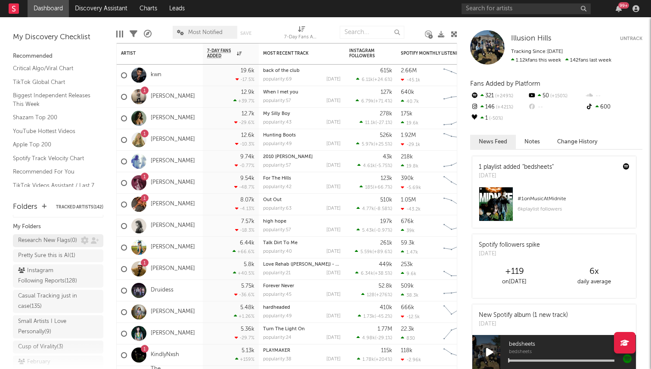
click at [52, 243] on div "Research New Flags ( 0 )" at bounding box center [47, 241] width 59 height 10
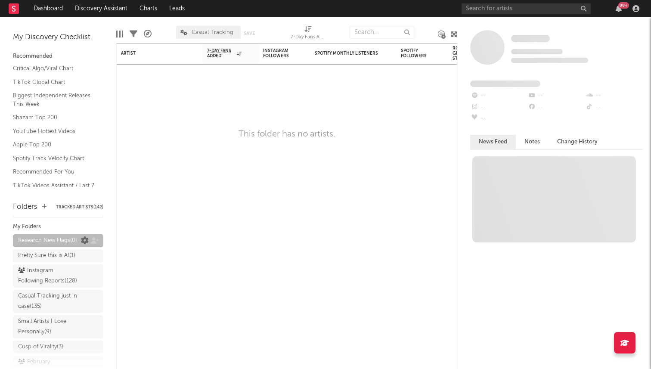
click at [85, 241] on icon at bounding box center [85, 241] width 8 height 8
click at [87, 240] on icon at bounding box center [85, 241] width 8 height 8
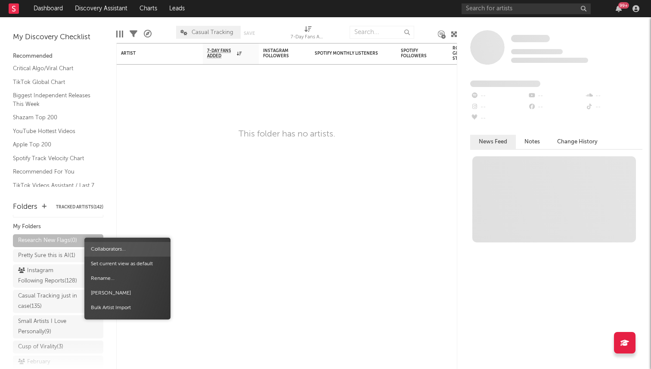
click at [112, 250] on span "Collaborators..." at bounding box center [127, 249] width 86 height 15
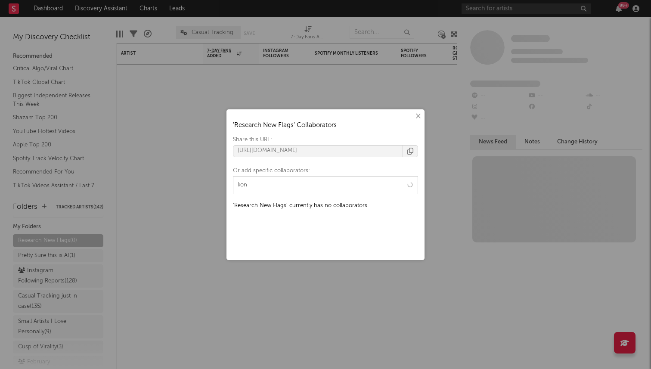
type input "konr"
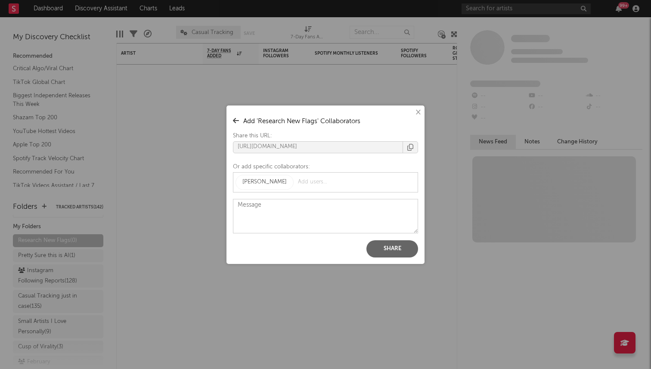
click at [386, 248] on button "Share" at bounding box center [392, 248] width 52 height 17
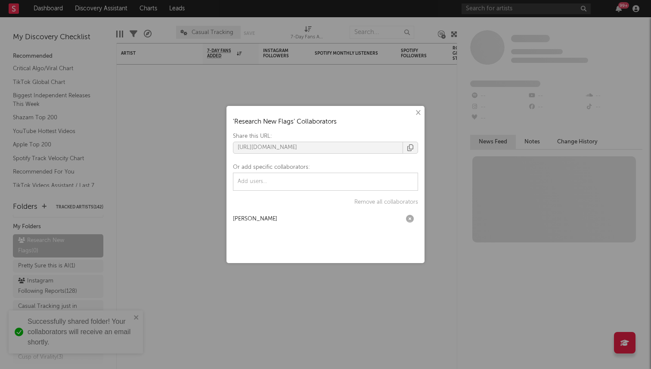
click at [285, 183] on input "text" at bounding box center [267, 181] width 62 height 13
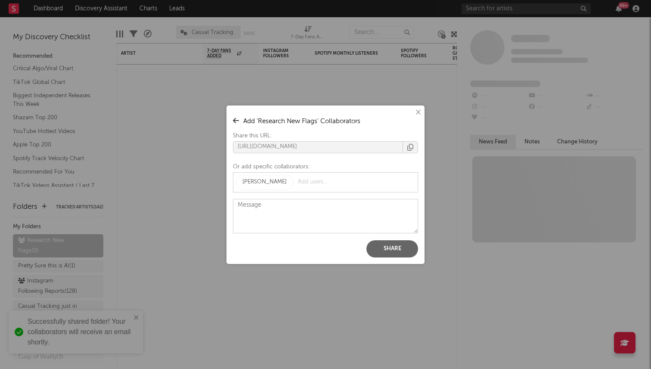
click at [391, 248] on button "Share" at bounding box center [392, 248] width 52 height 17
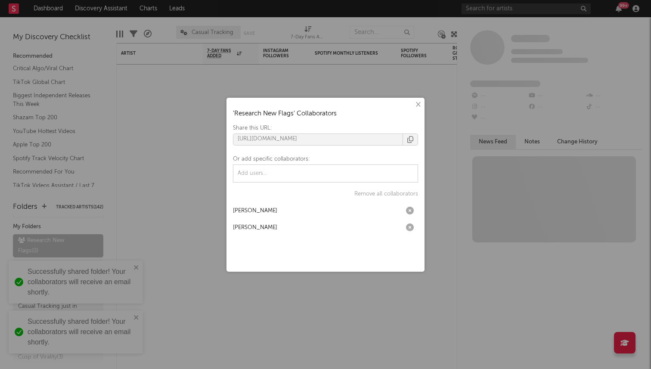
click at [283, 174] on input "text" at bounding box center [267, 173] width 62 height 13
type input "[PERSON_NAME]"
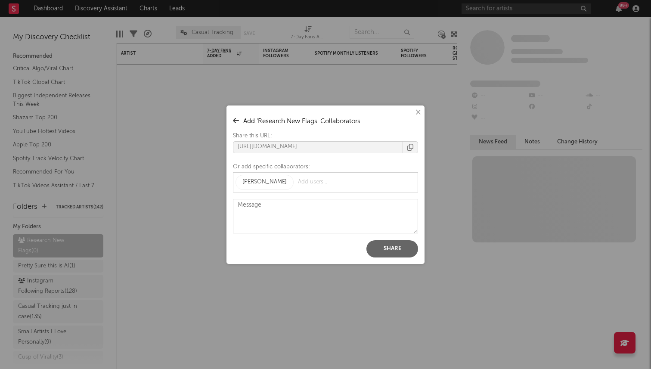
click at [384, 249] on button "Share" at bounding box center [392, 248] width 52 height 17
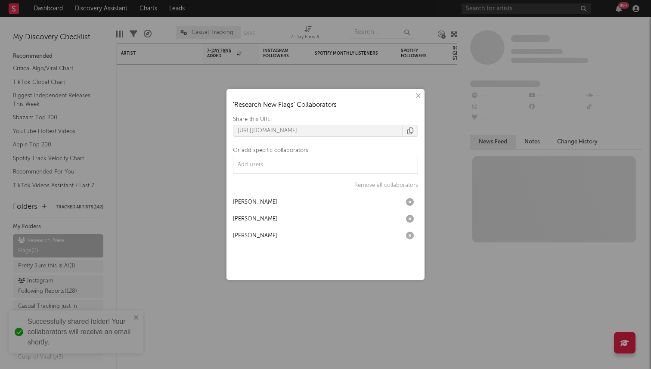
click at [294, 164] on input "text" at bounding box center [267, 164] width 62 height 13
type input "baylee"
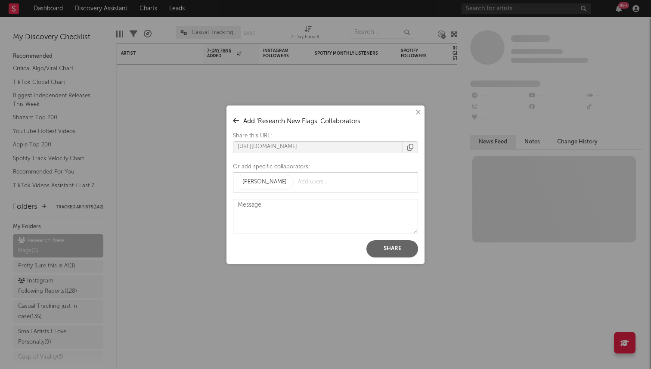
click at [406, 248] on button "Share" at bounding box center [392, 248] width 52 height 17
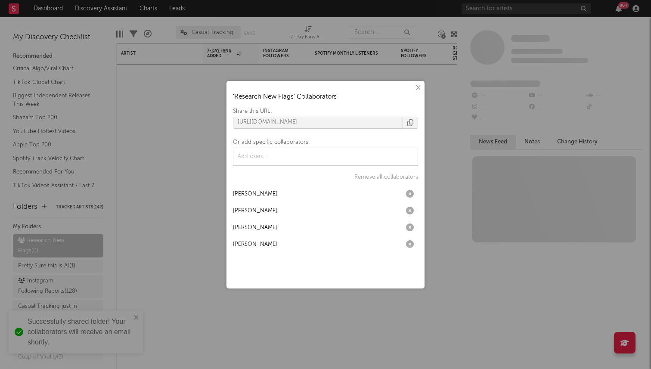
click at [418, 87] on button "×" at bounding box center [417, 87] width 9 height 9
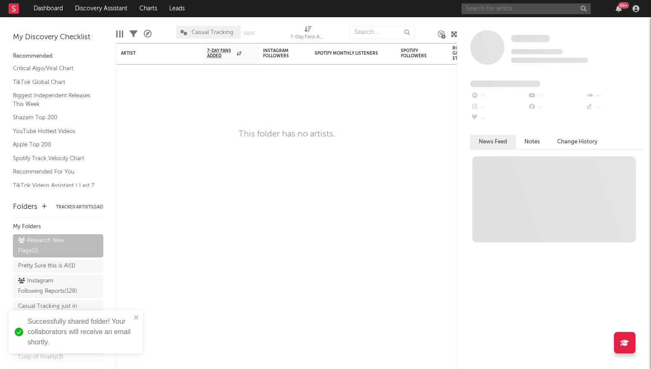
click at [512, 7] on input "text" at bounding box center [526, 8] width 129 height 11
click at [497, 7] on input "text" at bounding box center [526, 8] width 129 height 11
type input "m"
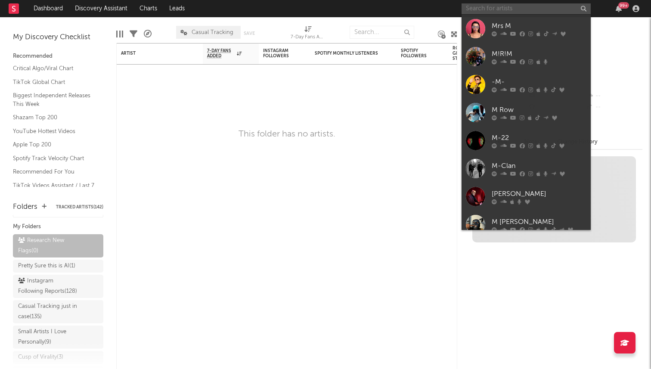
type input "m"
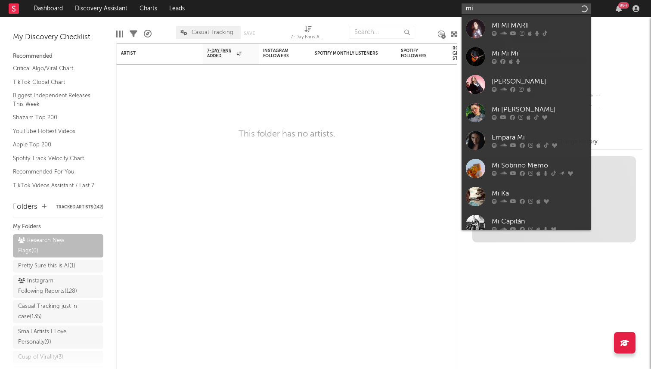
type input "m"
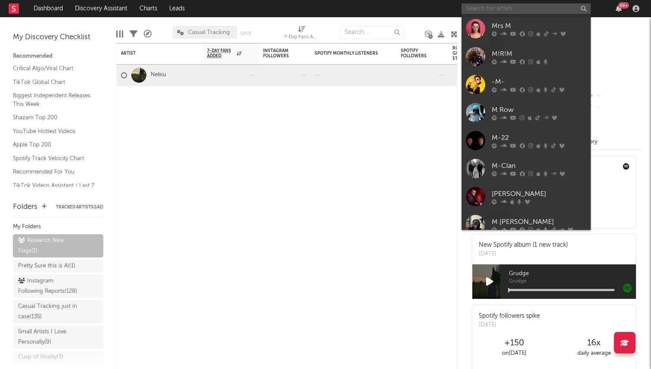
type input "["
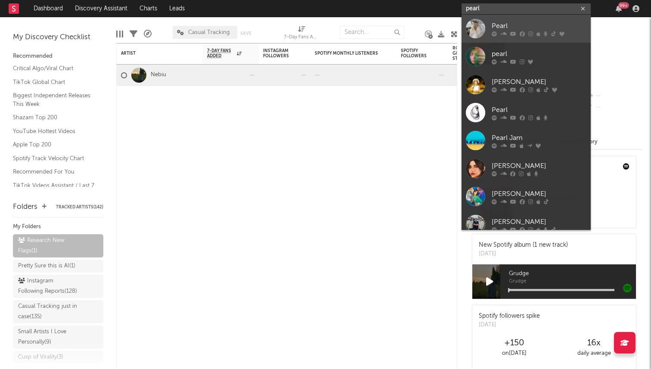
type input "pearl"
click at [506, 30] on div "Pearl" at bounding box center [539, 26] width 95 height 10
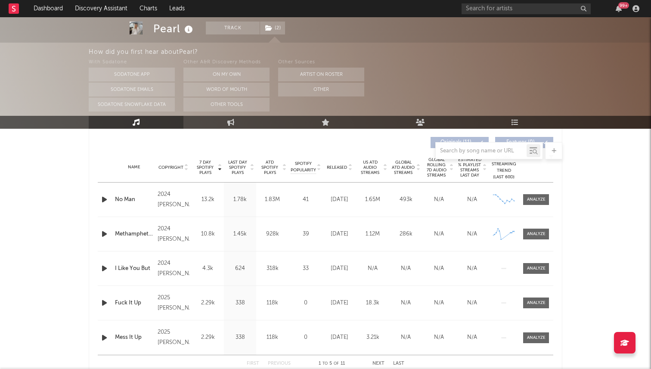
scroll to position [362, 0]
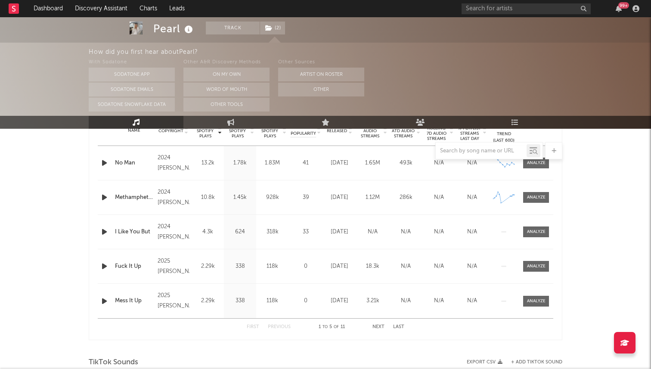
click at [378, 326] on button "Next" at bounding box center [378, 327] width 12 height 5
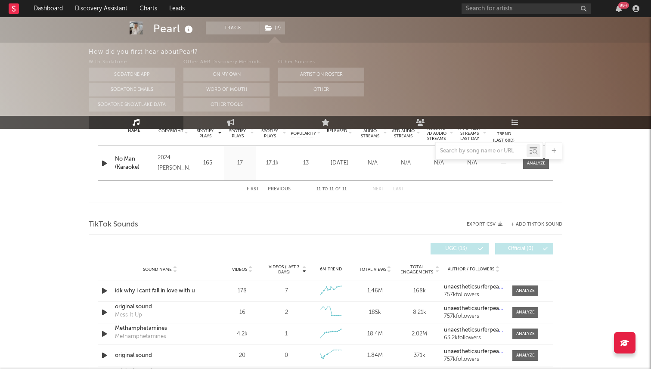
click at [255, 181] on div "First Previous 11 to 11 of 11 Next Last" at bounding box center [326, 189] width 158 height 17
click at [254, 187] on button "First" at bounding box center [253, 189] width 12 height 5
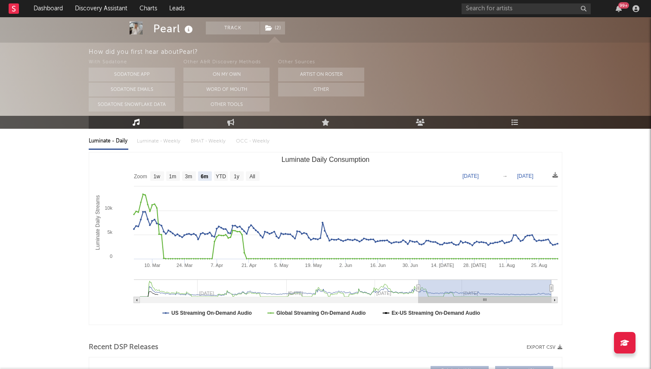
scroll to position [27, 0]
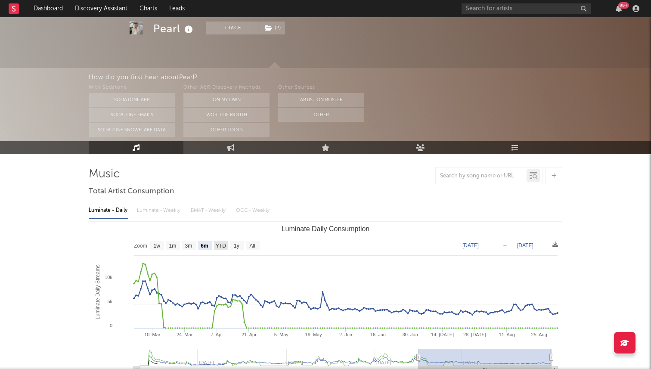
click at [217, 247] on text "YTD" at bounding box center [221, 246] width 10 height 6
select select "YTD"
type input "[DATE]"
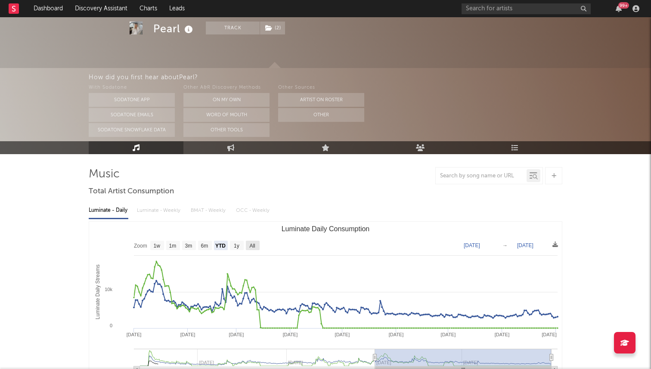
click at [247, 245] on rect "Luminate Daily Consumption" at bounding box center [253, 245] width 14 height 9
select select "All"
type input "[DATE]"
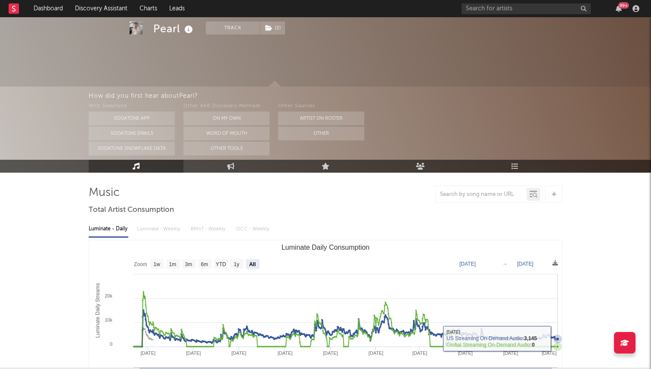
scroll to position [0, 0]
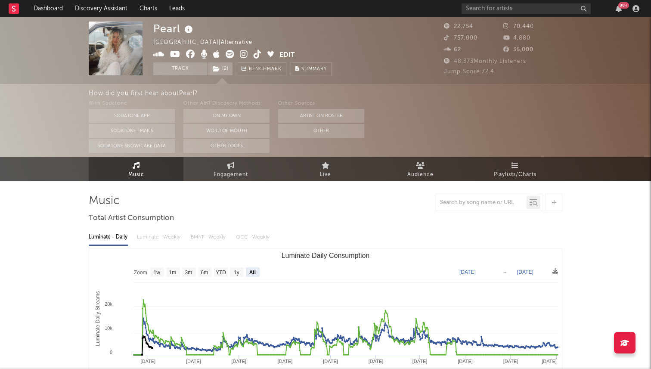
click at [256, 54] on icon at bounding box center [258, 54] width 8 height 9
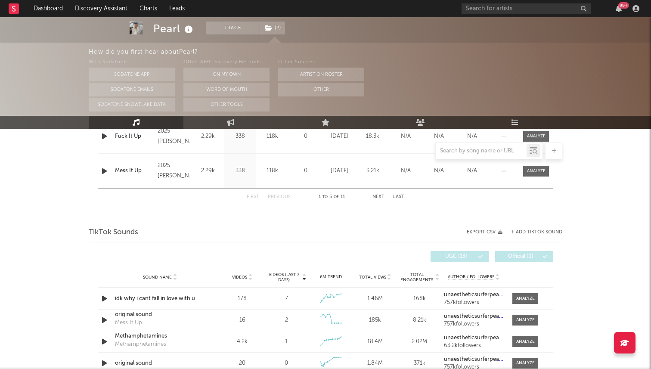
scroll to position [527, 0]
